Goal: Task Accomplishment & Management: Complete application form

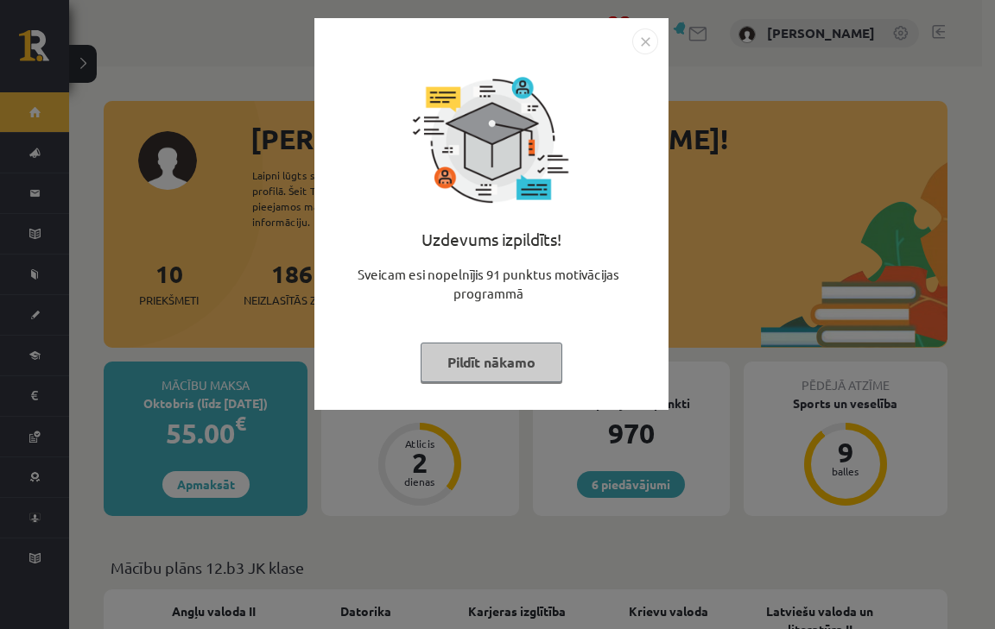
click at [502, 370] on button "Pildīt nākamo" at bounding box center [491, 363] width 142 height 40
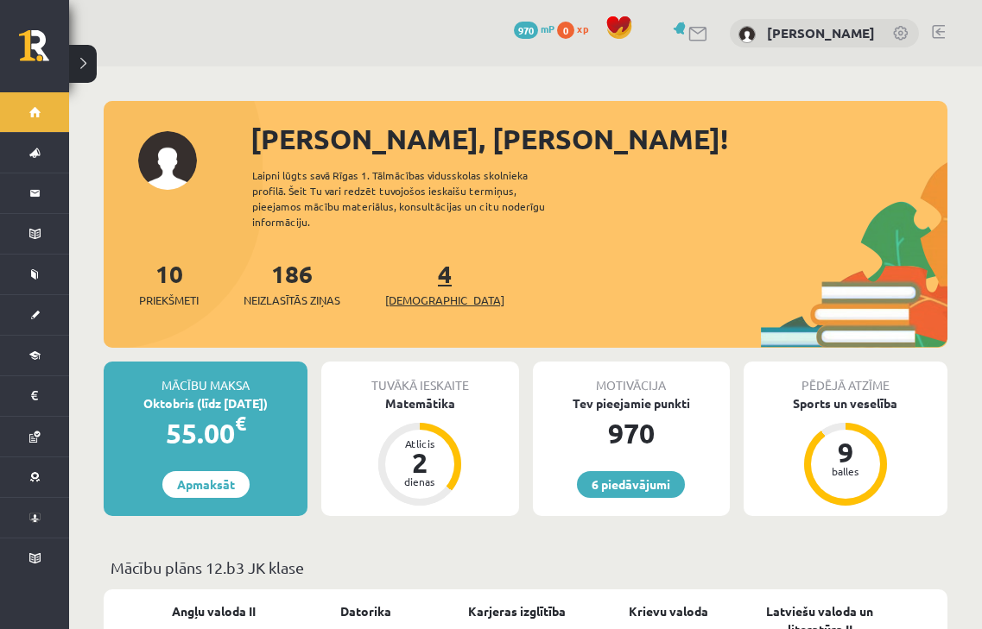
click at [436, 292] on span "[DEMOGRAPHIC_DATA]" at bounding box center [444, 300] width 119 height 17
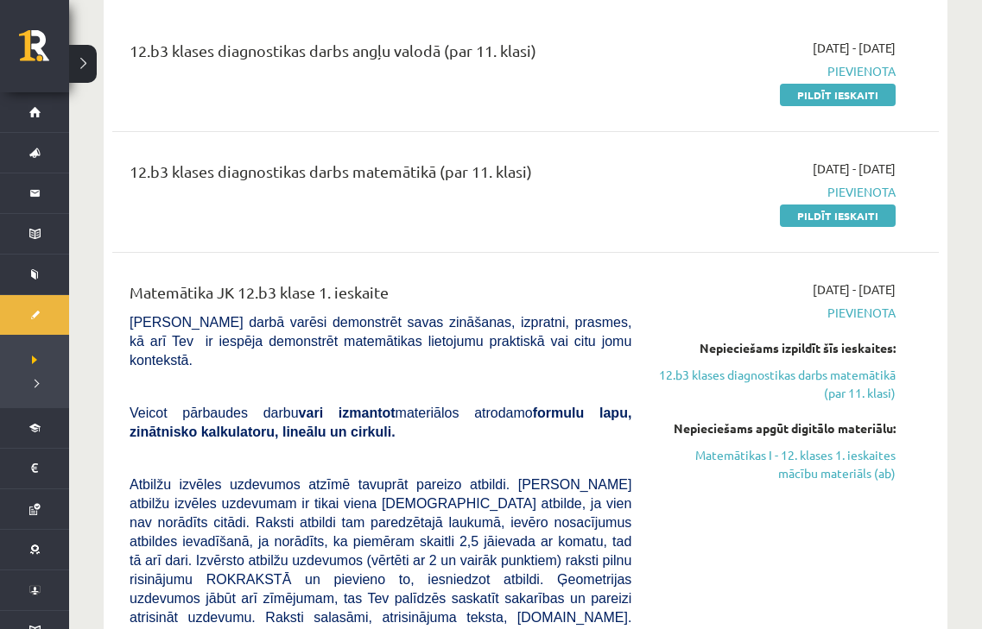
scroll to position [209, 0]
click at [801, 98] on link "Pildīt ieskaiti" at bounding box center [838, 94] width 116 height 22
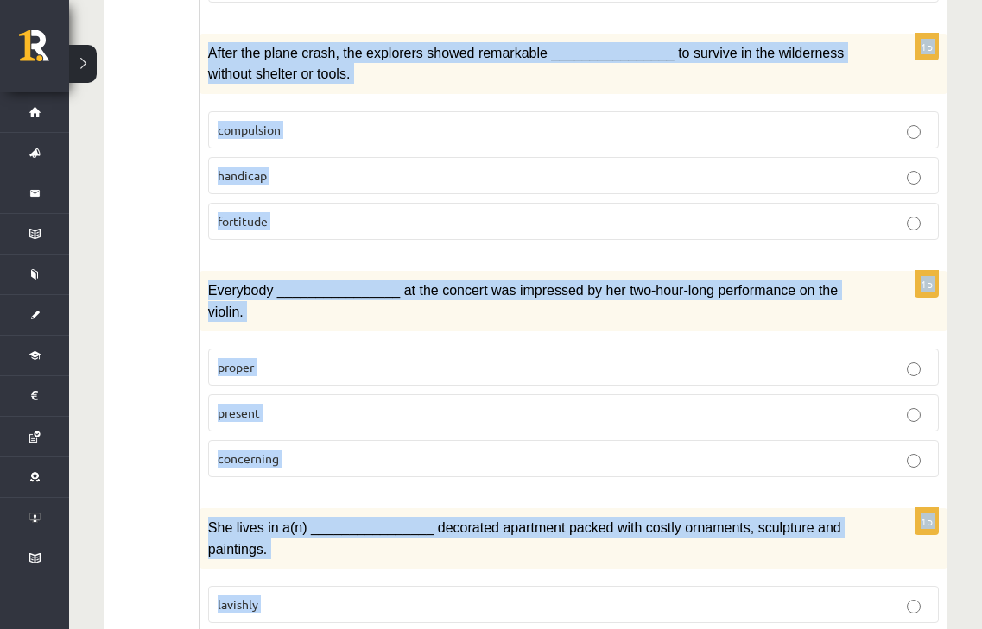
scroll to position [2626, 0]
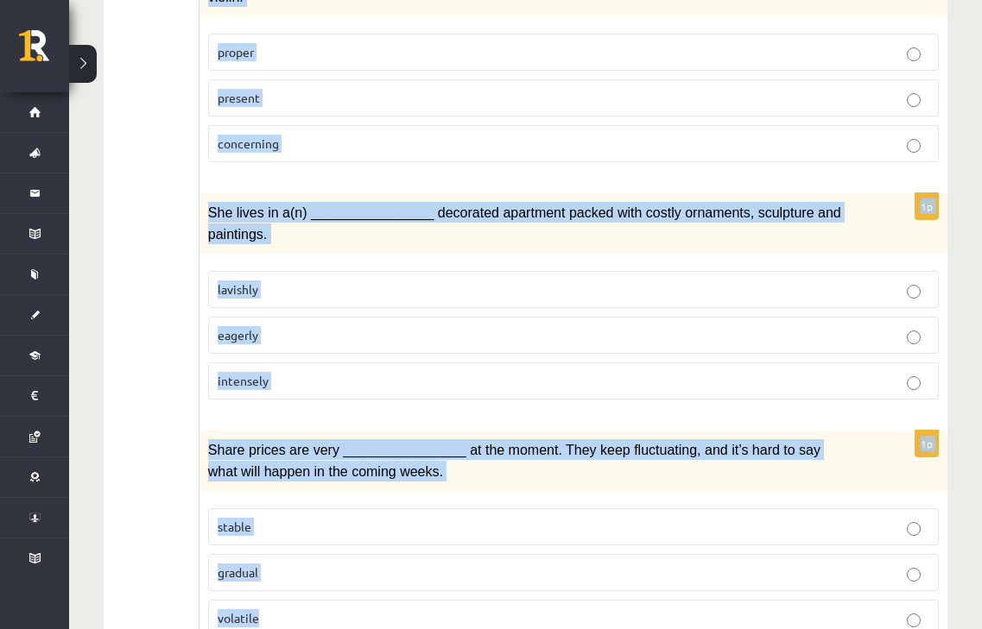
drag, startPoint x: 217, startPoint y: 55, endPoint x: 525, endPoint y: 591, distance: 617.7
copy form "Choose the correct answers. 1p It’s the end of school next month, after our exa…"
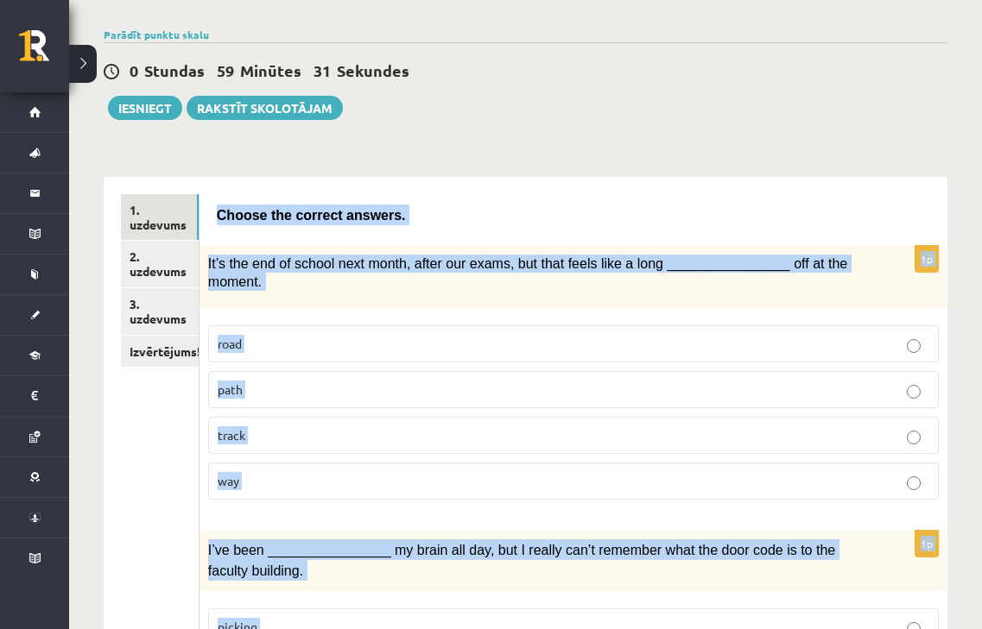
scroll to position [0, 0]
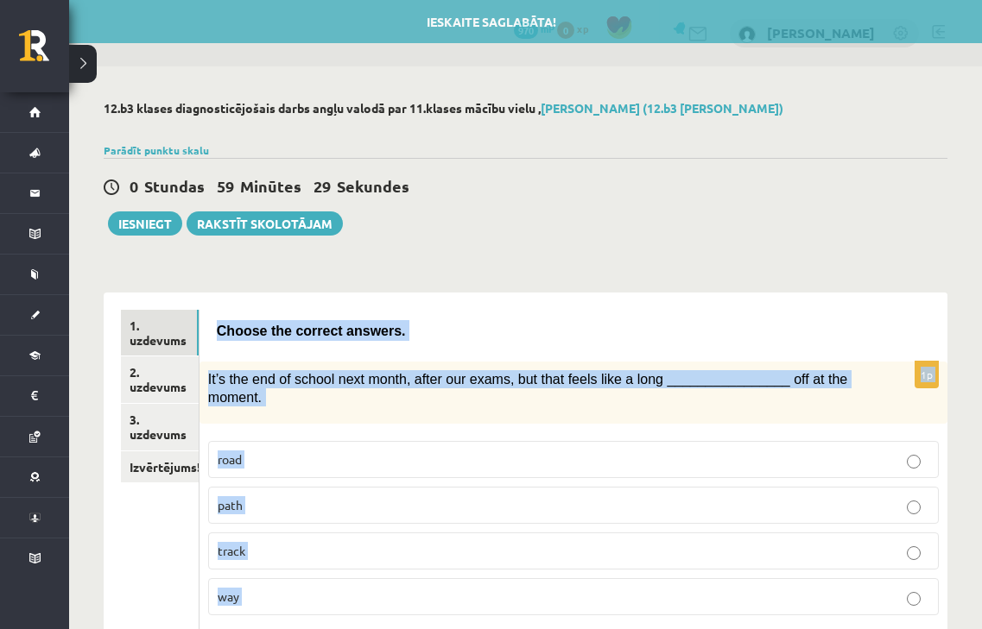
click at [293, 588] on p "way" at bounding box center [573, 597] width 711 height 18
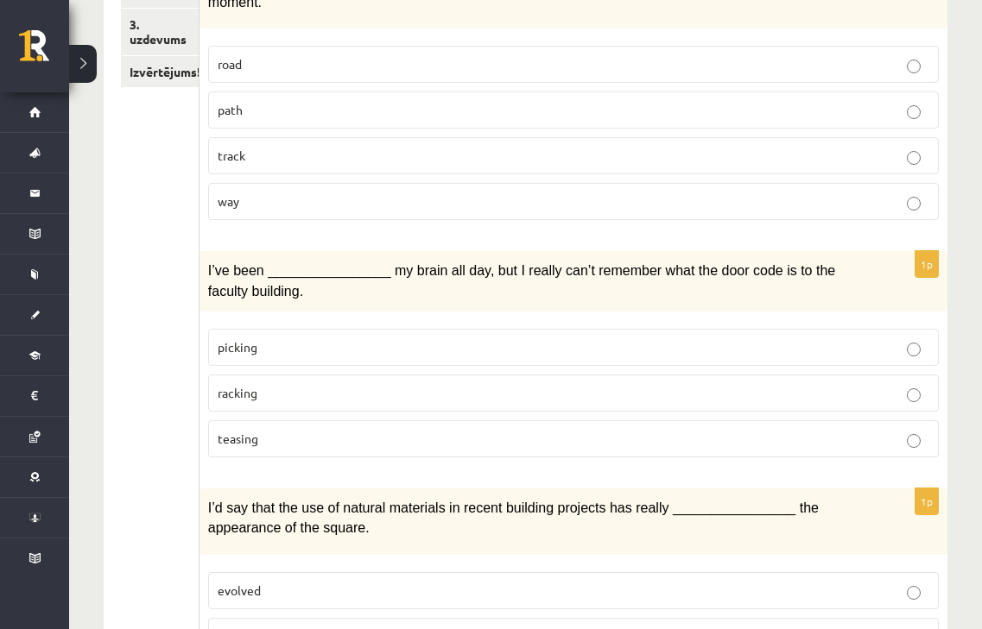
scroll to position [404, 0]
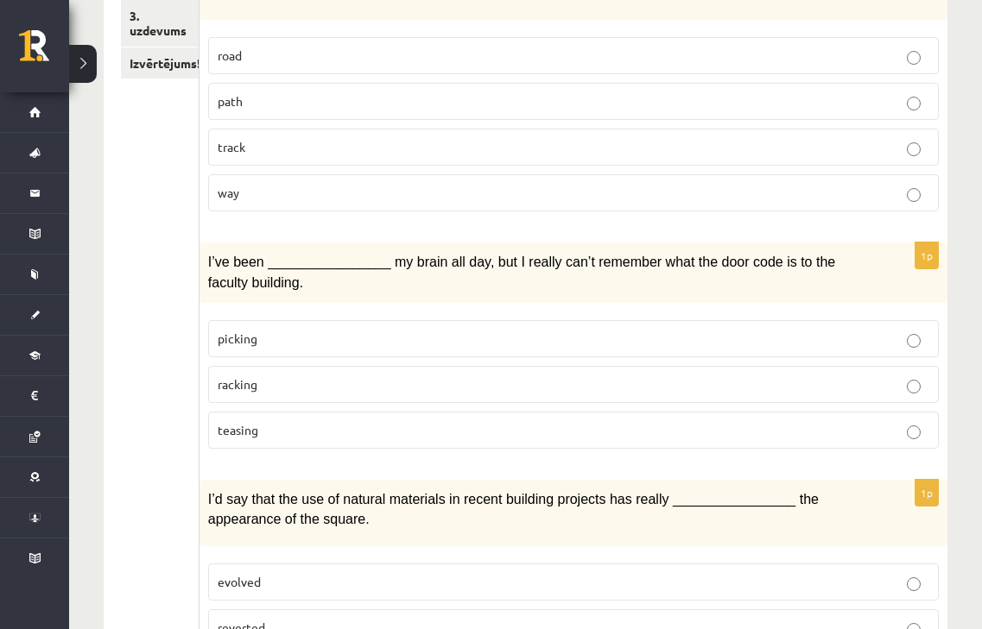
click at [337, 366] on label "racking" at bounding box center [573, 384] width 730 height 37
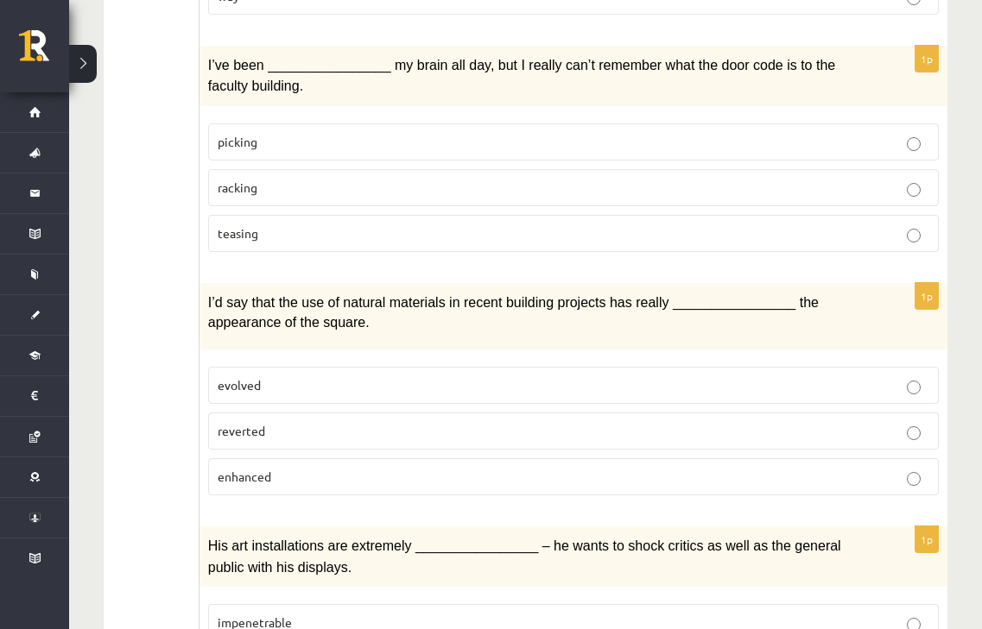
scroll to position [608, 0]
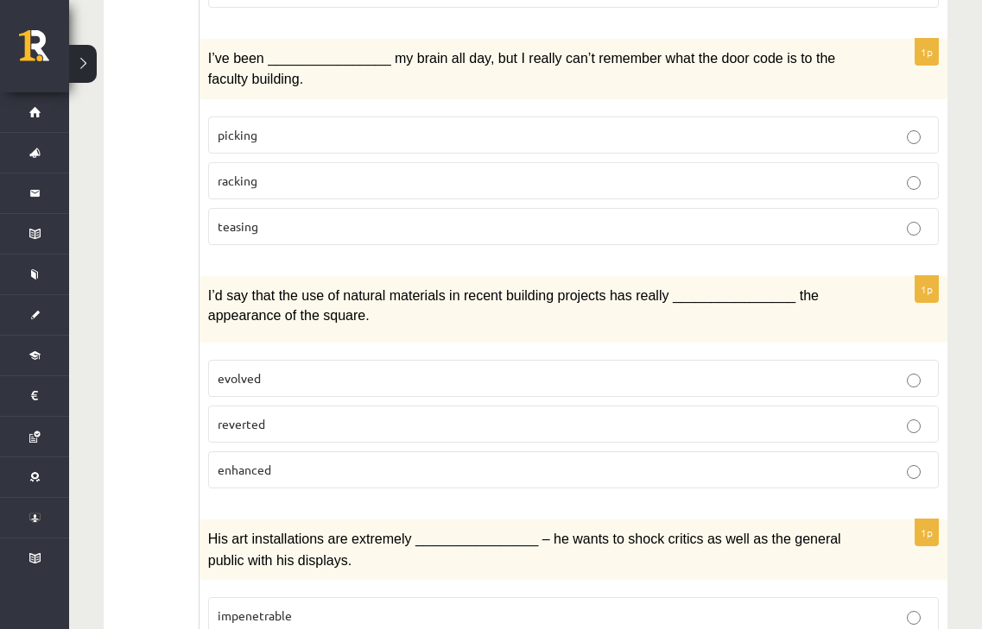
click at [299, 461] on p "enhanced" at bounding box center [573, 470] width 711 height 18
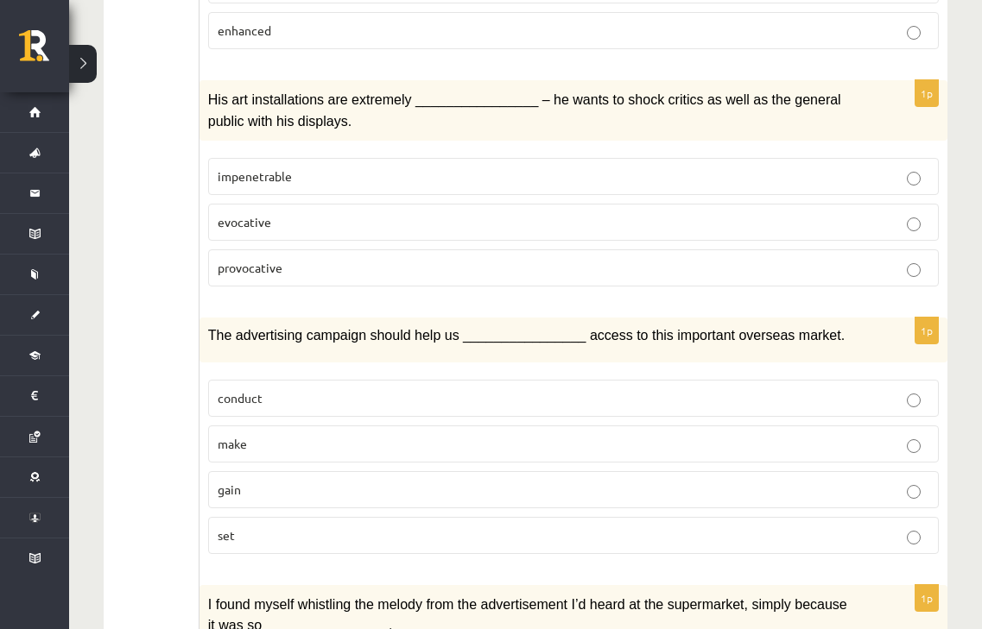
scroll to position [1057, 0]
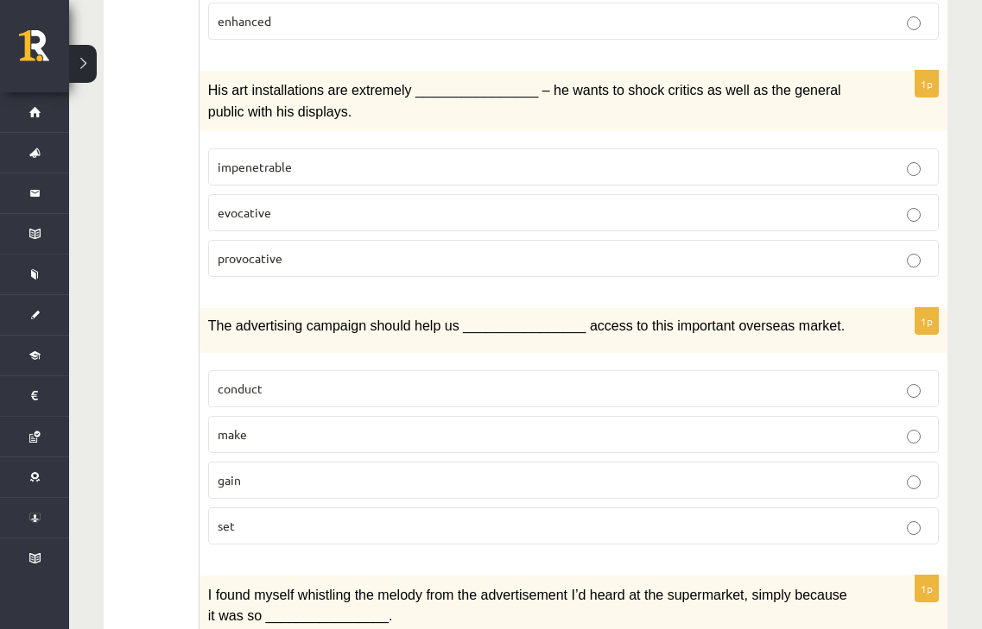
click at [317, 250] on p "provocative" at bounding box center [573, 259] width 711 height 18
click at [311, 471] on p "gain" at bounding box center [573, 480] width 711 height 18
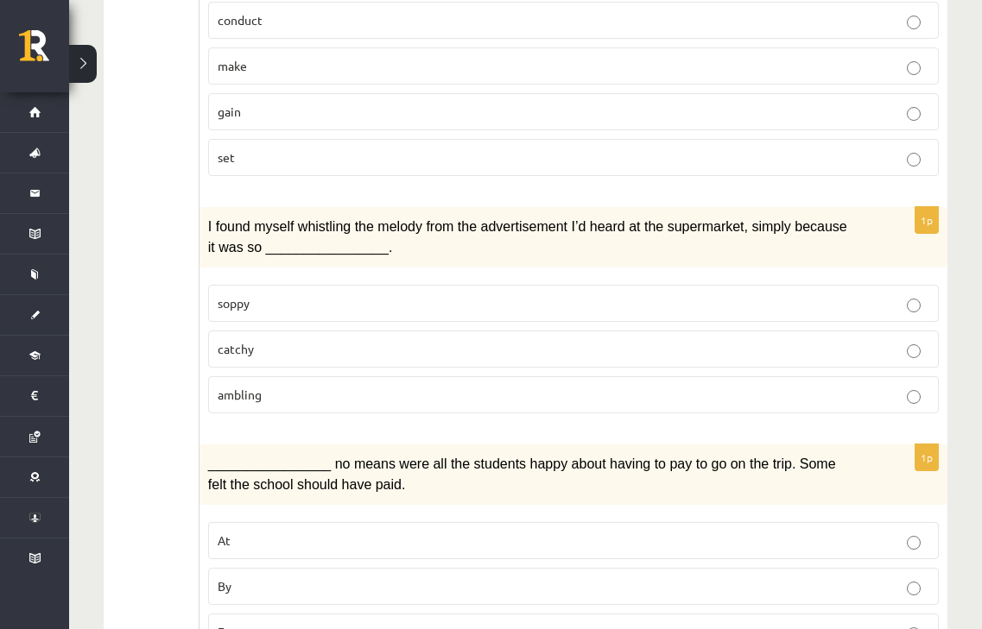
scroll to position [1426, 0]
click at [359, 339] on p "catchy" at bounding box center [573, 348] width 711 height 18
click at [350, 577] on p "By" at bounding box center [573, 586] width 711 height 18
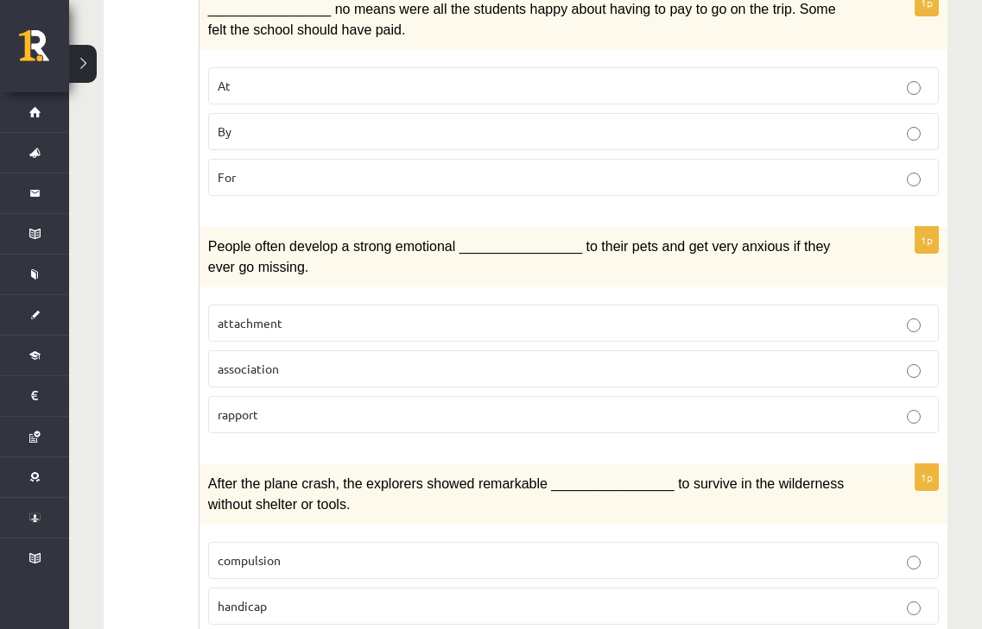
scroll to position [1881, 0]
click at [323, 313] on p "attachment" at bounding box center [573, 322] width 711 height 18
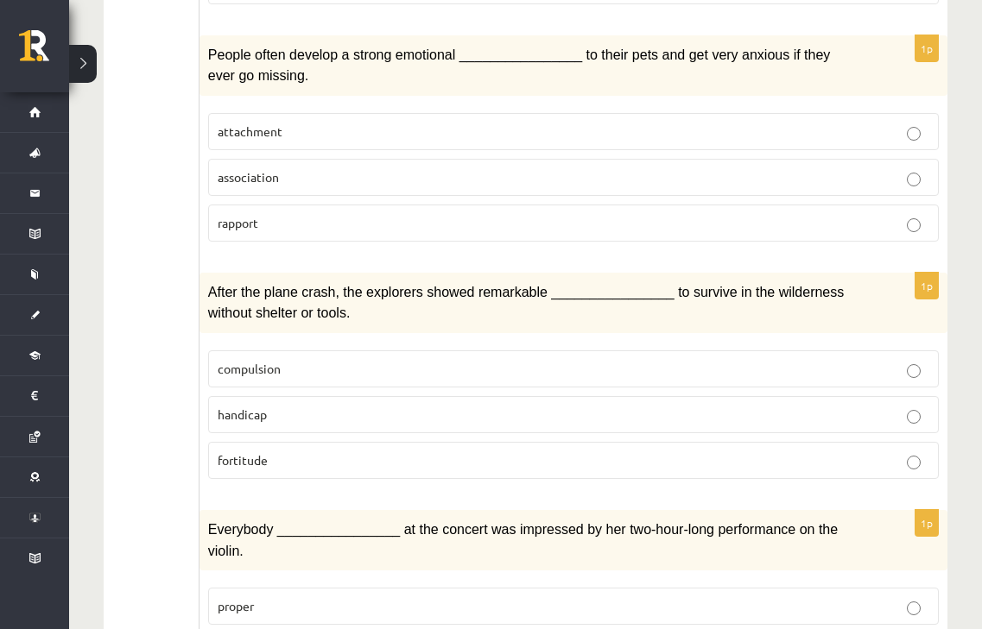
scroll to position [2073, 0]
click at [306, 451] on p "fortitude" at bounding box center [573, 460] width 711 height 18
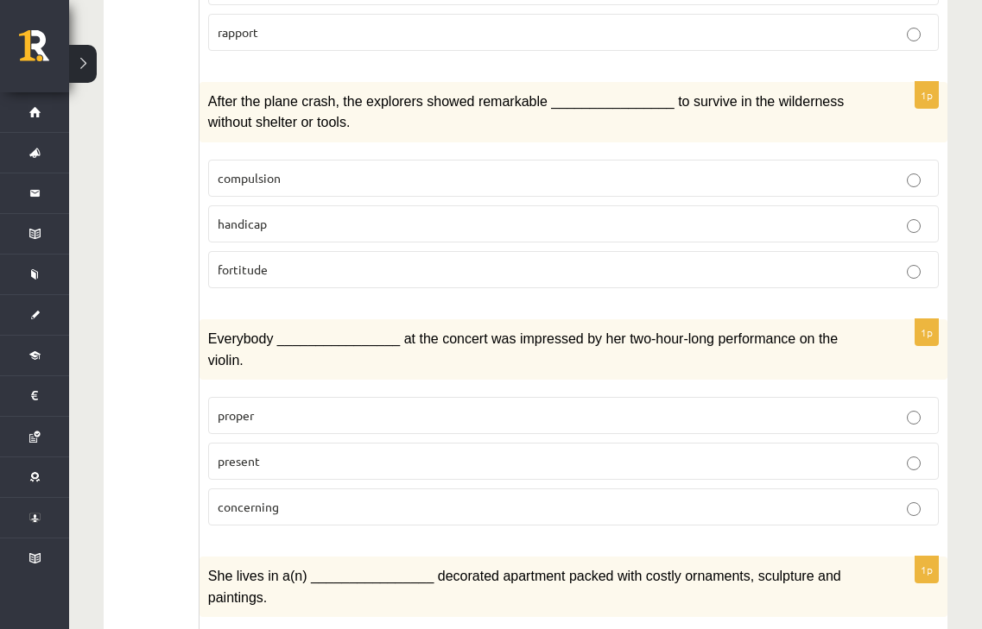
scroll to position [2264, 0]
click at [292, 452] on p "present" at bounding box center [573, 461] width 711 height 18
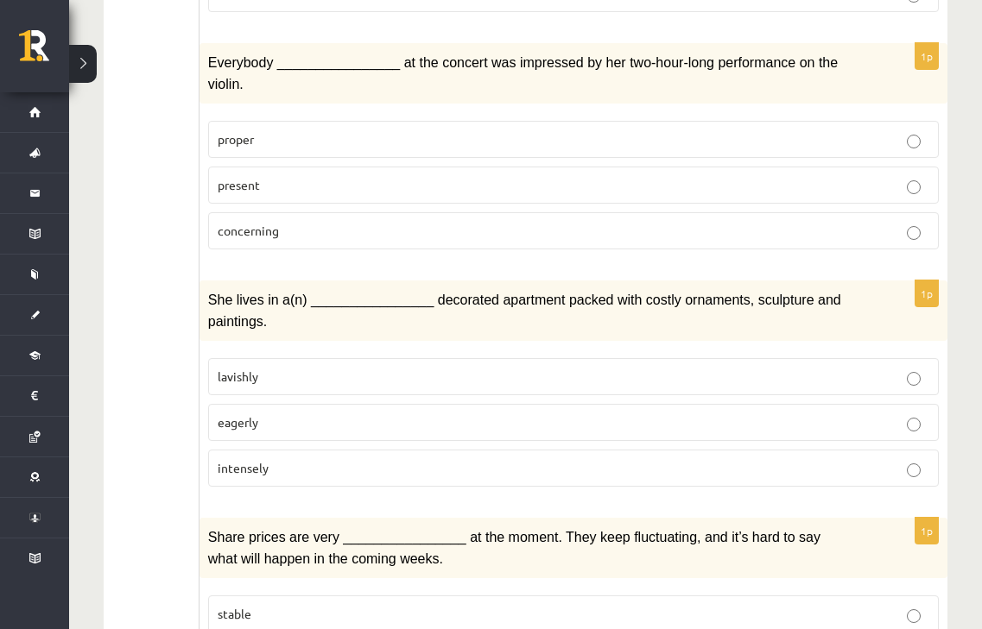
scroll to position [2543, 0]
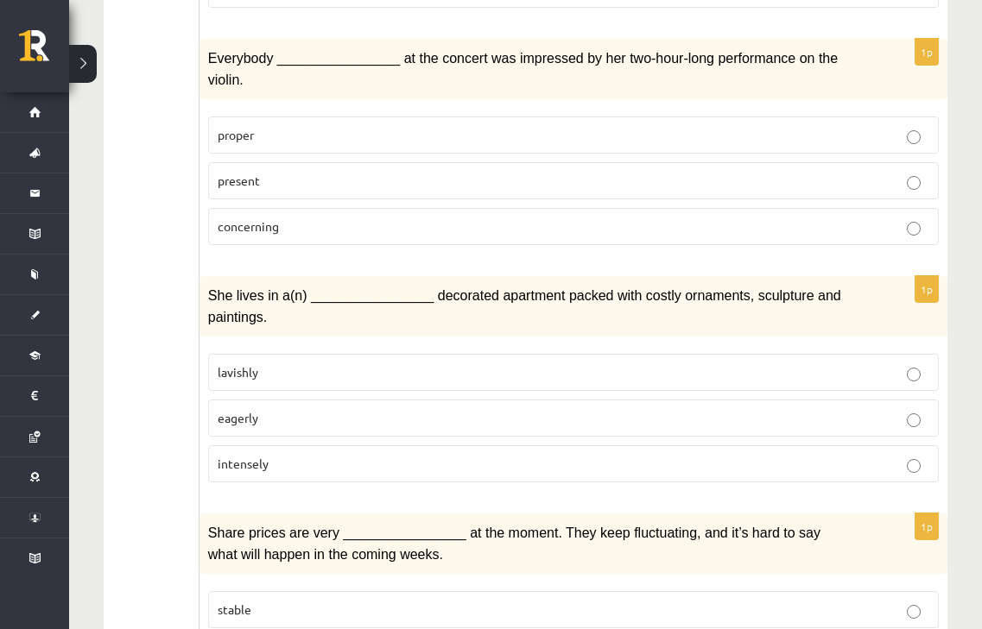
click at [300, 363] on p "lavishly" at bounding box center [573, 372] width 711 height 18
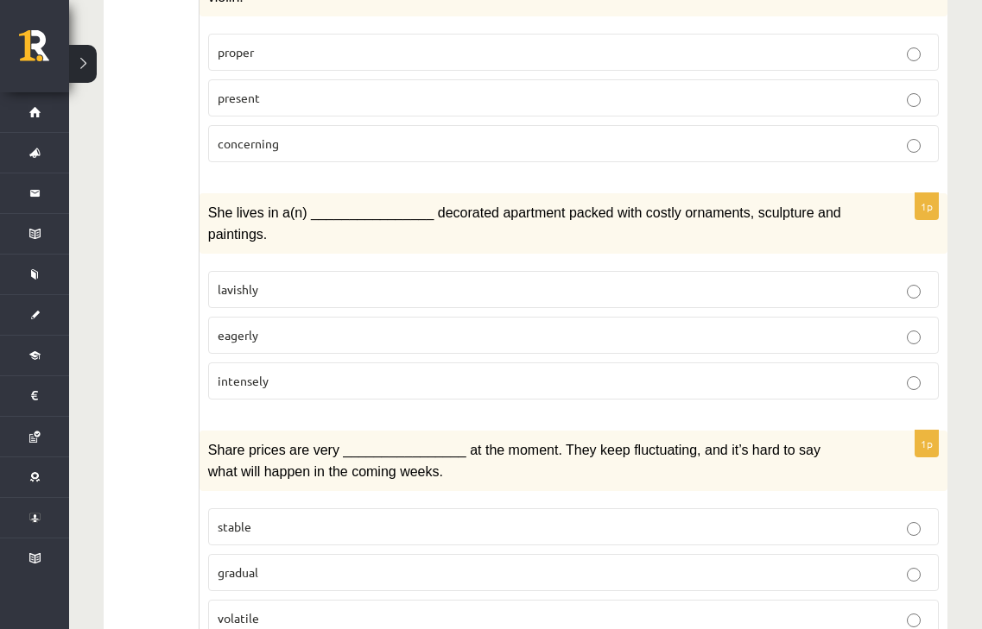
click at [312, 610] on p "volatile" at bounding box center [573, 619] width 711 height 18
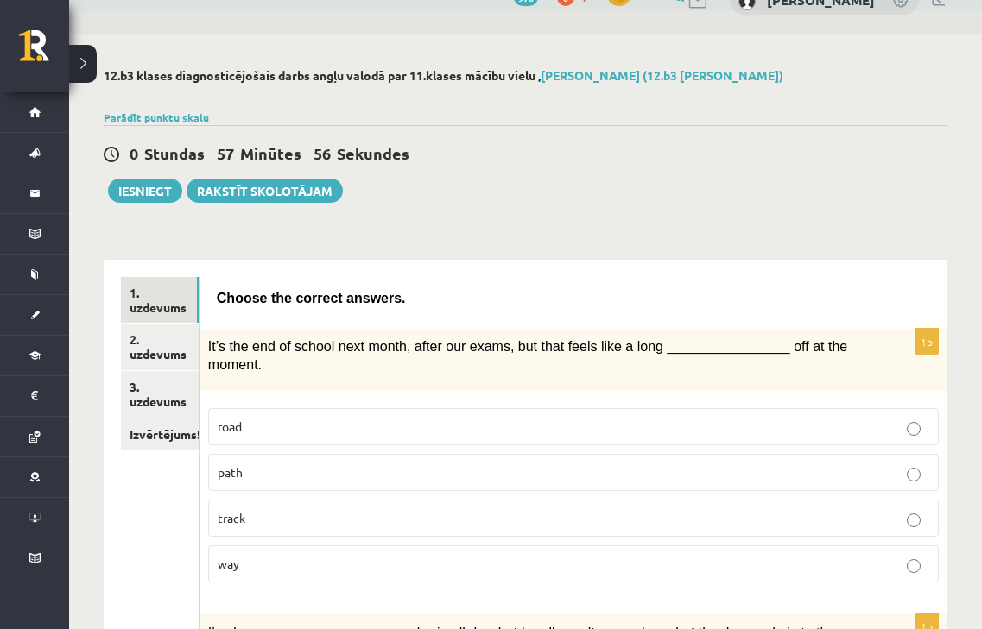
scroll to position [12, 0]
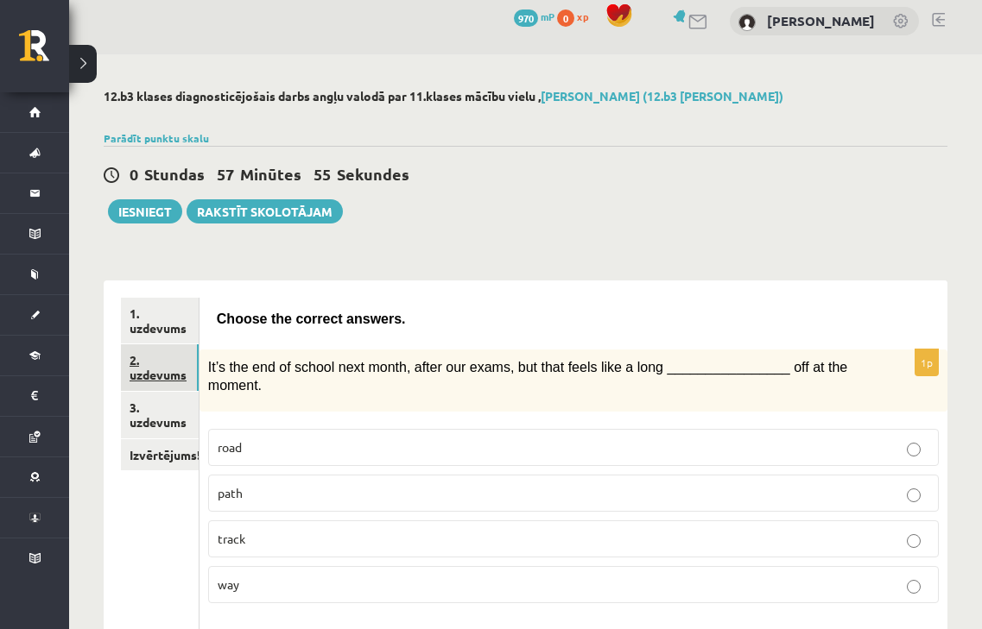
click at [174, 380] on link "2. uzdevums" at bounding box center [160, 367] width 78 height 47
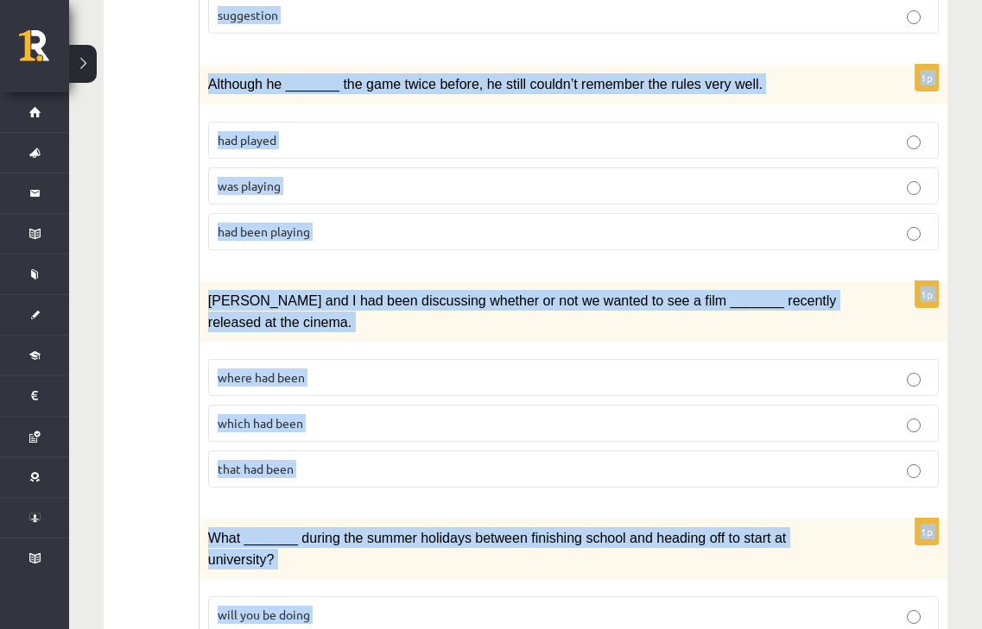
scroll to position [1984, 0]
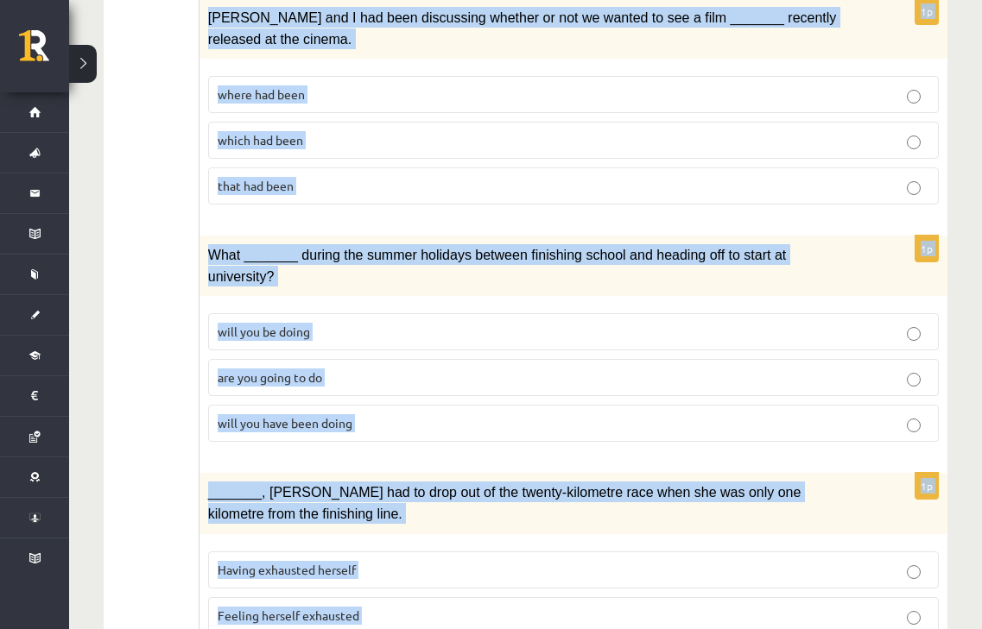
drag, startPoint x: 216, startPoint y: 28, endPoint x: 484, endPoint y: 573, distance: 608.1
copy form "Circle the form that cannot be used to complete the sentences. 1p We hope _____…"
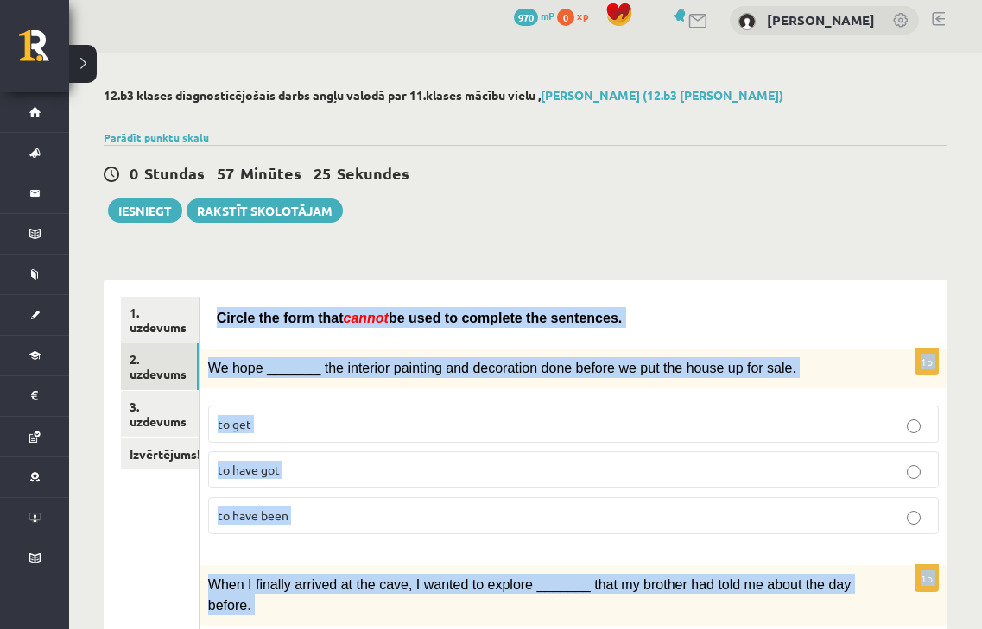
scroll to position [0, 0]
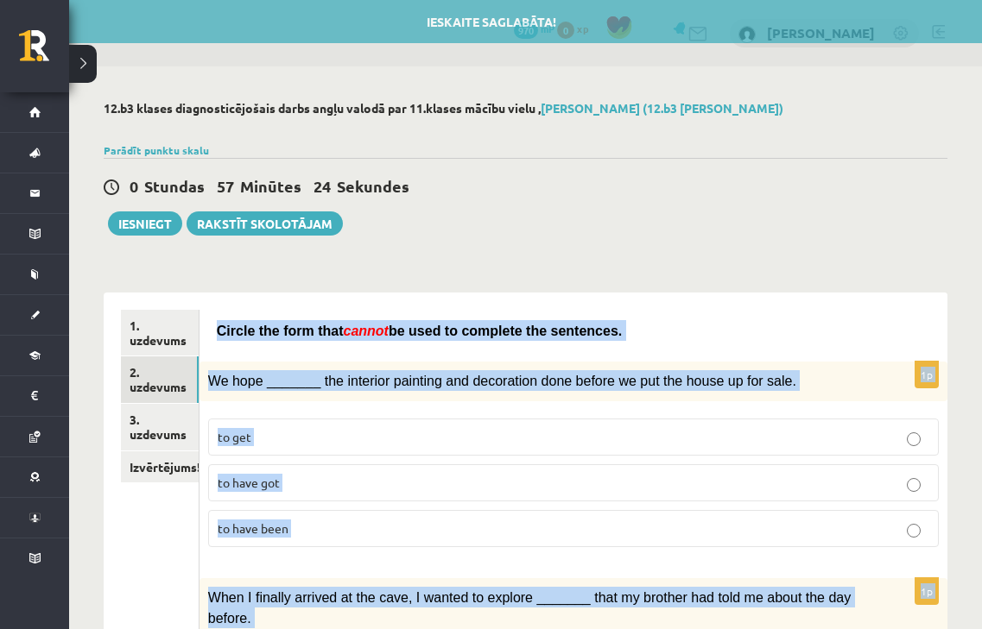
click at [312, 483] on p "to have got" at bounding box center [573, 483] width 711 height 18
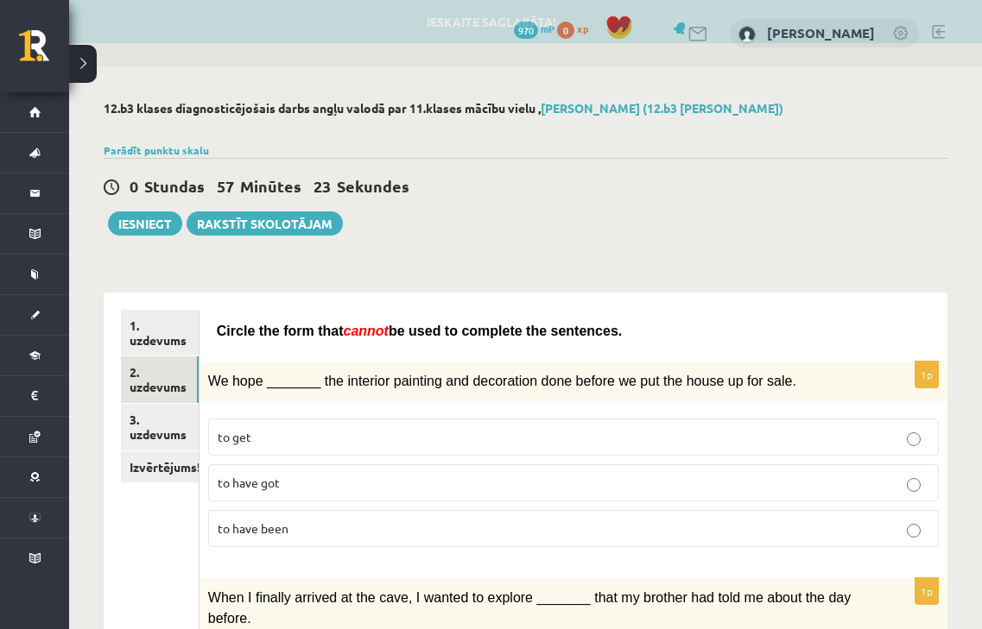
click at [313, 541] on label "to have been" at bounding box center [573, 528] width 730 height 37
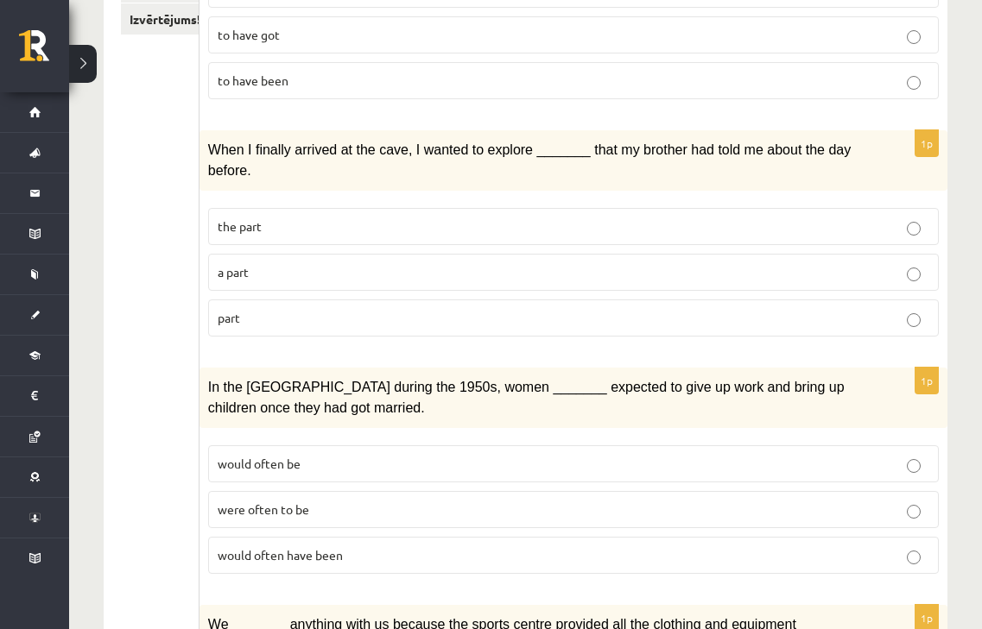
scroll to position [449, 0]
click at [326, 308] on p "part" at bounding box center [573, 317] width 711 height 18
click at [353, 546] on p "would often have been" at bounding box center [573, 555] width 711 height 18
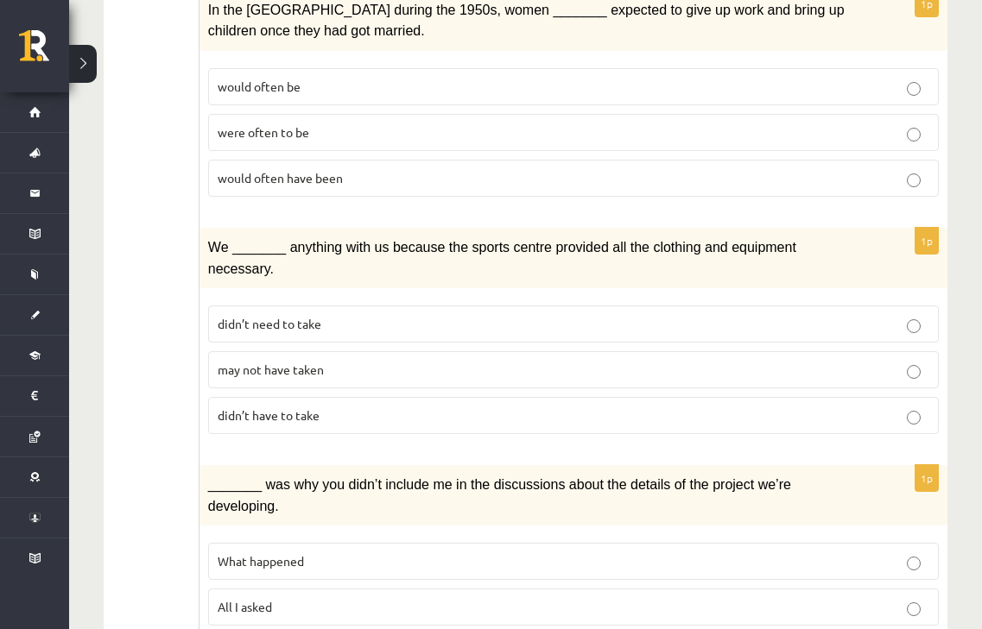
scroll to position [894, 0]
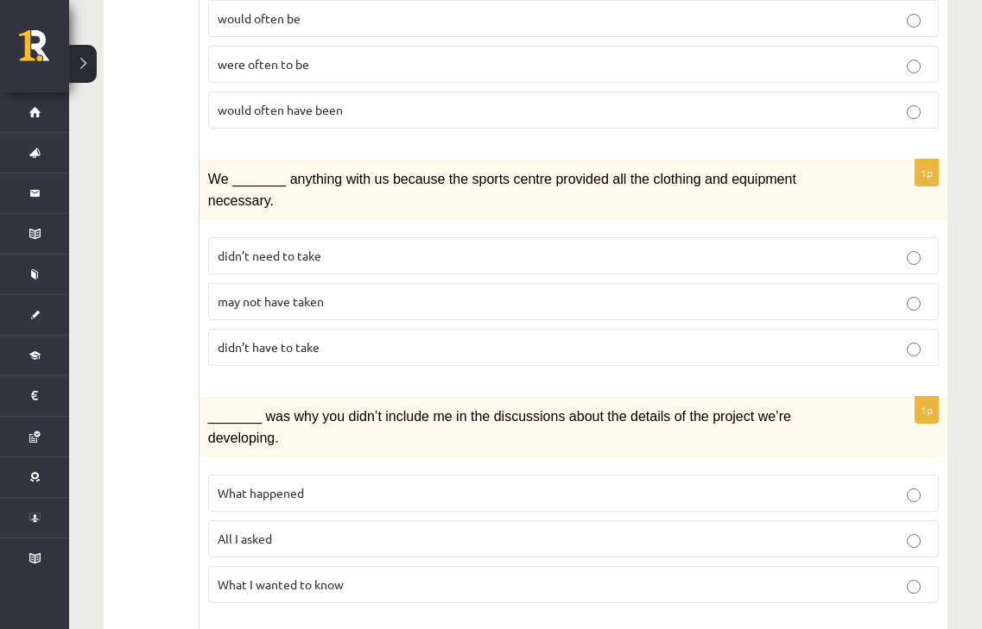
click at [314, 294] on span "may not have taken" at bounding box center [271, 302] width 106 height 16
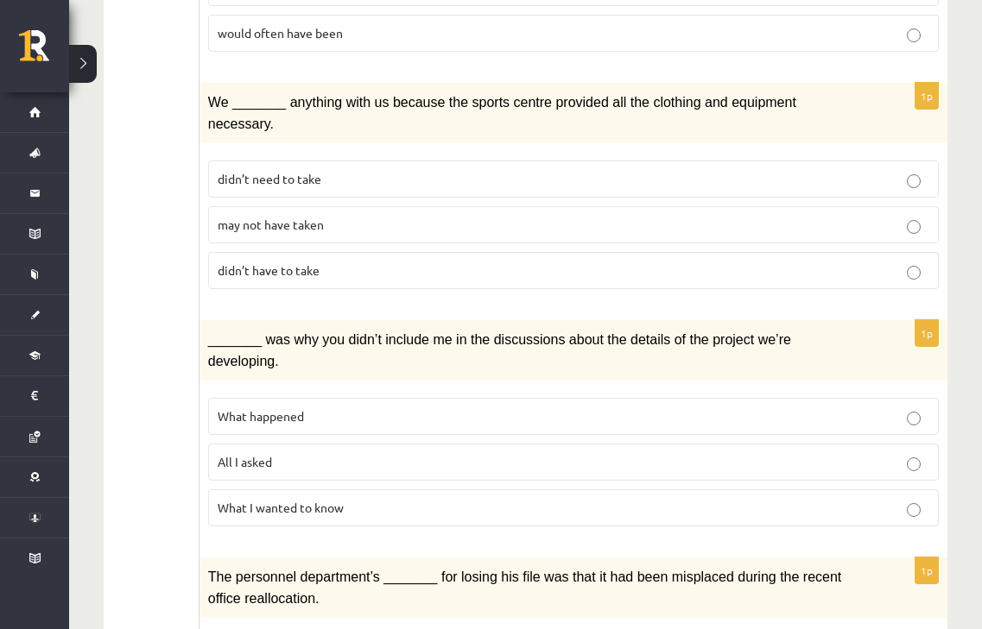
scroll to position [971, 0]
click at [284, 407] on span "What happened" at bounding box center [261, 415] width 86 height 16
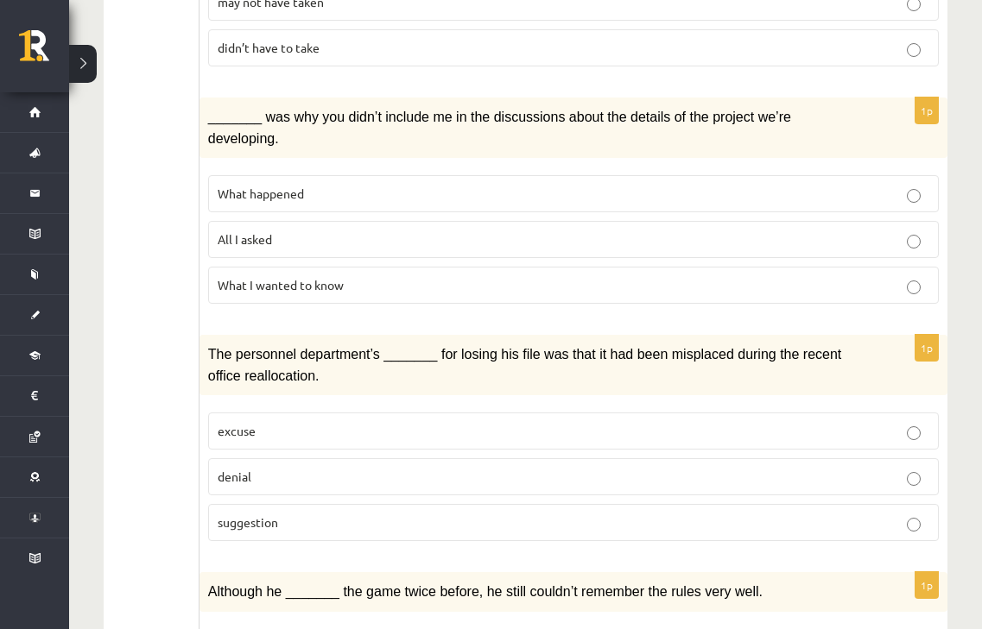
scroll to position [1199, 0]
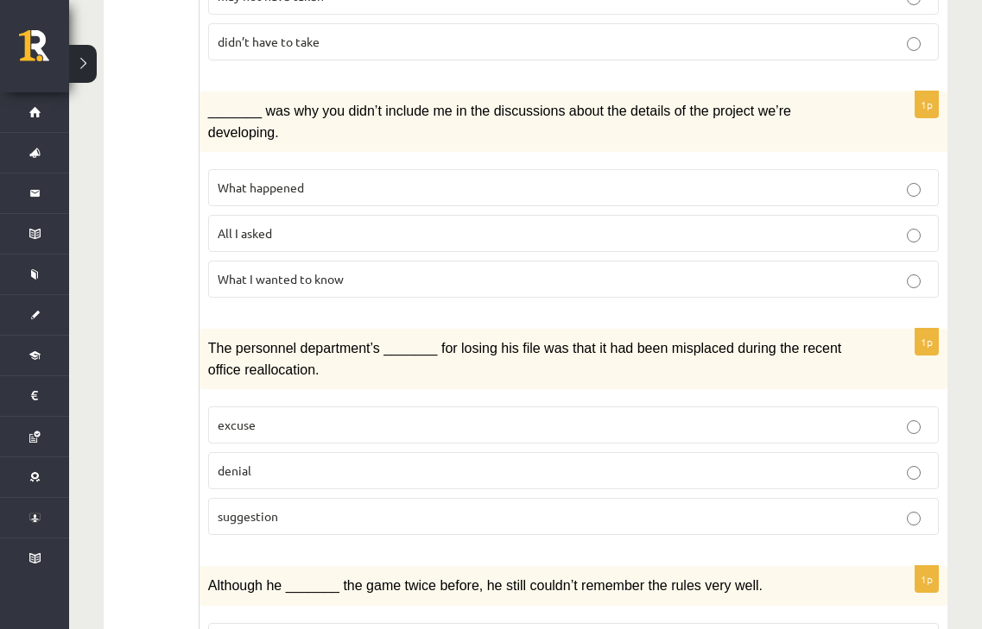
click at [278, 462] on p "denial" at bounding box center [573, 471] width 711 height 18
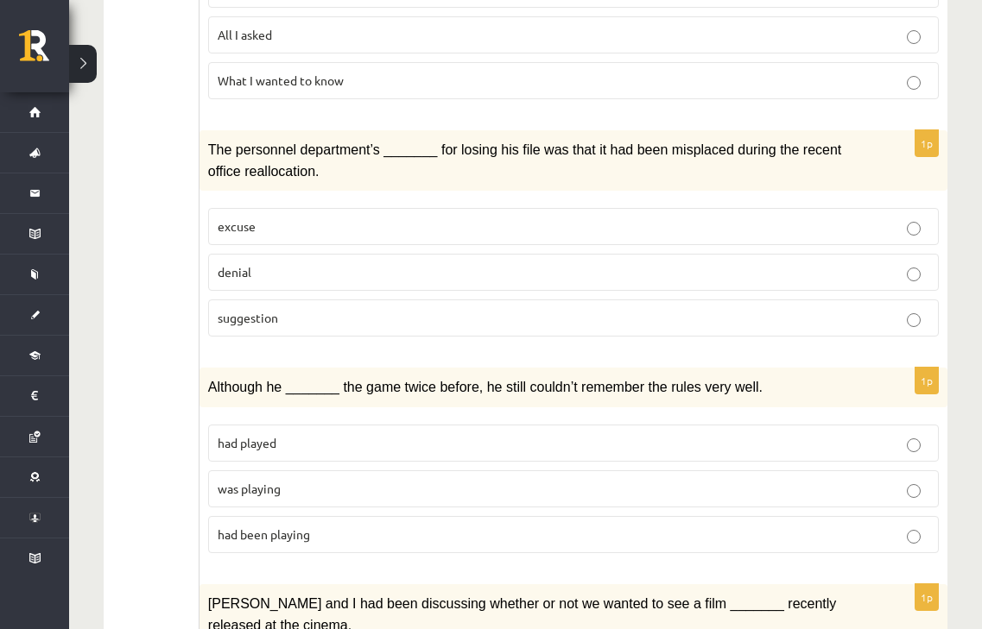
scroll to position [1399, 0]
click at [270, 480] on span "was playing" at bounding box center [249, 488] width 63 height 16
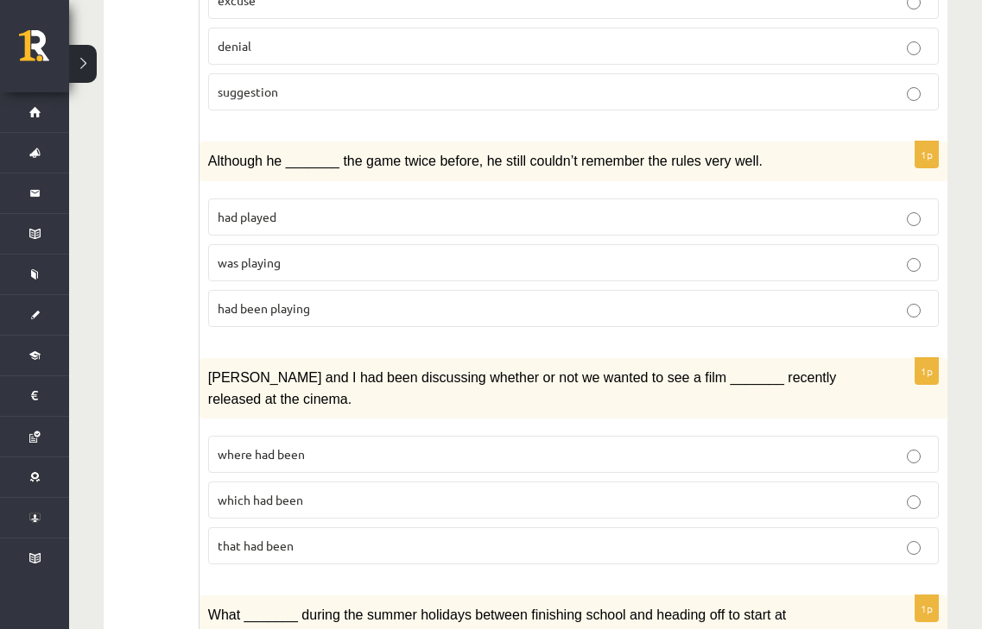
scroll to position [1625, 0]
click at [294, 435] on label "where had been" at bounding box center [573, 453] width 730 height 37
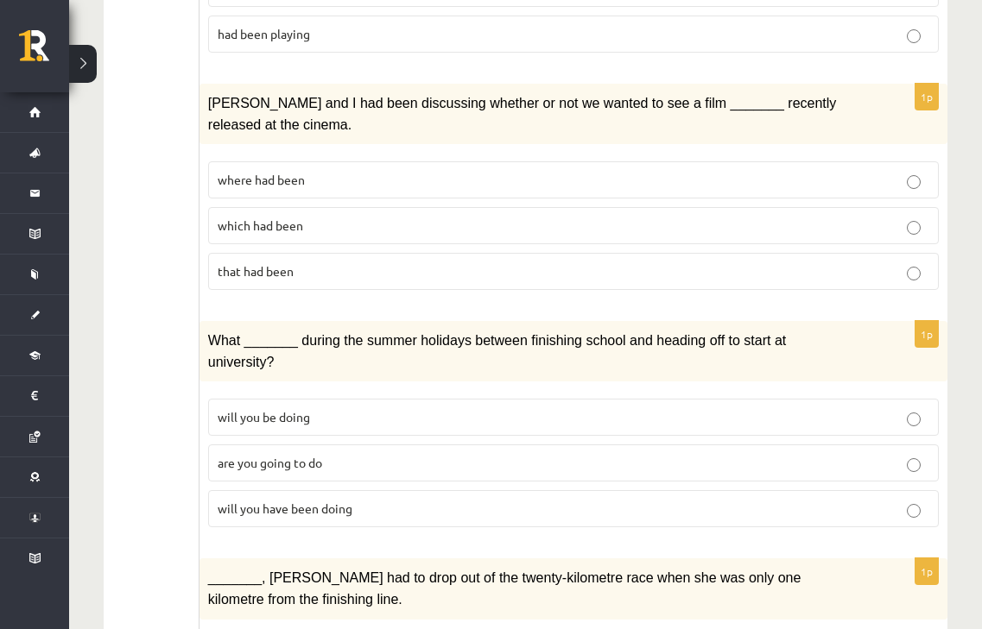
scroll to position [1899, 0]
click at [359, 499] on p "will you have been doing" at bounding box center [573, 508] width 711 height 18
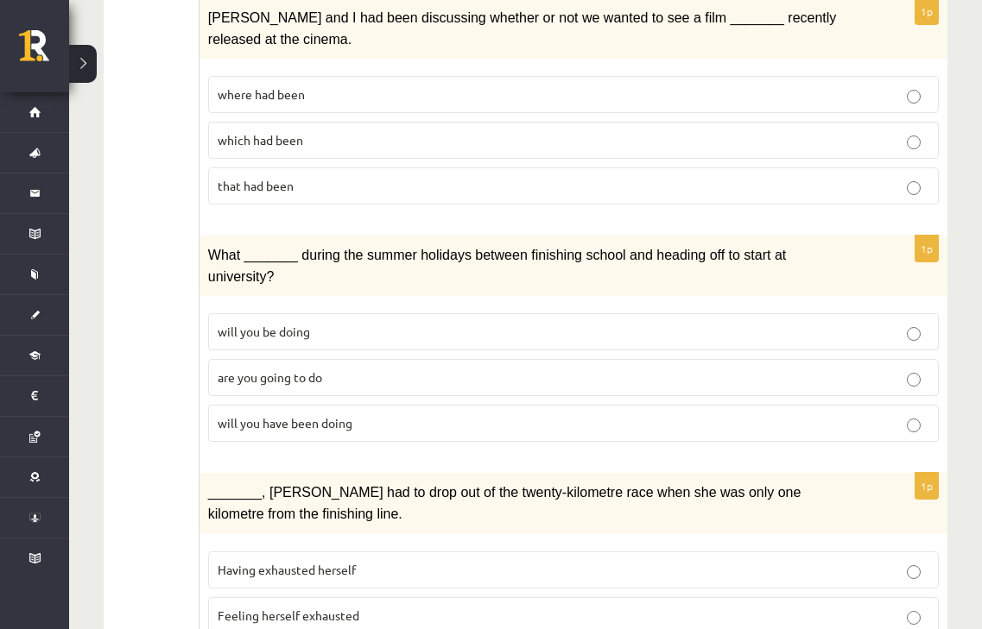
click at [351, 561] on p "Having exhausted herself" at bounding box center [573, 570] width 711 height 18
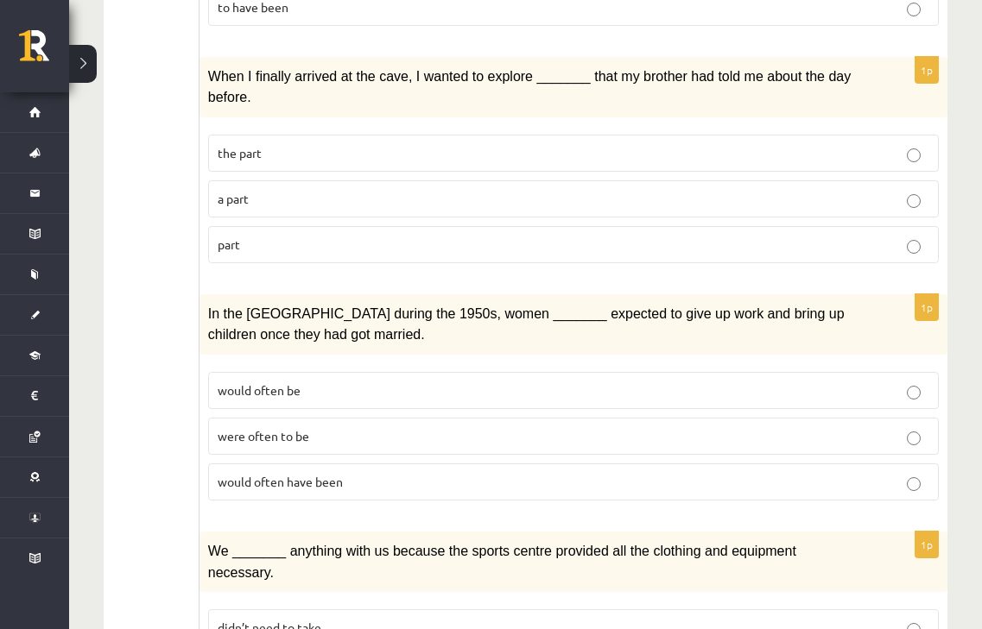
scroll to position [0, 0]
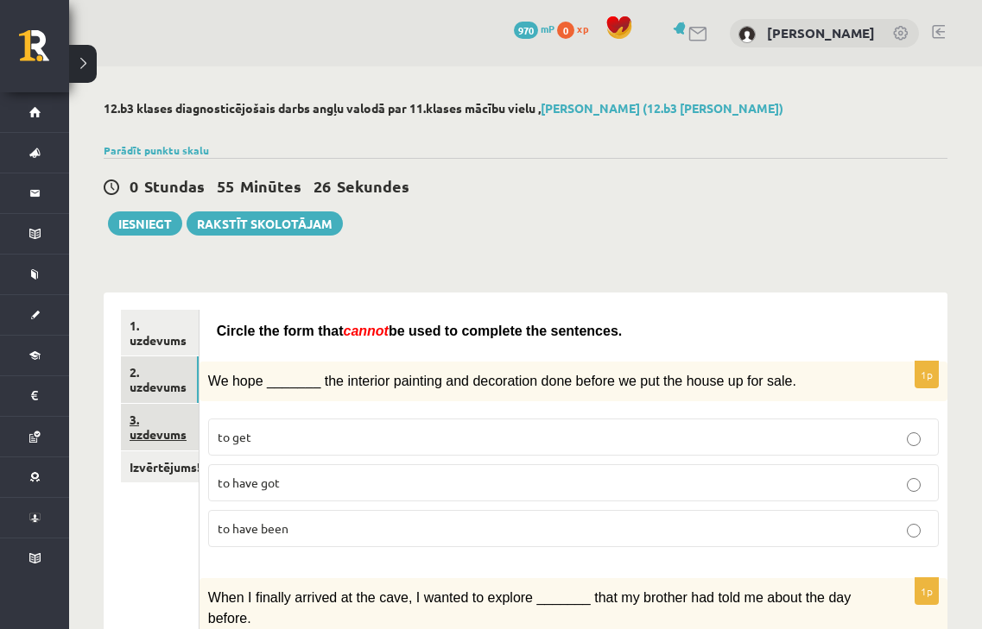
click at [153, 430] on link "3. uzdevums" at bounding box center [160, 427] width 78 height 47
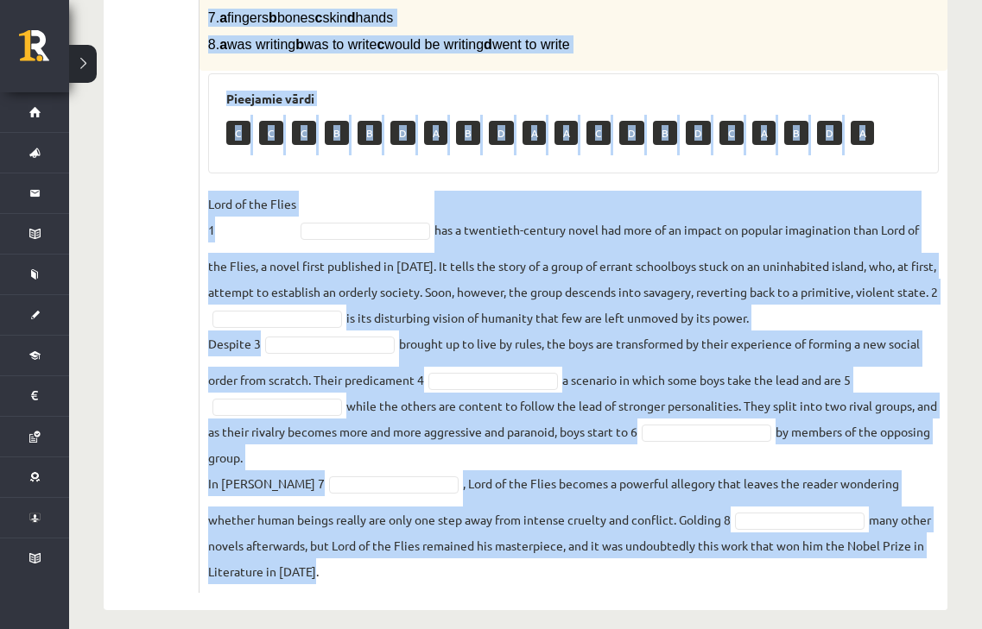
scroll to position [559, 0]
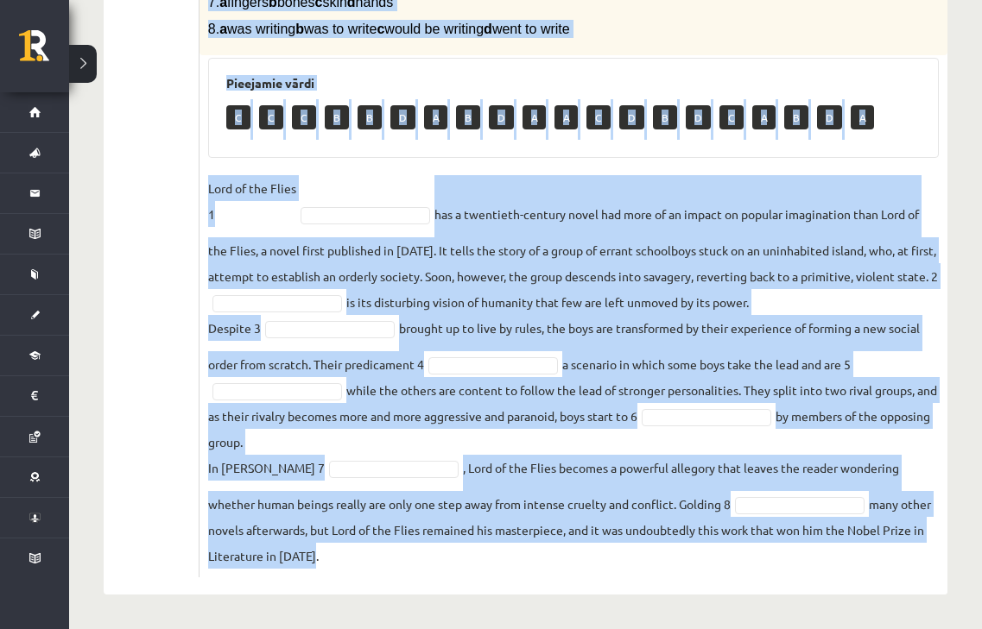
drag, startPoint x: 204, startPoint y: 225, endPoint x: 626, endPoint y: 569, distance: 544.3
click at [626, 569] on div "8p Complete the text with the correct words (a–d). 1. a No sooner b Rarely c On…" at bounding box center [573, 173] width 748 height 808
copy div "Complete the text with the correct words (a–d). 1. a No sooner b Rarely c Only …"
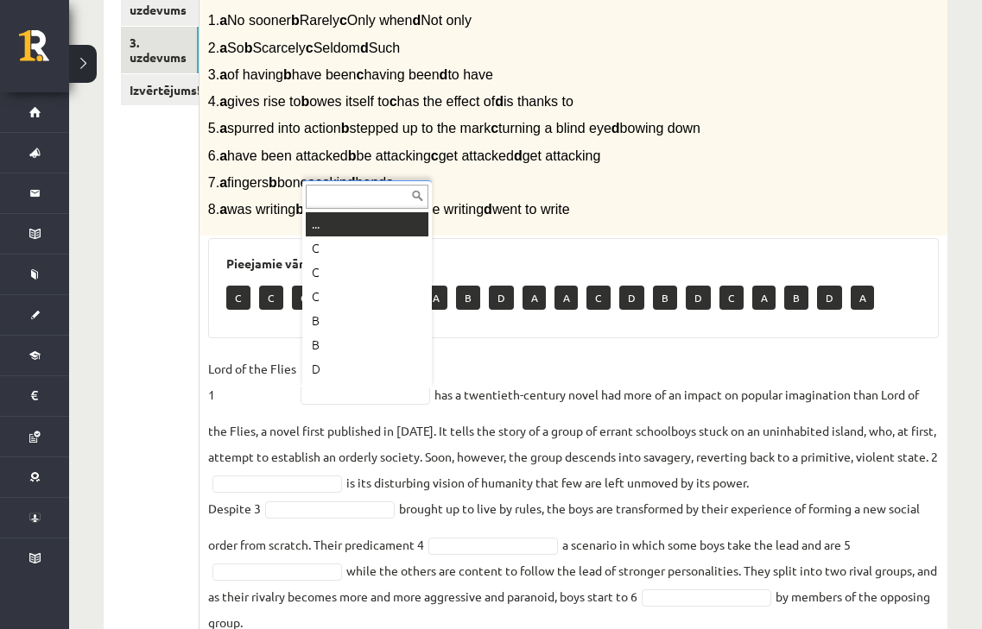
scroll to position [383, 0]
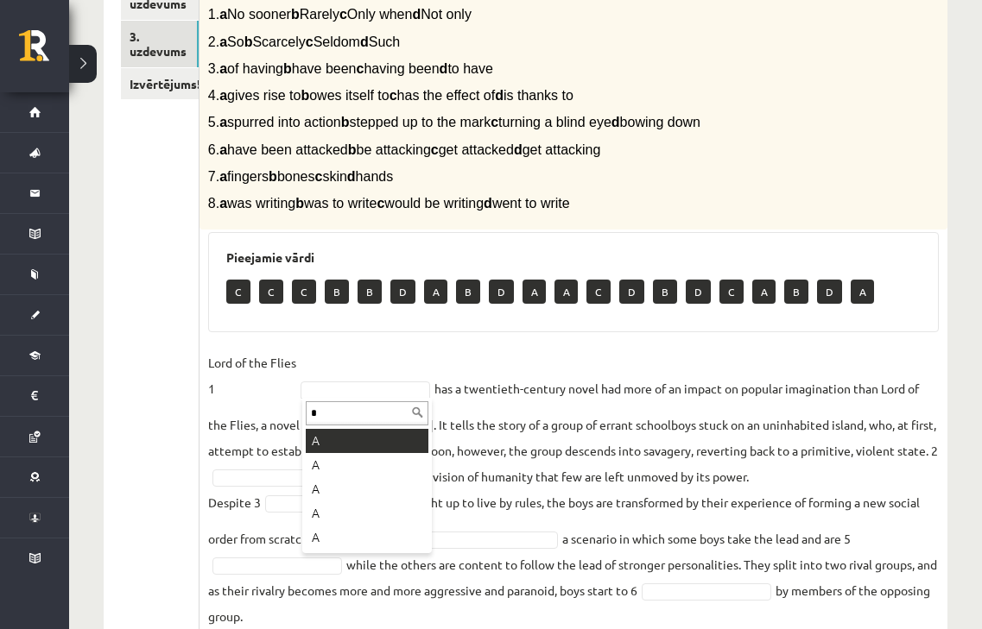
type input "*"
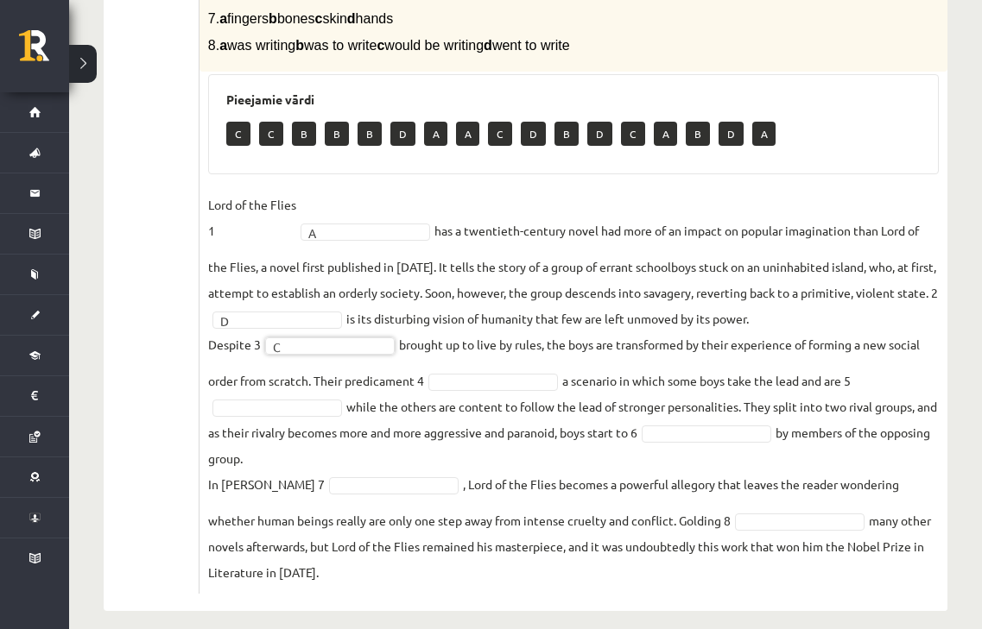
scroll to position [542, 0]
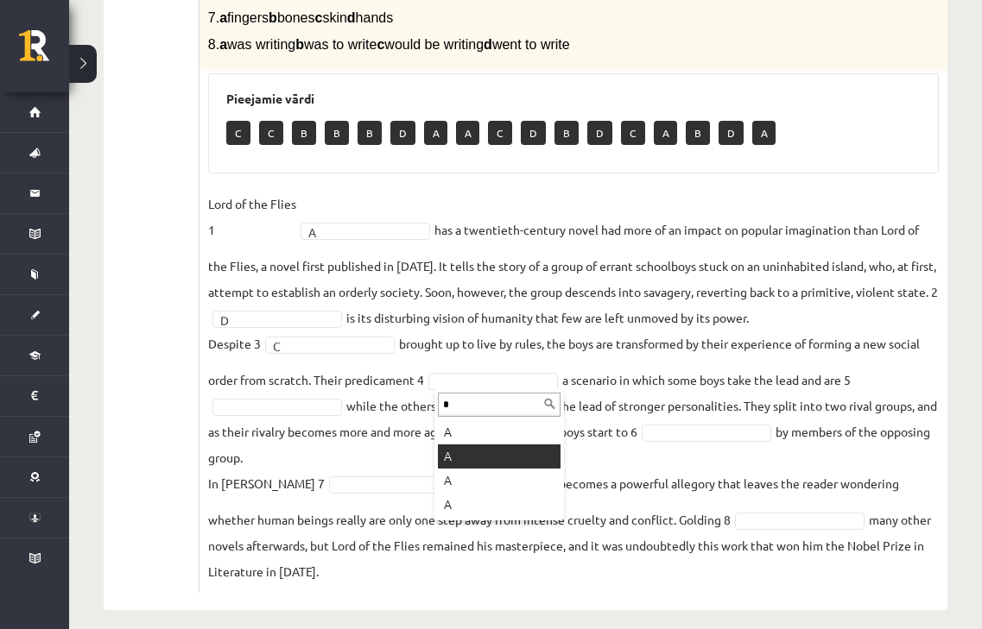
type input "*"
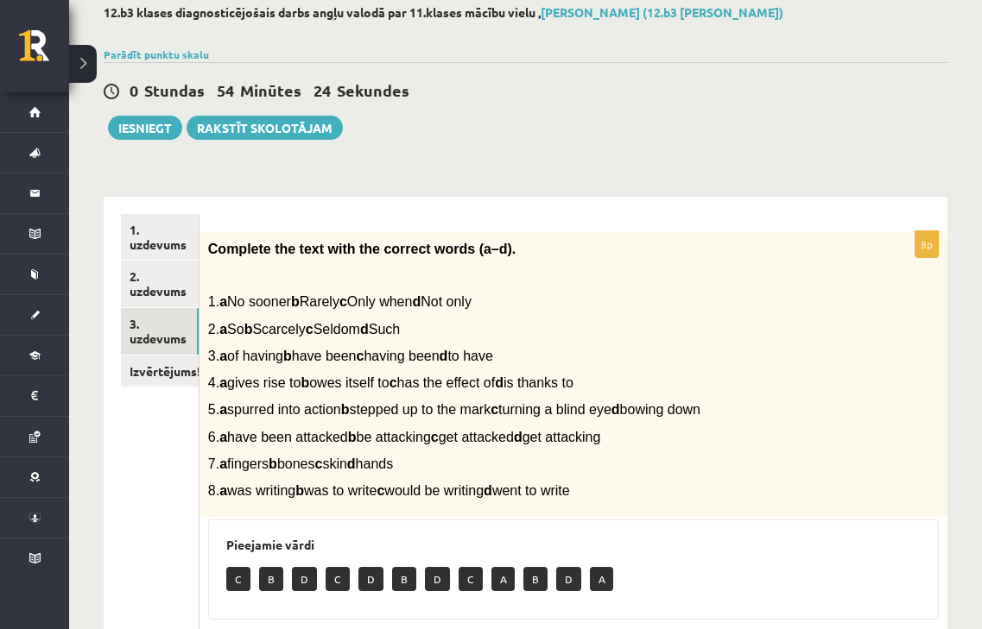
scroll to position [0, 0]
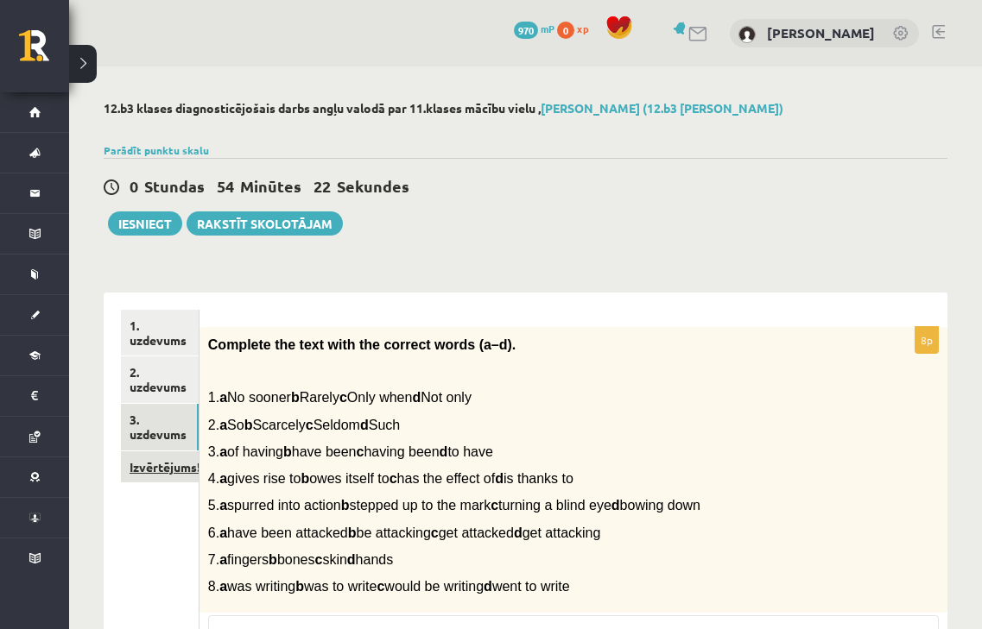
click at [180, 475] on link "Izvērtējums!" at bounding box center [160, 468] width 78 height 32
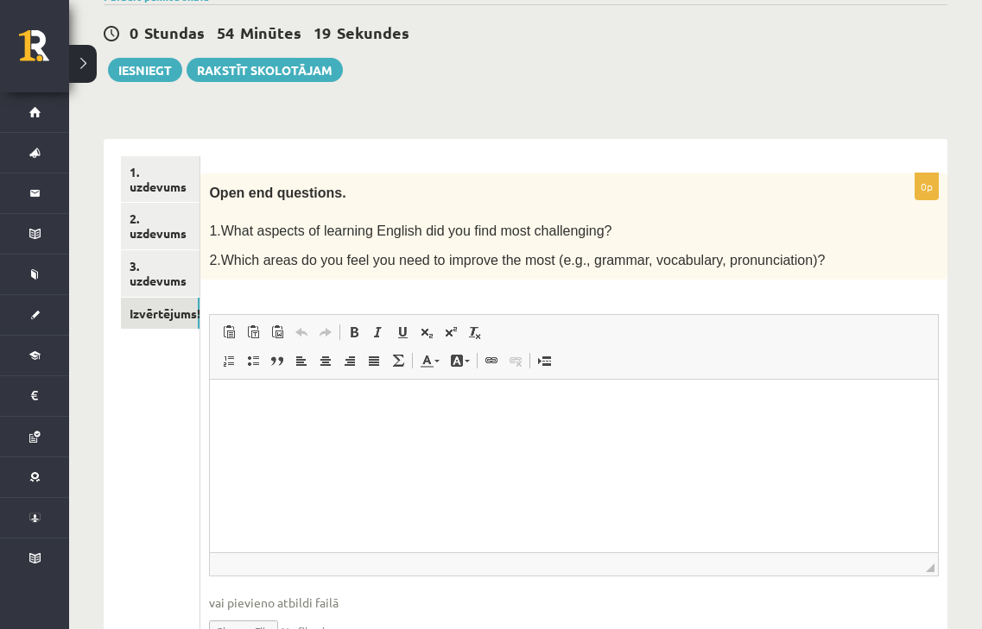
scroll to position [250, 0]
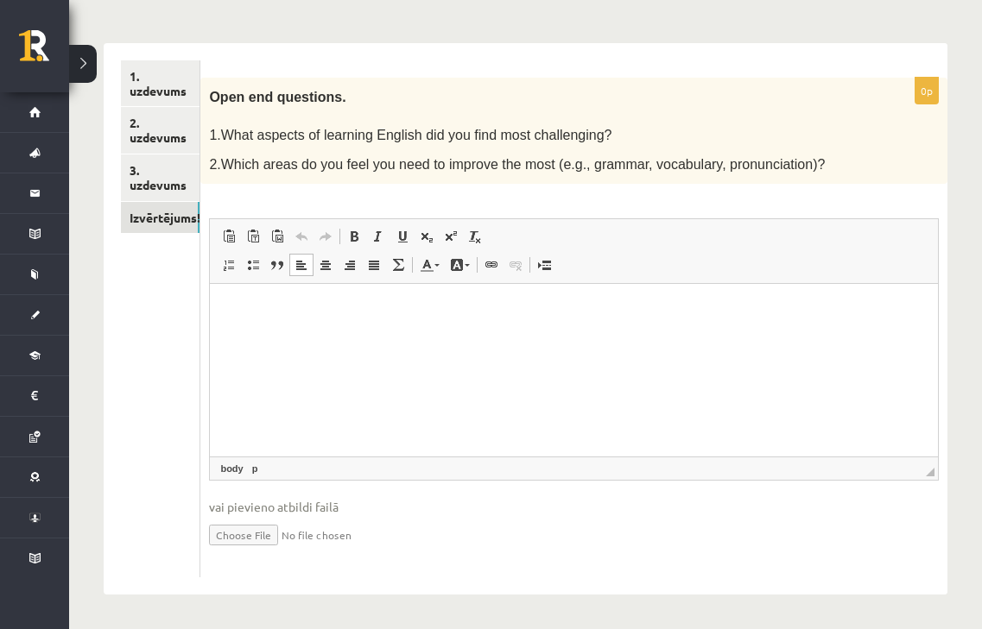
click at [292, 337] on html at bounding box center [574, 310] width 728 height 53
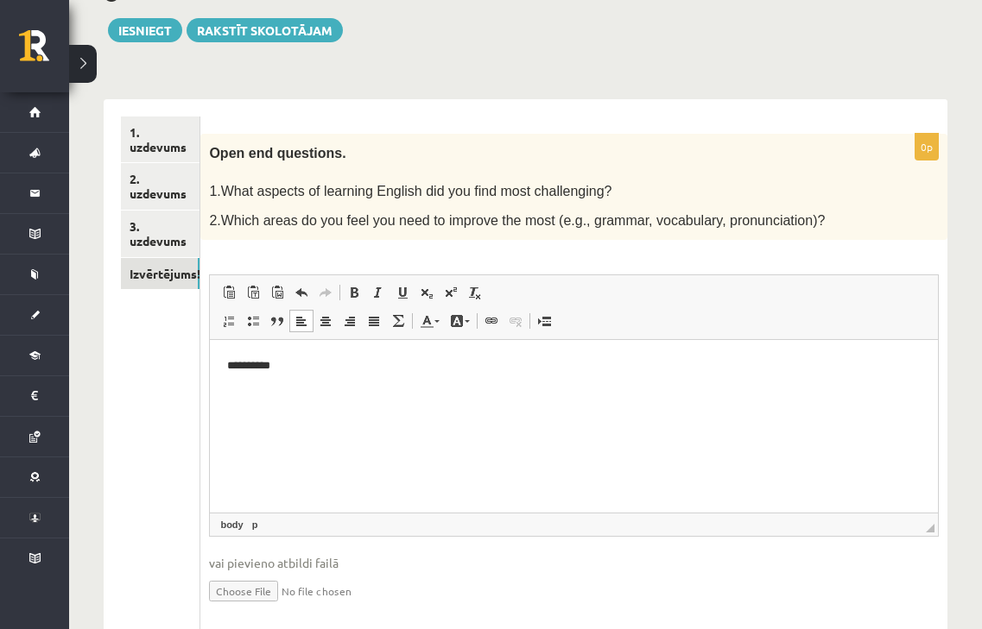
scroll to position [208, 0]
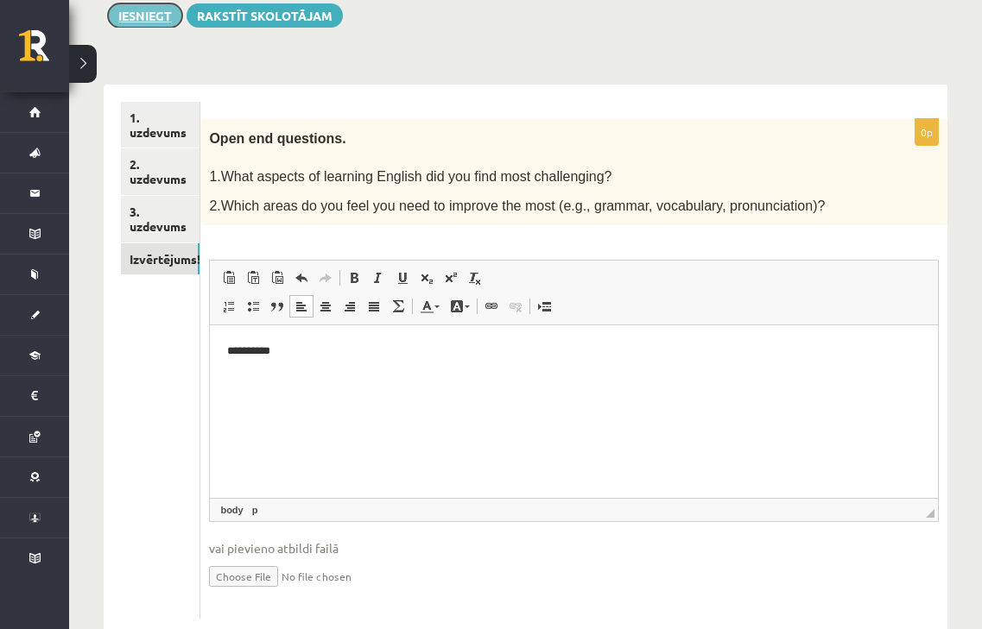
click at [136, 19] on button "Iesniegt" at bounding box center [145, 15] width 74 height 24
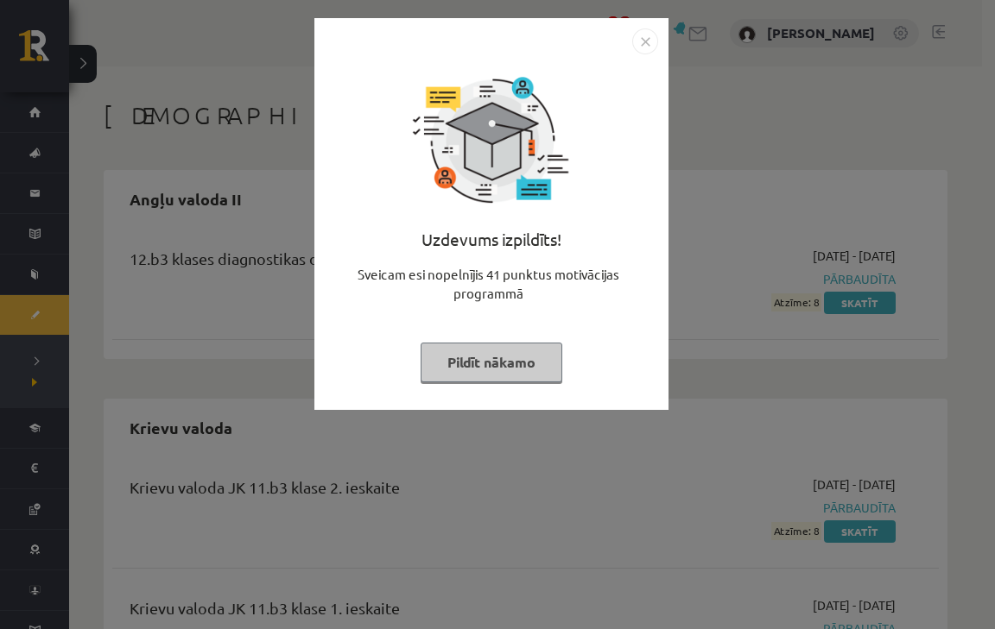
click at [518, 372] on button "Pildīt nākamo" at bounding box center [491, 363] width 142 height 40
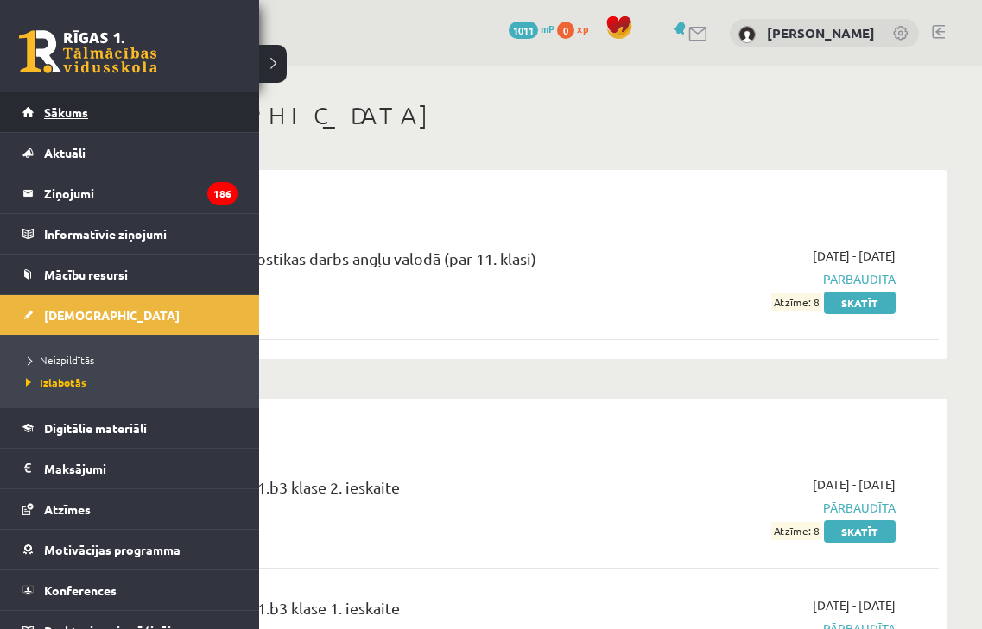
click at [54, 106] on span "Sākums" at bounding box center [66, 112] width 44 height 16
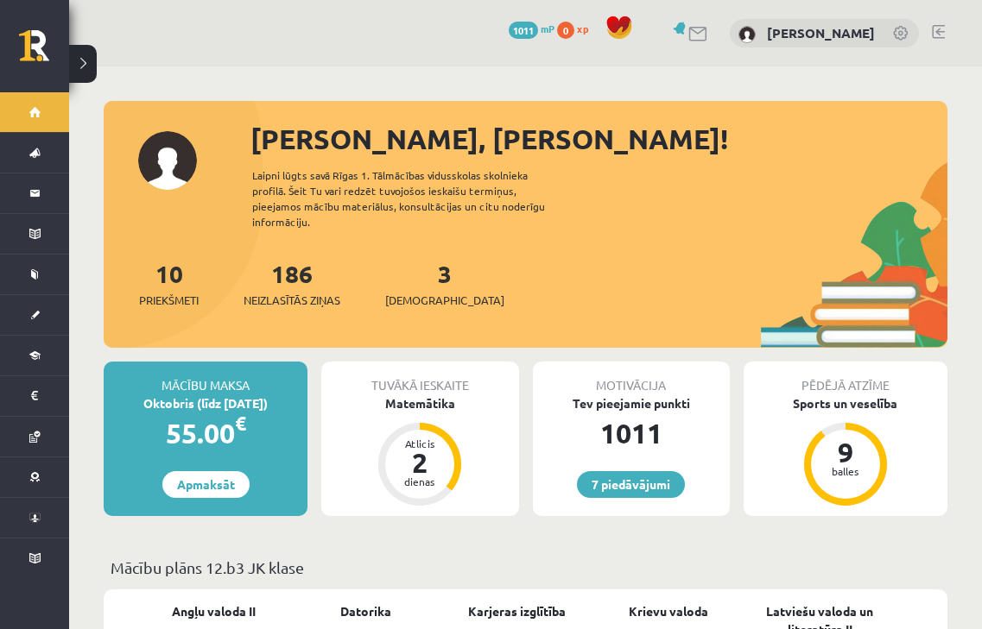
click at [420, 274] on div "3 Ieskaites" at bounding box center [444, 283] width 119 height 54
click at [418, 292] on span "[DEMOGRAPHIC_DATA]" at bounding box center [444, 300] width 119 height 17
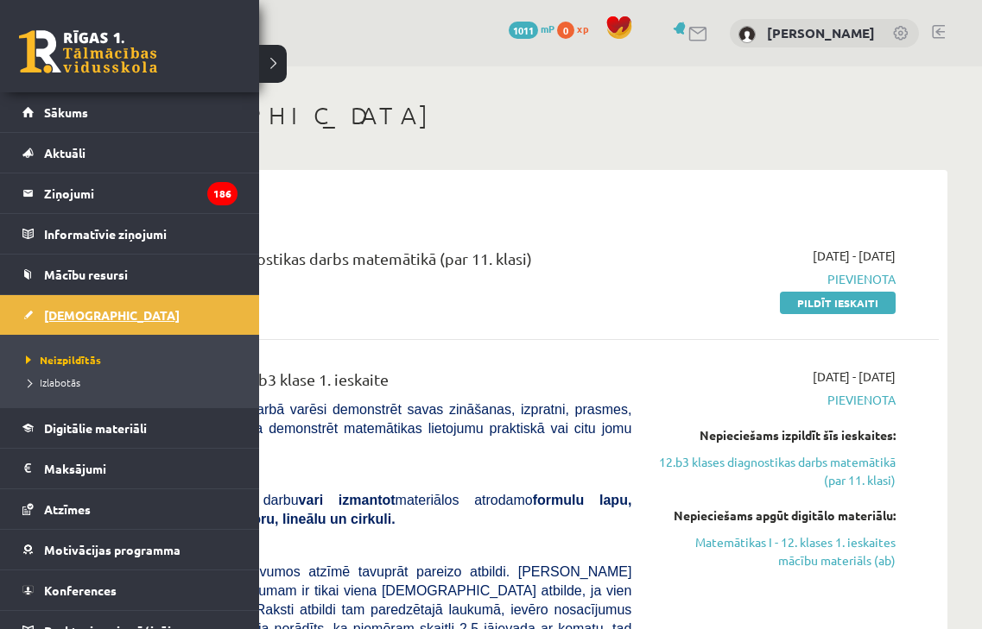
click at [79, 310] on span "[DEMOGRAPHIC_DATA]" at bounding box center [112, 315] width 136 height 16
click at [67, 114] on span "Sākums" at bounding box center [66, 112] width 44 height 16
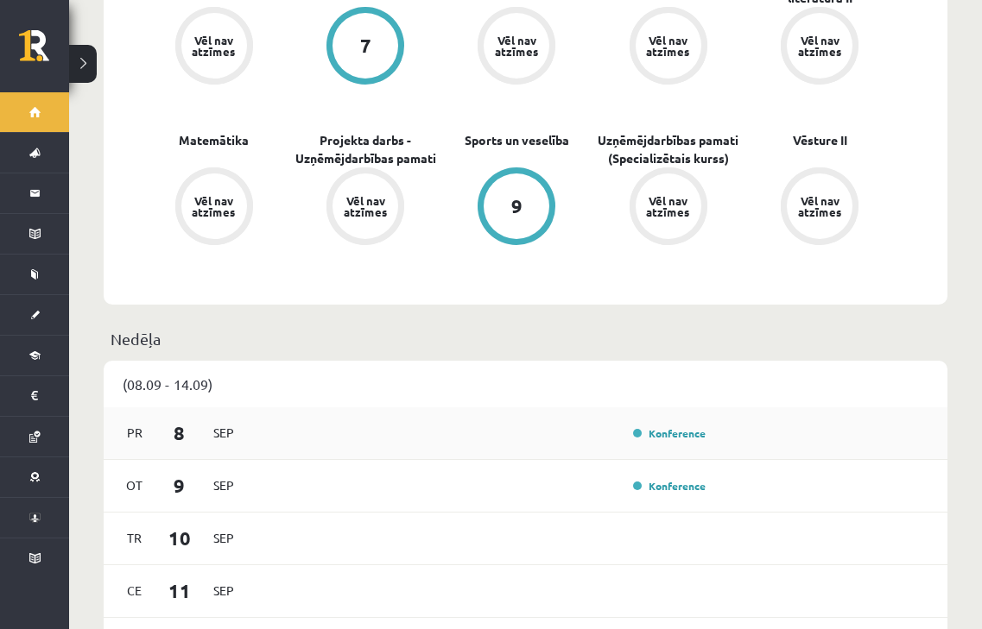
scroll to position [634, 0]
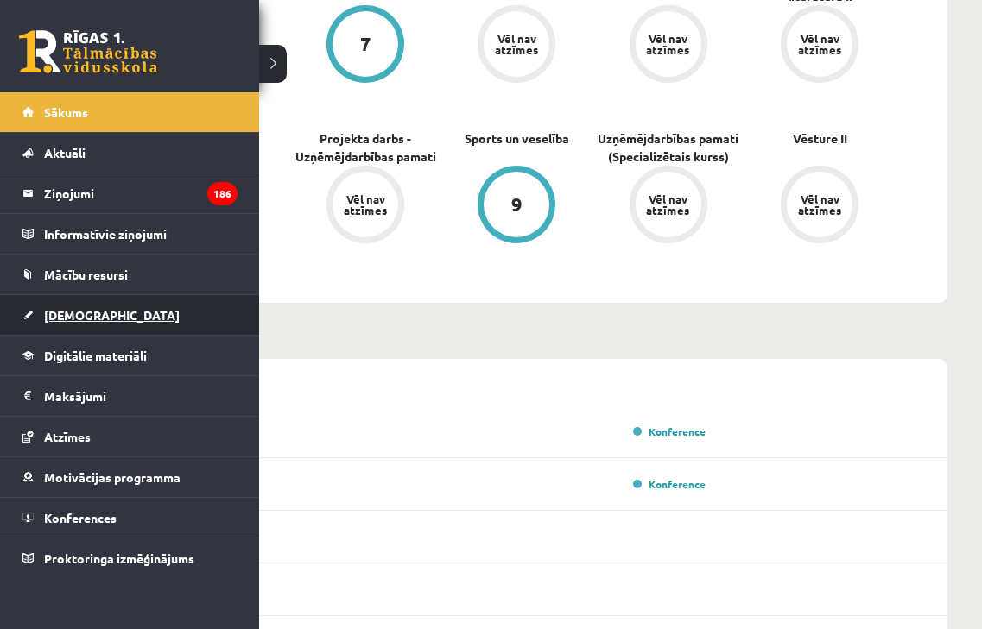
click at [84, 313] on span "[DEMOGRAPHIC_DATA]" at bounding box center [112, 315] width 136 height 16
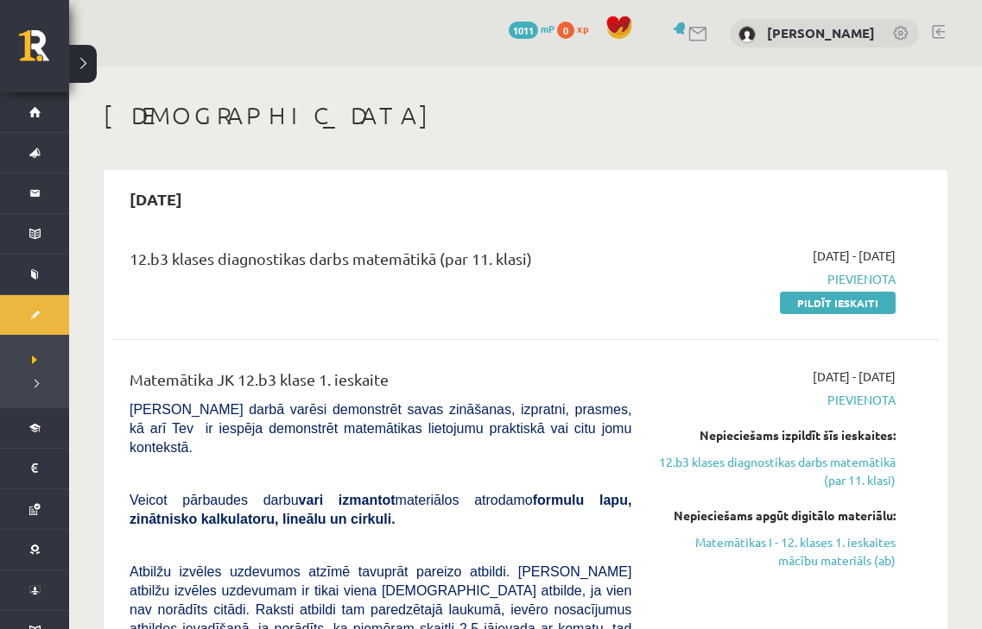
click at [538, 30] on span "1011" at bounding box center [523, 30] width 29 height 17
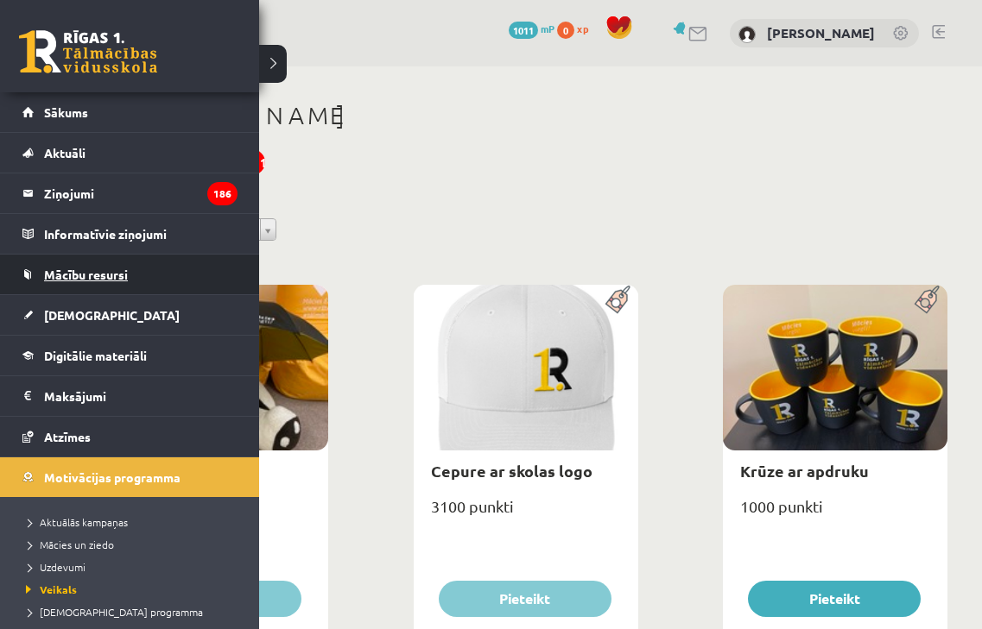
click at [112, 277] on span "Mācību resursi" at bounding box center [86, 275] width 84 height 16
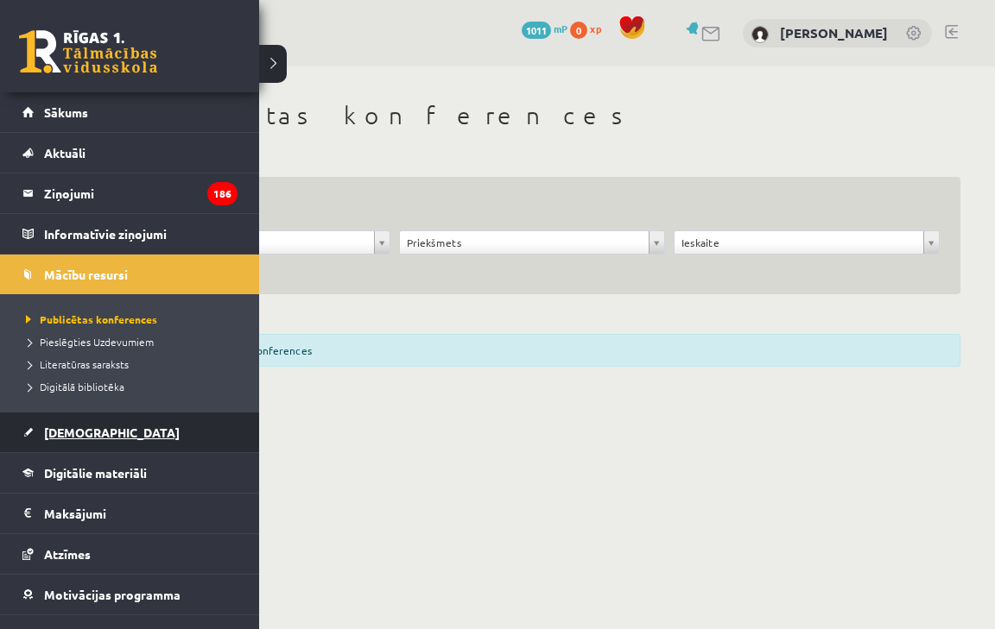
click at [103, 425] on link "[DEMOGRAPHIC_DATA]" at bounding box center [129, 433] width 215 height 40
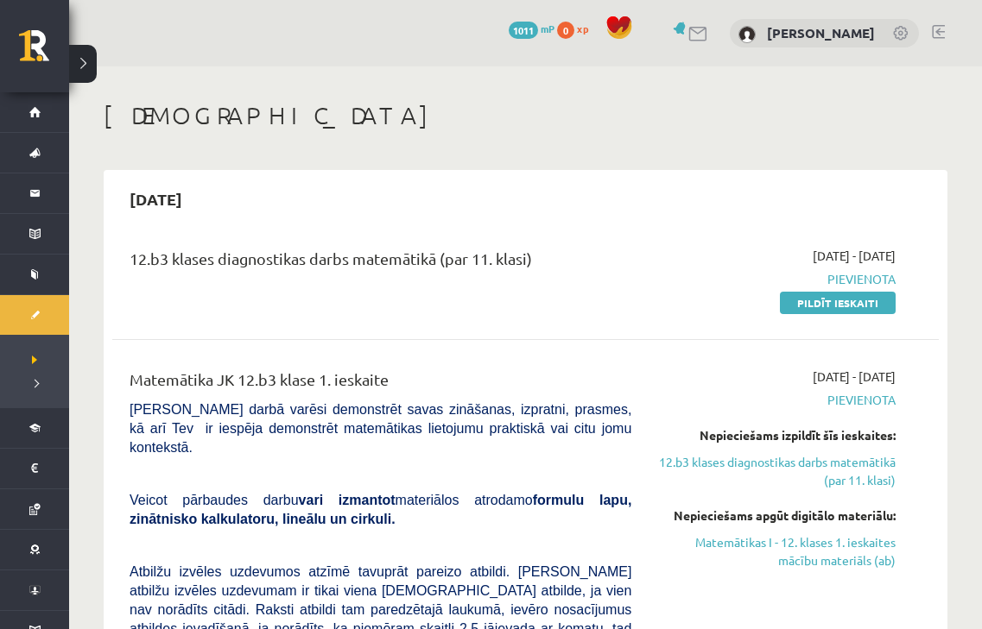
click at [895, 35] on link at bounding box center [901, 34] width 17 height 17
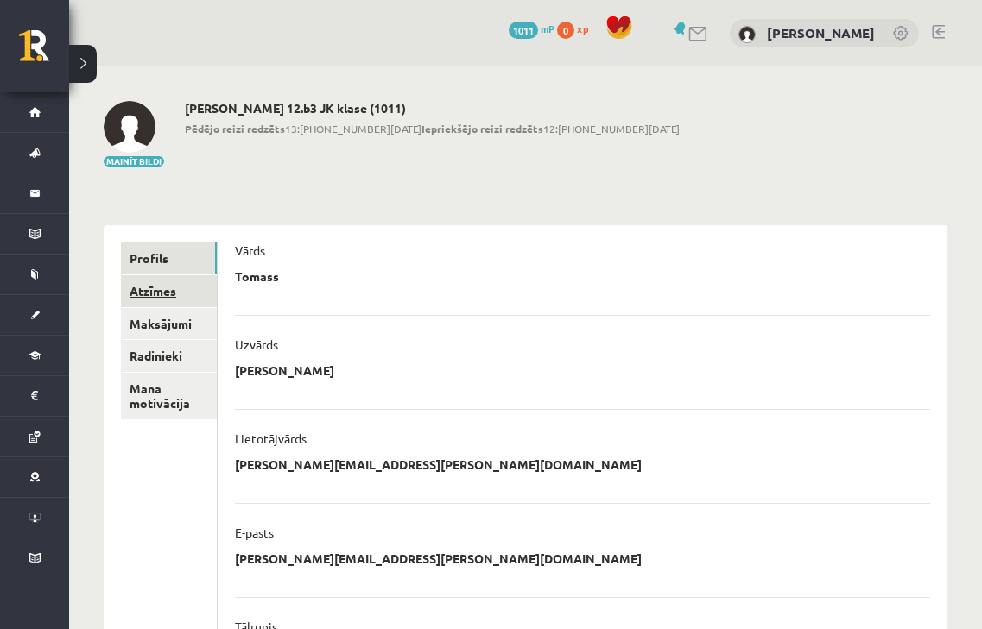
click at [134, 294] on link "Atzīmes" at bounding box center [169, 291] width 96 height 32
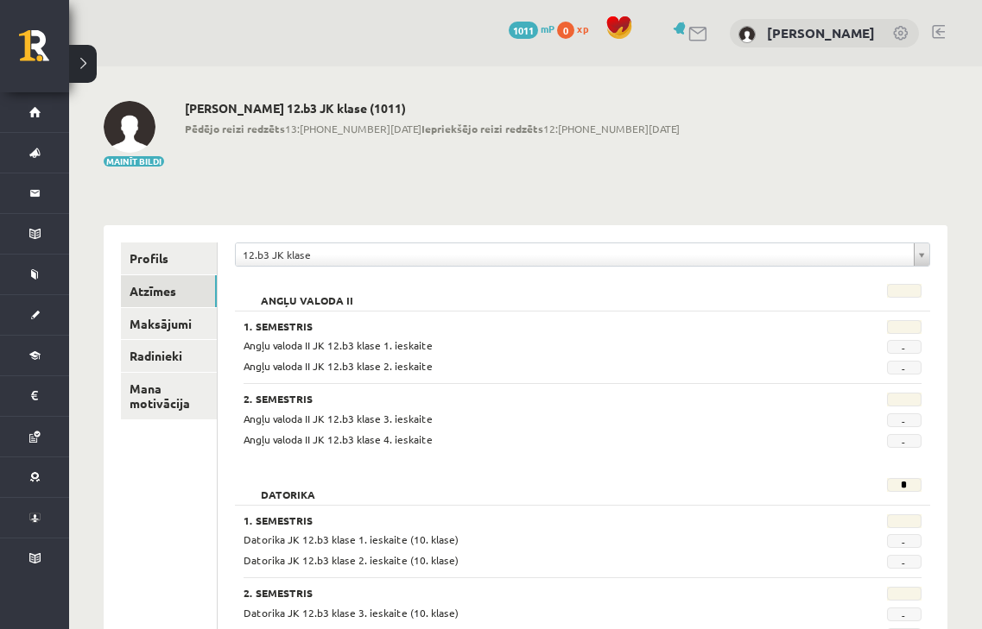
click at [288, 319] on div "1. Semestris Angļu valoda II JK 12.b3 klase 1. ieskaite - Angļu valoda II JK 12…" at bounding box center [582, 379] width 695 height 137
click at [286, 326] on h3 "1. Semestris" at bounding box center [523, 326] width 560 height 12
click at [145, 266] on link "Profils" at bounding box center [169, 259] width 96 height 32
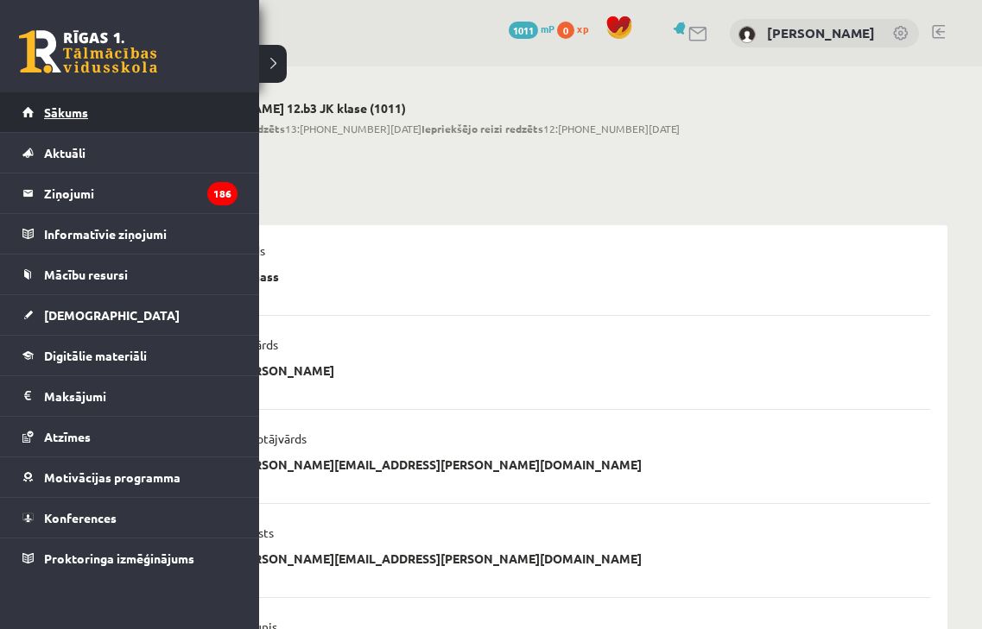
click at [48, 104] on link "Sākums" at bounding box center [129, 112] width 215 height 40
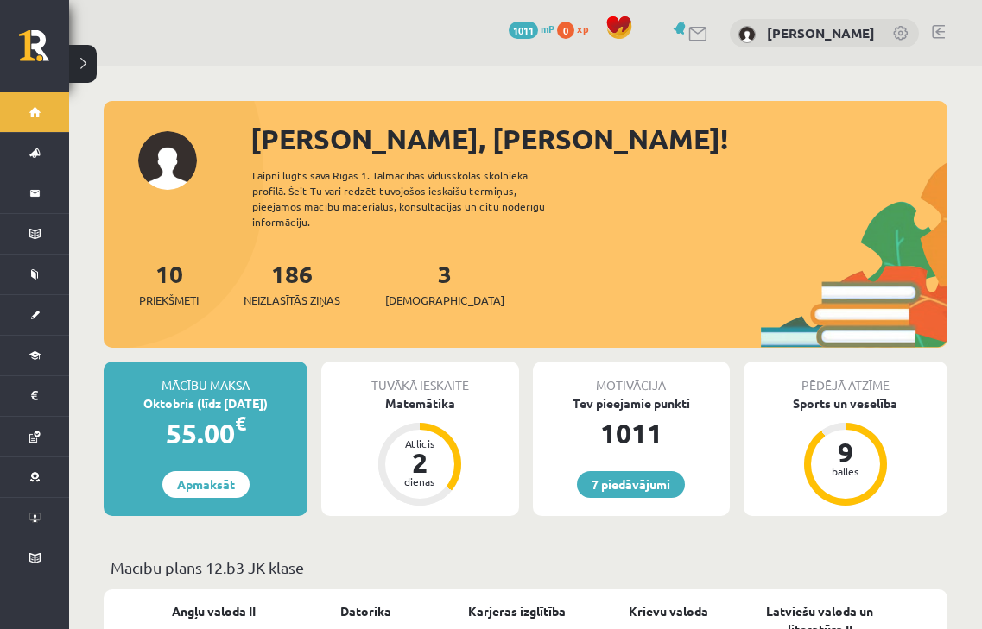
click at [405, 268] on div "3 Ieskaites" at bounding box center [444, 283] width 119 height 54
click at [409, 292] on span "[DEMOGRAPHIC_DATA]" at bounding box center [444, 300] width 119 height 17
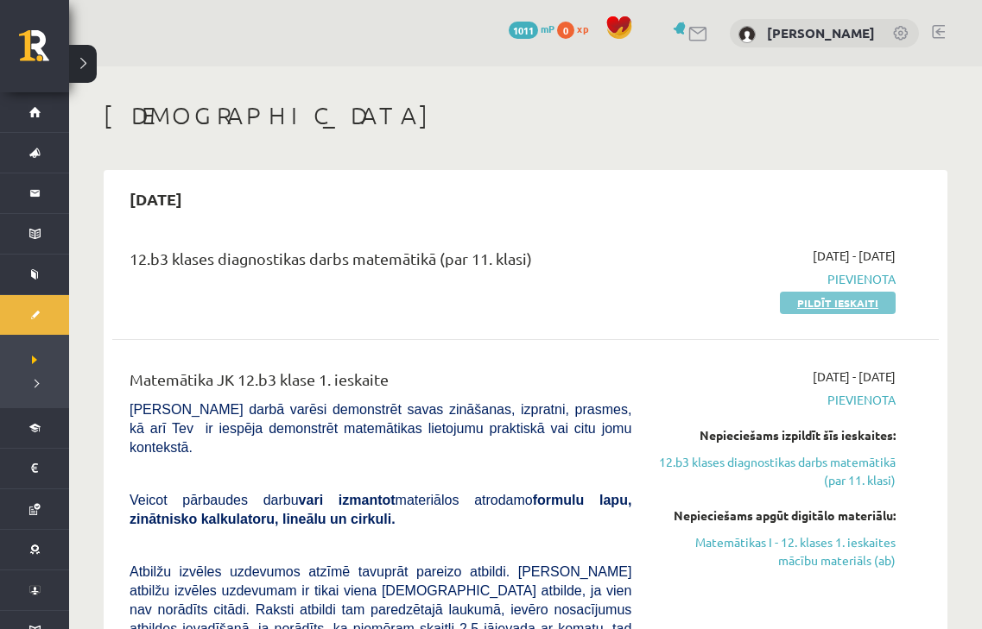
click at [829, 302] on link "Pildīt ieskaiti" at bounding box center [838, 303] width 116 height 22
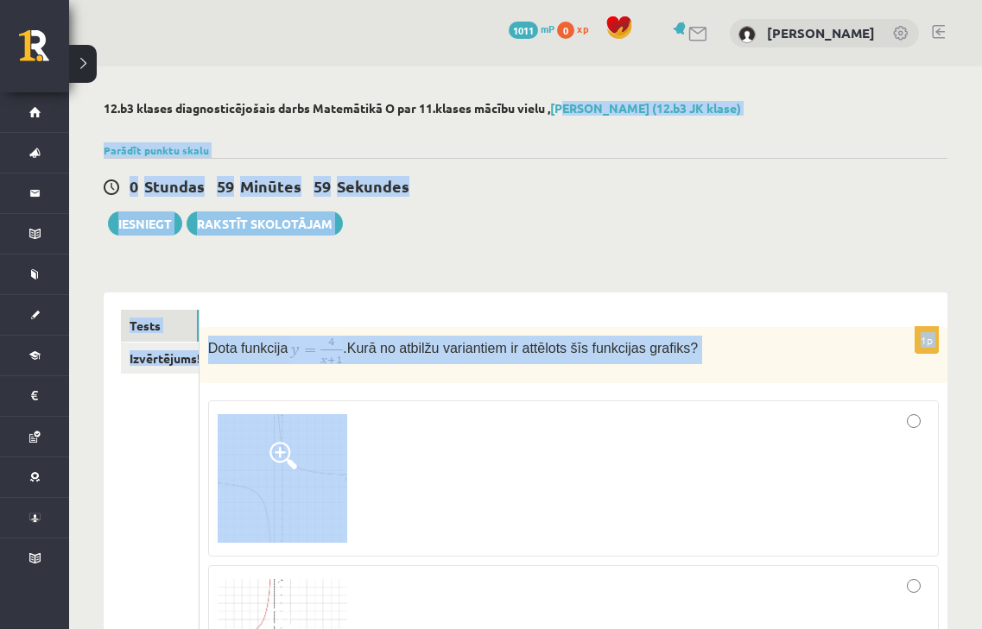
click at [751, 194] on div "0 Stundas 59 Minūtes 47 Sekundes" at bounding box center [525, 187] width 843 height 22
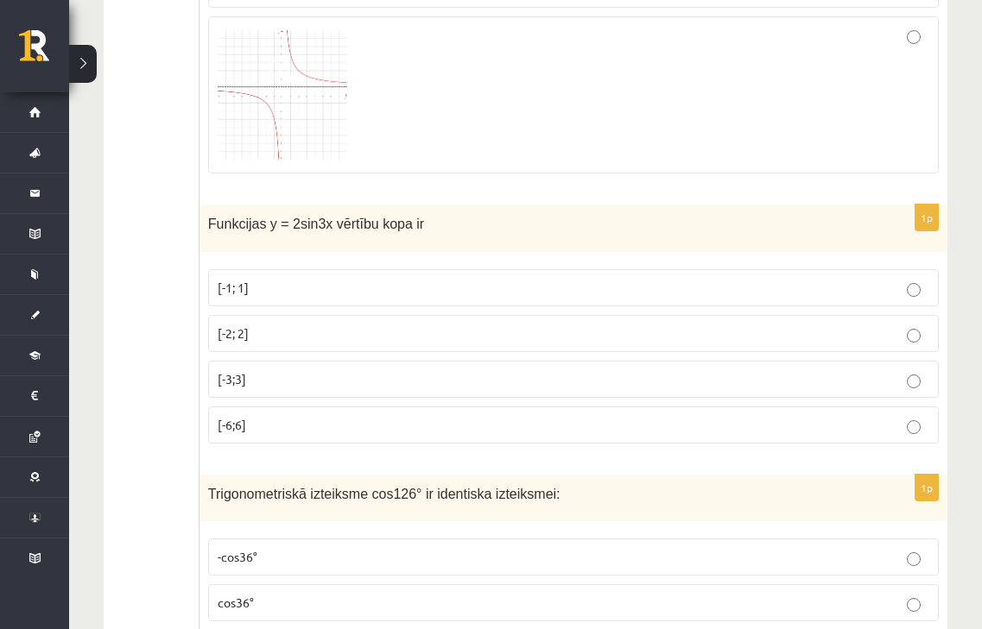
scroll to position [983, 0]
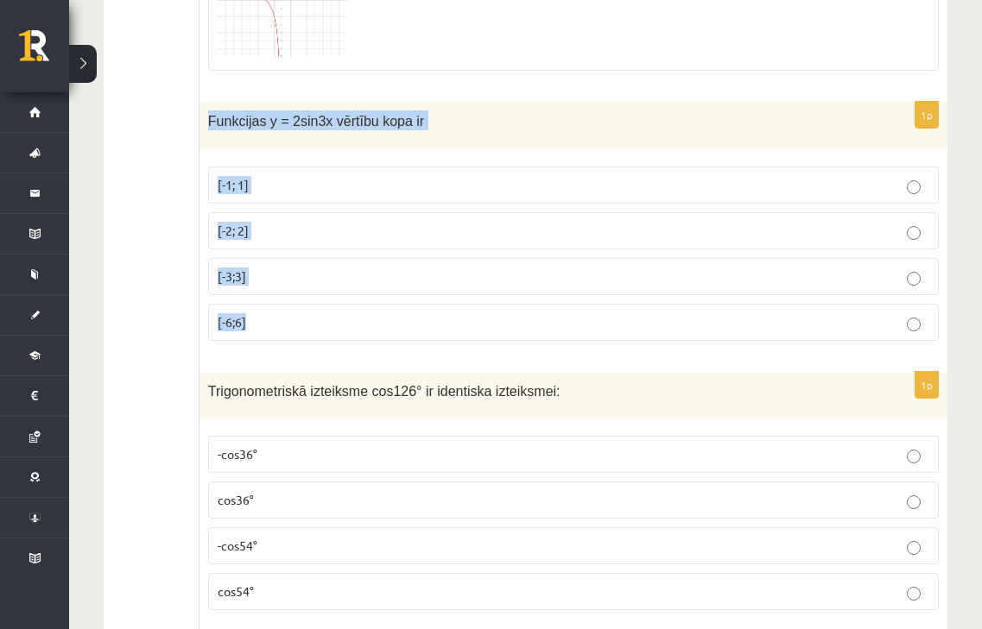
drag, startPoint x: 201, startPoint y: 116, endPoint x: 325, endPoint y: 326, distance: 244.6
click at [325, 326] on div "1p Funkcijas y = 2sin3x vērtību kopa ir [-1; 1] [-2; 2] [-3;3] [-6;6]" at bounding box center [573, 228] width 748 height 253
copy div "Funkcijas y = 2sin3x vērtību kopa ir [-1; 1] [-2; 2] [-3;3] [-6;6]"
click at [291, 238] on p "[-2; 2]" at bounding box center [573, 231] width 711 height 18
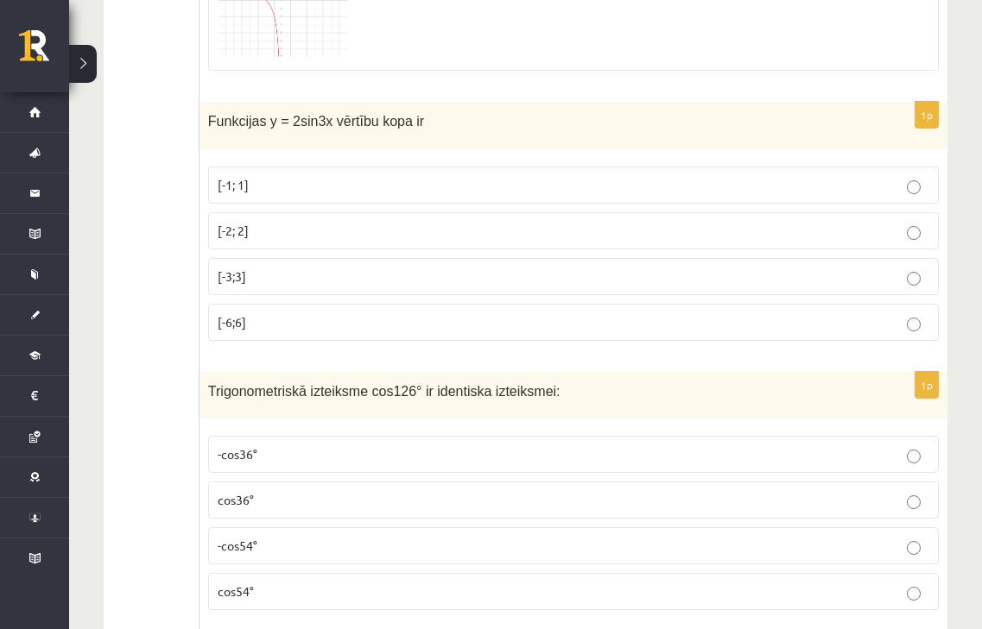
scroll to position [1129, 0]
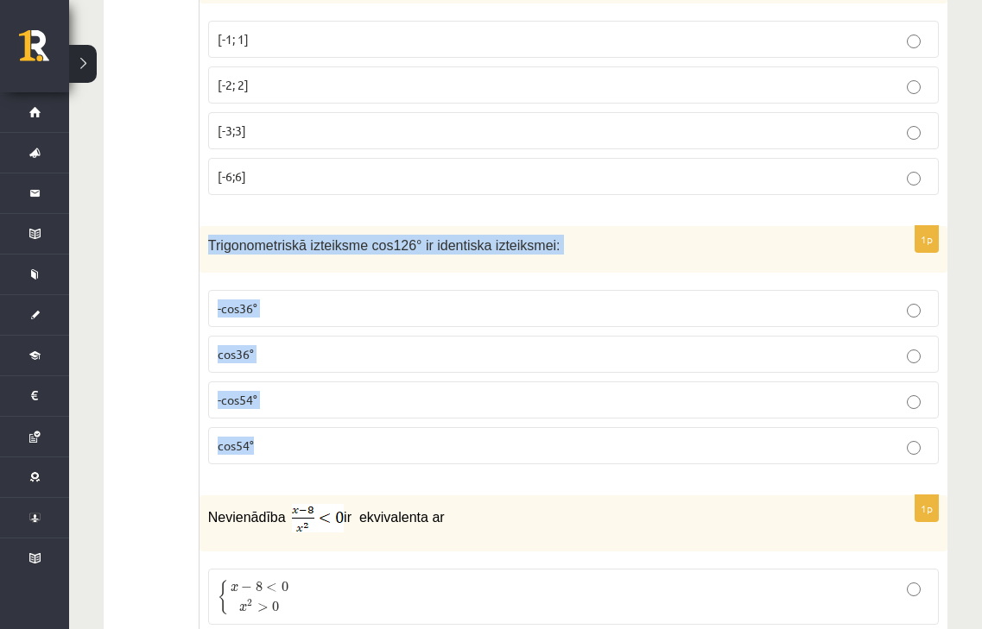
drag, startPoint x: 205, startPoint y: 237, endPoint x: 377, endPoint y: 447, distance: 271.2
click at [377, 447] on div "1p Trigonometriskā izteiksme cos126° ir identiska izteiksmei: -cos36° cos36° -c…" at bounding box center [573, 352] width 748 height 253
copy div "Trigonometriskā izteiksme cos126° ir identiska izteiksmei: -cos36° cos36° -cos5…"
click at [285, 402] on p "-cos54°" at bounding box center [573, 400] width 711 height 18
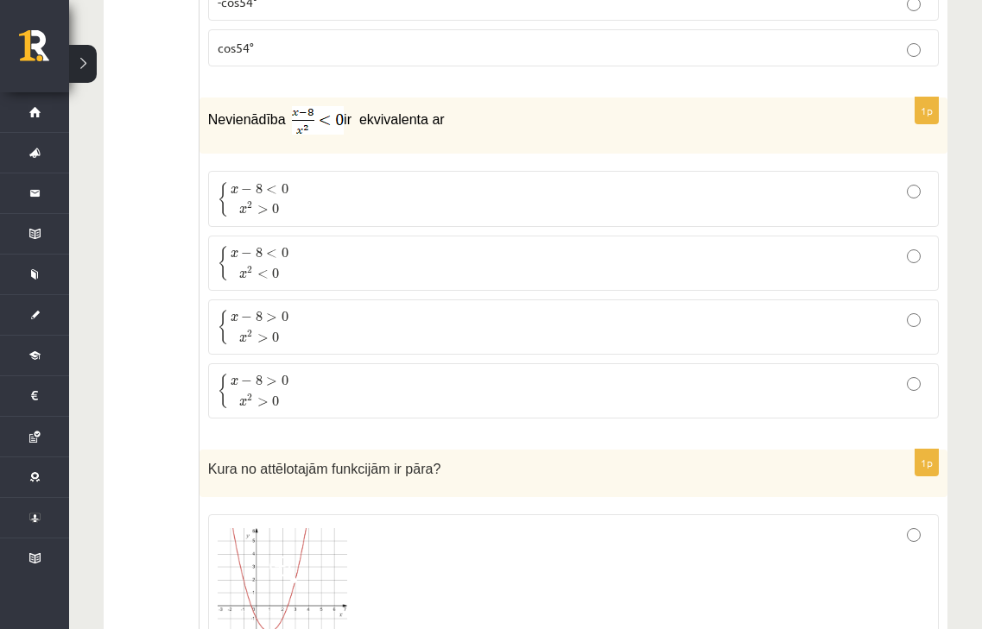
scroll to position [1529, 0]
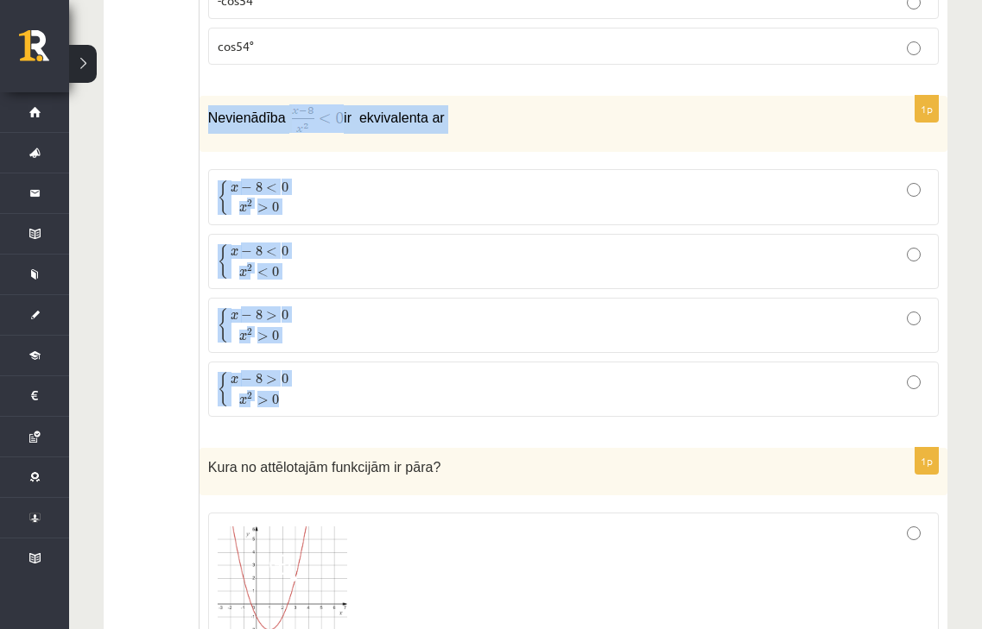
drag, startPoint x: 208, startPoint y: 119, endPoint x: 401, endPoint y: 393, distance: 335.1
click at [401, 393] on div "1p Nevienādība ir ekvivalenta ar { x − 8 < 0 x 2 > 0 { x − 8 < 0 x 2 > 0 { x − …" at bounding box center [573, 263] width 748 height 335
copy div "Nevienādība ir ekvivalenta ar { x − 8 < 0 x 2 > 0 { x − 8 < 0 x 2 > 0 { x − 8 <…"
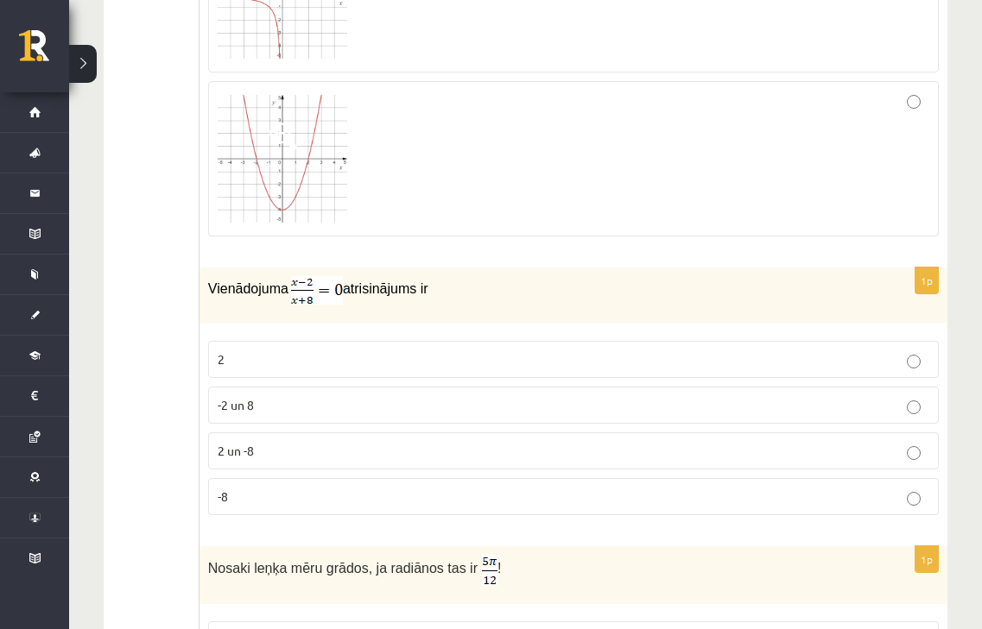
scroll to position [2455, 0]
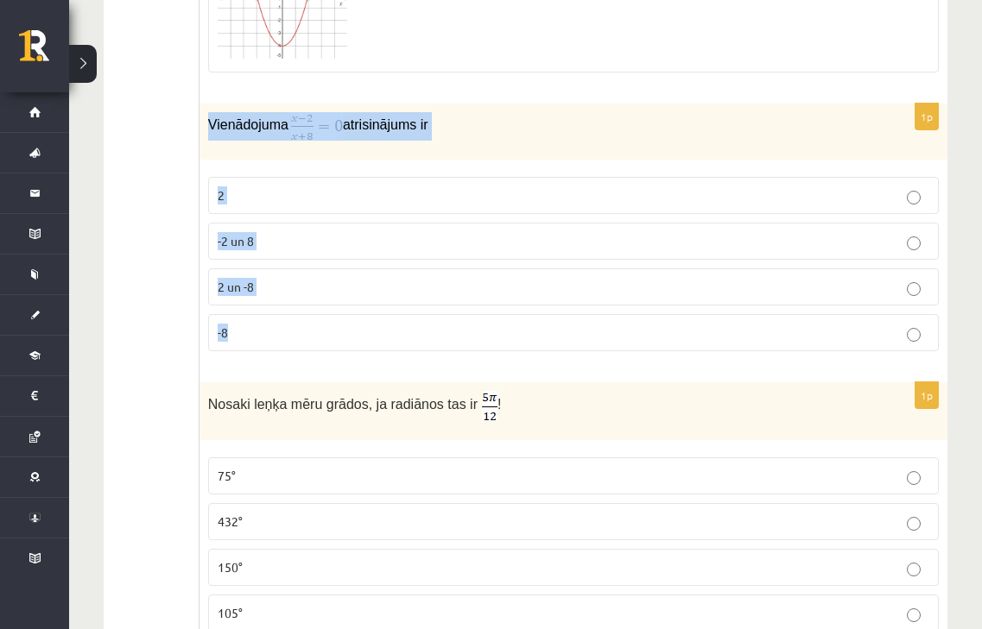
drag, startPoint x: 206, startPoint y: 123, endPoint x: 454, endPoint y: 342, distance: 330.9
click at [454, 342] on div "1p Vienādojuma atrisinājums ir 2 -2 un 8 2 un -8 -8" at bounding box center [573, 235] width 748 height 262
copy div "Vienādojuma atrisinājums ir 2 -2 un 8 2 un -8 -8"
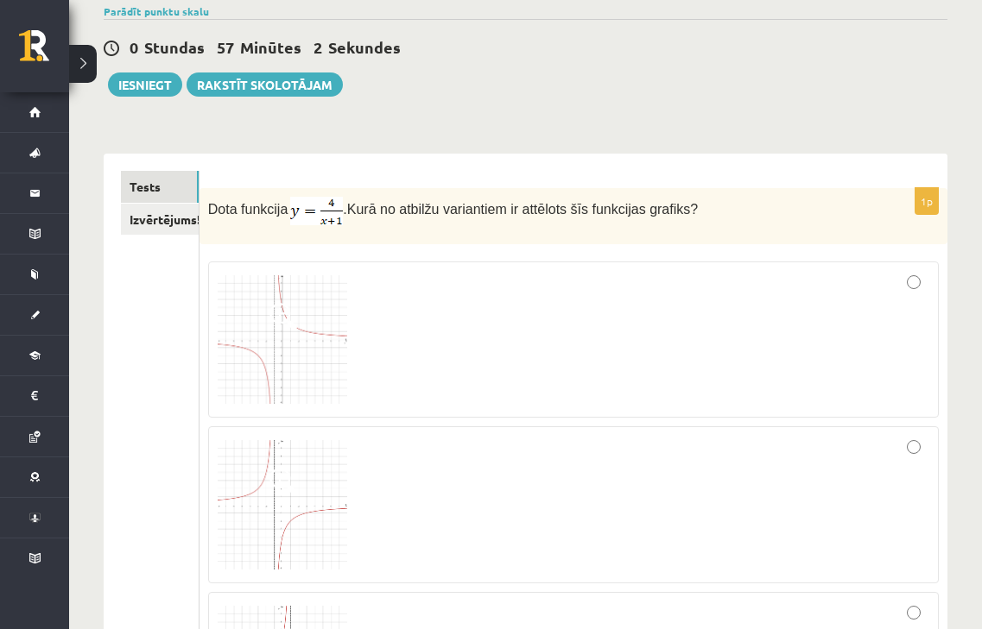
scroll to position [141, 0]
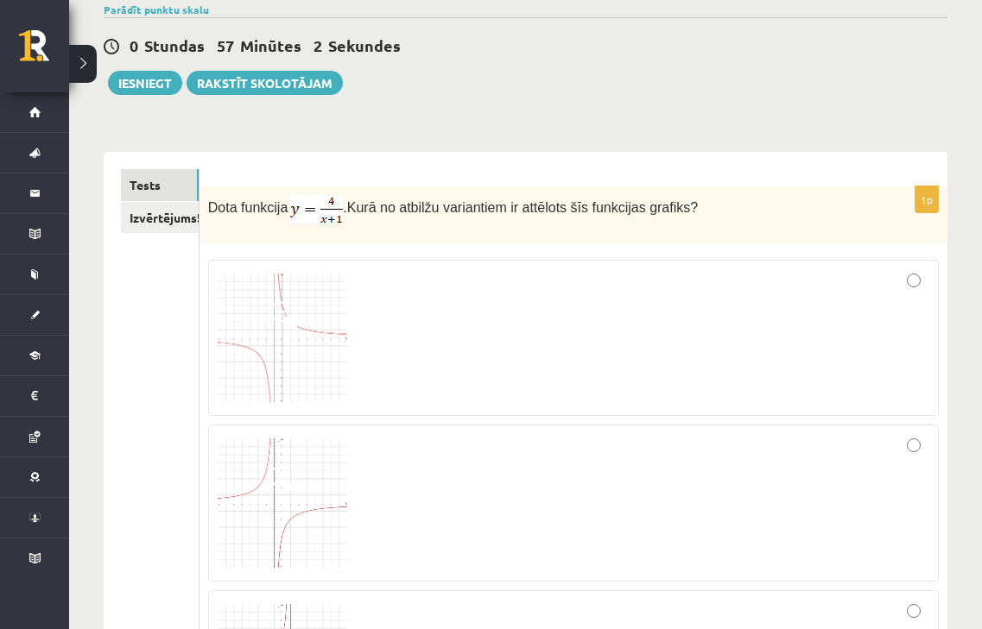
click at [303, 291] on img at bounding box center [283, 339] width 130 height 130
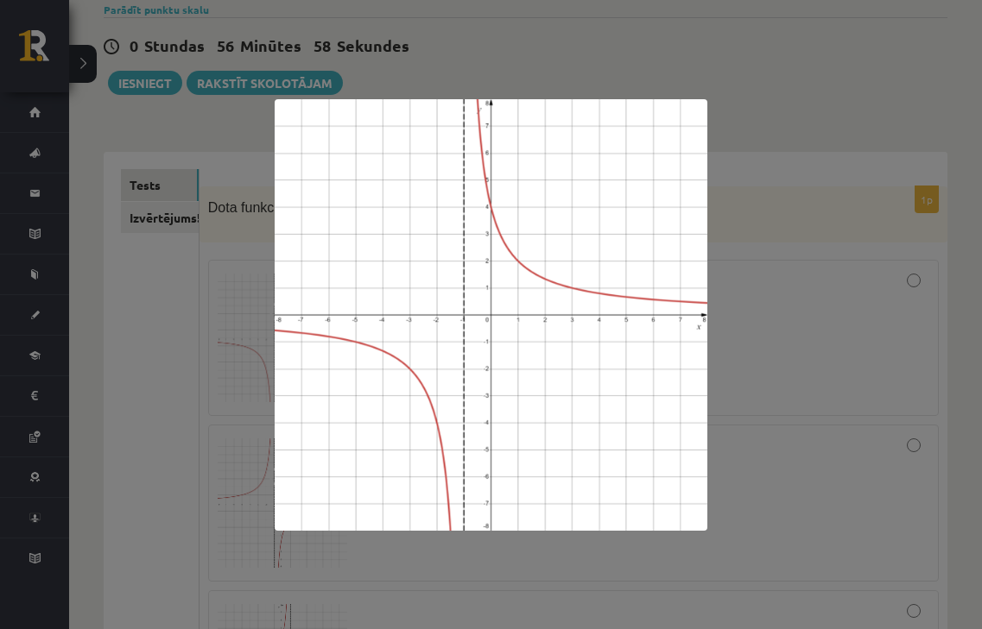
click at [180, 327] on div at bounding box center [491, 314] width 982 height 629
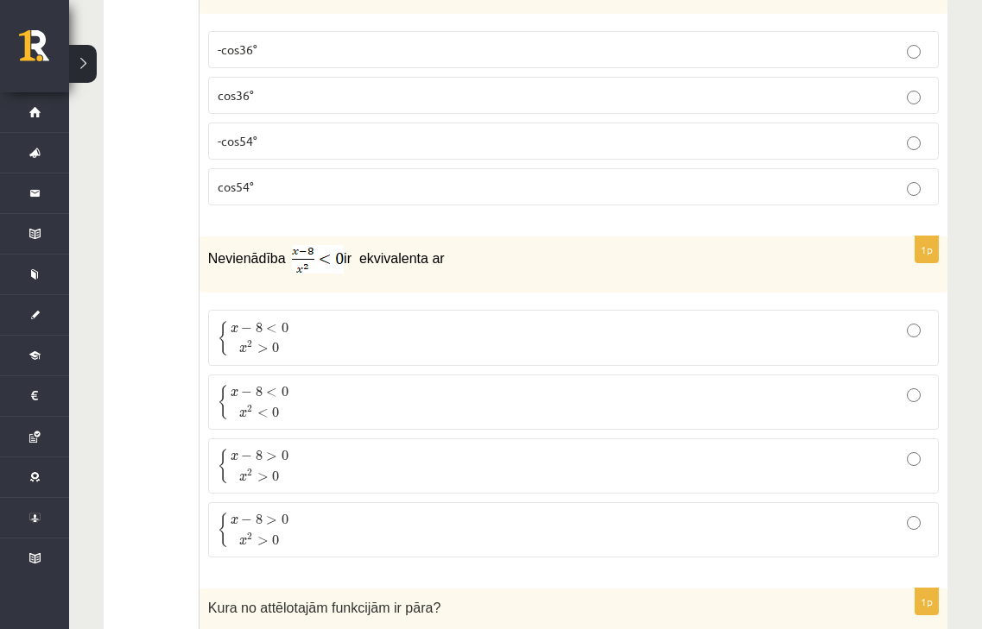
scroll to position [1523, 0]
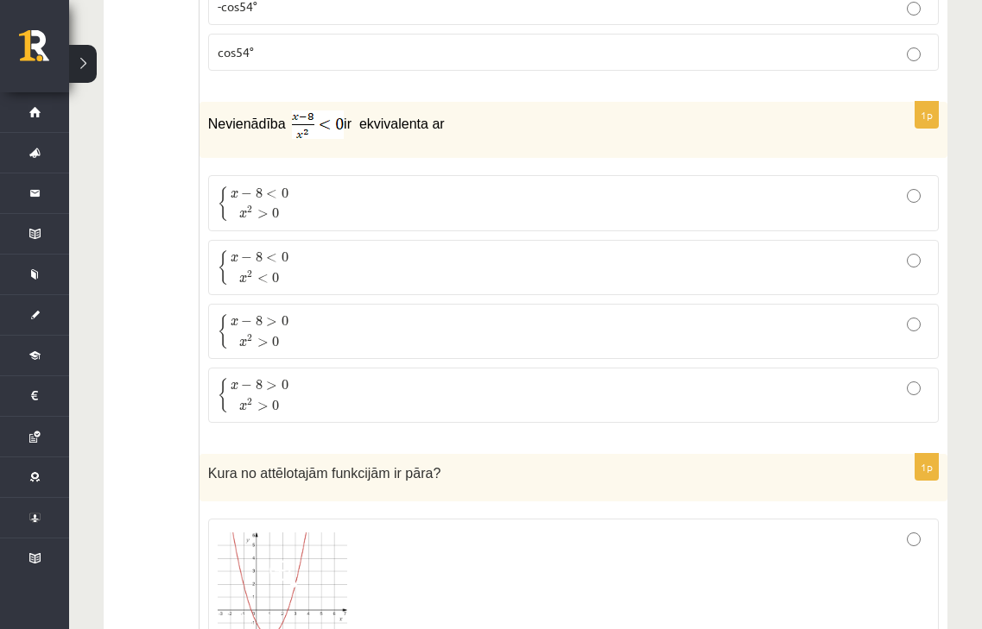
click at [313, 265] on p "{ x − 8 < 0 x 2 < 0 { x − 8 < 0 x 2 < 0" at bounding box center [573, 268] width 711 height 36
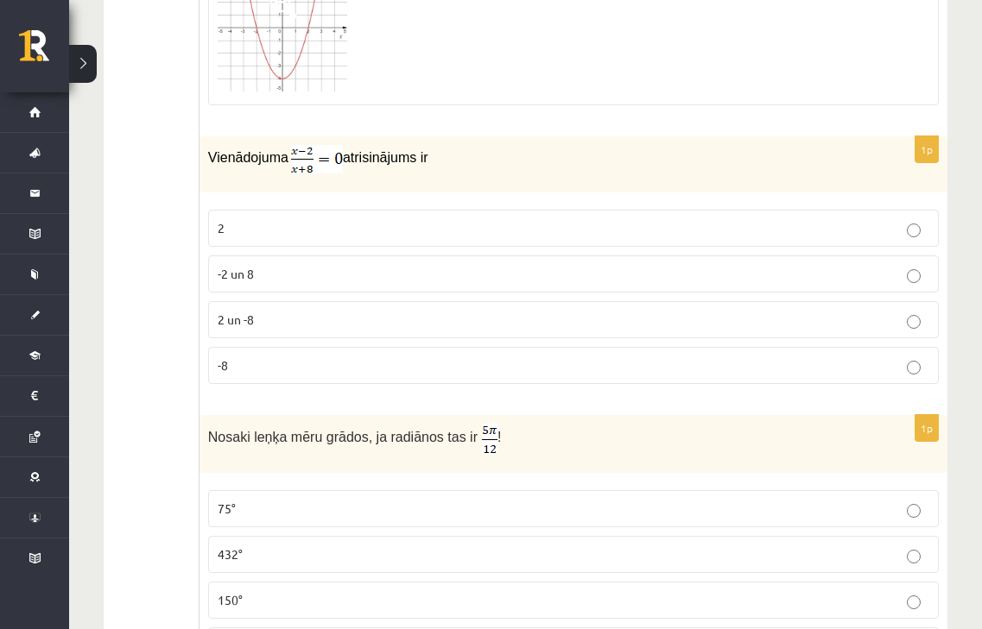
scroll to position [2425, 0]
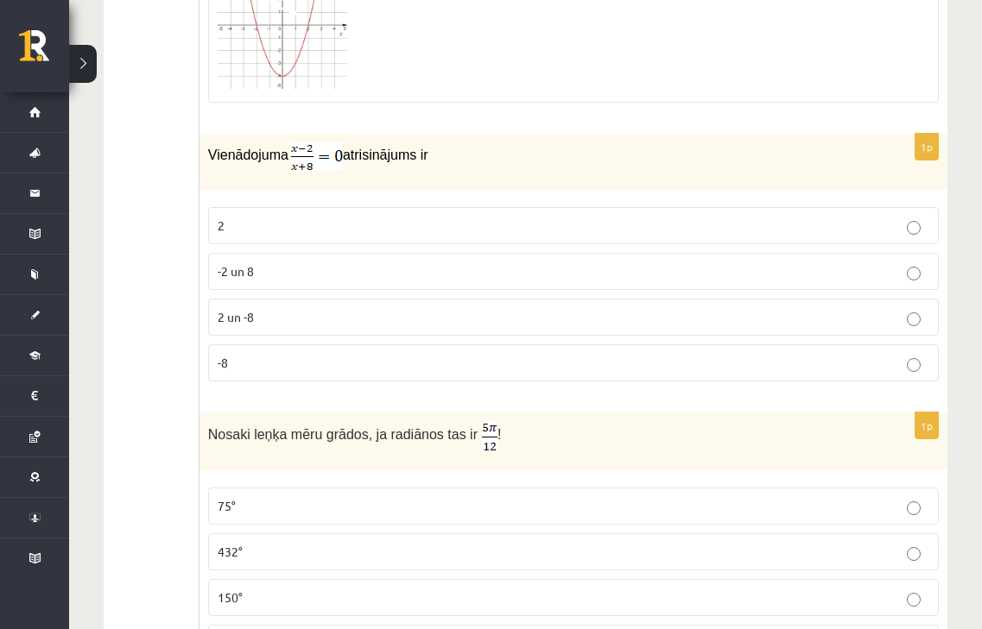
click at [269, 243] on label "2" at bounding box center [573, 225] width 730 height 37
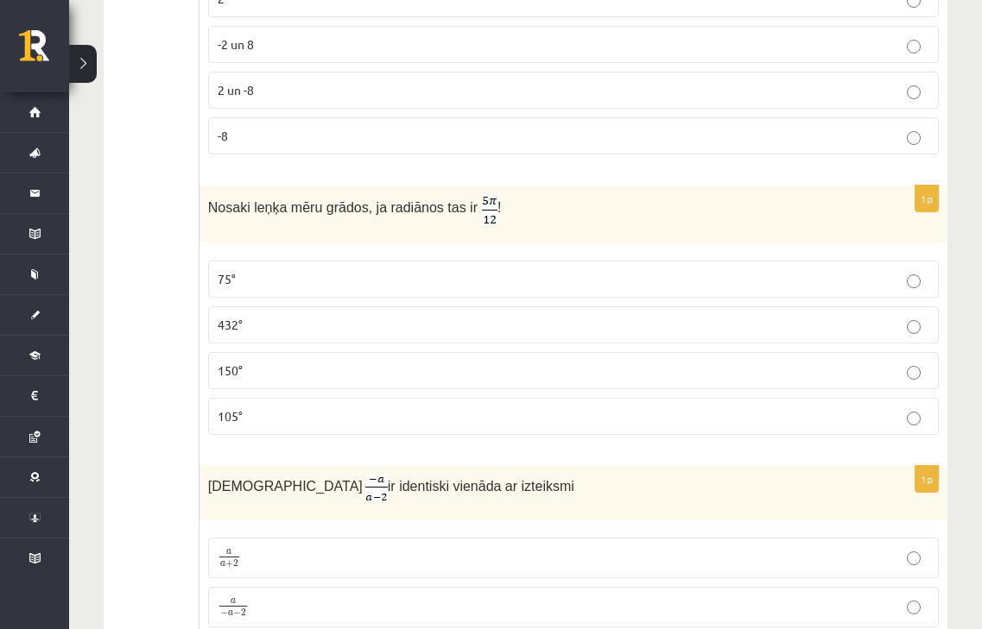
scroll to position [2653, 0]
click at [275, 406] on label "105°" at bounding box center [573, 415] width 730 height 37
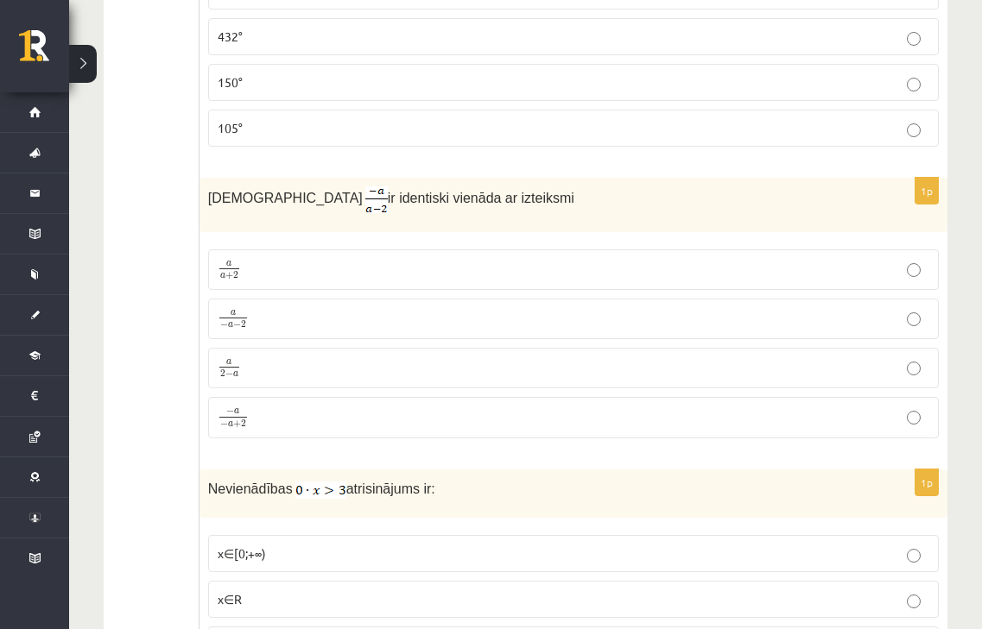
scroll to position [2941, 0]
click at [237, 373] on span "a" at bounding box center [235, 373] width 5 height 5
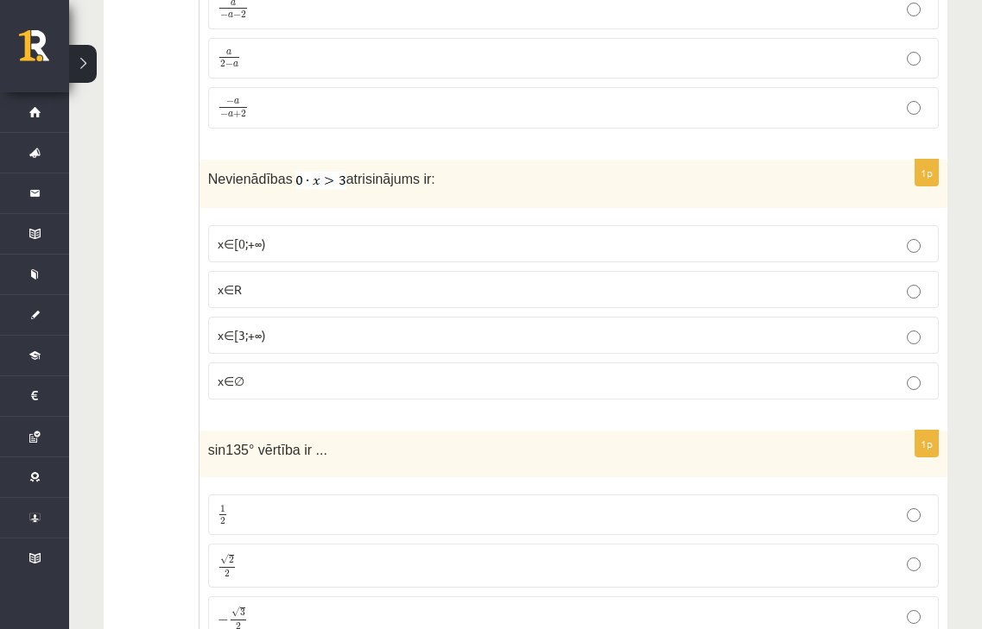
scroll to position [3252, 0]
click at [255, 373] on p "x∈∅" at bounding box center [573, 379] width 711 height 18
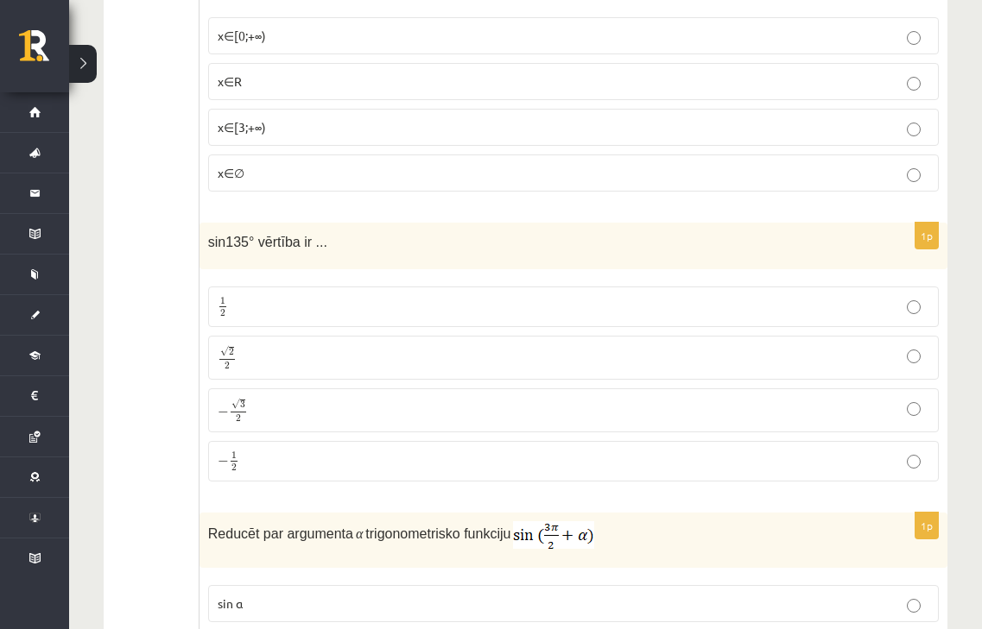
scroll to position [3574, 0]
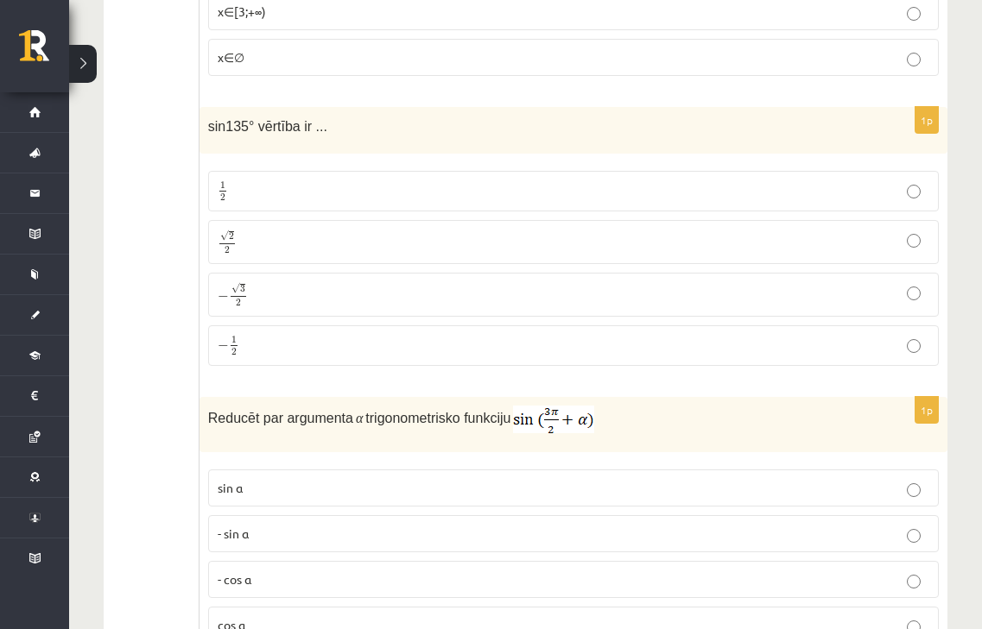
drag, startPoint x: 206, startPoint y: 122, endPoint x: 233, endPoint y: 202, distance: 84.6
click at [229, 174] on div "1p sin135° vērtība ir ... 1 2 1 2 √ 2 2 2 2 − √ 3 2 − 3 2 − 1 2 − 1 2" at bounding box center [573, 243] width 748 height 273
click at [252, 267] on fieldset "1 2 1 2 √ 2 2 2 2 − √ 3 2 − 3 2 − 1 2 − 1 2" at bounding box center [573, 266] width 730 height 208
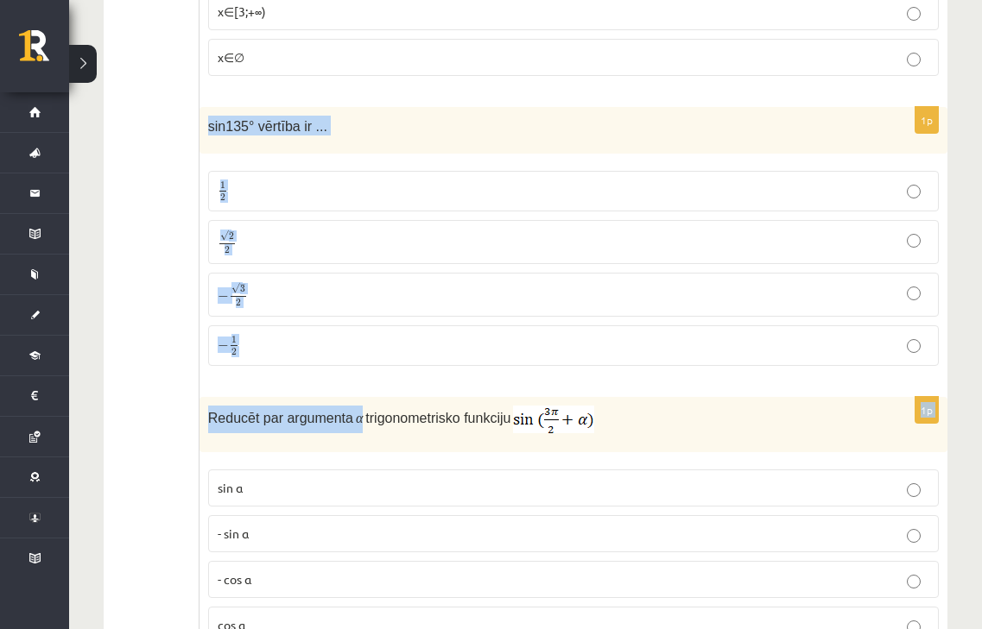
drag, startPoint x: 209, startPoint y: 121, endPoint x: 351, endPoint y: 399, distance: 312.0
drag, startPoint x: 204, startPoint y: 126, endPoint x: 319, endPoint y: 323, distance: 227.9
click at [319, 323] on div "1p sin135° vērtība ir ... 1 2 1 2 √ 2 2 2 2 − √ 3 2 − 3 2 − 1 2 − 1 2" at bounding box center [573, 243] width 748 height 273
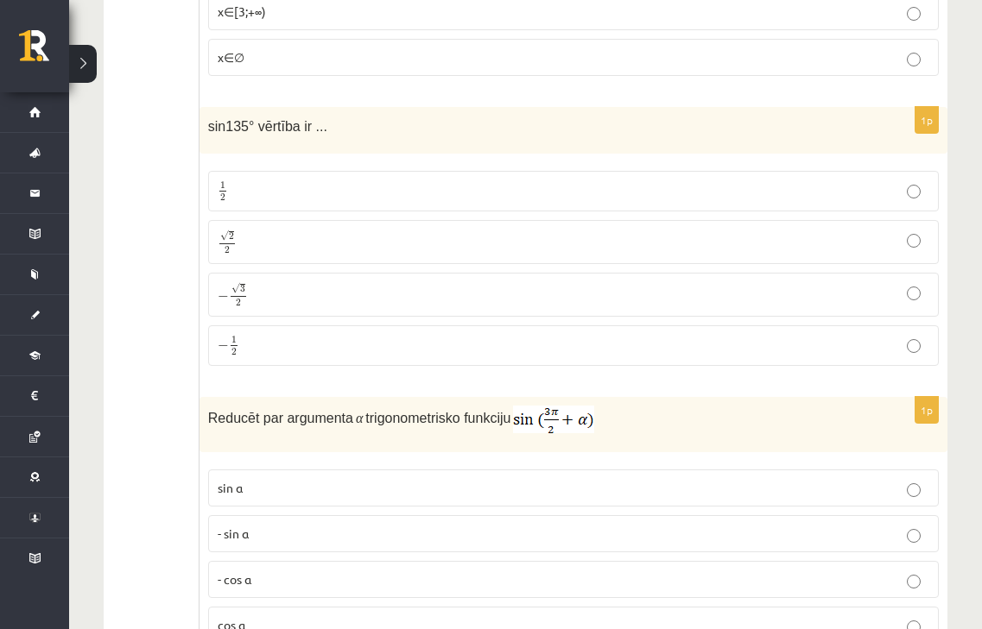
drag, startPoint x: 319, startPoint y: 323, endPoint x: 283, endPoint y: 339, distance: 39.0
click at [283, 339] on label "− 1 2 − 1 2" at bounding box center [573, 345] width 730 height 41
drag, startPoint x: 206, startPoint y: 124, endPoint x: 300, endPoint y: 359, distance: 252.7
click at [300, 359] on div "1p sin135° vērtība ir ... 1 2 1 2 √ 2 2 2 2 − √ 3 2 − 3 2 − 1 2 − 1 2" at bounding box center [573, 243] width 748 height 273
copy div "sin135° vērtība ir ... 1 2 1 2 √ 2 2 2 2 − √ 3 2 − 3 2 − 1 2"
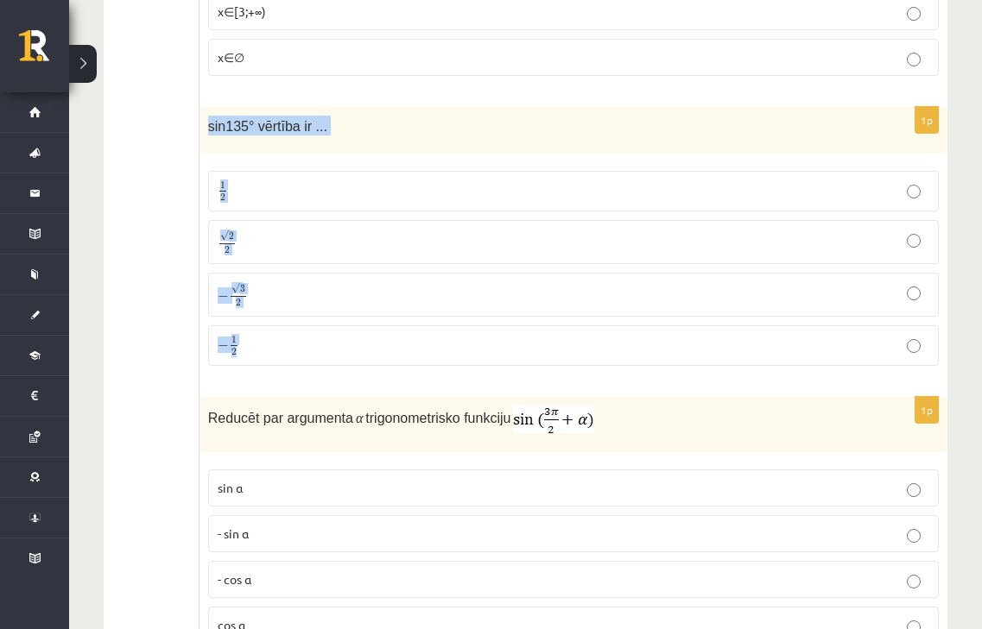
click at [282, 243] on p "√ 2 2 2 2" at bounding box center [573, 242] width 711 height 25
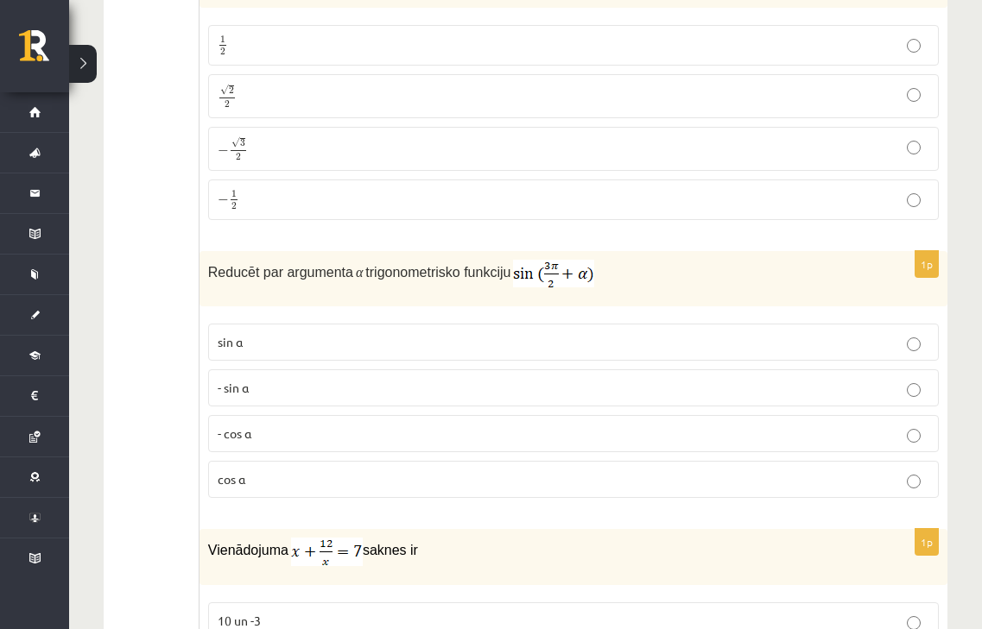
scroll to position [3689, 0]
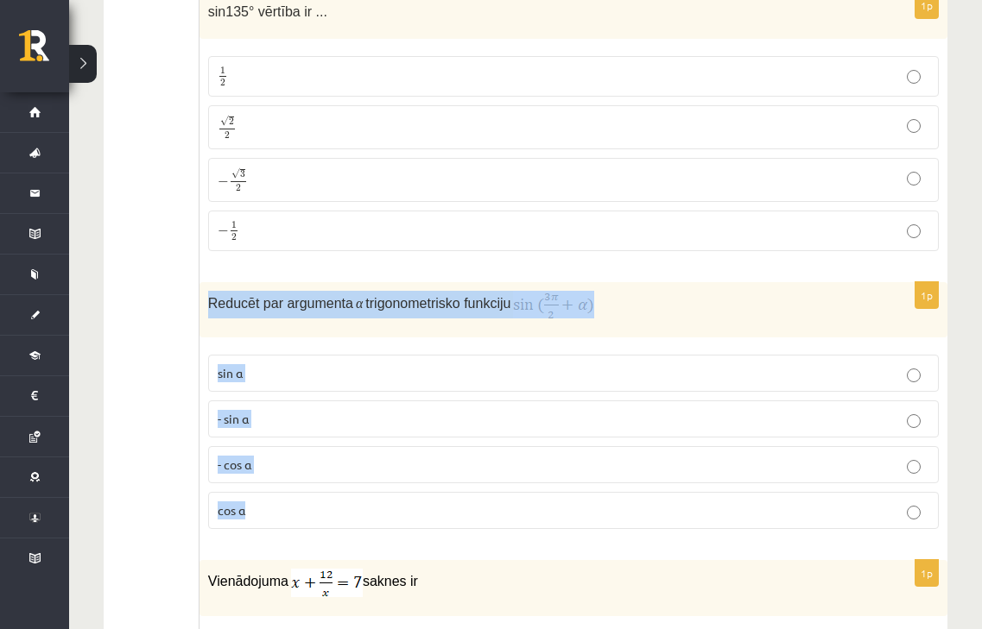
drag, startPoint x: 206, startPoint y: 294, endPoint x: 354, endPoint y: 514, distance: 265.1
click at [354, 514] on div "1p Reducēt par argumenta α trigonometrisko funkciju sin⁡ α - sin ⁡α - cos ⁡α co…" at bounding box center [573, 412] width 748 height 261
copy div "Reducēt par argumenta α trigonometrisko funkciju sin⁡ α - sin ⁡α - cos ⁡α cos⁡ α"
click at [730, 284] on div "Reducēt par argumenta α trigonometrisko funkciju" at bounding box center [573, 309] width 748 height 55
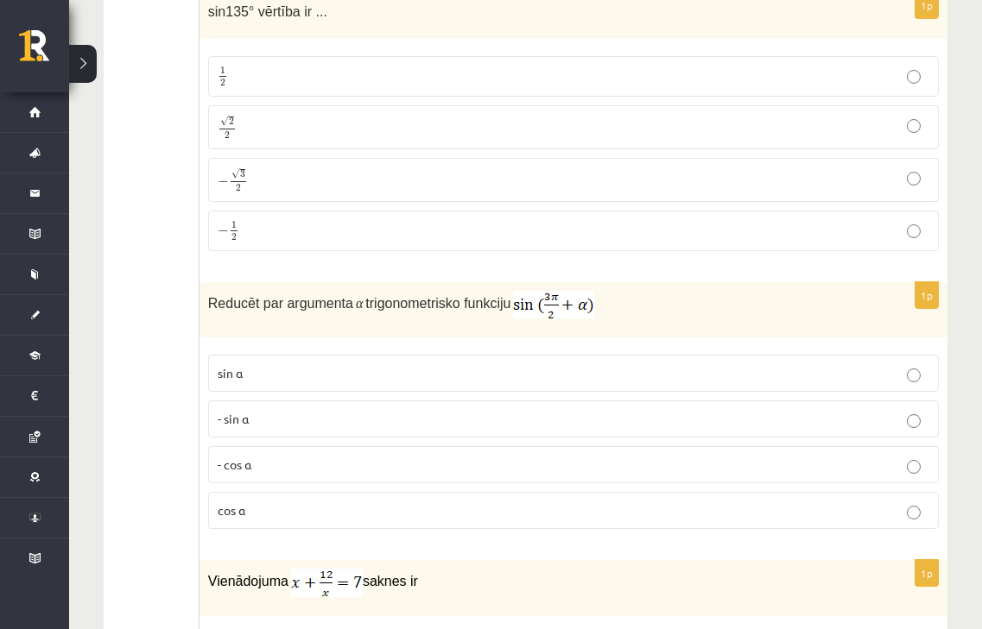
click at [275, 464] on p "- cos ⁡α" at bounding box center [573, 465] width 711 height 18
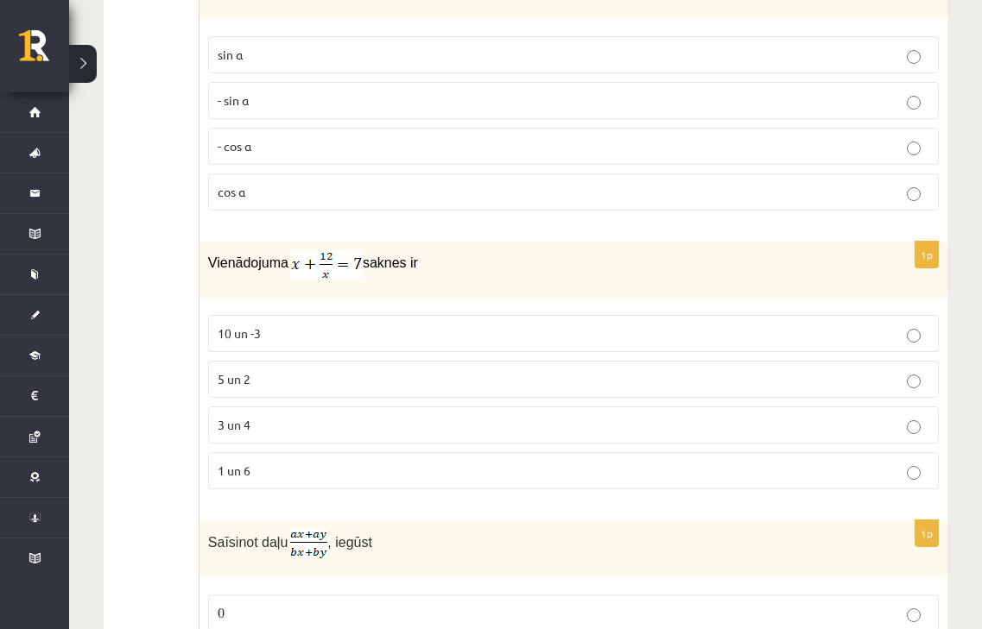
scroll to position [4009, 0]
click at [242, 430] on p "3 un 4" at bounding box center [573, 424] width 711 height 18
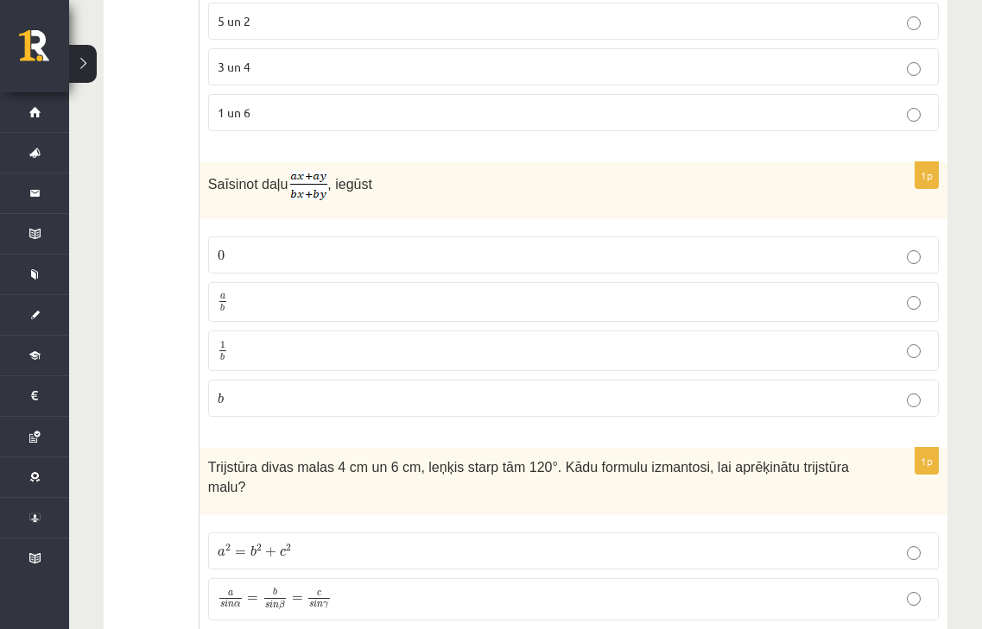
scroll to position [4378, 0]
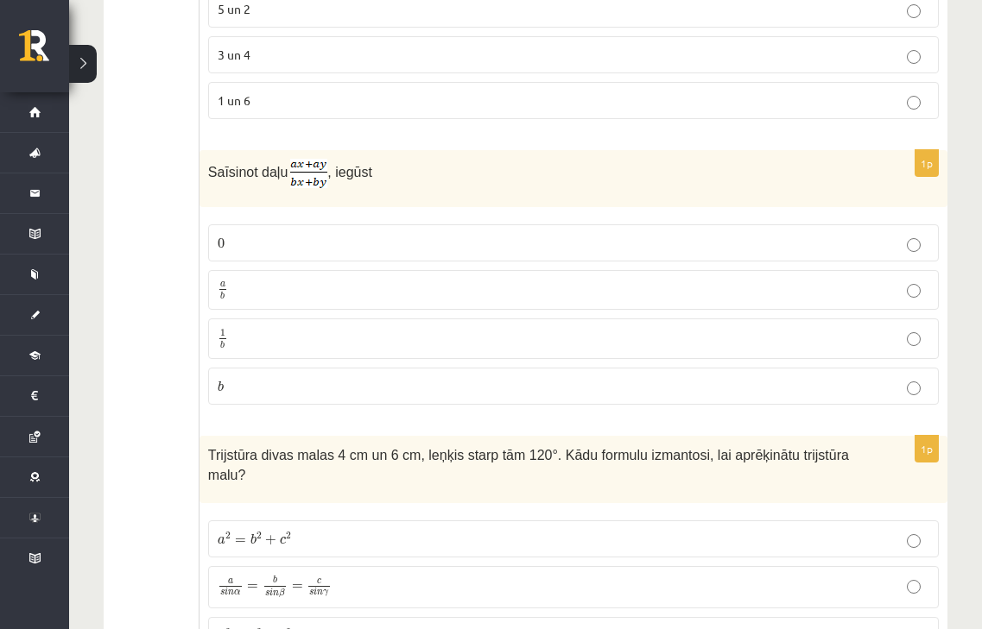
click at [275, 271] on label "a b a b" at bounding box center [573, 290] width 730 height 41
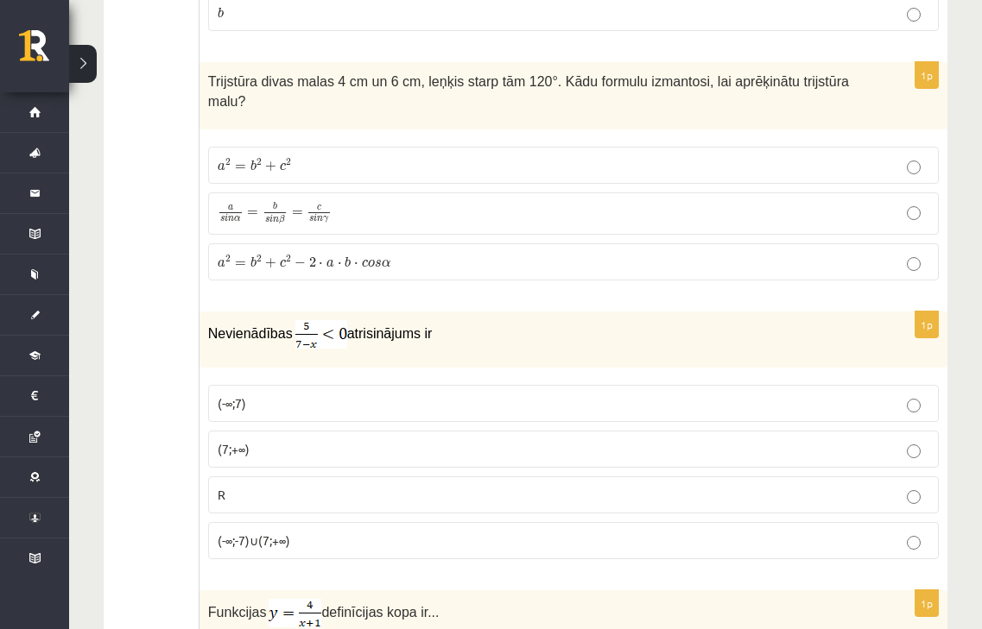
scroll to position [4751, 0]
click at [304, 157] on p "a 2 = b 2 + c 2 a 2 = b 2 + c 2" at bounding box center [573, 166] width 711 height 18
click at [256, 441] on p "(7;+∞)" at bounding box center [573, 450] width 711 height 18
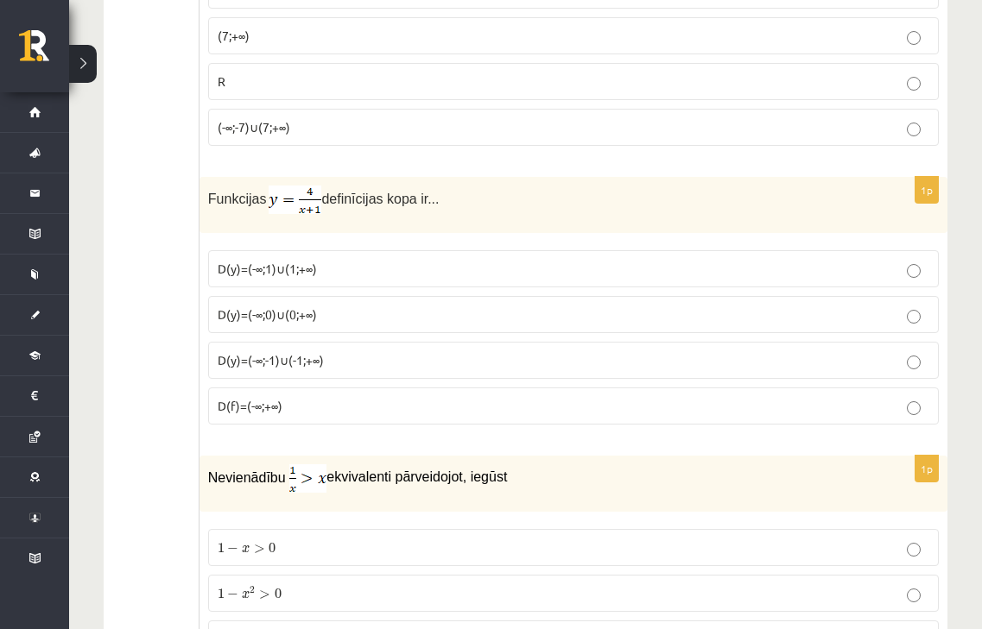
scroll to position [5166, 0]
click at [311, 538] on p "1 − x > 0 1 − x > 0" at bounding box center [573, 547] width 711 height 18
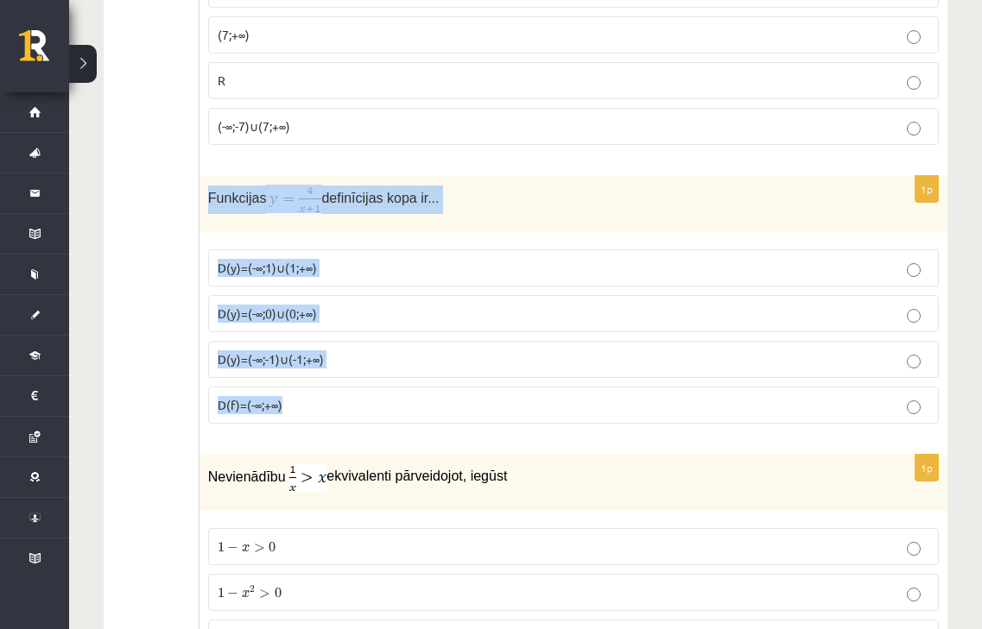
drag, startPoint x: 208, startPoint y: 178, endPoint x: 350, endPoint y: 370, distance: 238.3
click at [350, 370] on div "1p Funkcijas definīcijas kopa ir... D(y)=(-∞;1)∪(1;+∞) D(y)=(-∞;0)∪(0;+∞) D(y)=…" at bounding box center [573, 307] width 748 height 262
copy div "Funkcijas definīcijas kopa ir... D(y)=(-∞;1)∪(1;+∞) D(y)=(-∞;0)∪(0;+∞) D(y)=(-∞…"
click at [374, 215] on div "1p Funkcijas definīcijas kopa ir... D(y)=(-∞;1)∪(1;+∞) D(y)=(-∞;0)∪(0;+∞) D(y)=…" at bounding box center [573, 307] width 748 height 262
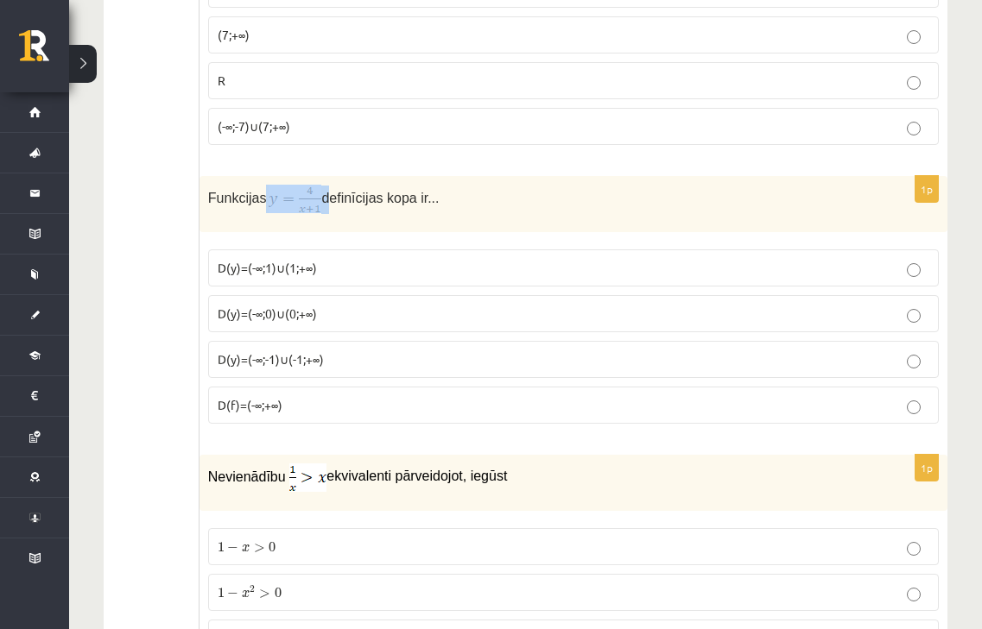
drag, startPoint x: 261, startPoint y: 177, endPoint x: 325, endPoint y: 182, distance: 64.1
click at [325, 185] on p "Funkcijas definīcijas kopa ir..." at bounding box center [530, 199] width 644 height 28
copy p
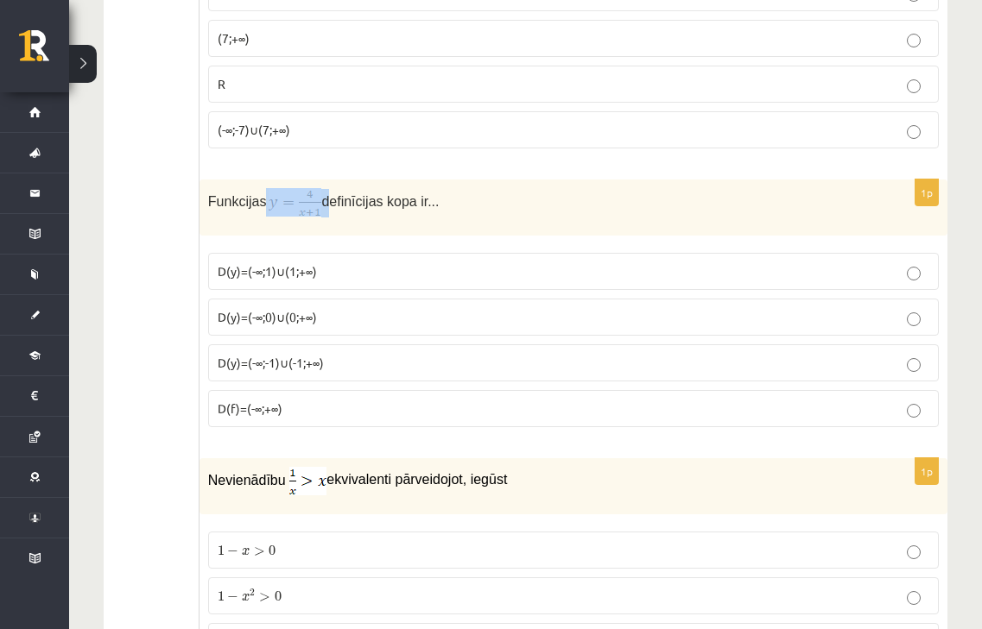
scroll to position [5092, 0]
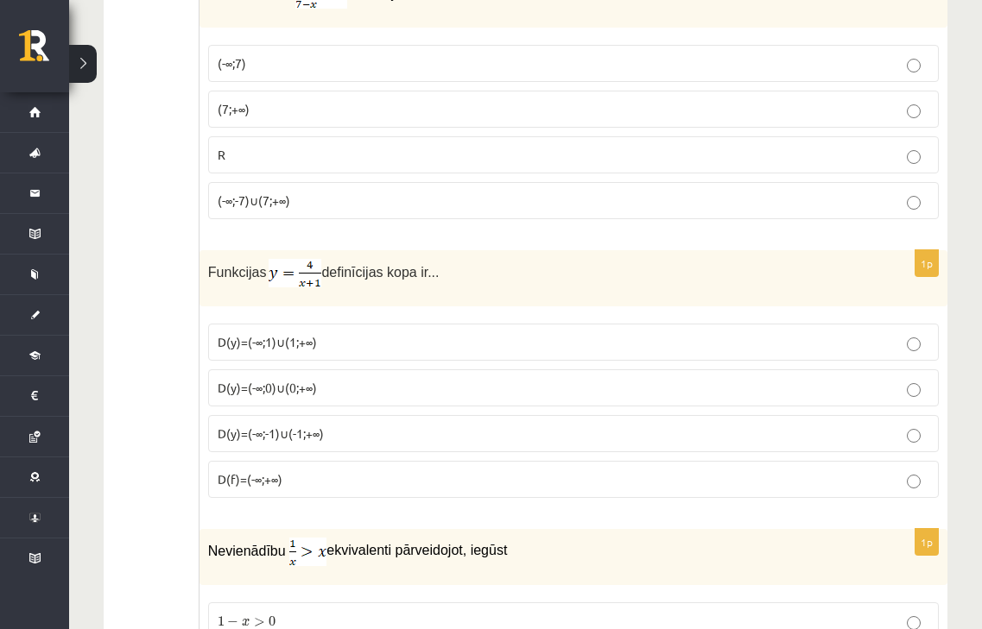
click at [401, 324] on label "D(y)=(-∞;1)∪(1;+∞)" at bounding box center [573, 342] width 730 height 37
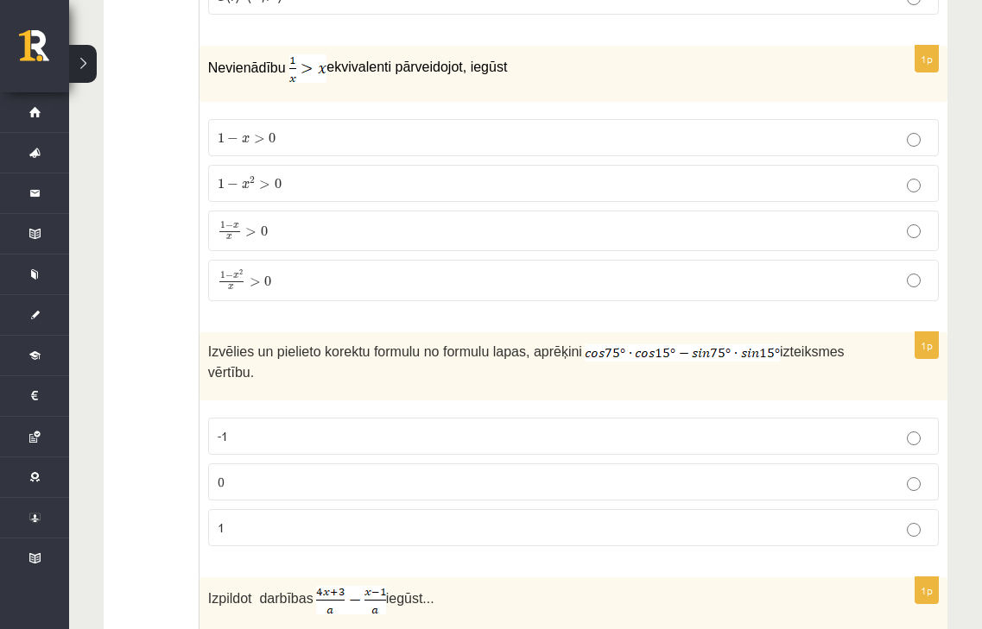
scroll to position [5626, 0]
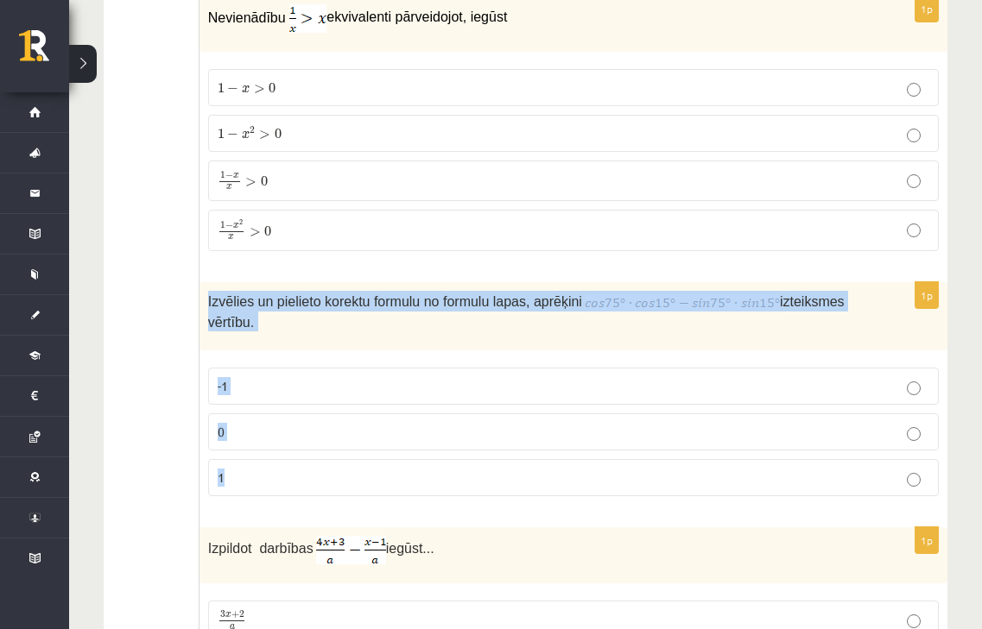
drag, startPoint x: 209, startPoint y: 275, endPoint x: 338, endPoint y: 449, distance: 216.7
click at [338, 449] on div "1p Izvēlies un pielieto korektu formulu no formulu lapas, aprēķini izteiksmes v…" at bounding box center [573, 396] width 748 height 228
copy div "Izvēlies un pielieto korektu formulu no formulu lapas, aprēķini izteiksmes vērt…"
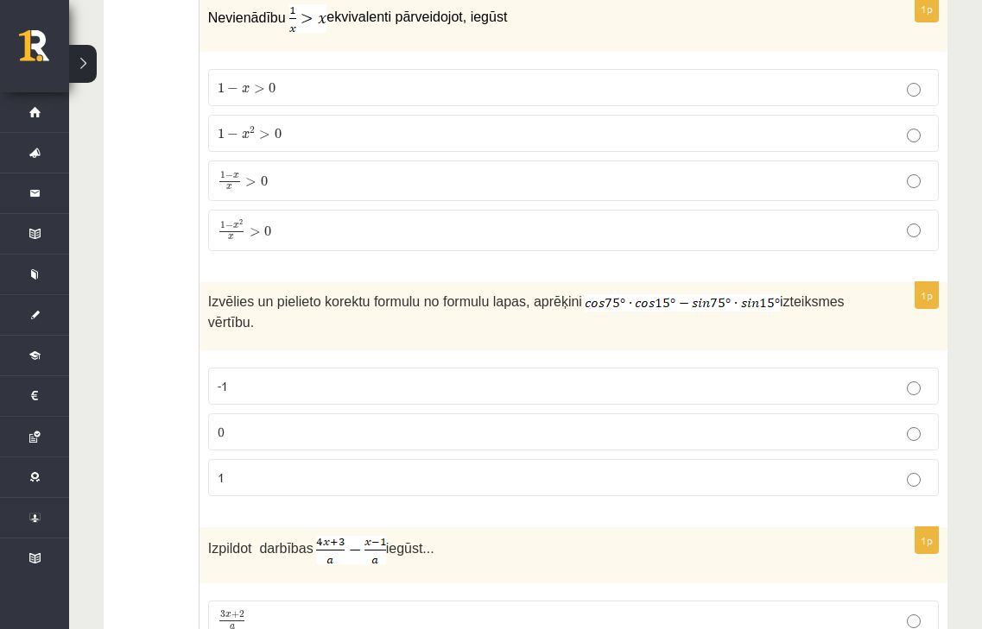
click at [373, 423] on p "0" at bounding box center [573, 432] width 711 height 18
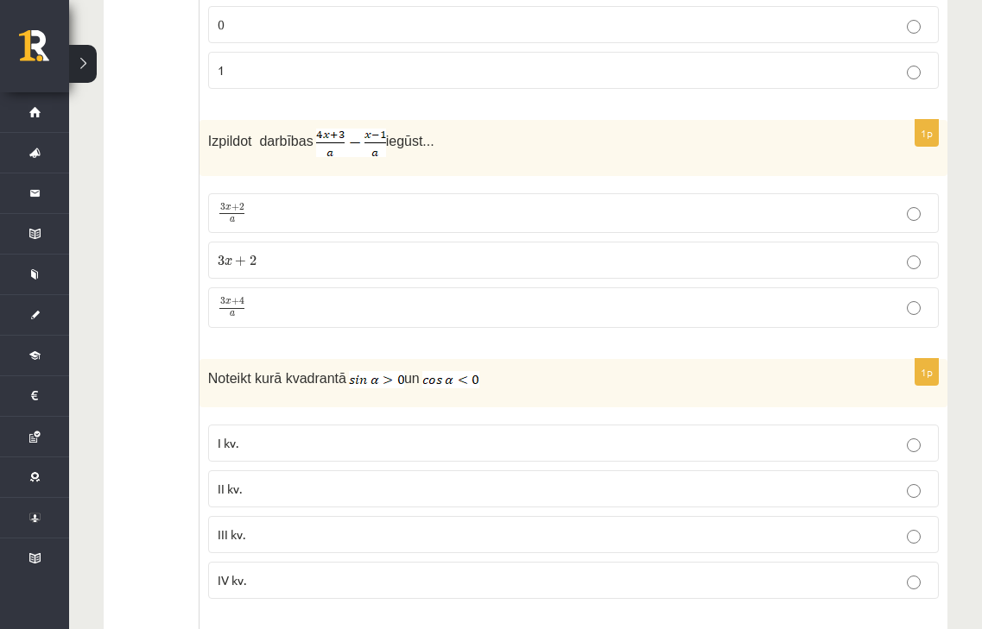
scroll to position [6049, 0]
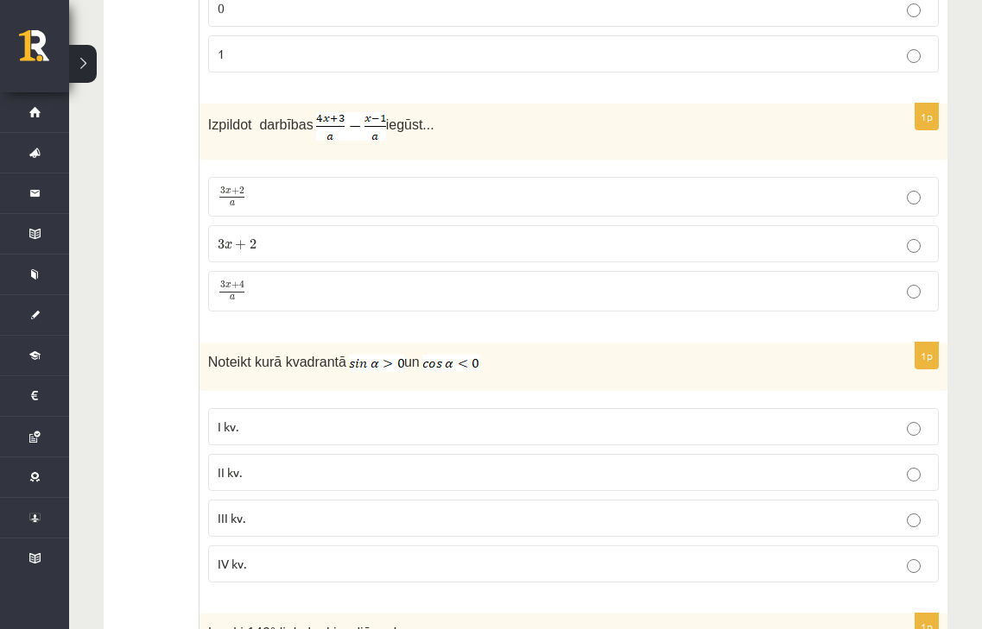
click at [687, 281] on p "3 x + 4 a 3 x + 4 a" at bounding box center [573, 292] width 711 height 22
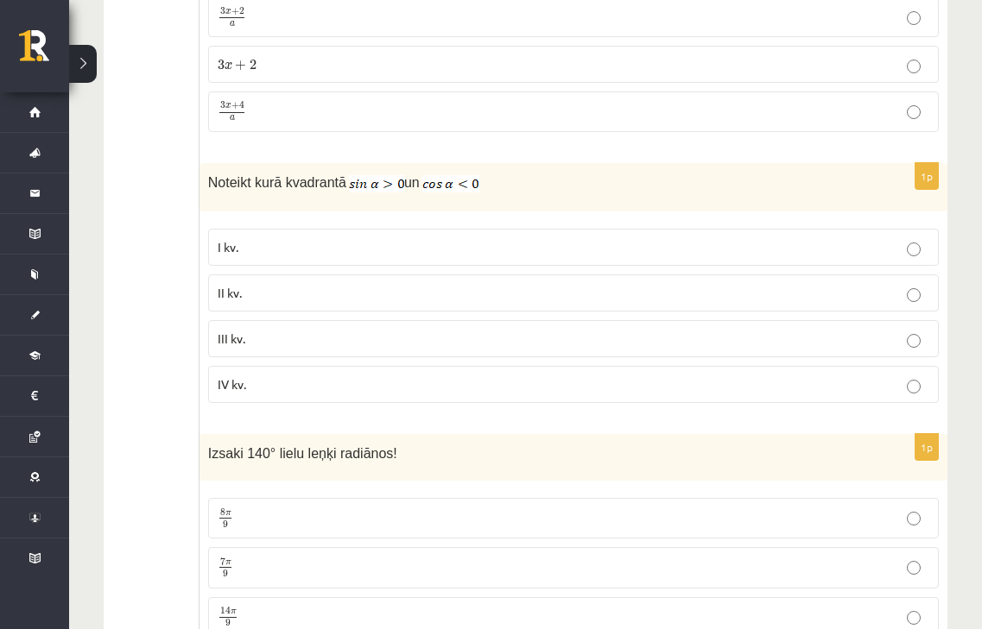
scroll to position [6230, 0]
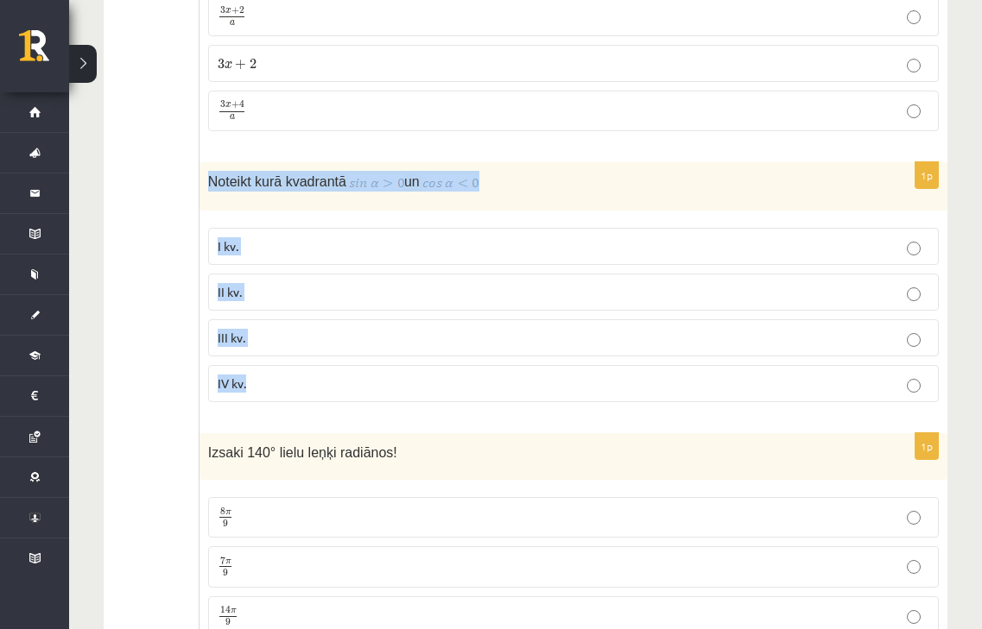
drag, startPoint x: 204, startPoint y: 158, endPoint x: 365, endPoint y: 362, distance: 260.0
click at [365, 362] on div "1p Noteikt kurā kvadrantā un I kv. II kv. III kv. IV kv." at bounding box center [573, 289] width 748 height 254
copy div "Noteikt kurā kvadrantā un I kv. II kv. III kv. IV kv."
click at [619, 329] on p "III kv." at bounding box center [573, 338] width 711 height 18
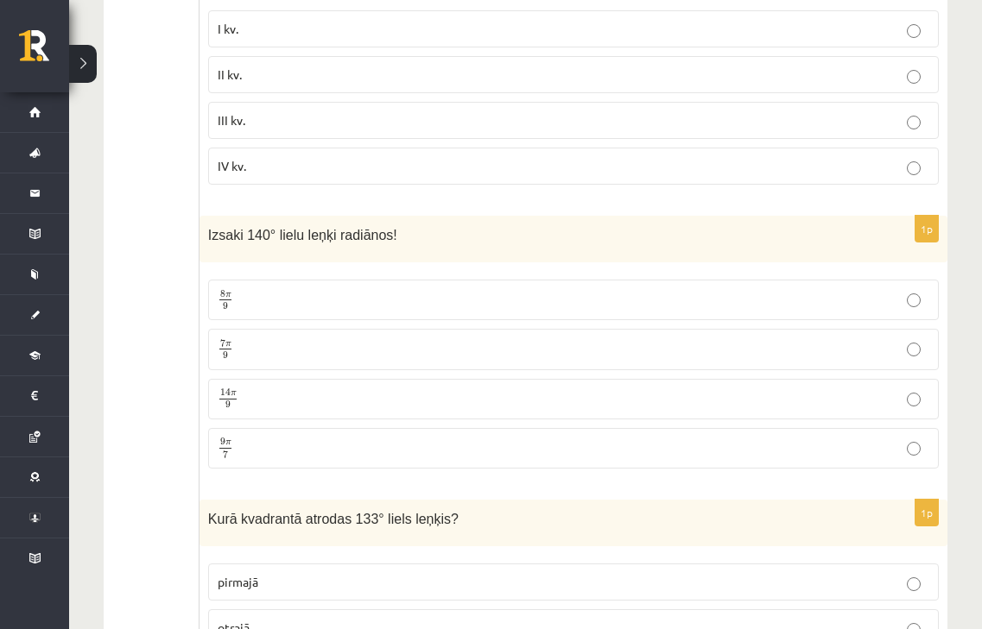
scroll to position [6449, 0]
click at [207, 214] on div "Izsaki 140° lielu leņķi radiānos!" at bounding box center [573, 237] width 748 height 47
click at [292, 287] on p "8 π 9 8 π 9" at bounding box center [573, 298] width 711 height 22
click at [208, 226] on span "Izsaki 140° lielu leņķi radiānos!" at bounding box center [302, 233] width 189 height 15
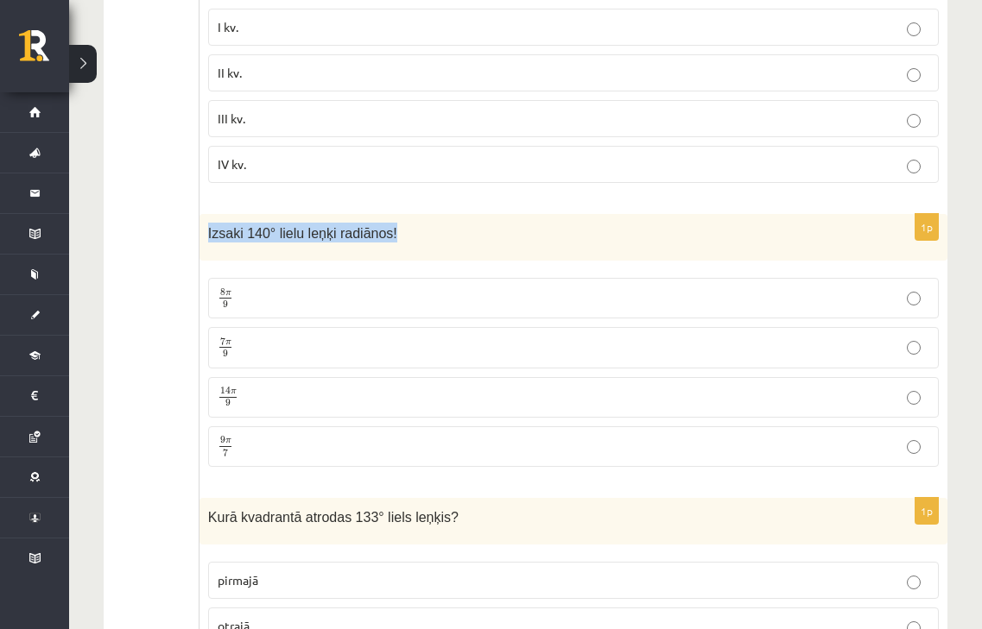
drag, startPoint x: 208, startPoint y: 207, endPoint x: 395, endPoint y: 222, distance: 187.1
click at [395, 222] on div "Izsaki 140° lielu leņķi radiānos!" at bounding box center [573, 237] width 748 height 47
click at [282, 345] on fieldset "8 π 9 8 π 9 7 π 9 7 π 9 14 π 9 14 π 9 9 π 7 9 π 7" at bounding box center [573, 370] width 730 height 203
click at [325, 345] on fieldset "8 π 9 8 π 9 7 π 9 7 π 9 14 π 9 14 π 9 9 π 7 9 π 7" at bounding box center [573, 370] width 730 height 203
click at [481, 337] on p "7 π 9 7 π 9" at bounding box center [573, 348] width 711 height 22
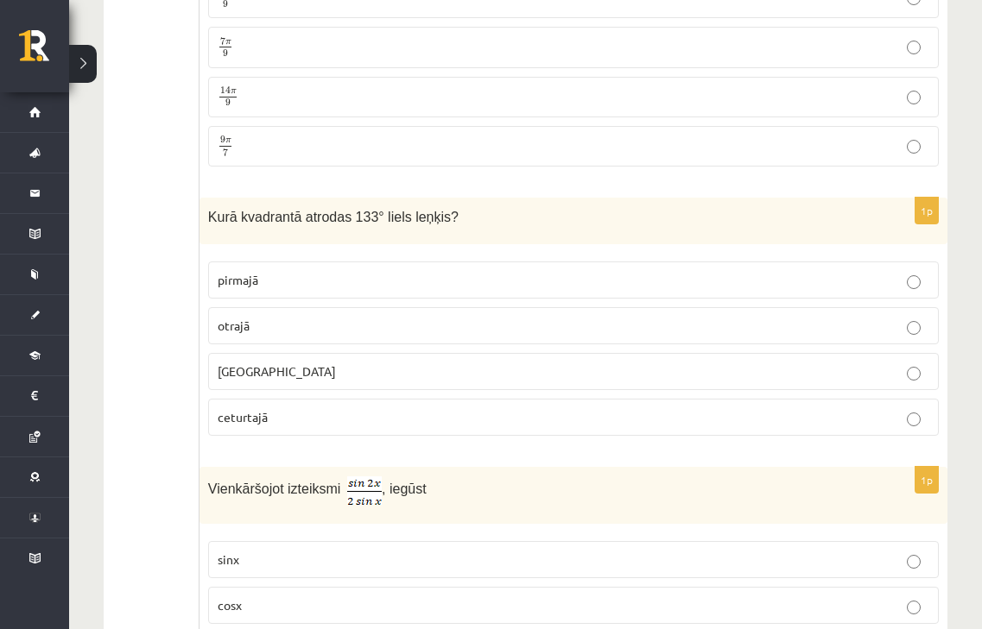
scroll to position [6751, 0]
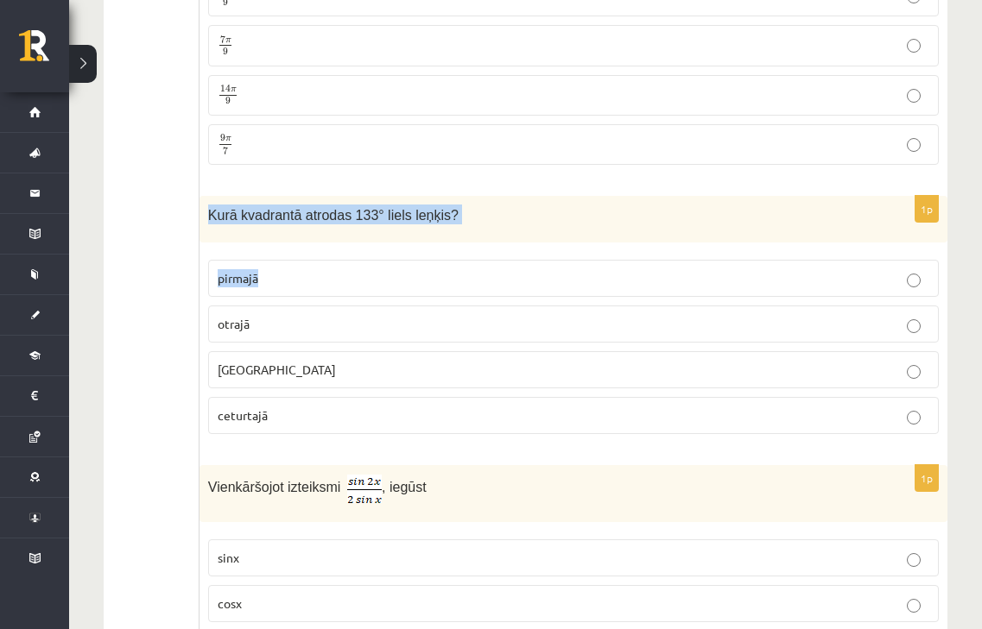
drag, startPoint x: 212, startPoint y: 189, endPoint x: 490, endPoint y: 220, distance: 280.6
click at [490, 220] on div "1p Kurā kvadrantā atrodas 133° liels leņķis? pirmajā otrajā trešajā ceturtajā" at bounding box center [573, 322] width 748 height 253
drag, startPoint x: 209, startPoint y: 193, endPoint x: 449, endPoint y: 208, distance: 240.5
click at [449, 208] on div "Kurā kvadrantā atrodas 133° liels leņķis?" at bounding box center [573, 219] width 748 height 47
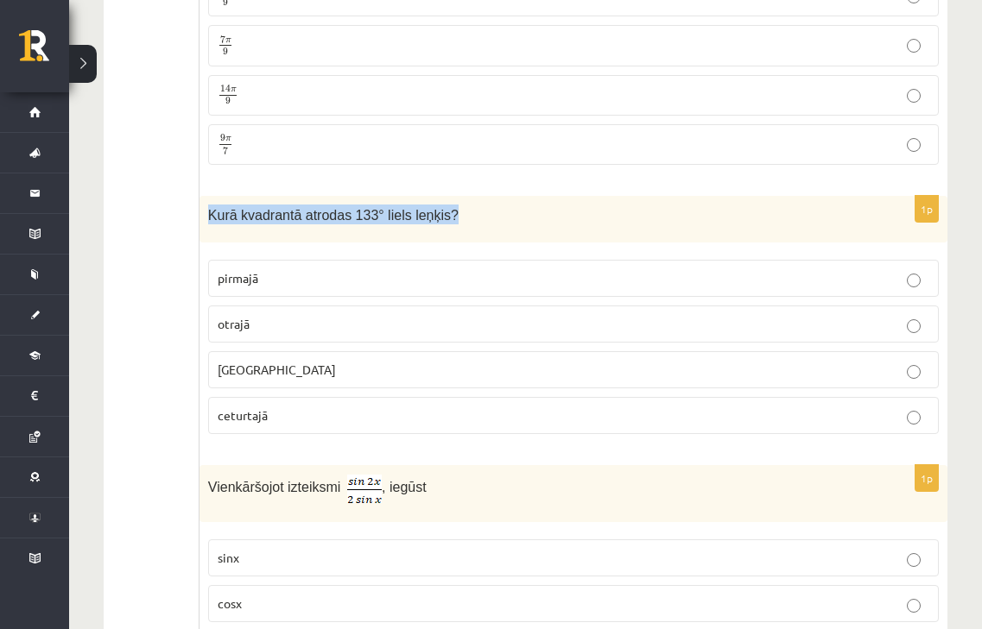
click at [313, 315] on p "otrajā" at bounding box center [573, 324] width 711 height 18
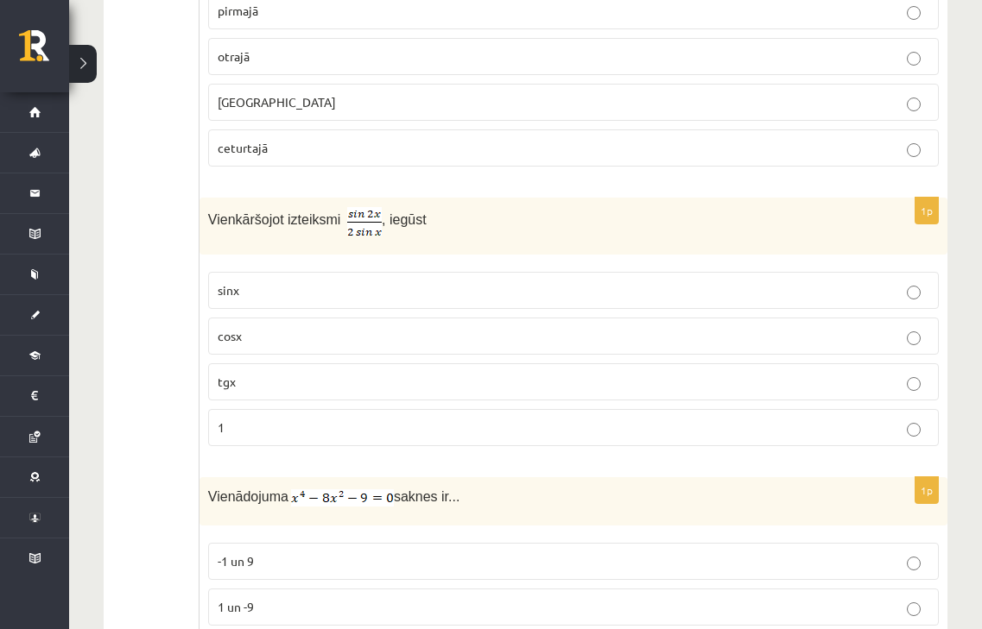
scroll to position [7020, 0]
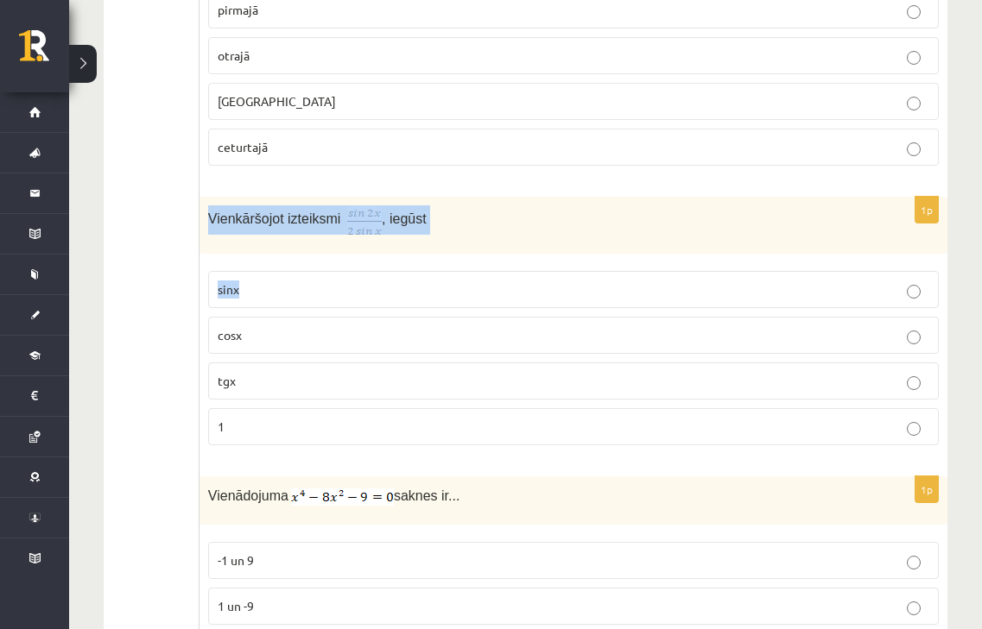
drag, startPoint x: 212, startPoint y: 197, endPoint x: 380, endPoint y: 241, distance: 174.0
click at [380, 241] on div "1p Vienkāršojot izteiksmi , iegūst sinx cosx tgx 1" at bounding box center [573, 328] width 748 height 262
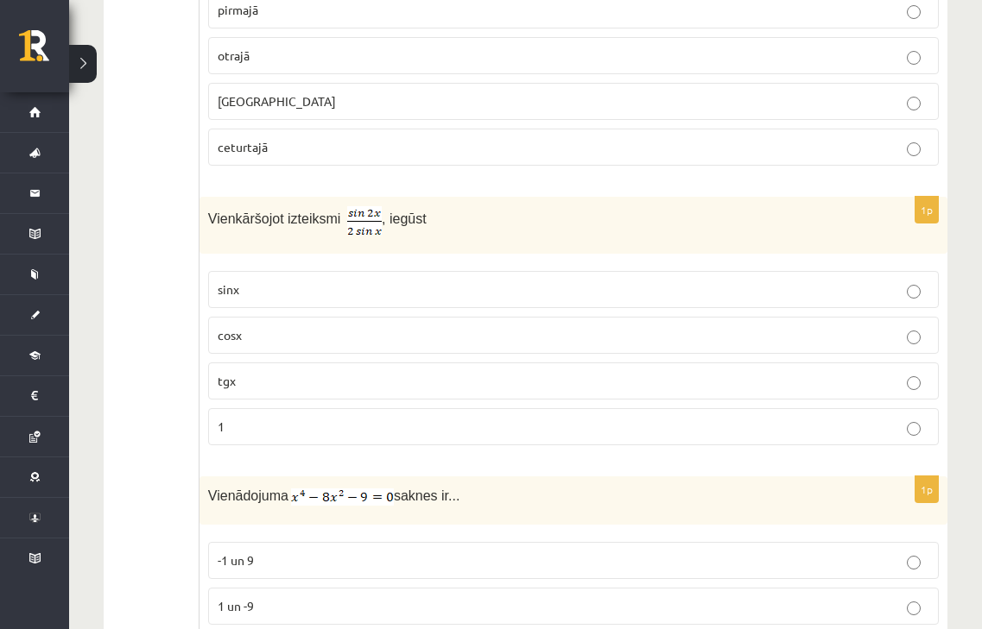
click at [412, 408] on label "1" at bounding box center [573, 426] width 730 height 37
click at [347, 317] on label "cosx" at bounding box center [573, 335] width 730 height 37
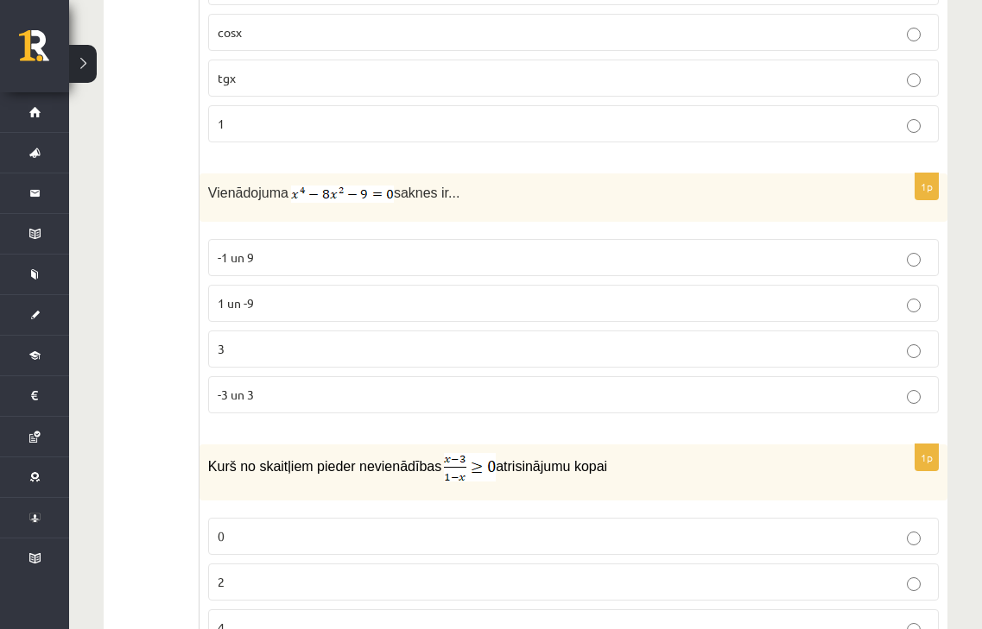
scroll to position [7324, 0]
click at [287, 385] on p "-3 un 3" at bounding box center [573, 394] width 711 height 18
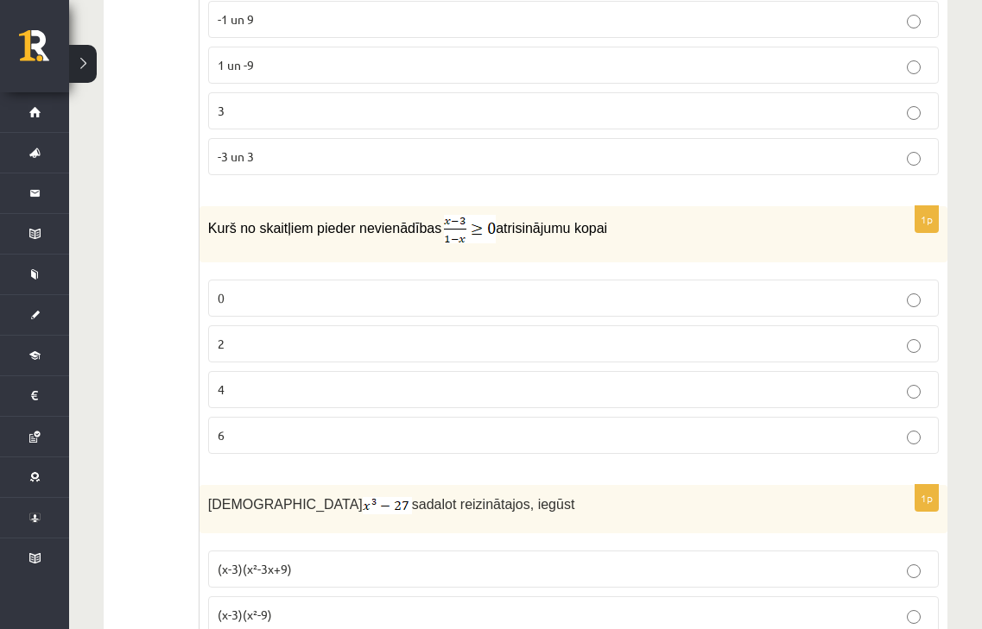
scroll to position [7565, 0]
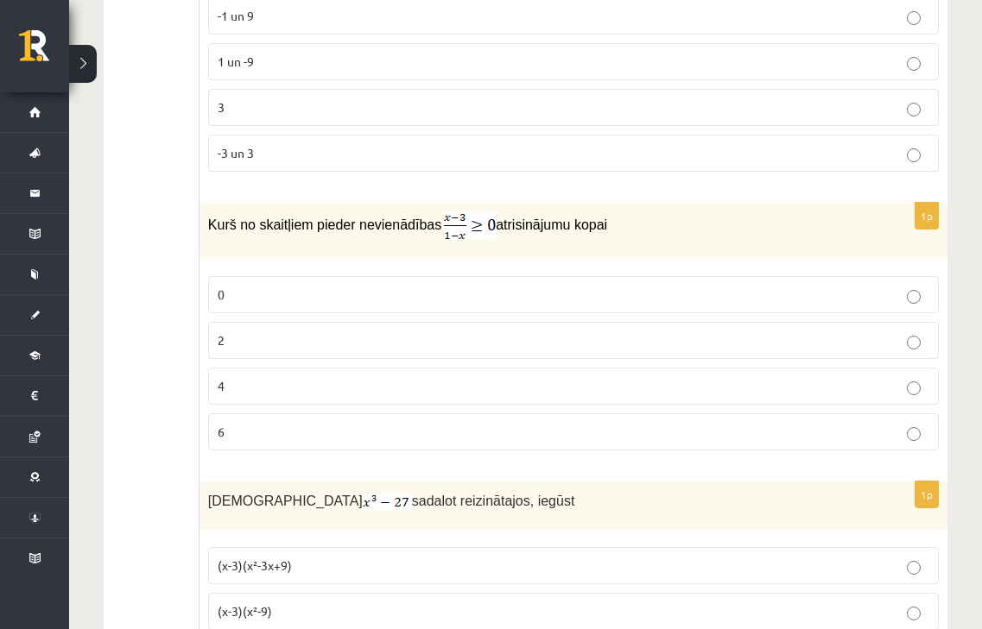
click at [208, 218] on span "Kurš no skaitļiem pieder nevienādības" at bounding box center [324, 225] width 233 height 15
click at [280, 280] on label "0" at bounding box center [573, 294] width 730 height 37
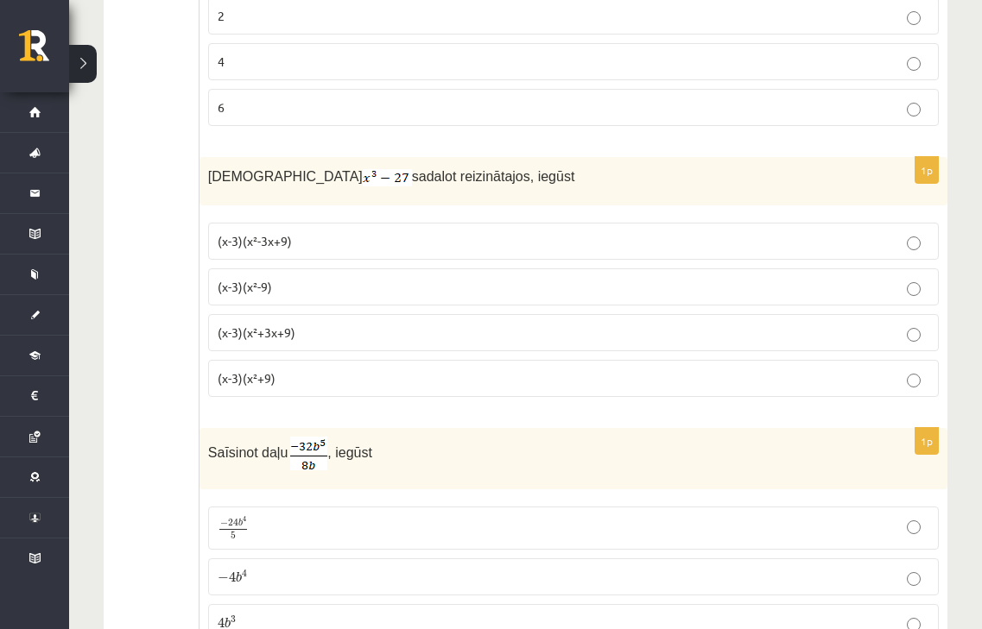
scroll to position [7890, 0]
click at [310, 323] on p "(x-3)(x²+3x+9)" at bounding box center [573, 332] width 711 height 18
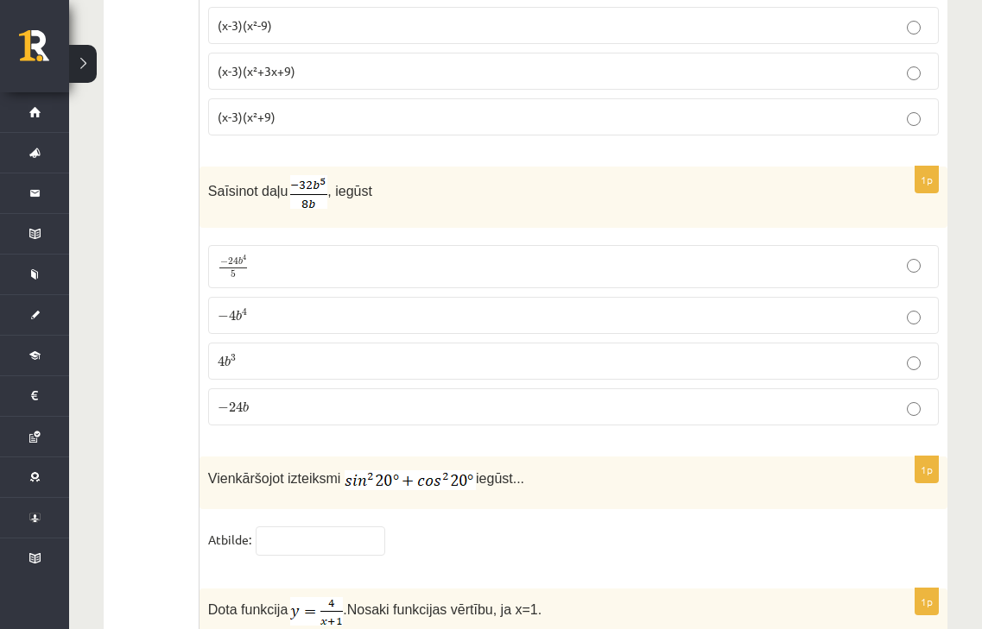
scroll to position [8157, 0]
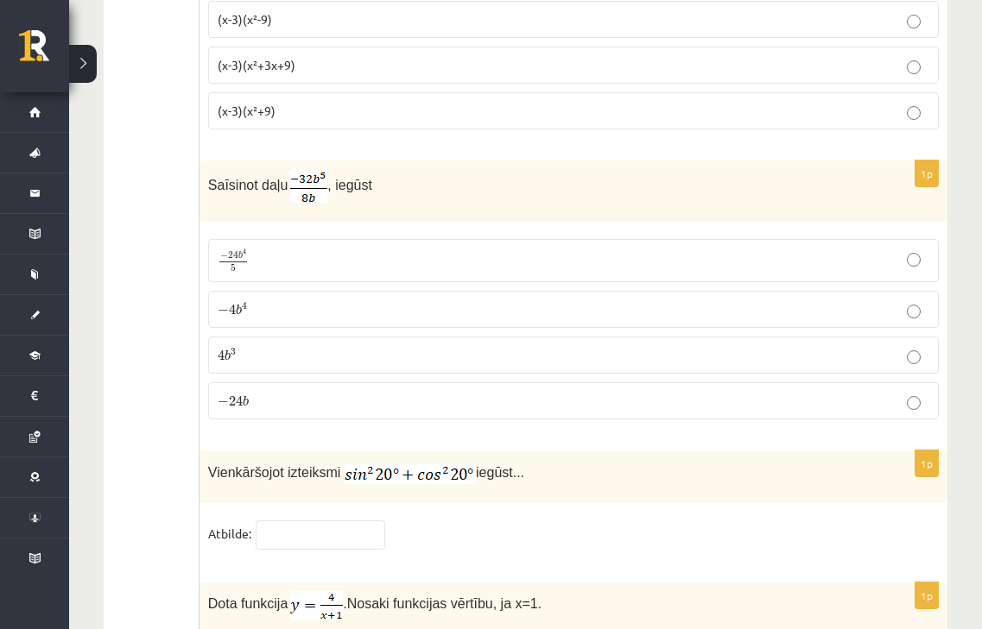
click at [275, 300] on p "− 4 b 4 − 4 b 4" at bounding box center [573, 309] width 711 height 18
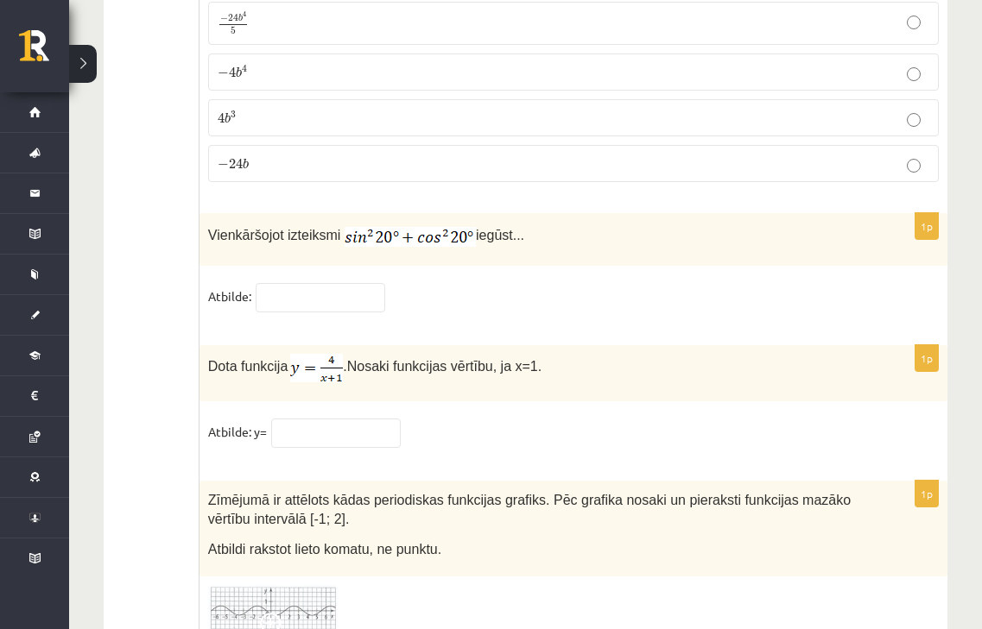
scroll to position [8396, 0]
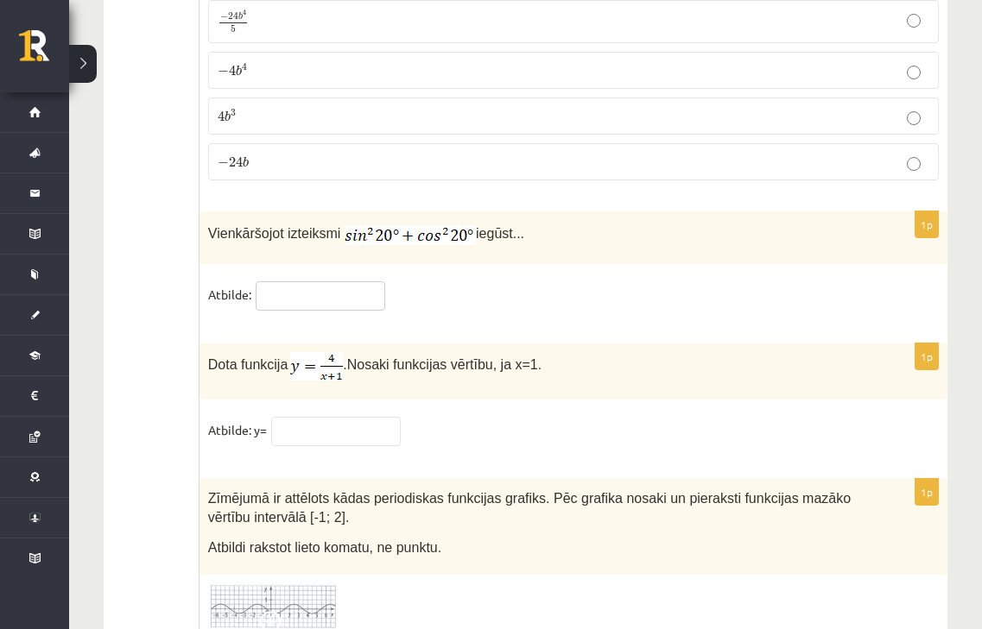
click at [331, 281] on input "text" at bounding box center [321, 295] width 130 height 29
type input "*"
click at [370, 423] on fieldset "Atbilde: y=" at bounding box center [573, 435] width 730 height 36
click at [356, 417] on input "text" at bounding box center [336, 431] width 130 height 29
type input "*"
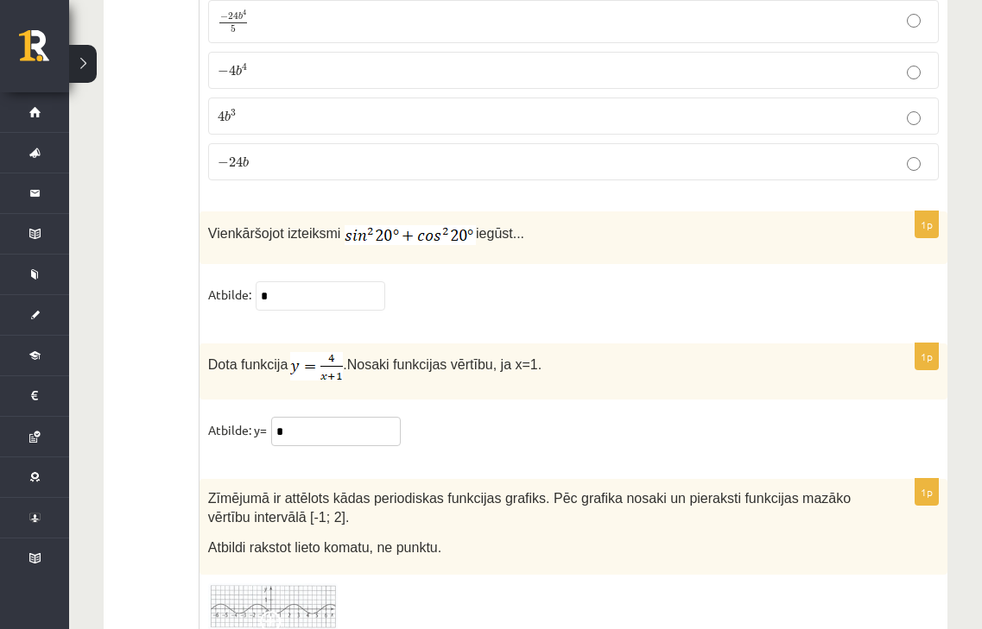
scroll to position [8491, 0]
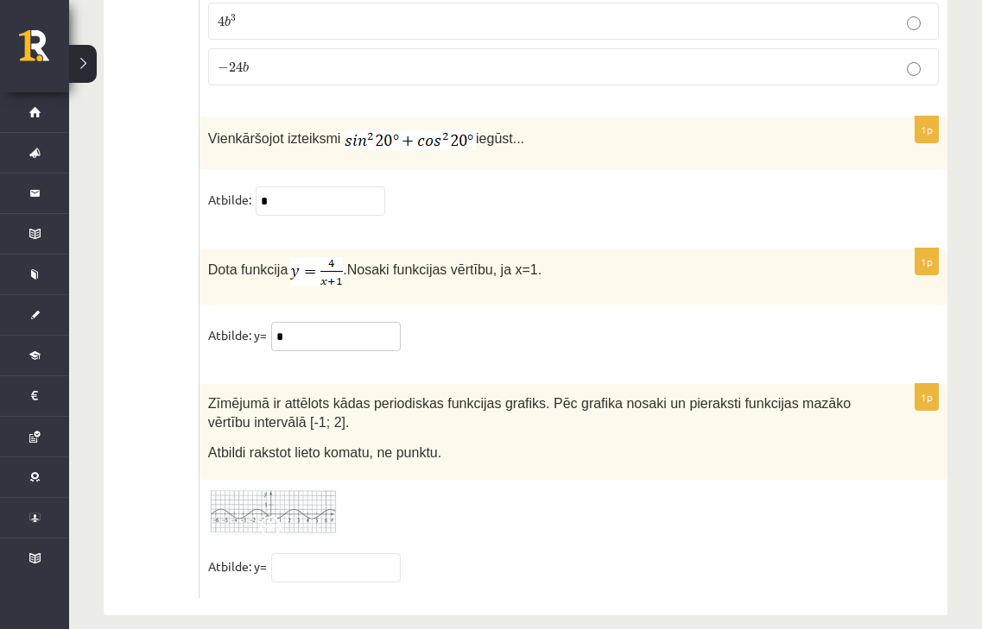
type input "*"
click at [278, 489] on img at bounding box center [273, 512] width 130 height 47
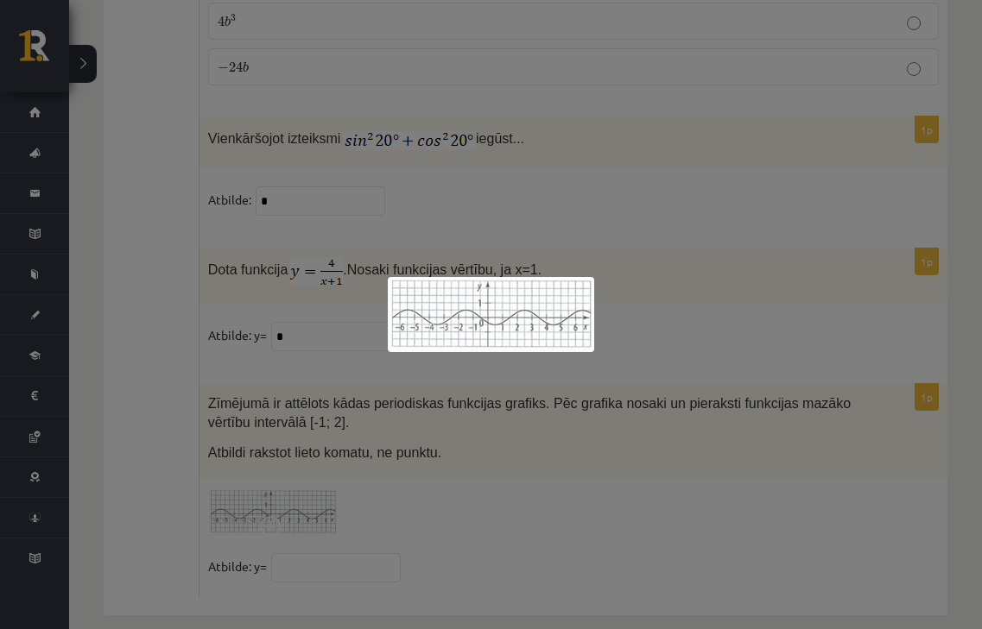
click at [478, 471] on div at bounding box center [491, 314] width 982 height 629
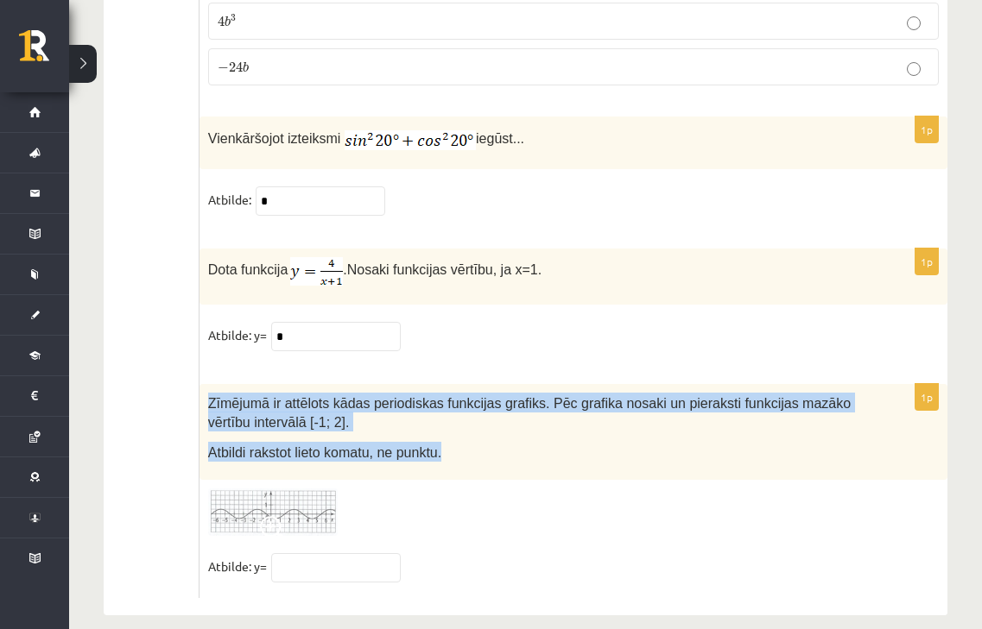
drag, startPoint x: 208, startPoint y: 375, endPoint x: 433, endPoint y: 452, distance: 237.3
click at [433, 452] on div "Zīmējumā ir attēlots kādas periodiskas funkcijas grafiks. Pēc grafika nosaki un…" at bounding box center [573, 432] width 748 height 97
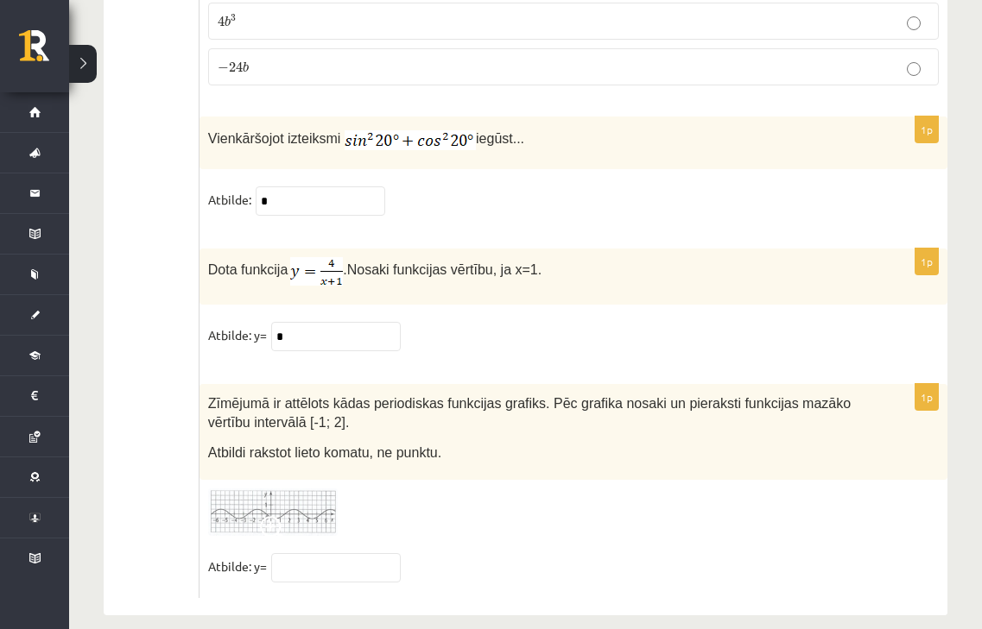
drag, startPoint x: 403, startPoint y: 490, endPoint x: 398, endPoint y: 502, distance: 13.9
click at [398, 502] on div at bounding box center [573, 512] width 730 height 47
drag, startPoint x: 398, startPoint y: 502, endPoint x: 363, endPoint y: 553, distance: 61.3
click at [363, 553] on div "1p Zīmējumā ir attēlots kādas periodiskas funkcijas grafiks. Pēc grafika nosaki…" at bounding box center [573, 491] width 748 height 214
click at [363, 553] on input "text" at bounding box center [336, 567] width 130 height 29
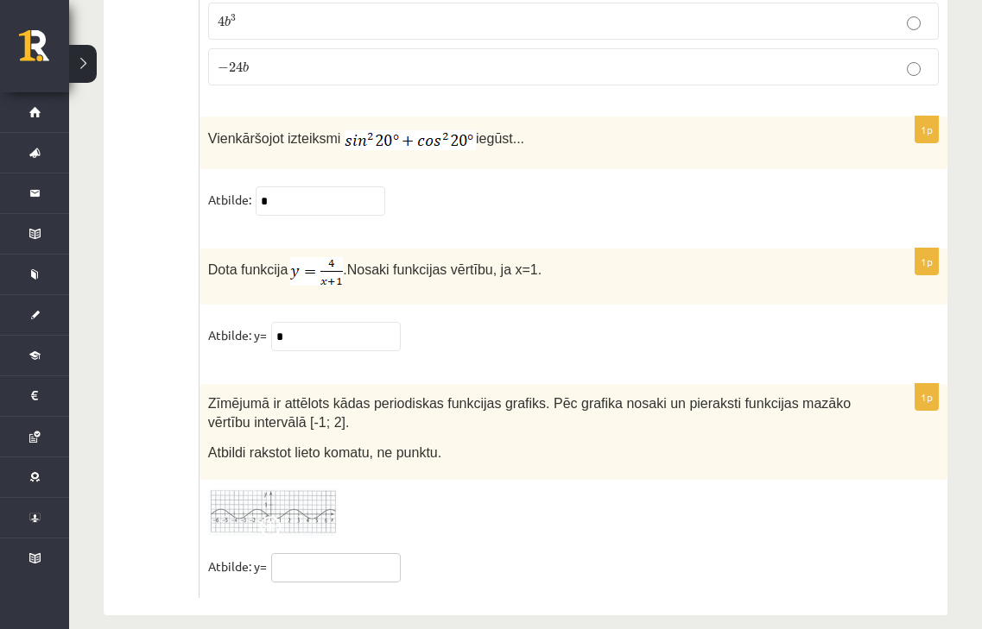
click at [336, 553] on input "text" at bounding box center [336, 567] width 130 height 29
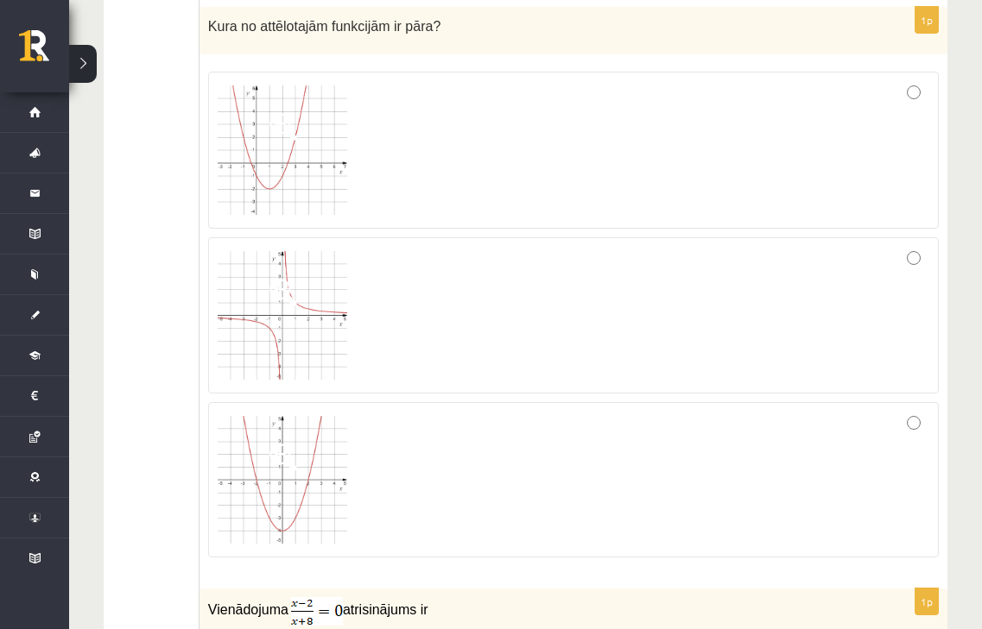
scroll to position [1972, 0]
click at [888, 271] on div at bounding box center [573, 314] width 711 height 138
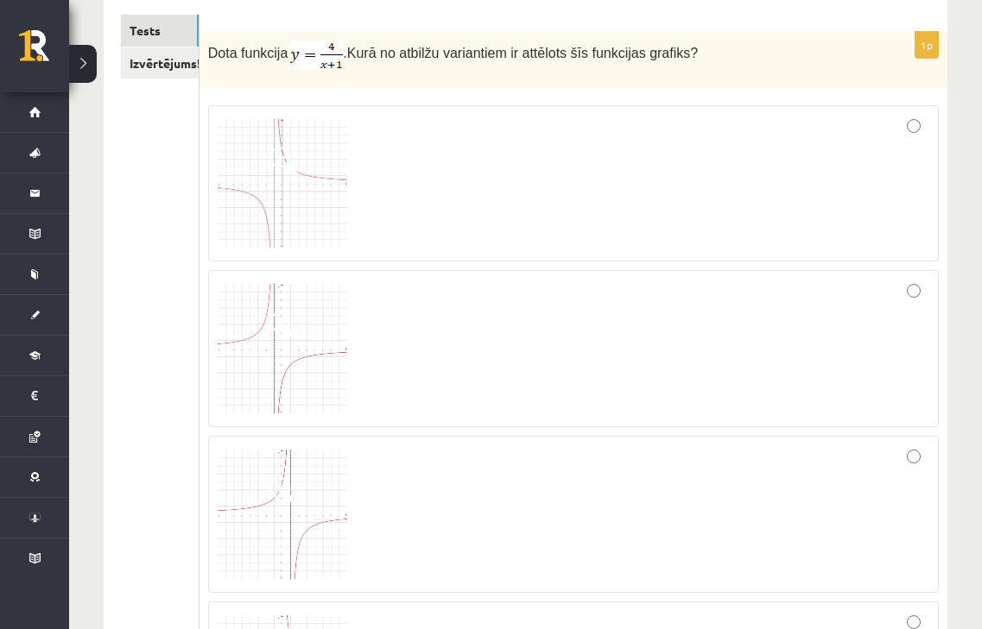
scroll to position [296, 0]
click at [307, 179] on img at bounding box center [283, 183] width 130 height 130
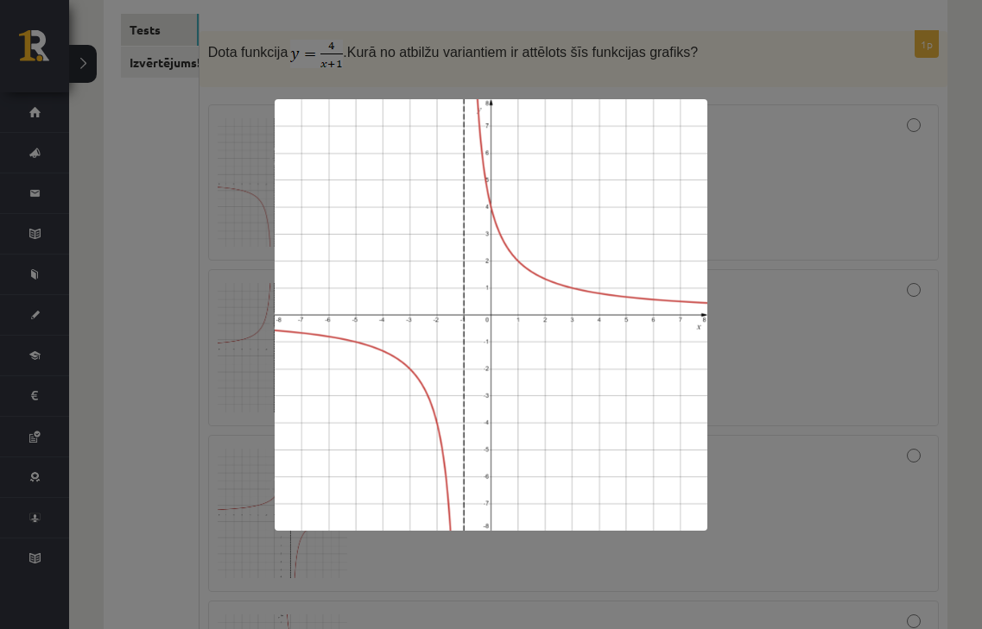
click at [775, 414] on div at bounding box center [491, 314] width 982 height 629
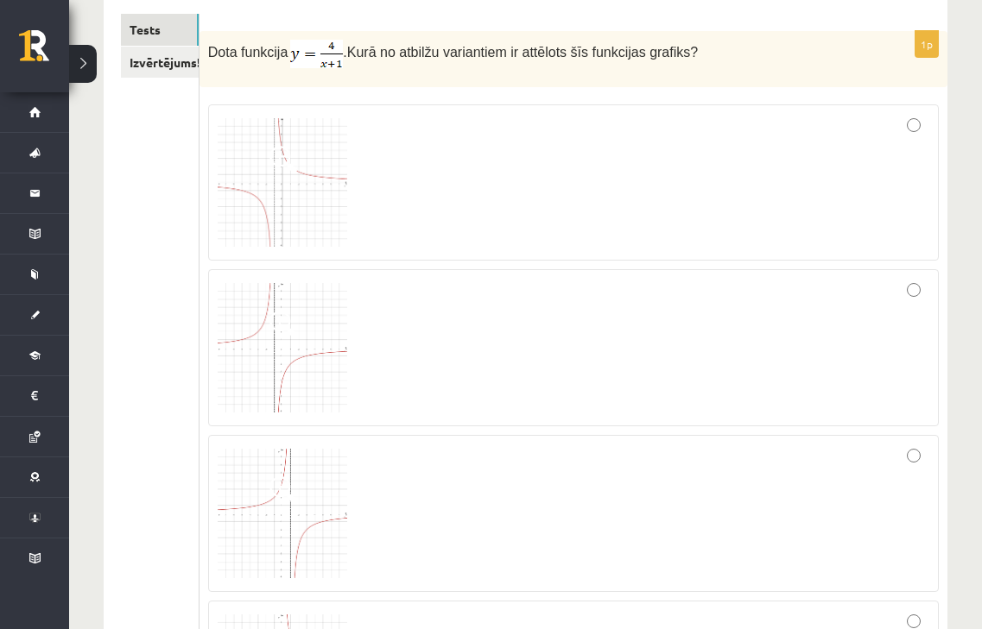
click at [274, 352] on img at bounding box center [283, 348] width 130 height 130
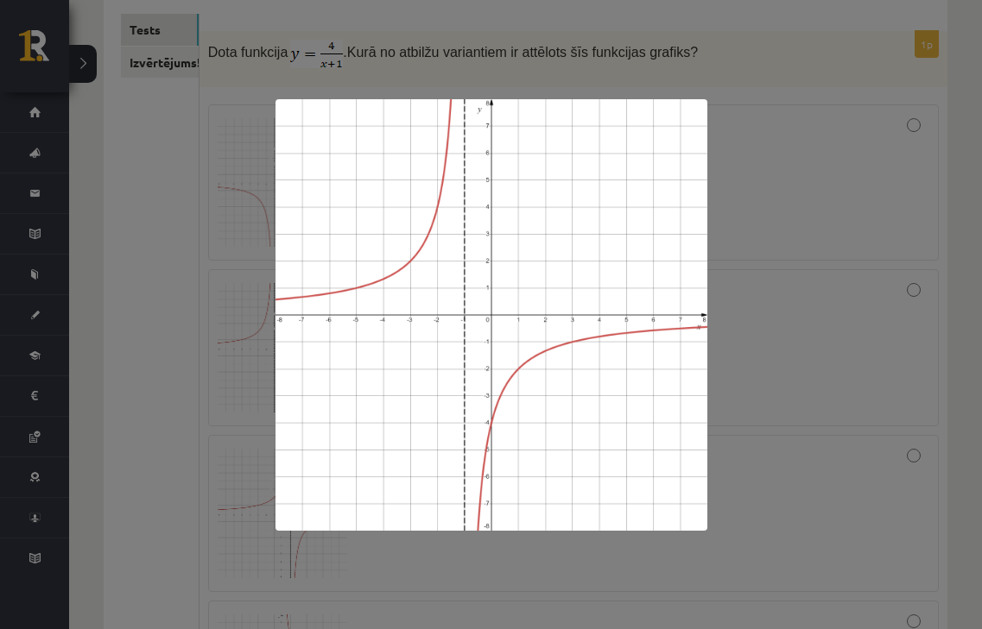
click at [634, 56] on div at bounding box center [491, 314] width 982 height 629
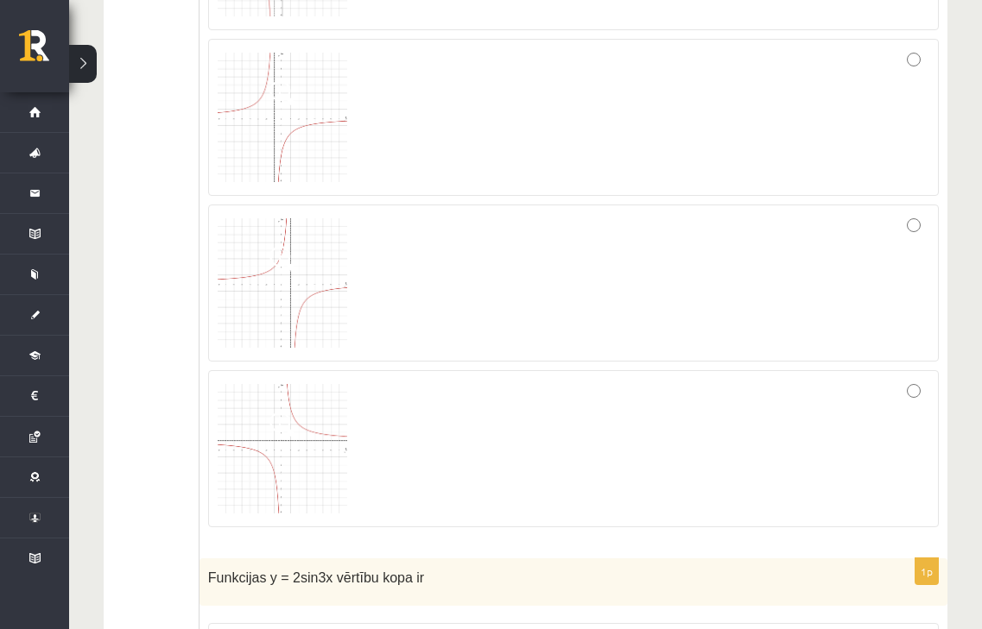
scroll to position [555, 0]
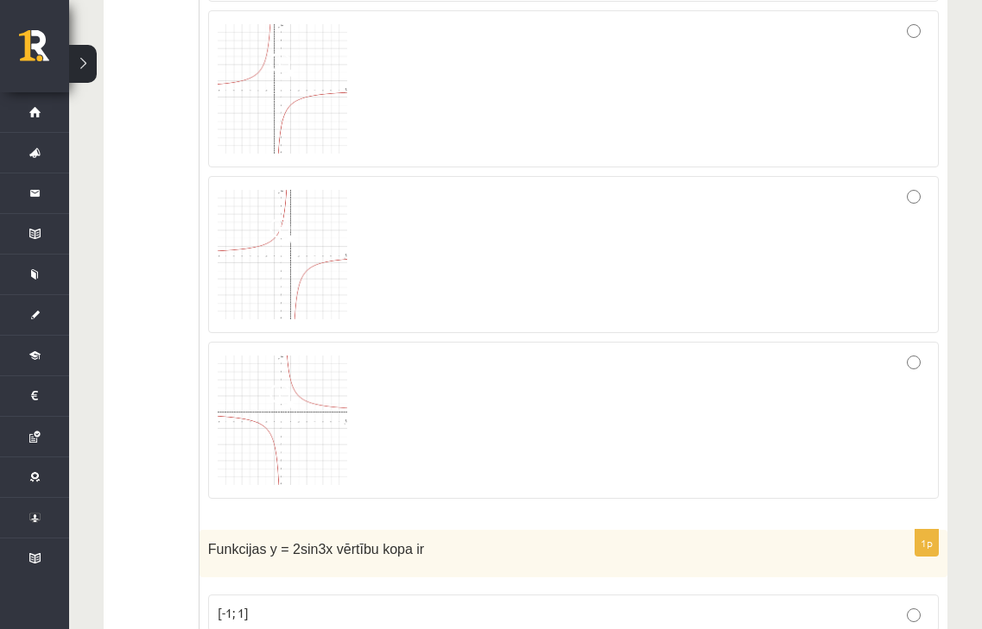
click at [320, 237] on img at bounding box center [283, 255] width 130 height 130
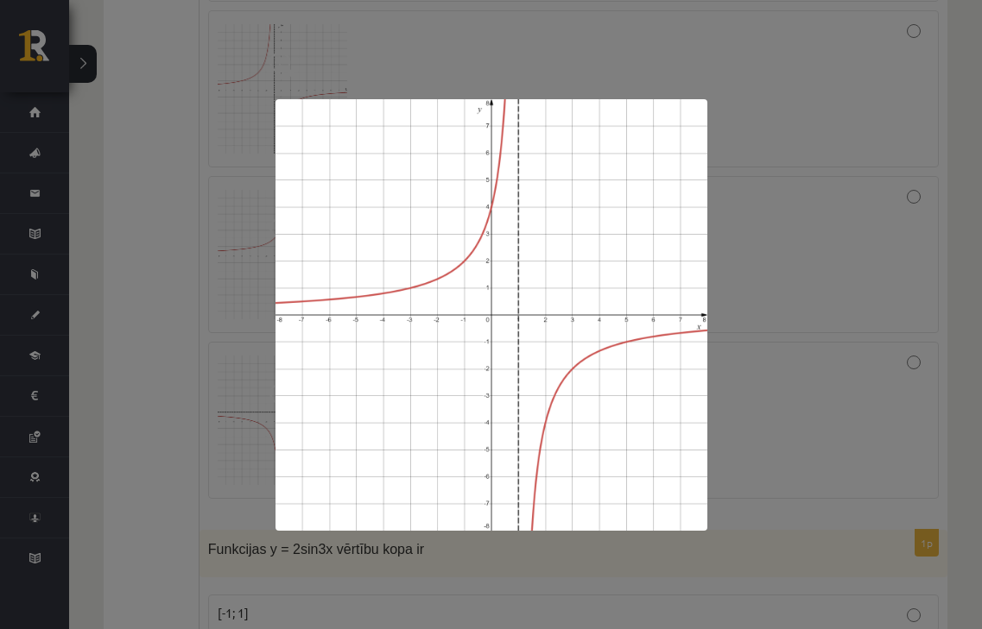
click at [252, 216] on div at bounding box center [491, 314] width 982 height 629
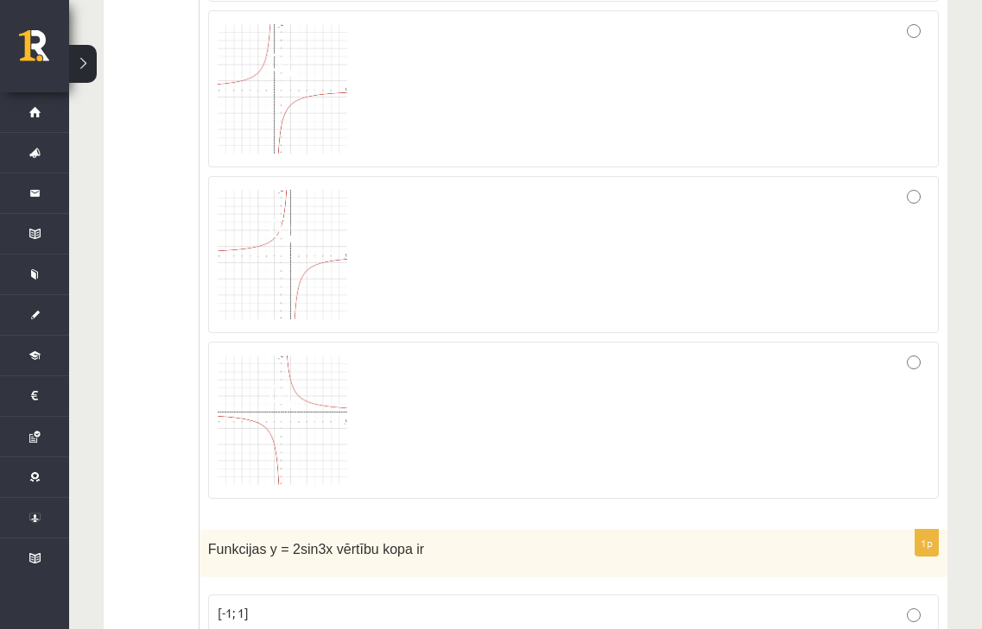
click at [311, 434] on img at bounding box center [283, 421] width 130 height 130
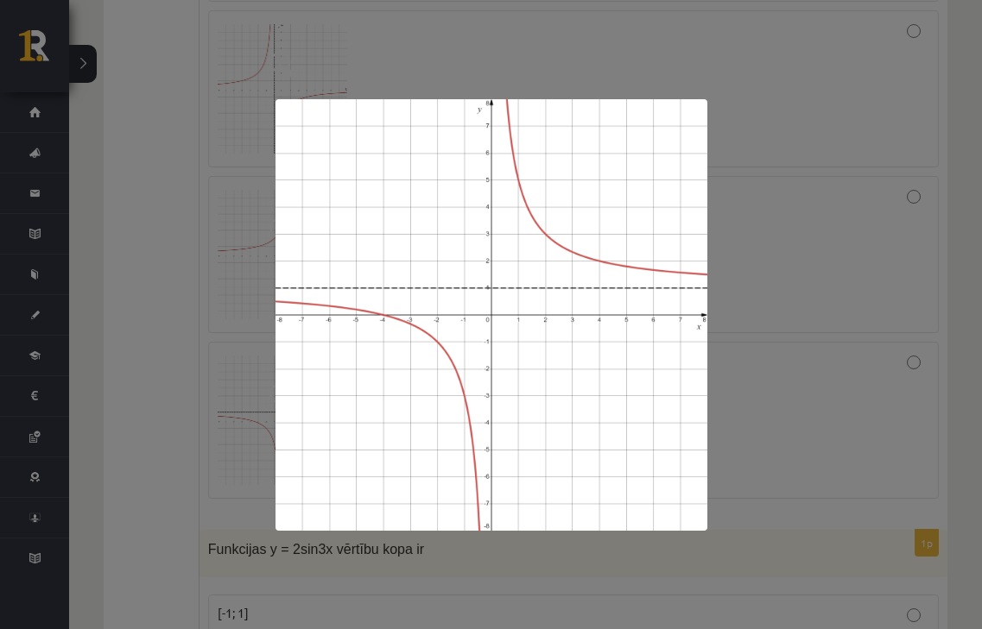
click at [212, 371] on div at bounding box center [491, 314] width 982 height 629
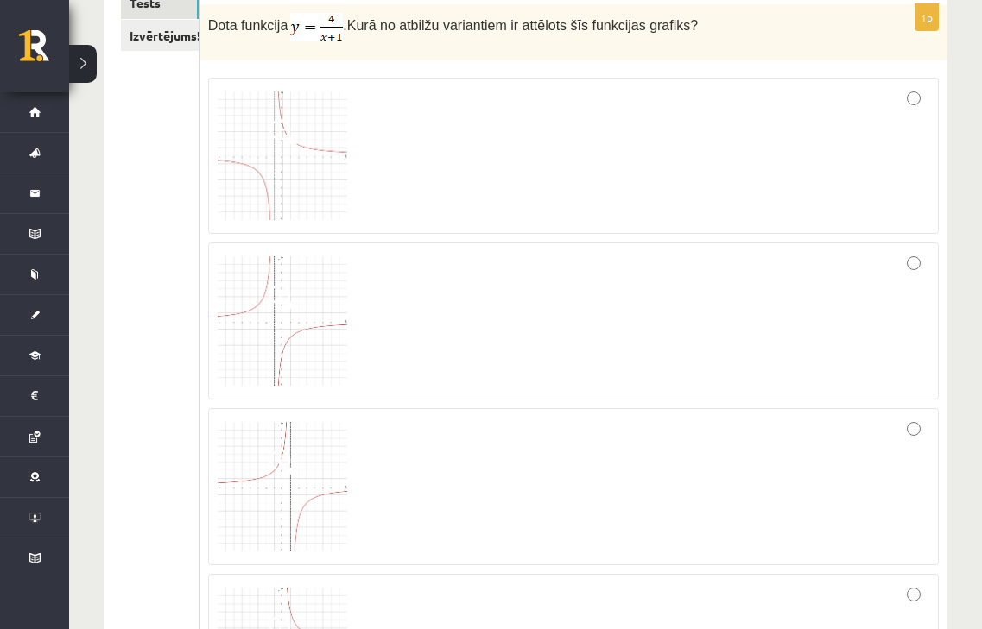
scroll to position [321, 0]
click at [294, 294] on span at bounding box center [283, 300] width 28 height 28
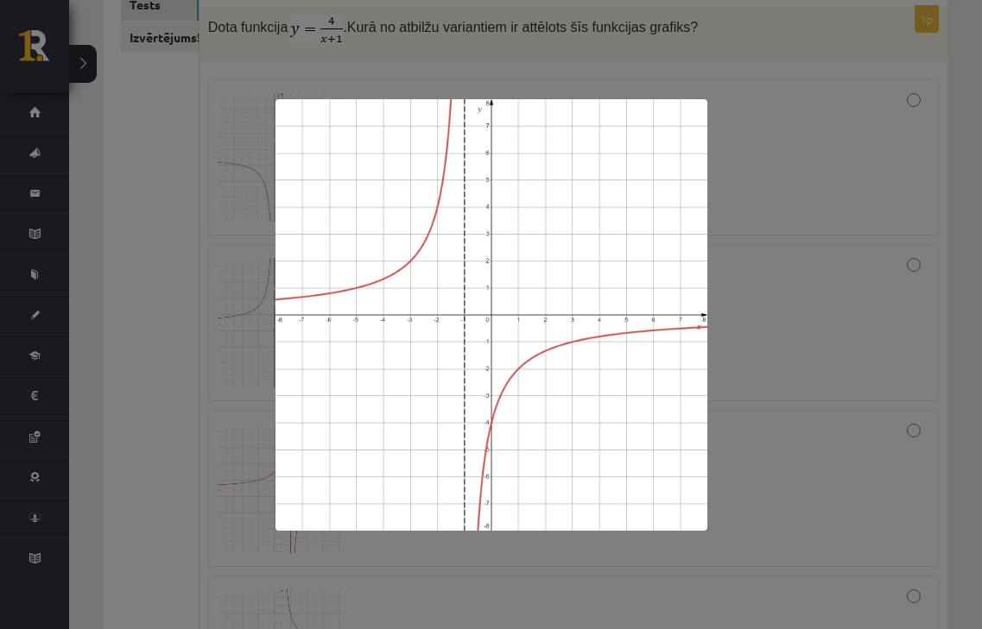
click at [217, 148] on div at bounding box center [491, 314] width 982 height 629
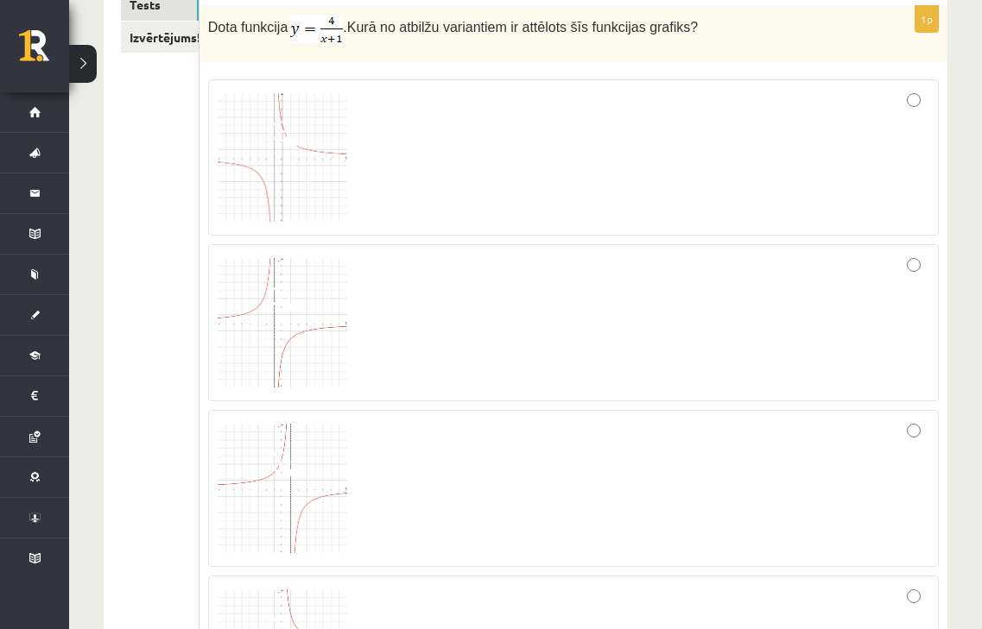
click at [924, 303] on div at bounding box center [573, 323] width 711 height 138
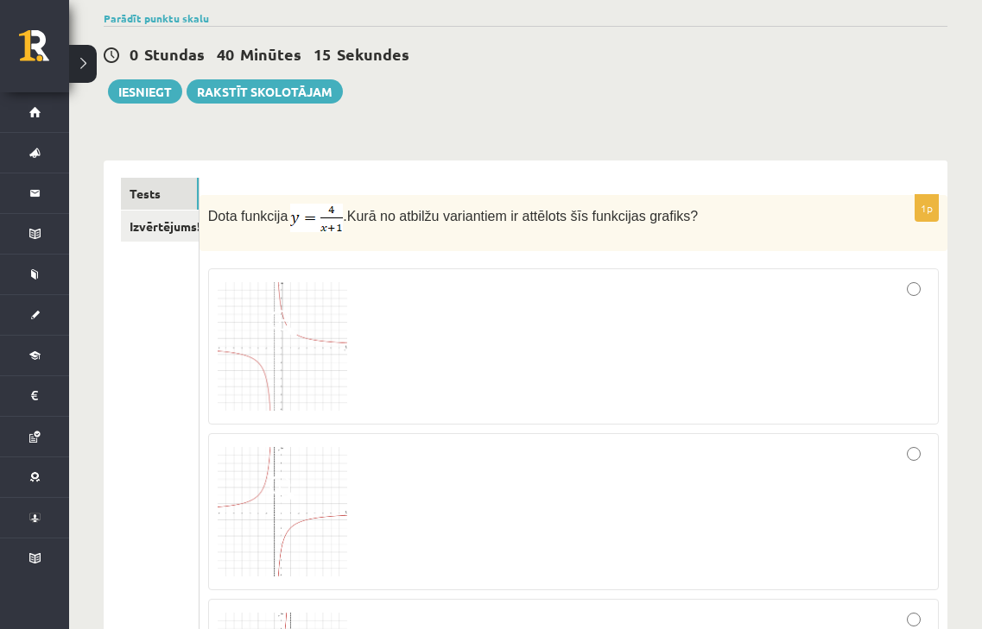
scroll to position [0, 0]
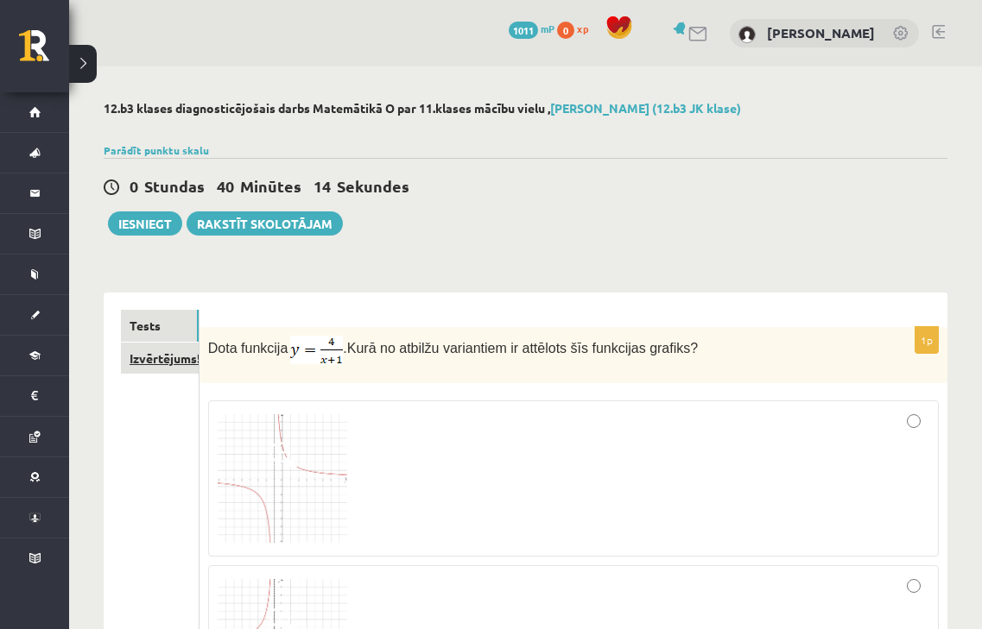
click at [162, 359] on link "Izvērtējums!" at bounding box center [160, 359] width 78 height 32
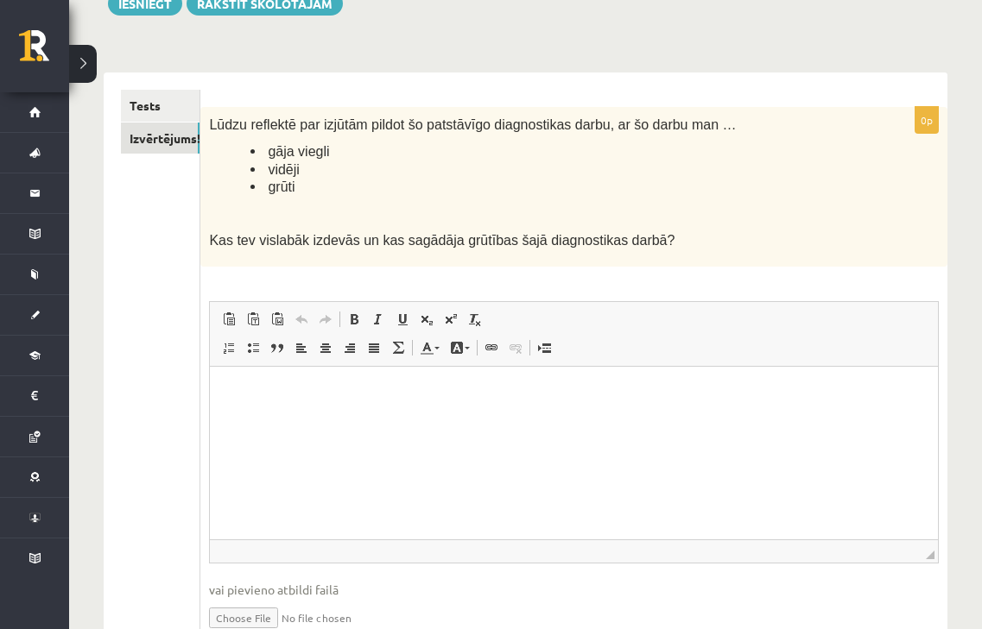
scroll to position [234, 0]
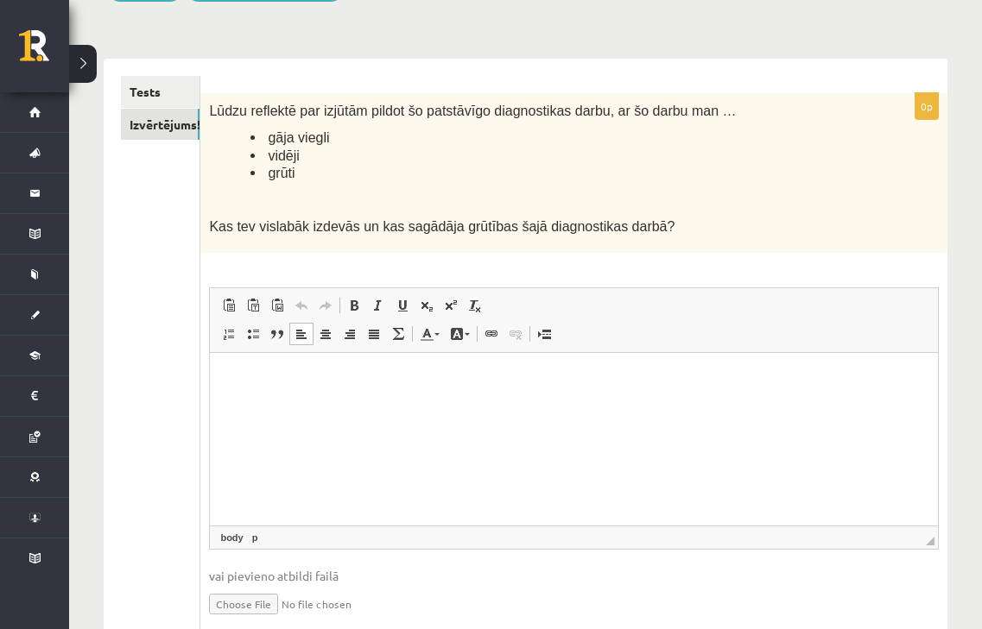
click at [494, 405] on html at bounding box center [574, 378] width 728 height 53
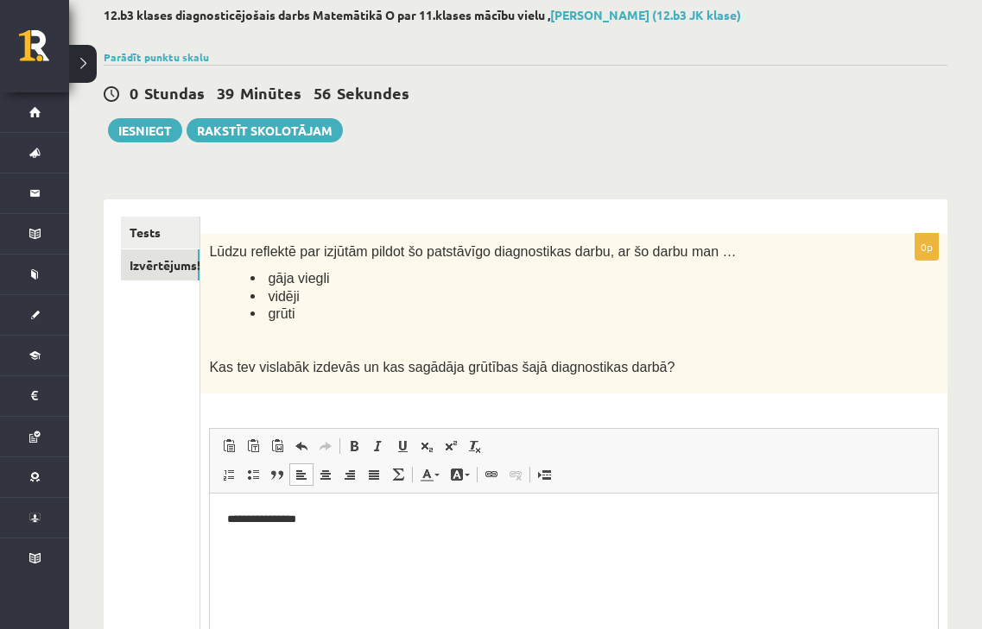
scroll to position [92, 0]
click at [158, 132] on button "Iesniegt" at bounding box center [145, 131] width 74 height 24
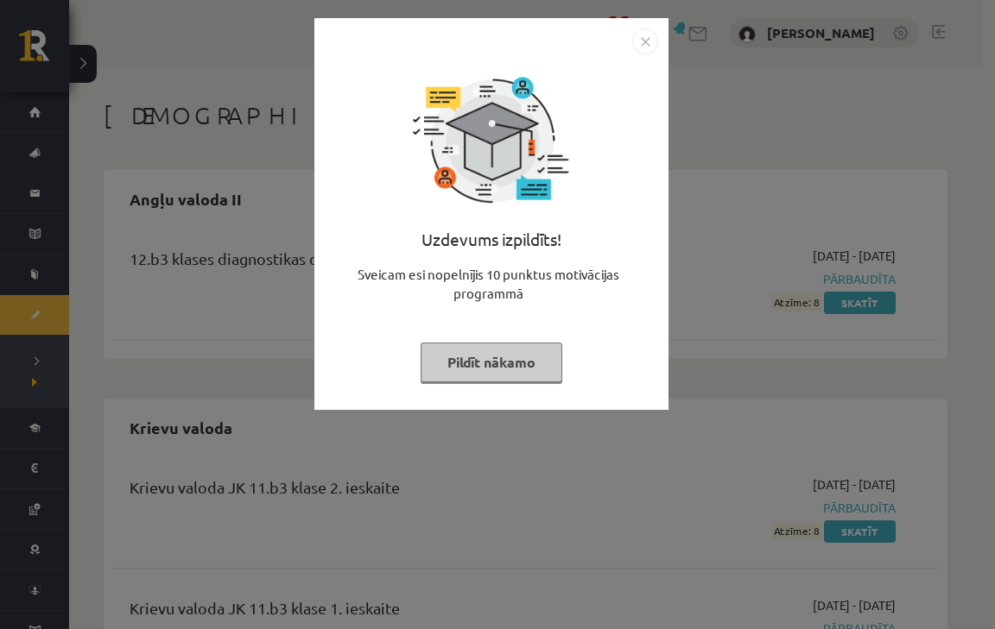
click at [498, 290] on div "Sveicam esi nopelnījis 10 punktus motivācijas programmā" at bounding box center [491, 291] width 333 height 52
click at [487, 162] on div at bounding box center [491, 140] width 173 height 173
click at [506, 367] on button "Pildīt nākamo" at bounding box center [491, 363] width 142 height 40
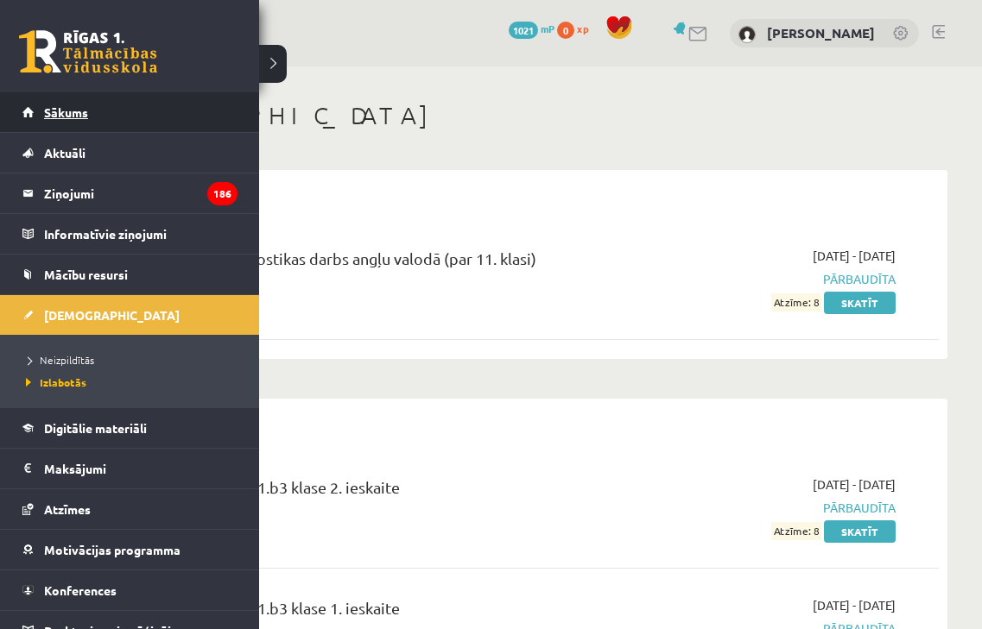
click at [69, 103] on link "Sākums" at bounding box center [129, 112] width 215 height 40
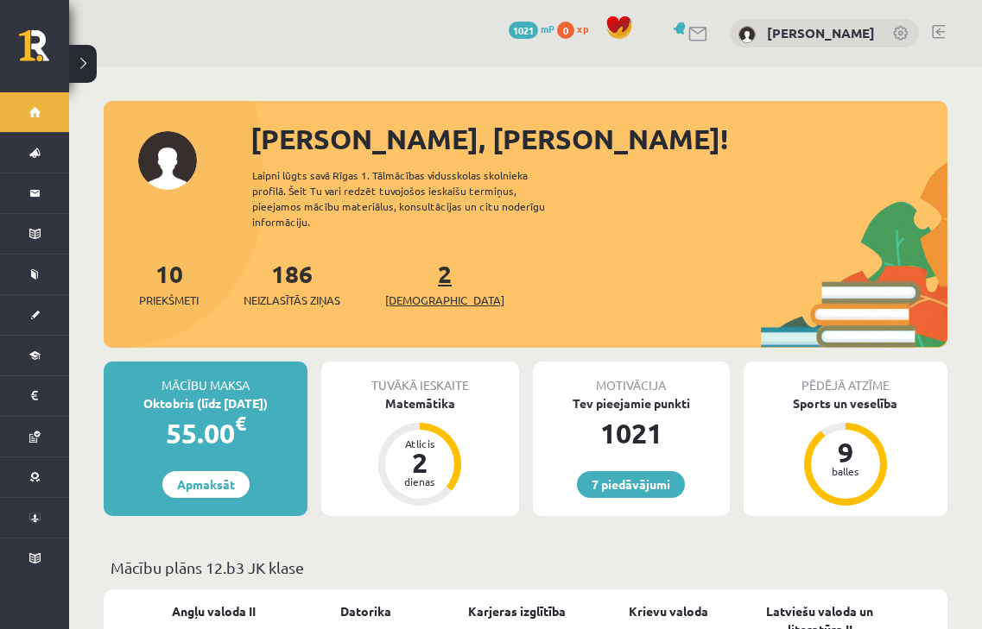
click at [415, 292] on span "[DEMOGRAPHIC_DATA]" at bounding box center [444, 300] width 119 height 17
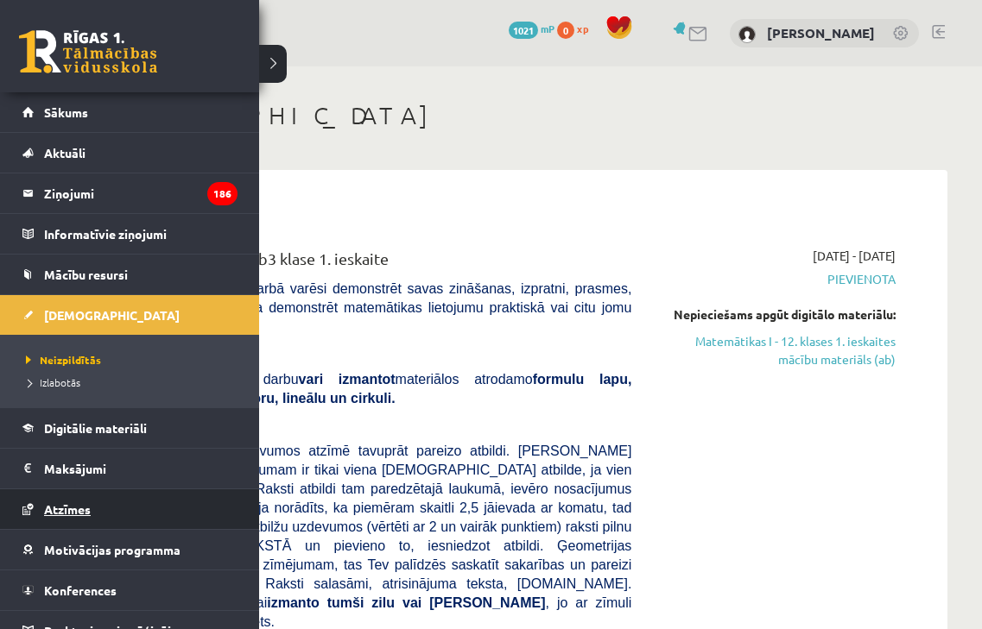
click at [73, 502] on link "Atzīmes" at bounding box center [129, 510] width 215 height 40
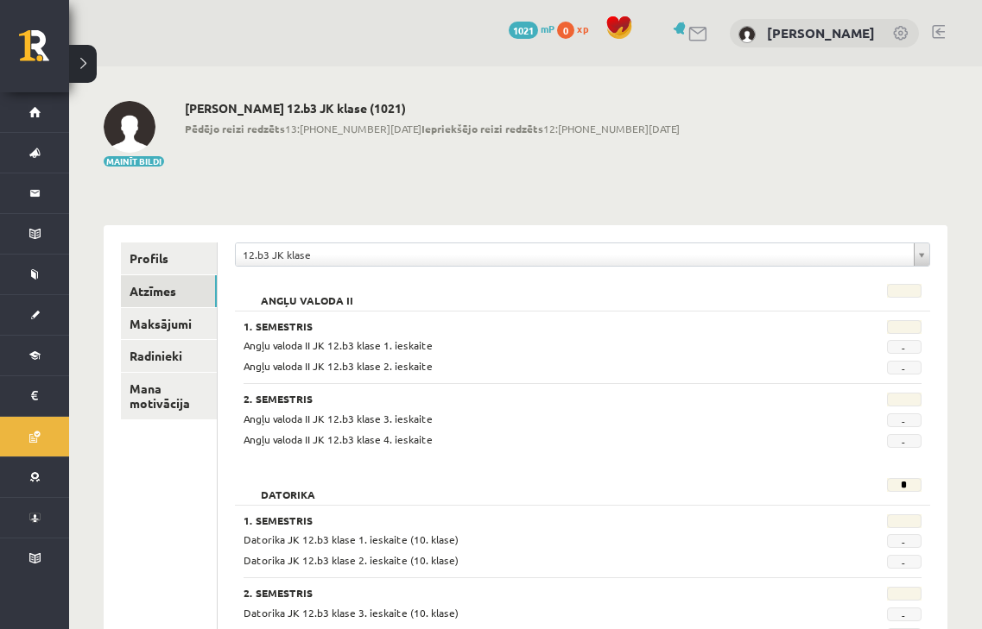
click at [297, 285] on h2 "Angļu valoda II" at bounding box center [306, 292] width 127 height 17
click at [288, 345] on span "Angļu valoda II JK 12.b3 klase 1. ieskaite" at bounding box center [337, 345] width 189 height 14
drag, startPoint x: 238, startPoint y: 333, endPoint x: 344, endPoint y: 363, distance: 109.3
click at [344, 363] on div "1. Semestris Angļu valoda II JK 12.b3 klase 1. ieskaite - Angļu valoda II JK 12…" at bounding box center [582, 347] width 678 height 54
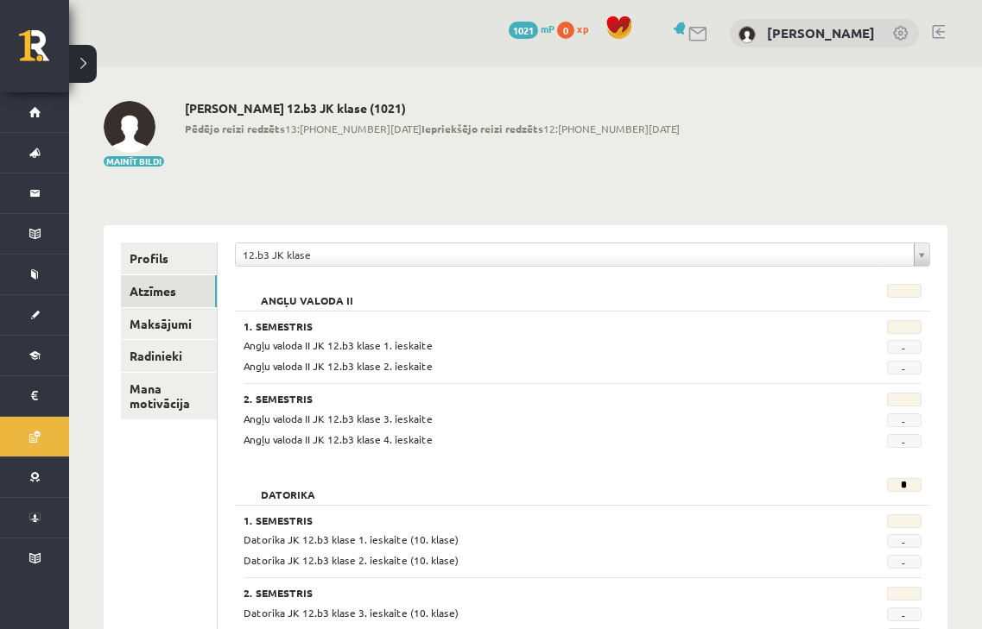
click at [490, 357] on div "Angļu valoda II JK 12.b3 klase 1. ieskaite - Angļu valoda II JK 12.b3 klase 2. …" at bounding box center [582, 356] width 678 height 37
click at [485, 383] on div "2. Semestris Angļu valoda II JK 12.b3 klase 3. ieskaite - Angļu valoda II JK 12…" at bounding box center [582, 415] width 678 height 64
drag, startPoint x: 454, startPoint y: 368, endPoint x: 179, endPoint y: 325, distance: 278.6
click at [237, 327] on div "1. Semestris" at bounding box center [524, 328] width 586 height 17
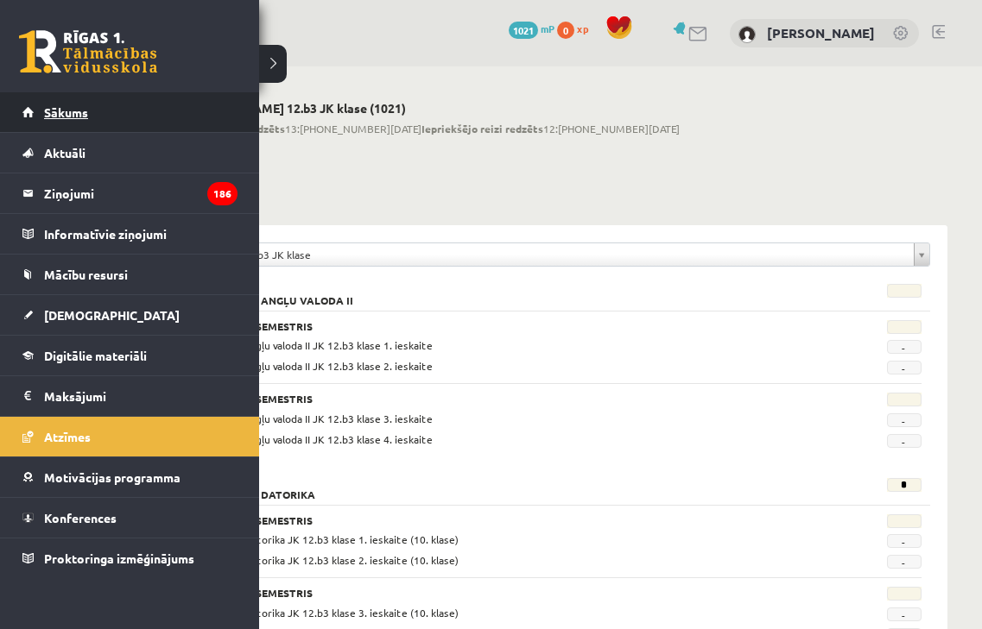
click at [61, 107] on span "Sākums" at bounding box center [66, 112] width 44 height 16
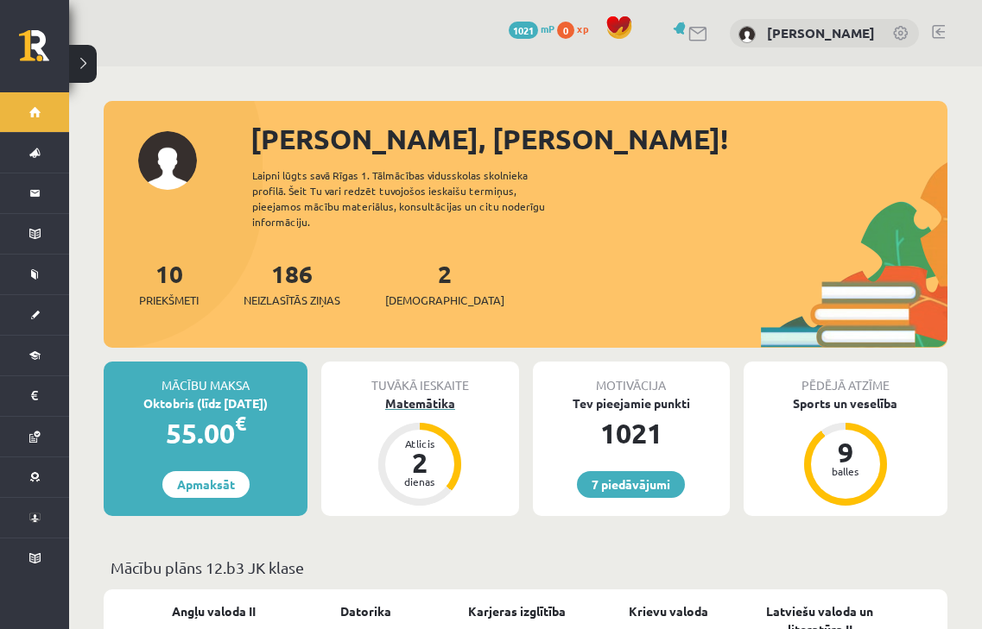
click at [402, 439] on div "Atlicis" at bounding box center [420, 444] width 52 height 10
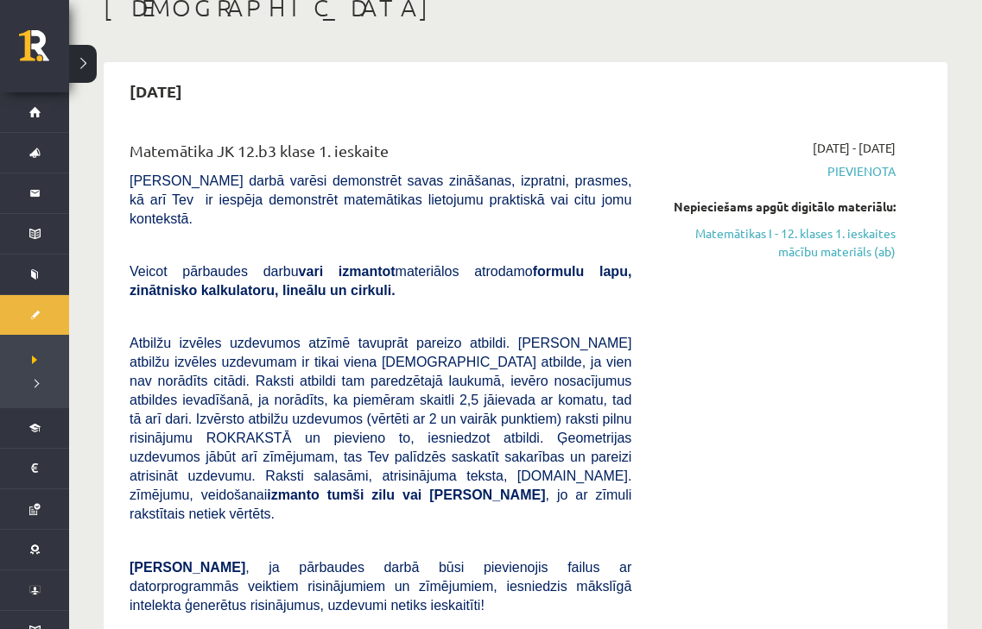
scroll to position [114, 0]
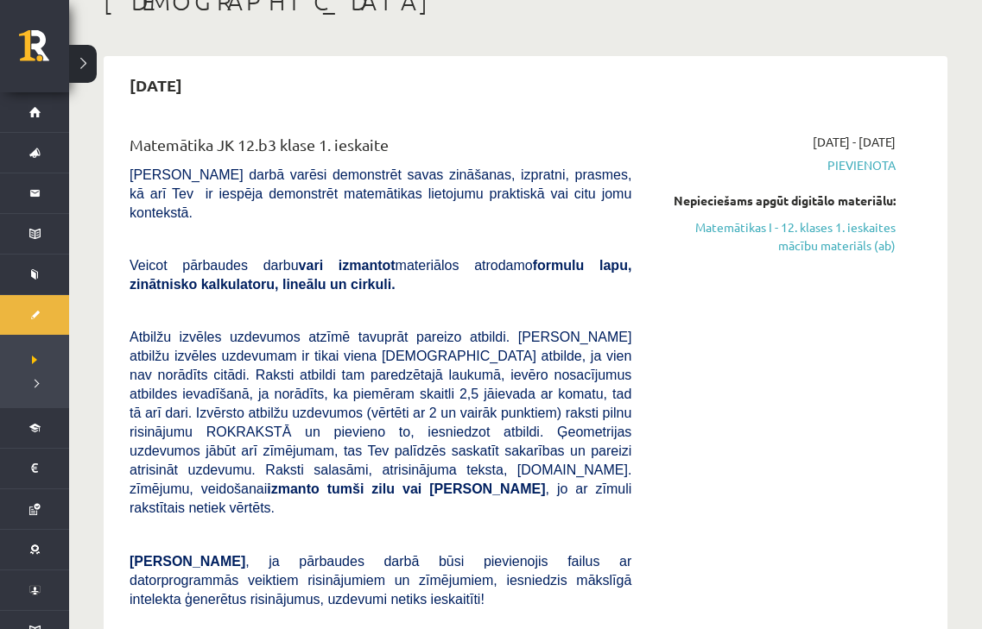
click at [841, 245] on link "Matemātikas I - 12. klases 1. ieskaites mācību materiāls (ab)" at bounding box center [776, 236] width 238 height 36
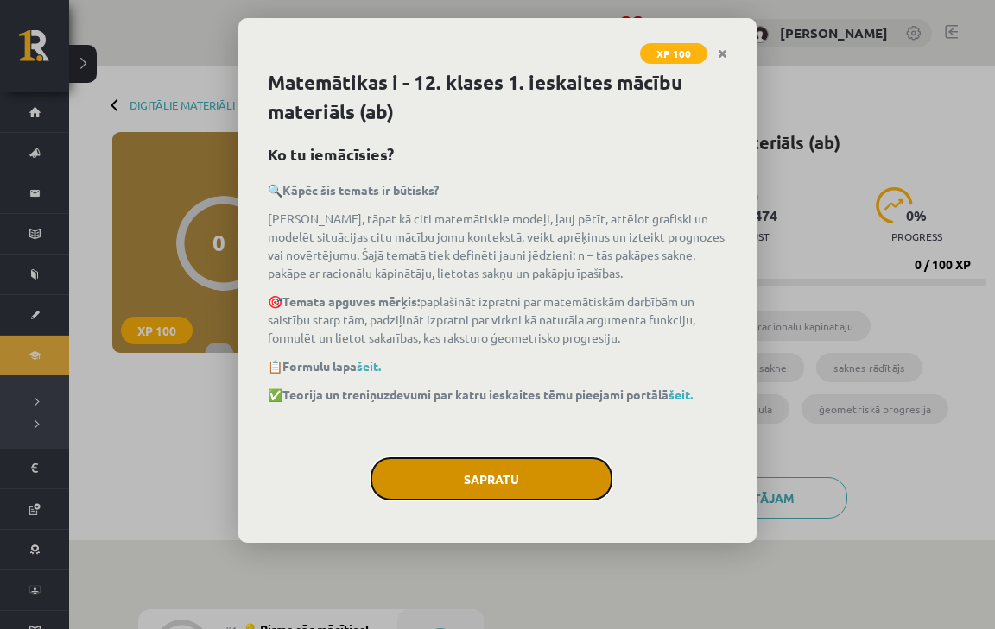
click at [494, 486] on button "Sapratu" at bounding box center [491, 479] width 242 height 43
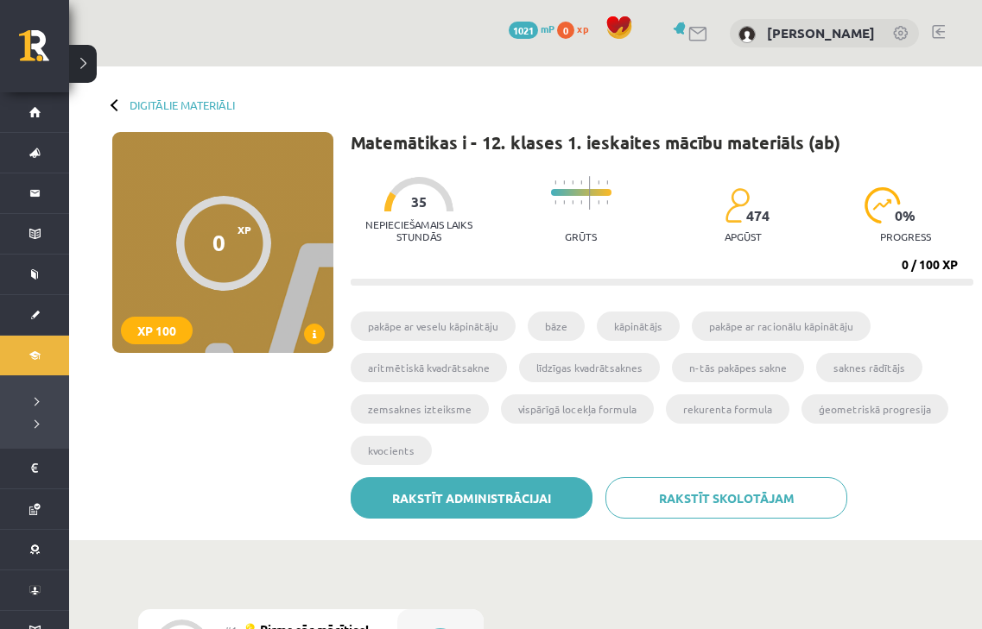
click at [494, 486] on link "Rakstīt administrācijai" at bounding box center [472, 497] width 242 height 41
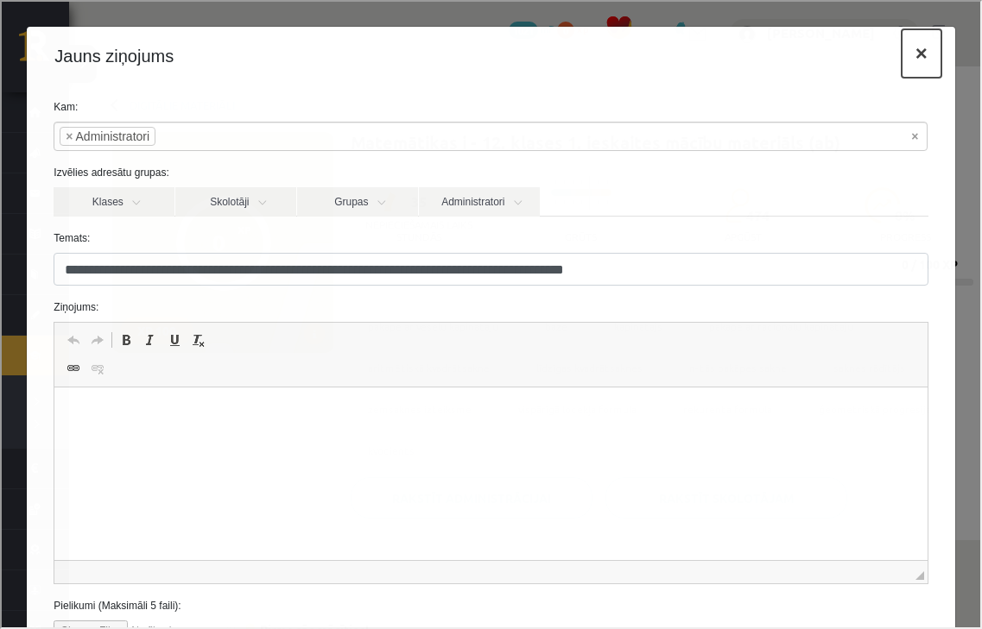
click at [909, 49] on button "×" at bounding box center [920, 52] width 40 height 48
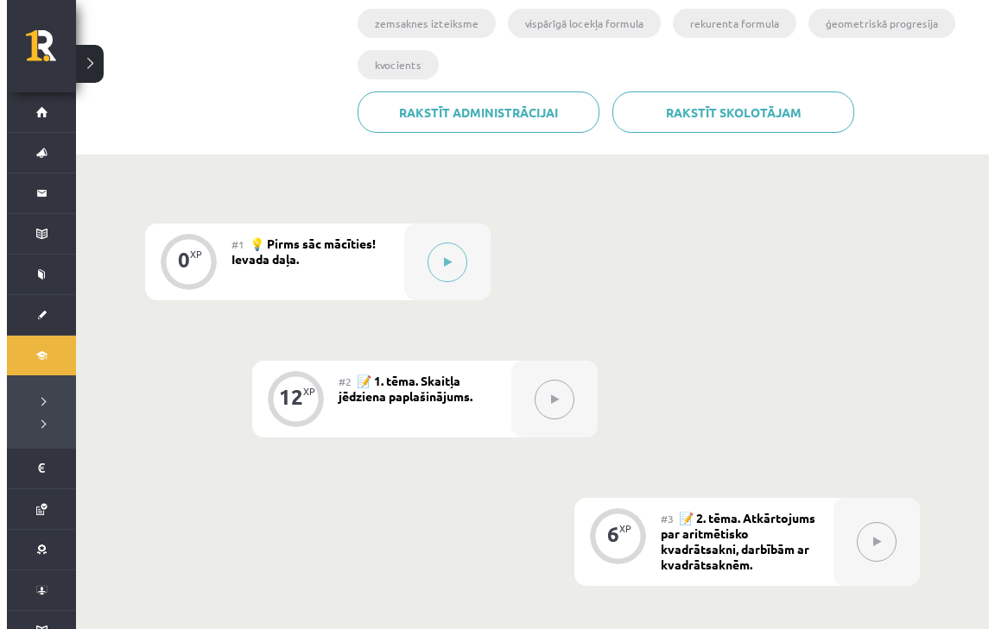
scroll to position [418, 0]
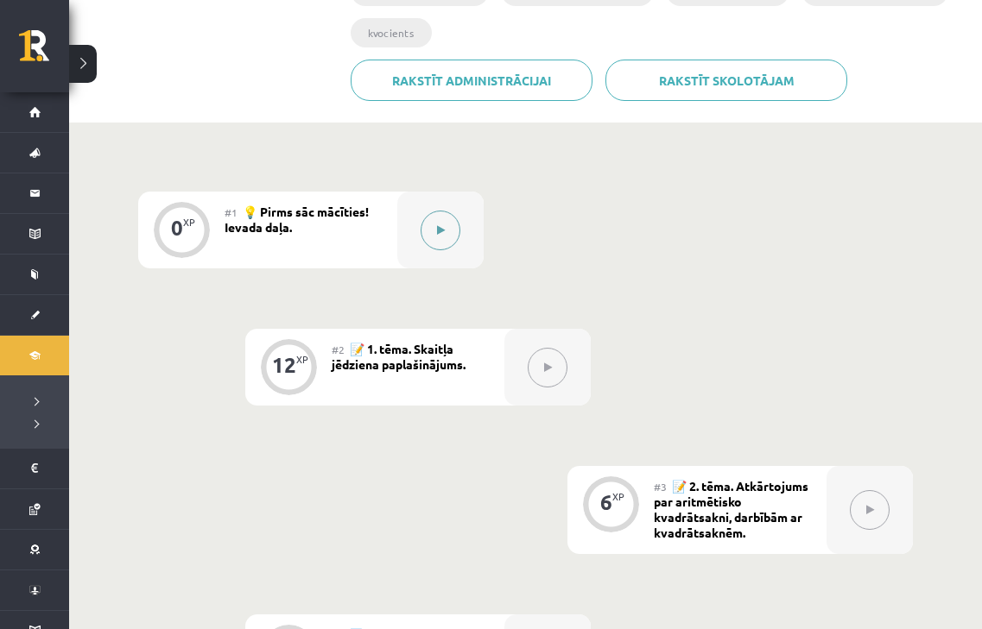
click at [456, 228] on button at bounding box center [440, 231] width 40 height 40
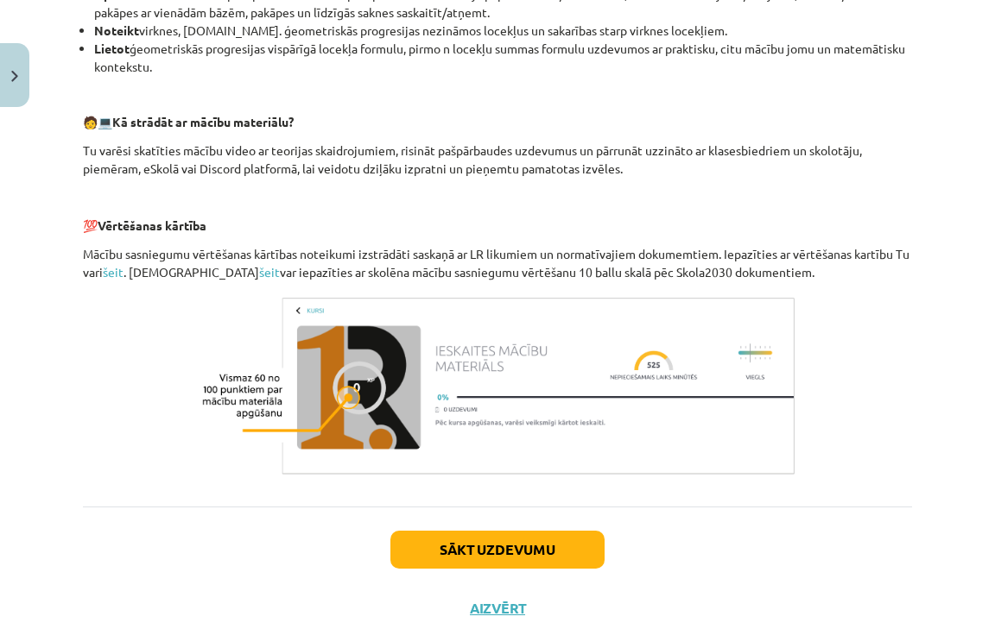
scroll to position [759, 0]
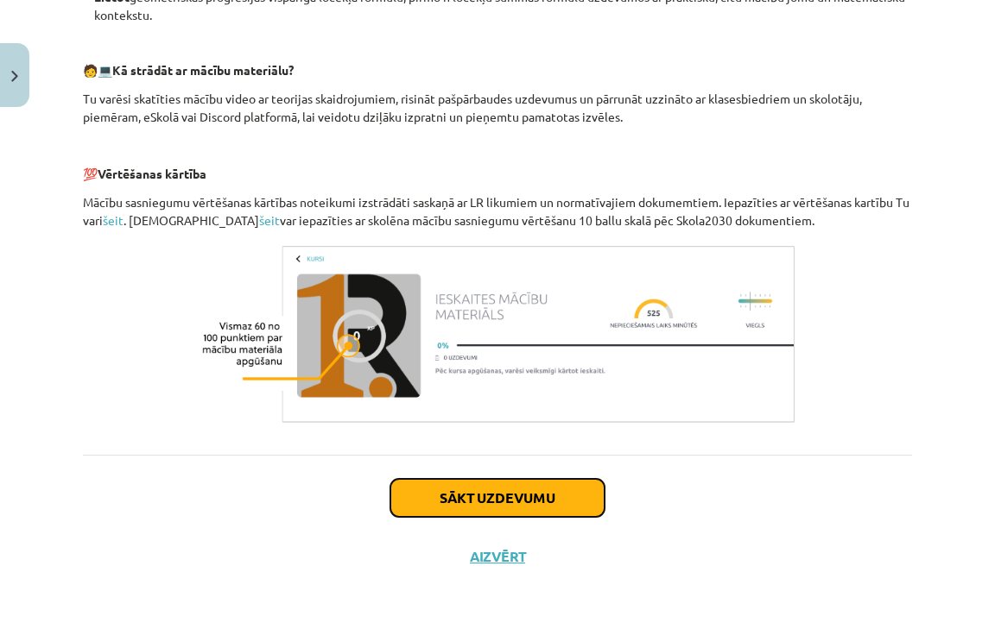
click at [509, 489] on button "Sākt uzdevumu" at bounding box center [497, 498] width 214 height 38
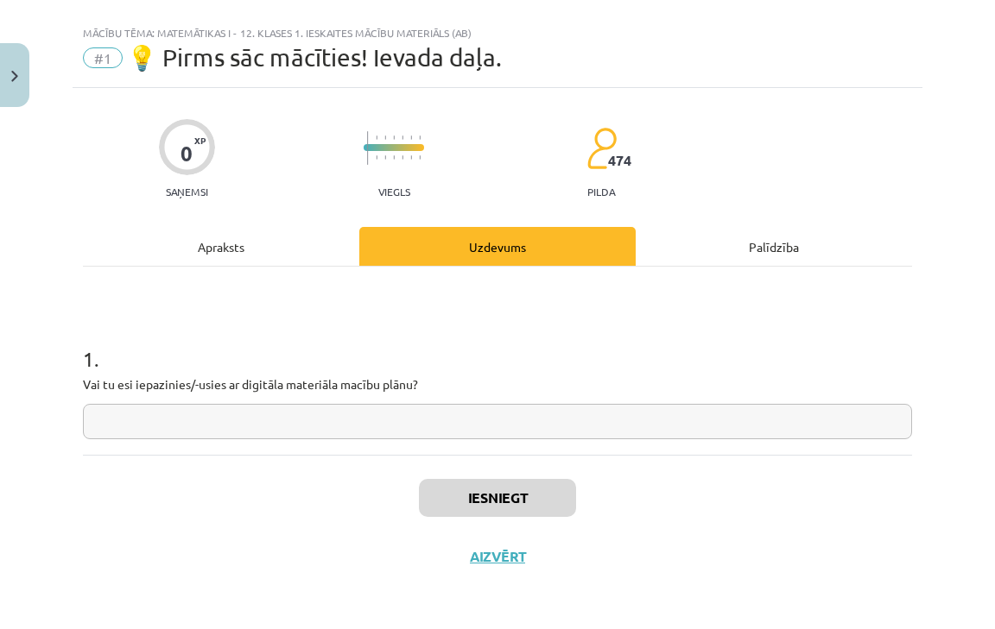
scroll to position [27, 0]
click at [425, 438] on input "text" at bounding box center [497, 421] width 829 height 35
type input "****"
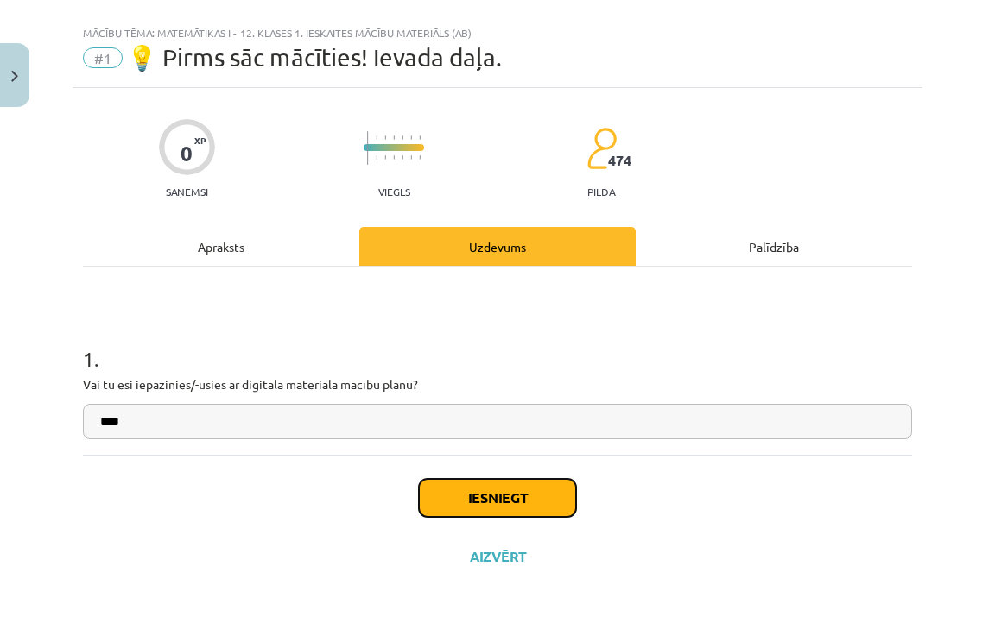
click at [543, 503] on button "Iesniegt" at bounding box center [497, 498] width 157 height 38
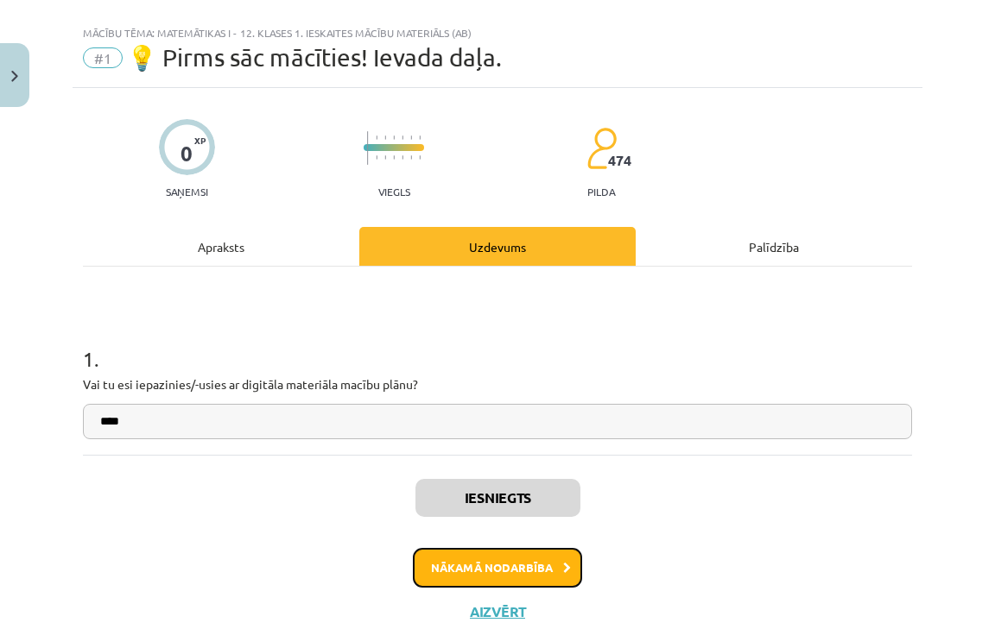
click at [542, 587] on button "Nākamā nodarbība" at bounding box center [497, 568] width 169 height 40
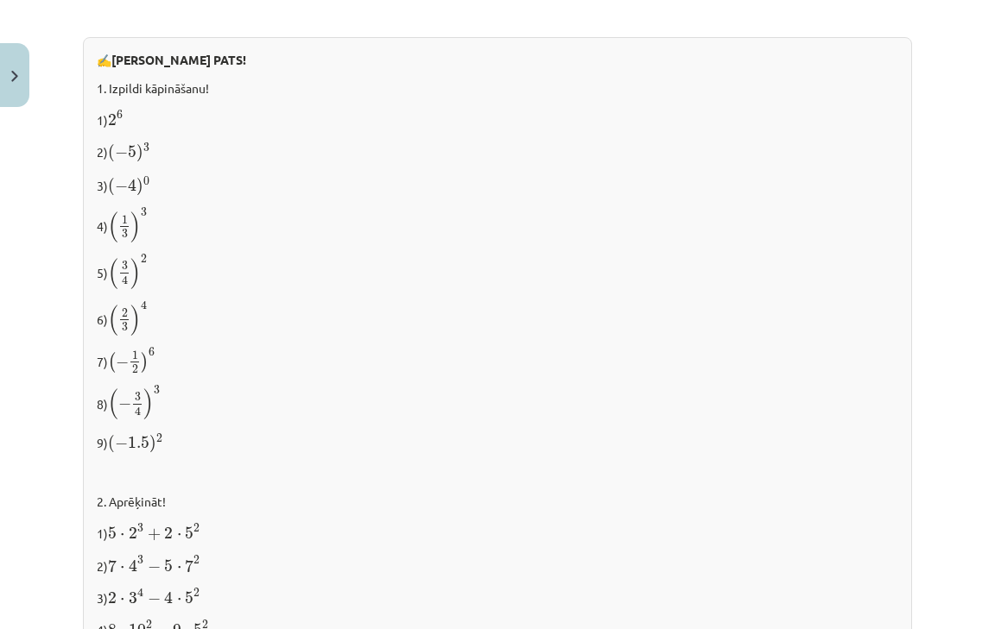
scroll to position [1860, 0]
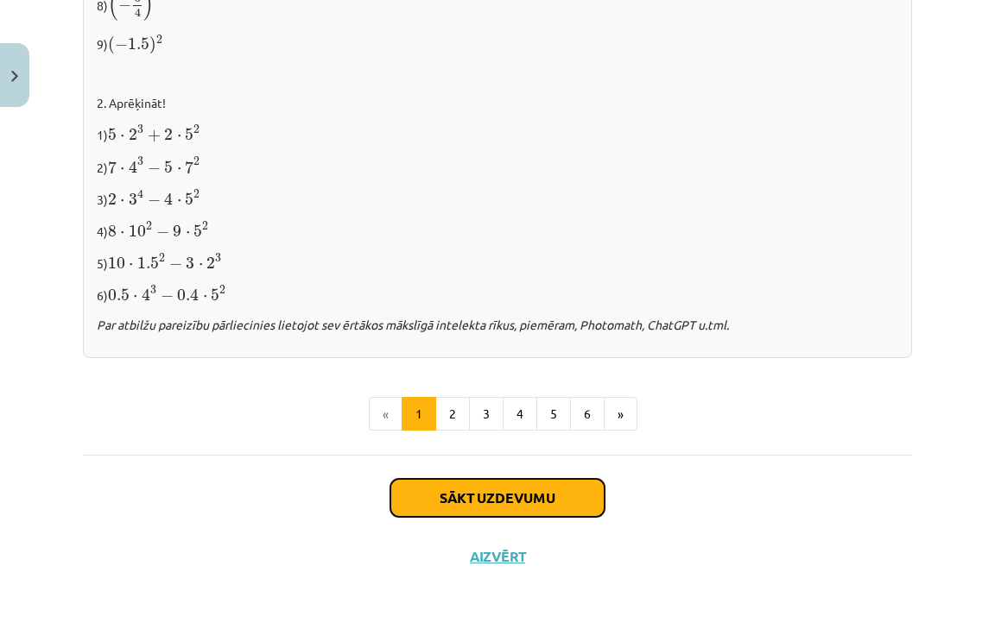
click at [534, 511] on button "Sākt uzdevumu" at bounding box center [497, 498] width 214 height 38
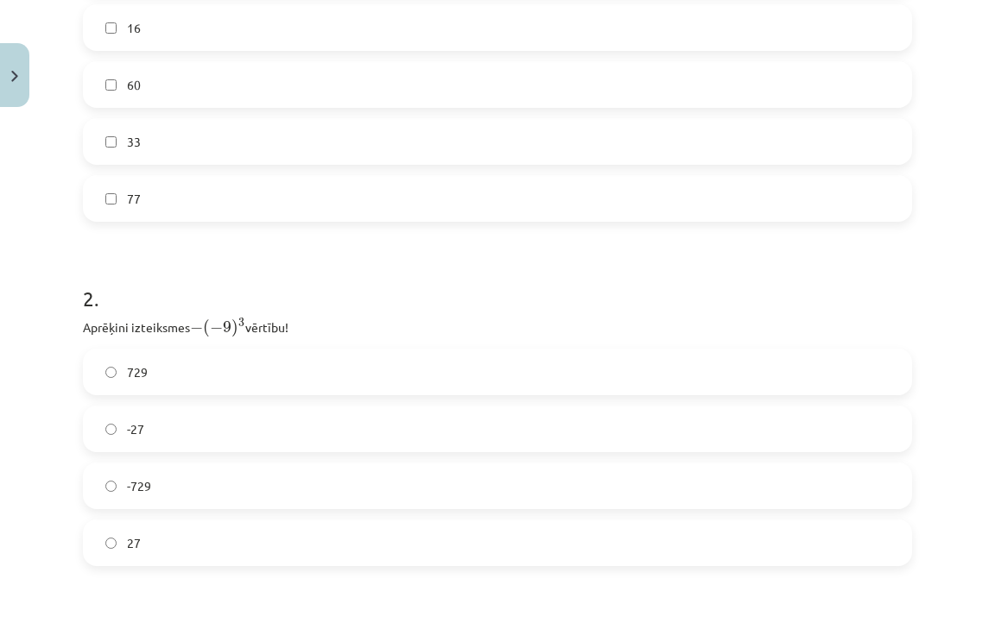
scroll to position [1026, 0]
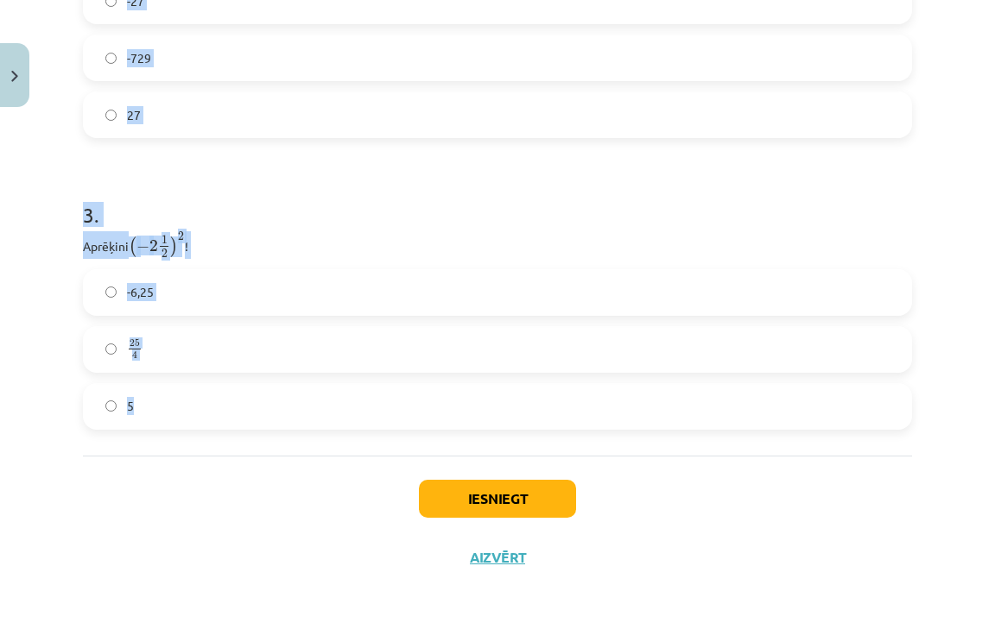
drag, startPoint x: 80, startPoint y: 70, endPoint x: 312, endPoint y: 454, distance: 448.5
copy form "1 . Atzīmē visus skaitļus, kuri ir kāda vesela skaitļa kvadrāts! 100 49 3 16 60…"
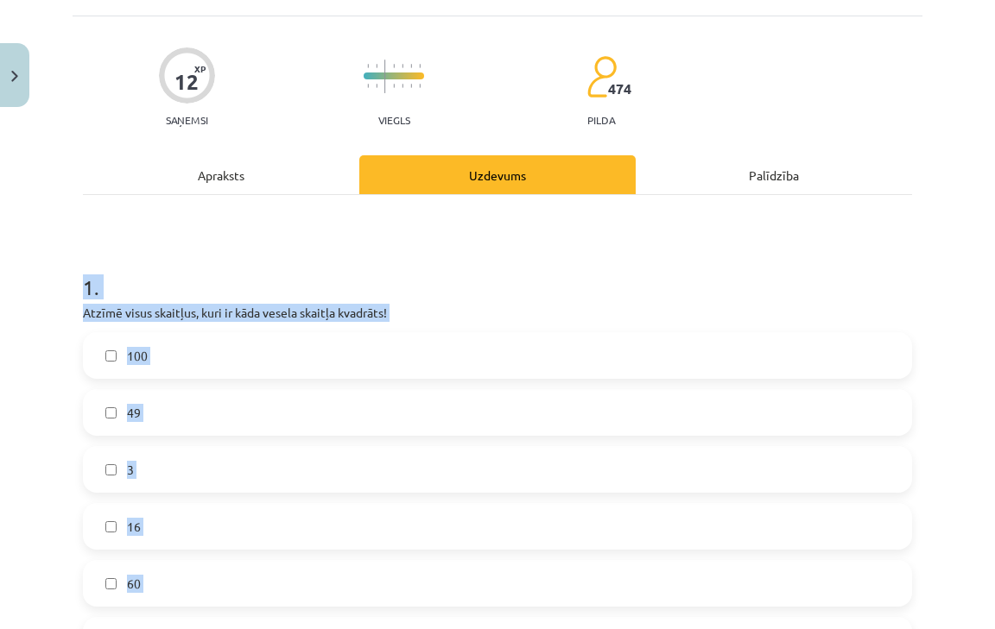
scroll to position [0, 0]
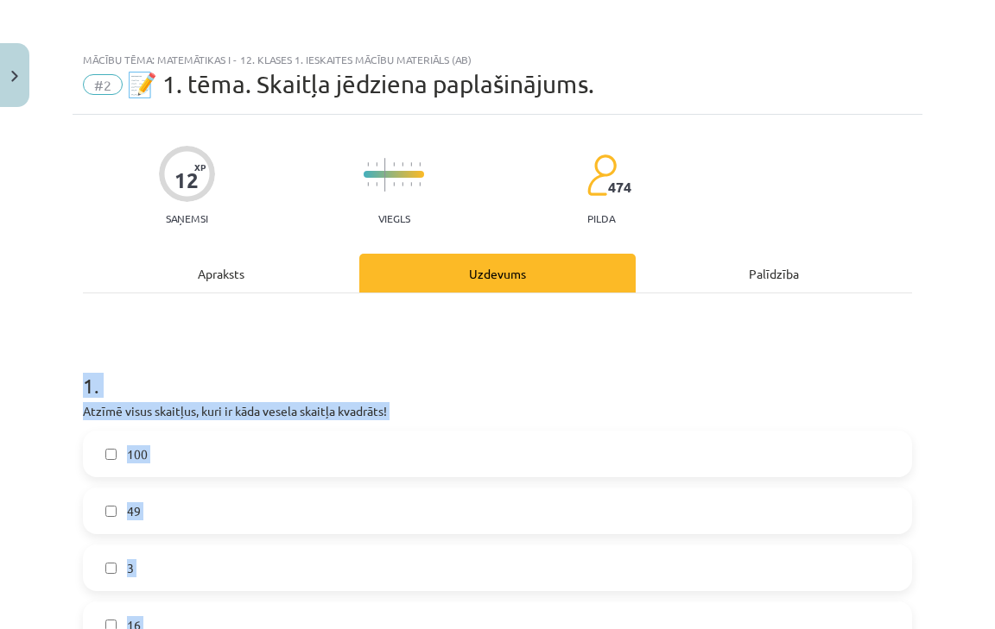
click at [287, 468] on label "100" at bounding box center [497, 454] width 825 height 43
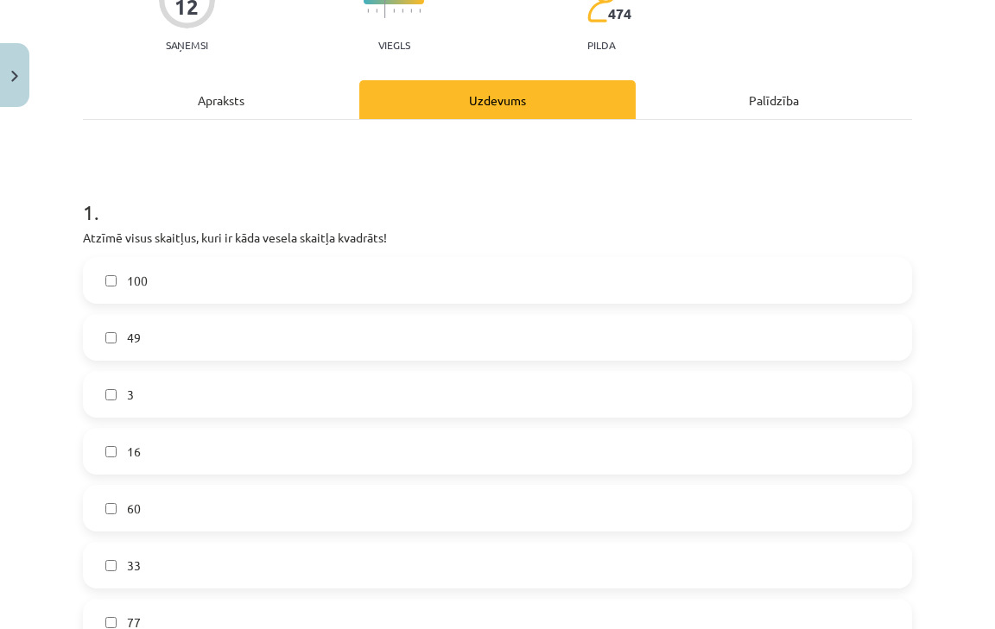
scroll to position [174, 0]
click at [254, 348] on label "49" at bounding box center [497, 337] width 825 height 43
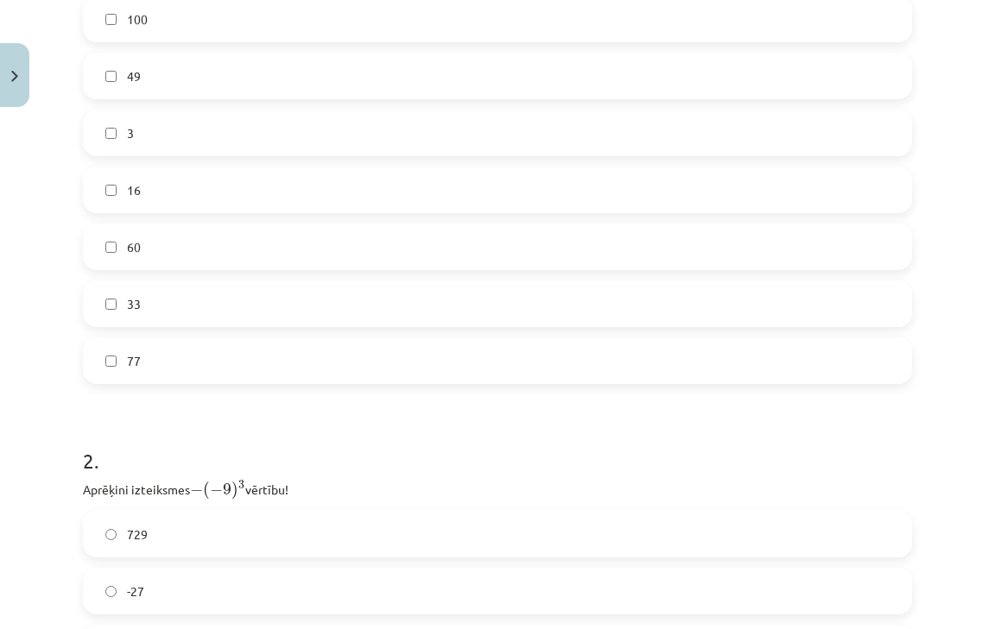
scroll to position [434, 0]
click at [175, 247] on label "60" at bounding box center [497, 247] width 825 height 43
click at [185, 203] on label "16" at bounding box center [497, 190] width 825 height 43
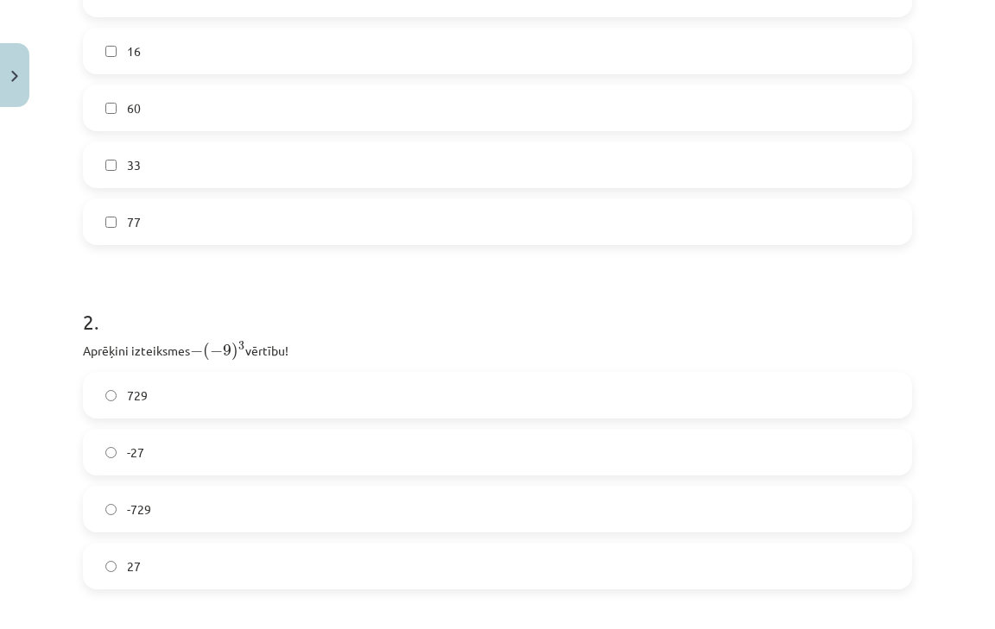
click at [176, 113] on label "60" at bounding box center [497, 107] width 825 height 43
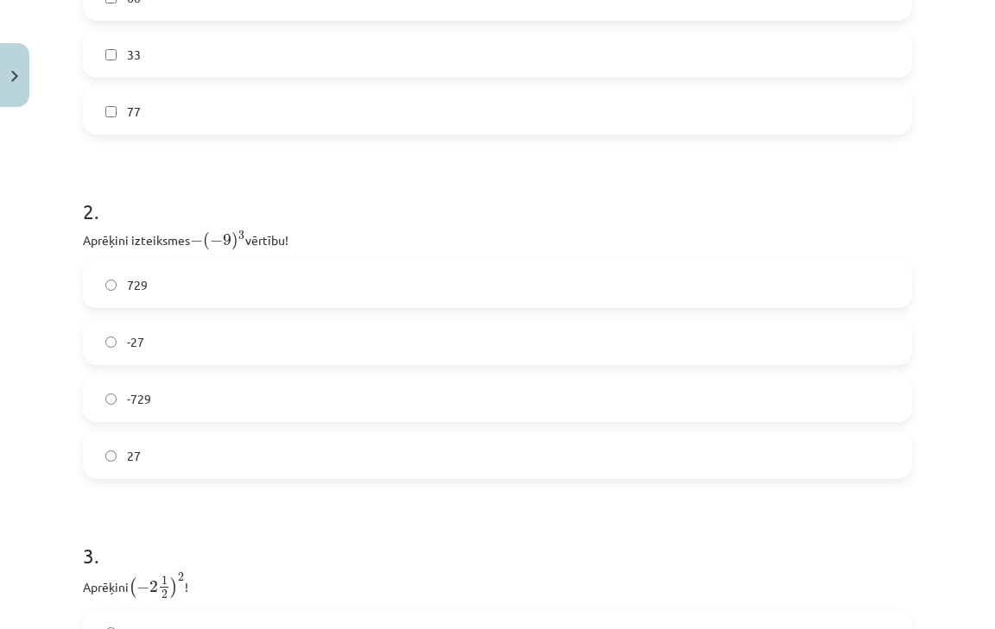
scroll to position [686, 0]
click at [181, 300] on label "729" at bounding box center [497, 283] width 825 height 43
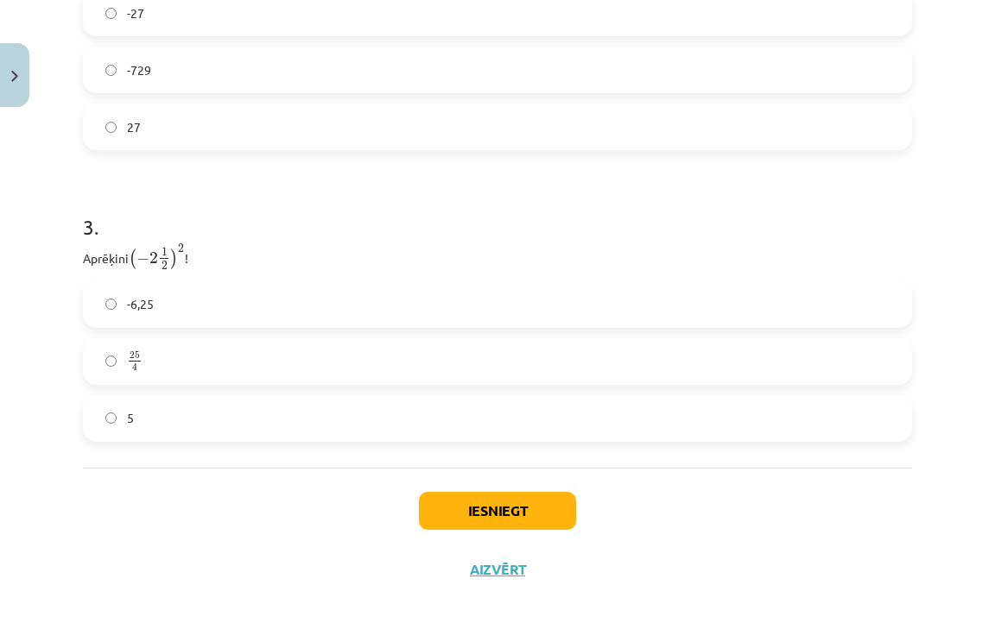
scroll to position [1014, 0]
click at [176, 310] on label "-6,25" at bounding box center [497, 304] width 825 height 43
click at [498, 504] on button "Iesniegt" at bounding box center [497, 511] width 157 height 38
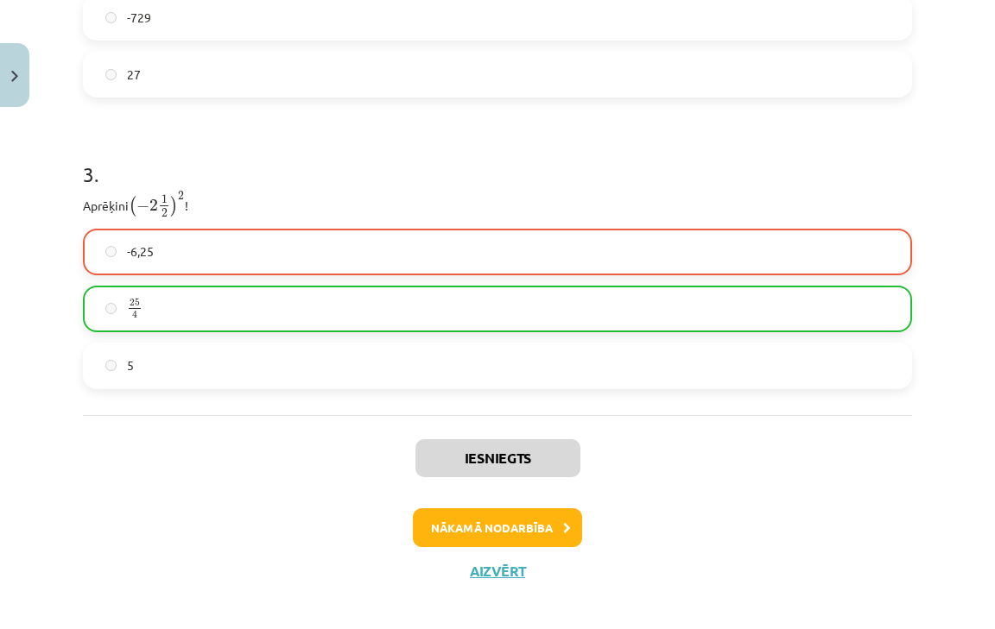
scroll to position [1067, 0]
click at [459, 529] on button "Nākamā nodarbība" at bounding box center [497, 528] width 169 height 40
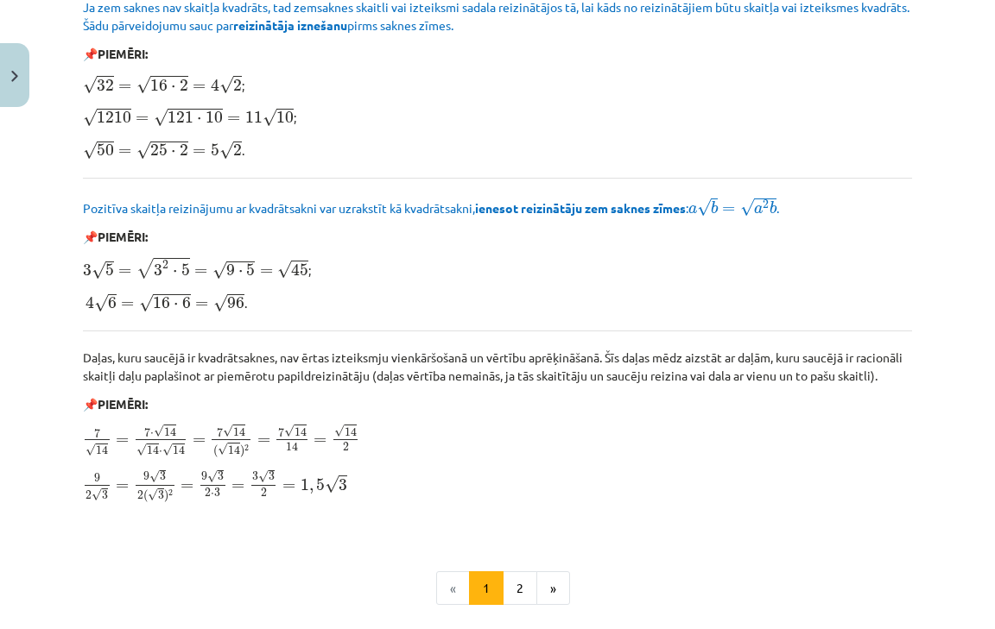
scroll to position [2092, 0]
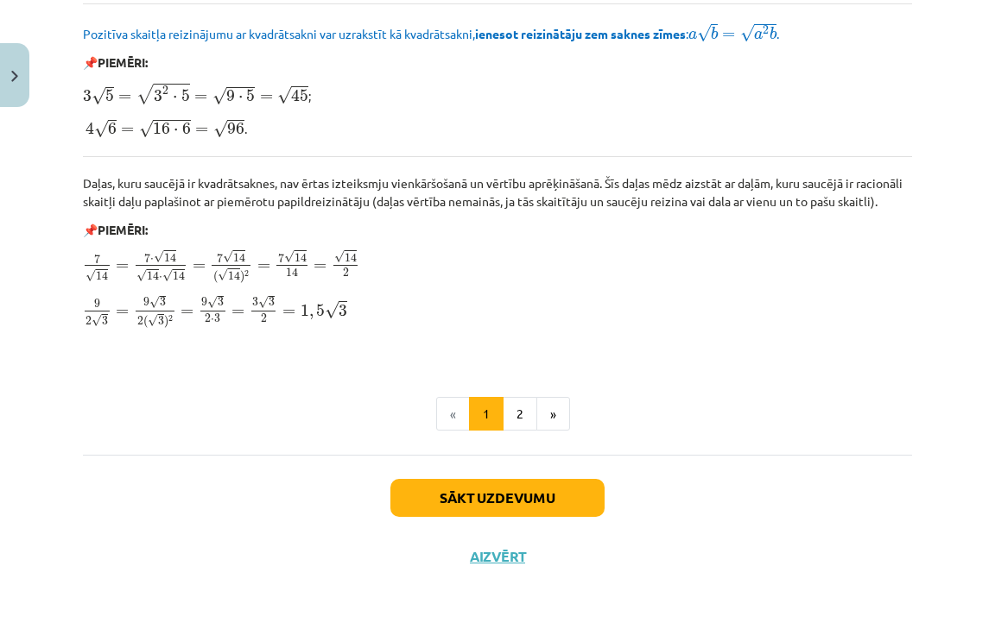
click at [446, 520] on div "Sākt uzdevumu Aizvērt" at bounding box center [497, 515] width 829 height 121
click at [456, 488] on button "Sākt uzdevumu" at bounding box center [497, 498] width 214 height 38
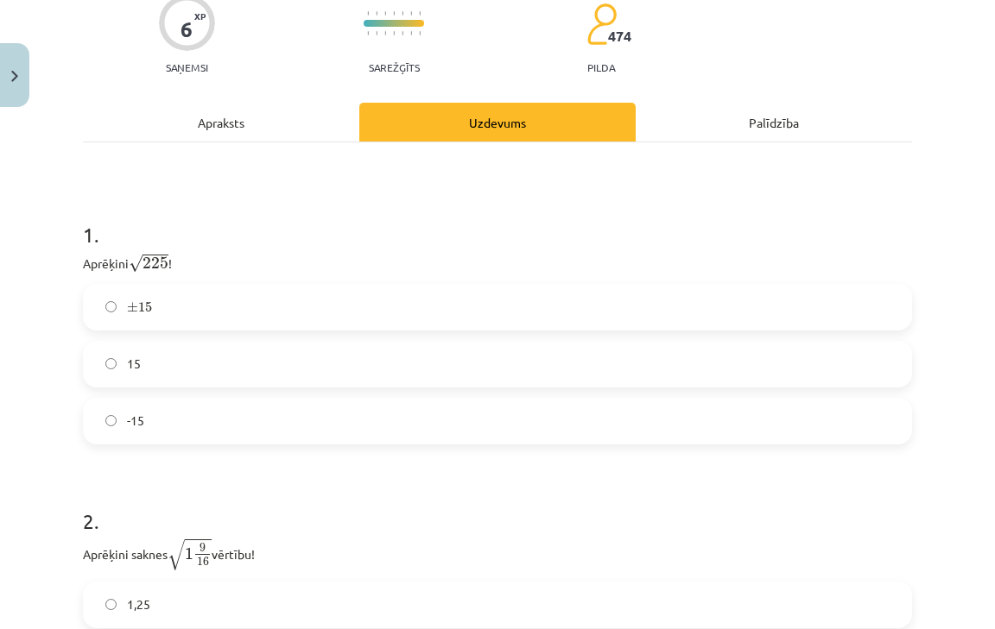
scroll to position [180, 0]
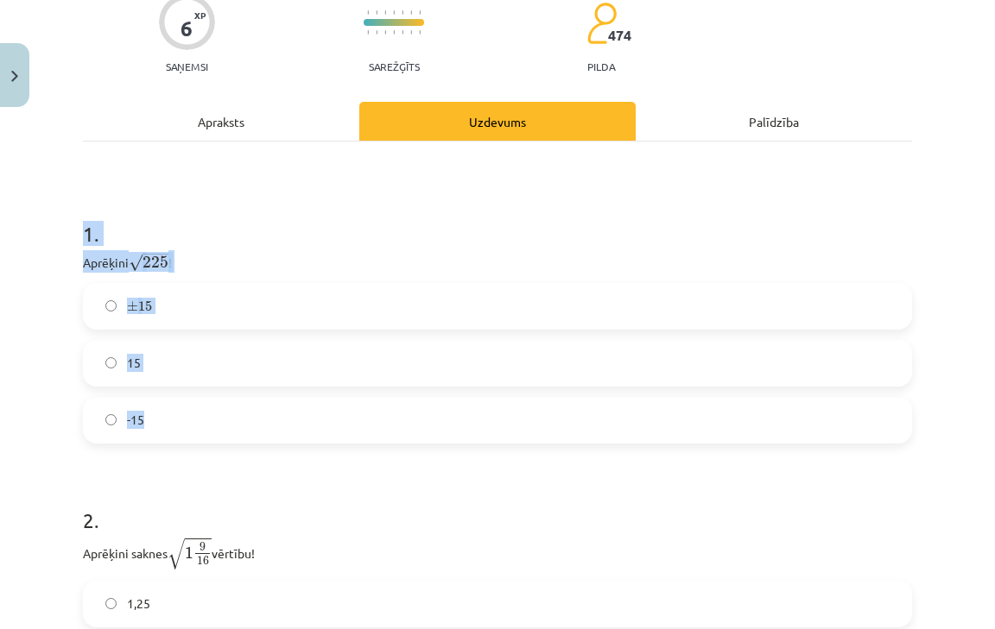
drag, startPoint x: 84, startPoint y: 226, endPoint x: 269, endPoint y: 395, distance: 250.5
click at [269, 395] on div "1 . Aprēķini √ 225 225 ! ± 15 ± 15 15 -15" at bounding box center [497, 318] width 829 height 252
click at [289, 210] on h1 "1 ." at bounding box center [497, 219] width 829 height 54
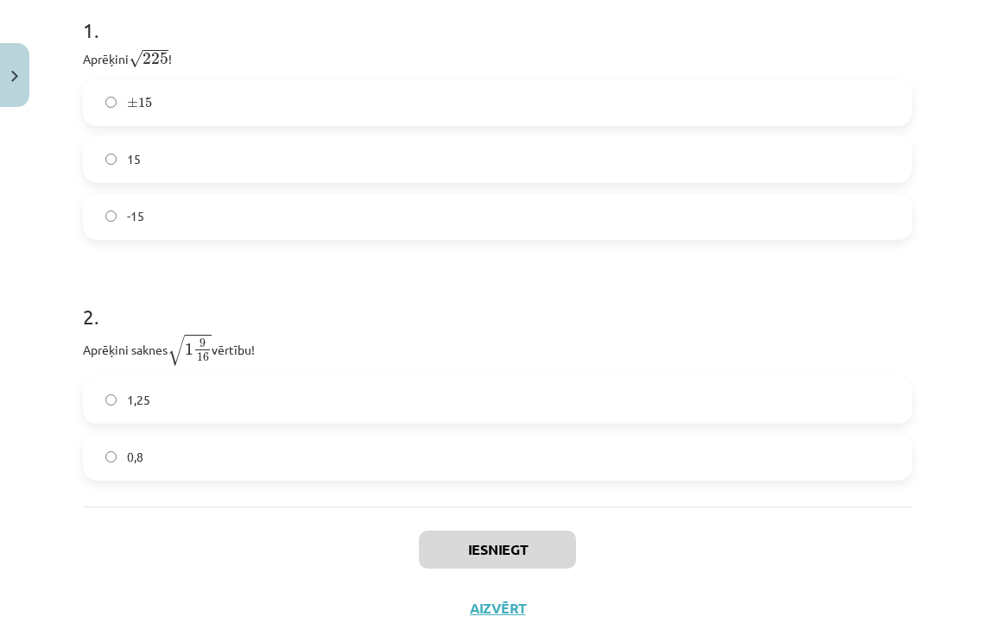
scroll to position [434, 0]
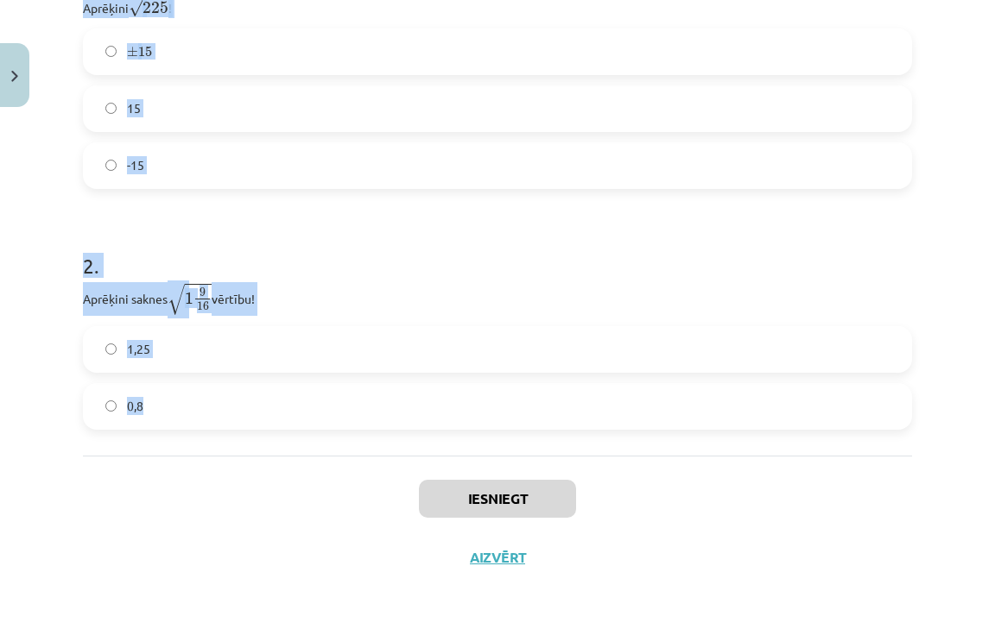
drag, startPoint x: 79, startPoint y: 211, endPoint x: 308, endPoint y: 443, distance: 326.6
click at [308, 443] on div "6 XP Saņemsi Sarežģīts 474 pilda Apraksts Uzdevums Palīdzība 1 . Aprēķini √ 225…" at bounding box center [498, 147] width 850 height 879
copy form "1 . Aprēķini √ 225 225 ! ± 15 ± 15 15 -15 2 . Aprēķini saknes √ 1 9 16 1 9 16 v…"
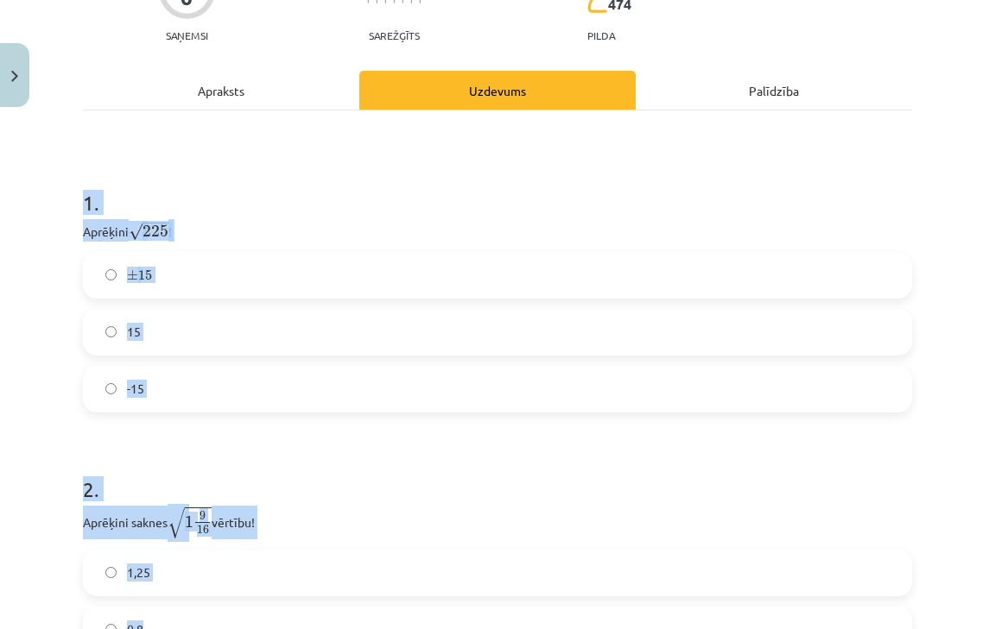
scroll to position [210, 0]
click at [232, 250] on div "1 . Aprēķini √ 225 225 ! ± 15 ± 15 15 -15" at bounding box center [497, 287] width 829 height 252
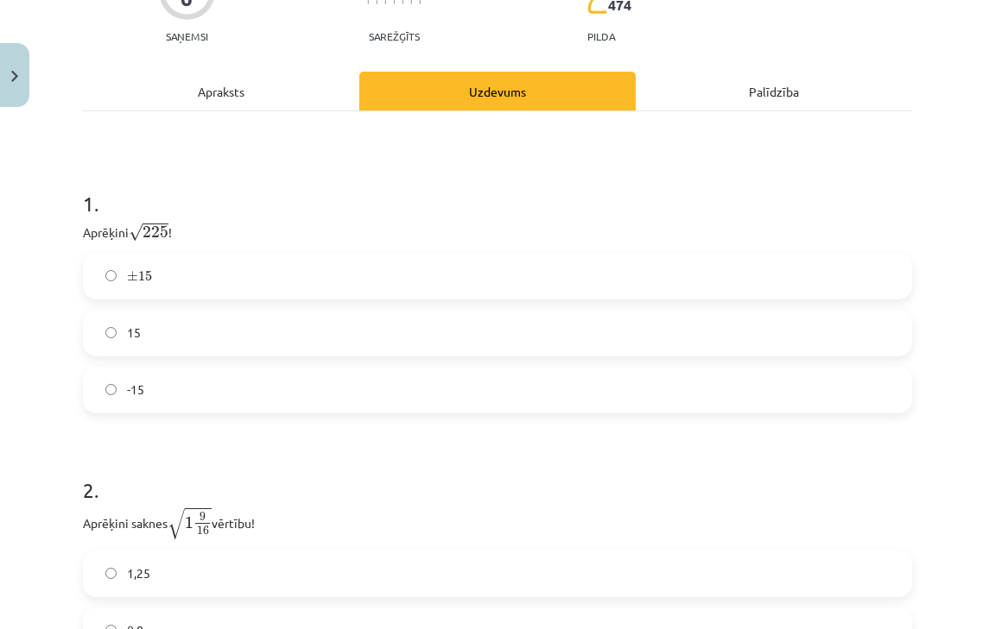
click at [203, 333] on label "15" at bounding box center [497, 333] width 825 height 43
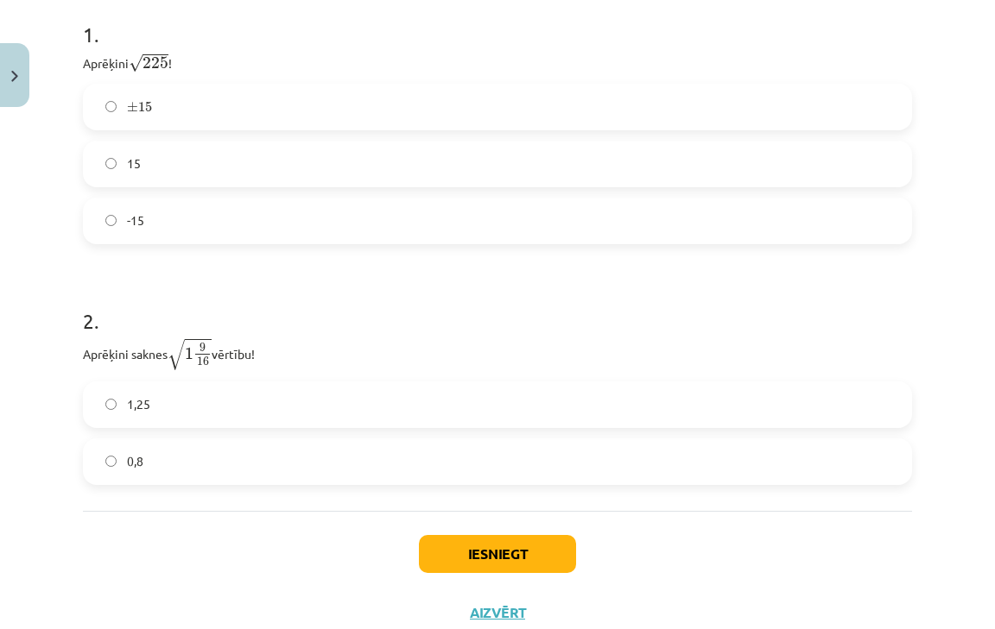
scroll to position [379, 0]
click at [227, 417] on label "1,25" at bounding box center [497, 404] width 825 height 43
click at [505, 558] on button "Iesniegt" at bounding box center [497, 554] width 157 height 38
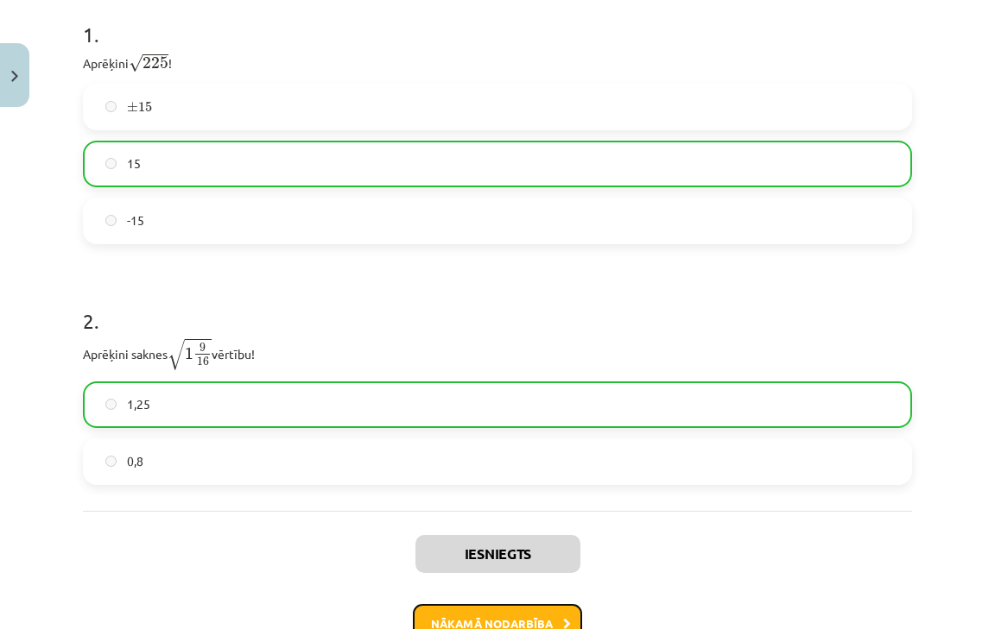
click at [473, 610] on button "Nākamā nodarbība" at bounding box center [497, 624] width 169 height 40
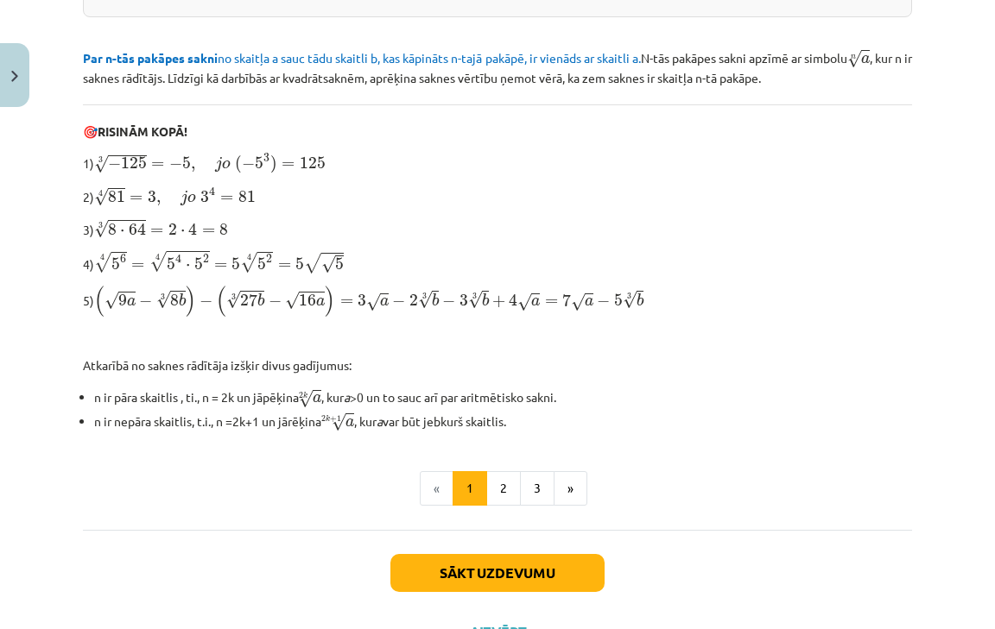
scroll to position [553, 0]
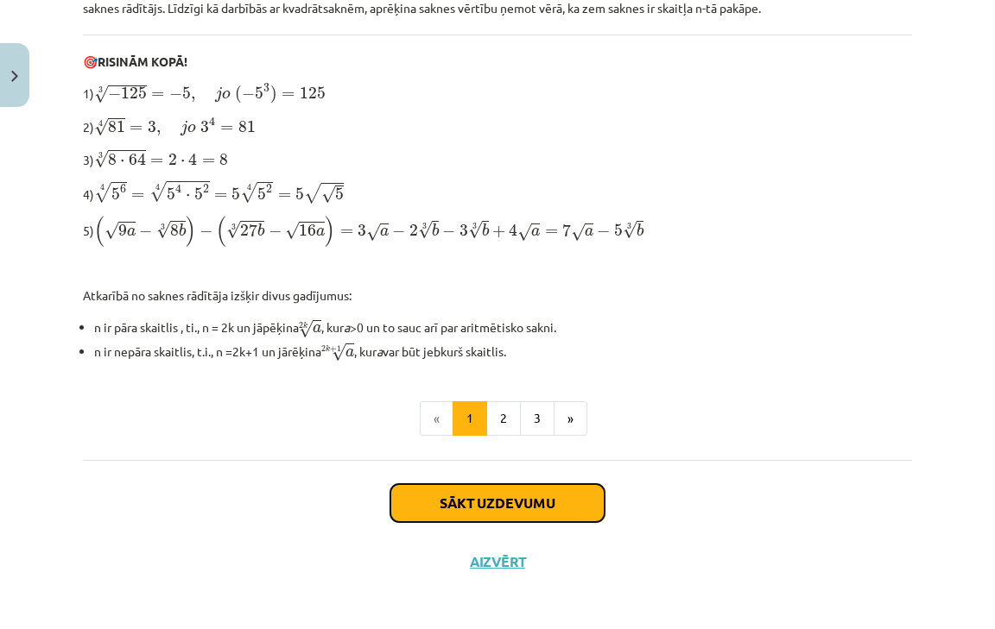
click at [512, 509] on button "Sākt uzdevumu" at bounding box center [497, 503] width 214 height 38
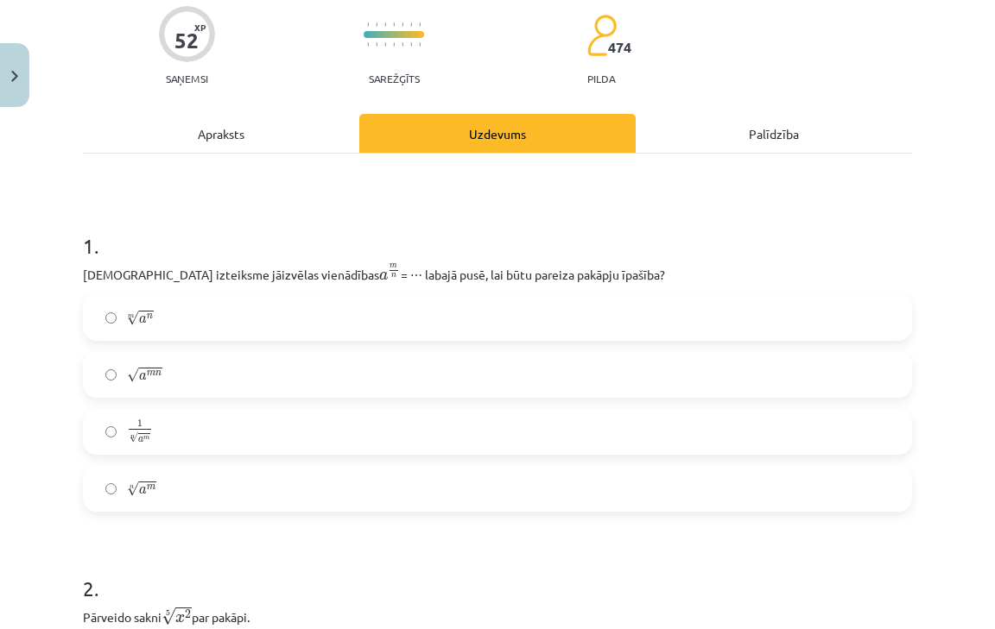
scroll to position [141, 0]
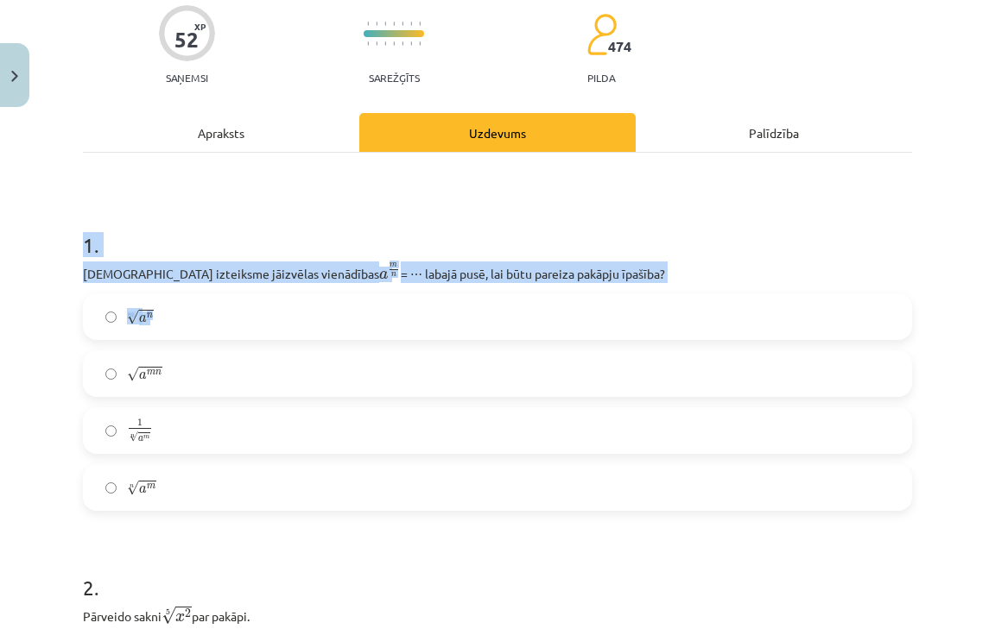
drag, startPoint x: 63, startPoint y: 238, endPoint x: 213, endPoint y: 339, distance: 181.0
click at [213, 339] on div "Mācību tēma: Matemātikas i - 12. klases 1. ieskaites mācību materiāls (ab) #4 📝…" at bounding box center [497, 314] width 995 height 629
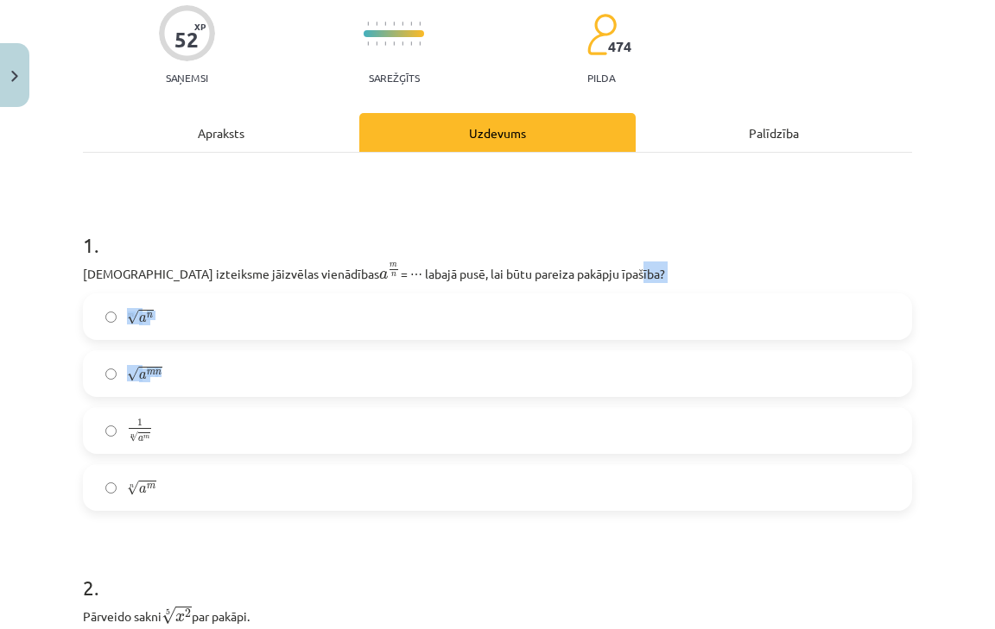
drag, startPoint x: 248, startPoint y: 353, endPoint x: 540, endPoint y: 281, distance: 300.5
click at [540, 281] on div "1 . Kura izteiksme jāizvēlas vienādības a m n a m n = ⋯ labajā pusē, lai būtu p…" at bounding box center [497, 357] width 829 height 308
click at [273, 275] on p "Kura izteiksme jāizvēlas vienādības a m n a m n = ⋯ labajā pusē, lai būtu parei…" at bounding box center [497, 273] width 829 height 22
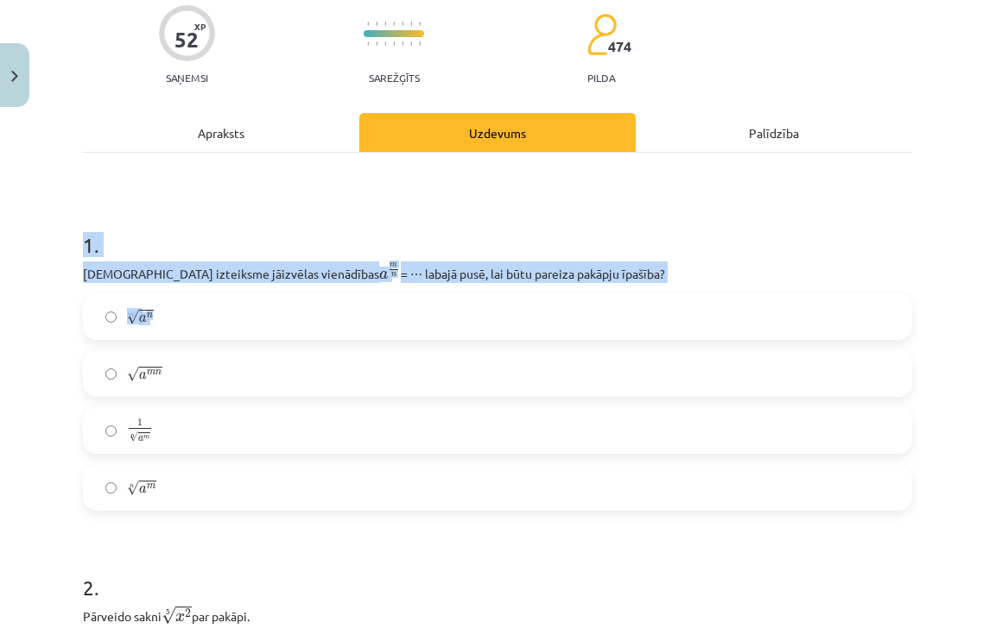
drag, startPoint x: 82, startPoint y: 236, endPoint x: 609, endPoint y: 287, distance: 529.1
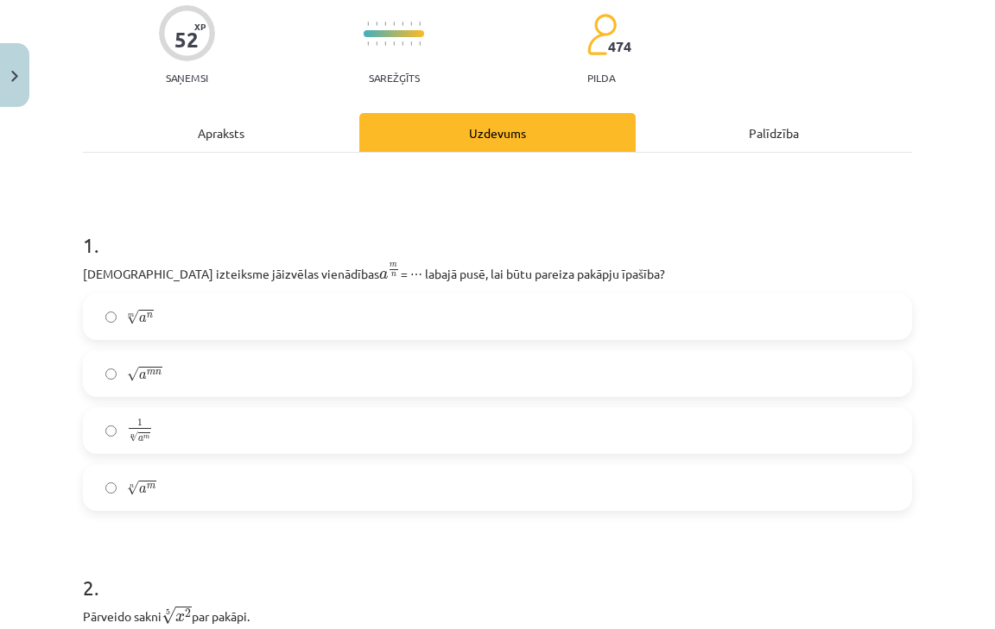
click at [609, 287] on div "1 . Kura izteiksme jāizvēlas vienādības a m n a m n = ⋯ labajā pusē, lai būtu p…" at bounding box center [497, 357] width 829 height 308
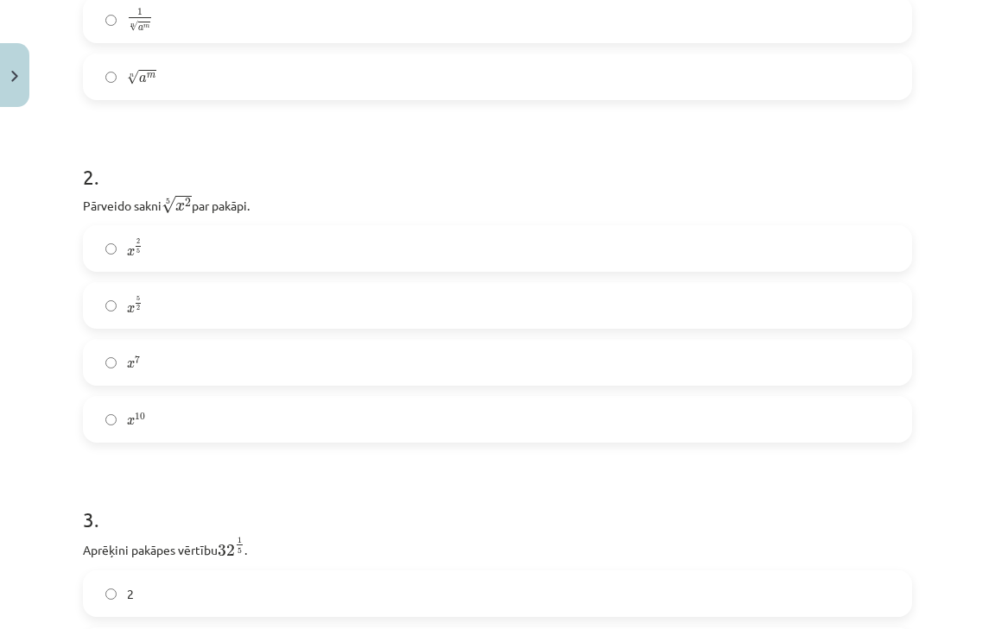
click at [222, 314] on label "x 5 2 x 5 2" at bounding box center [497, 305] width 825 height 43
click at [186, 250] on label "x 2 5 x 2 5" at bounding box center [497, 248] width 825 height 43
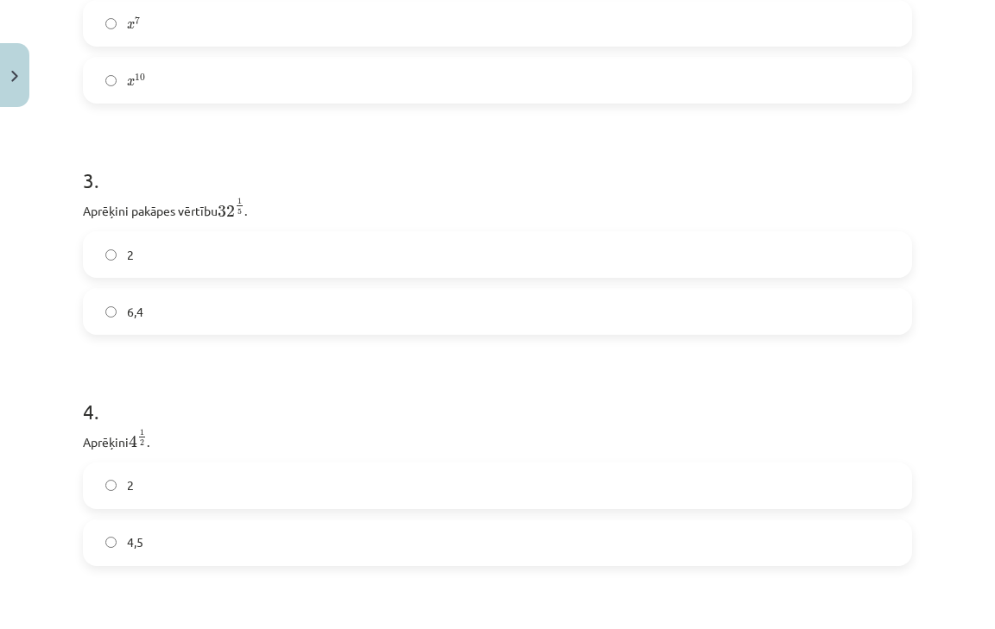
scroll to position [891, 0]
click at [176, 272] on label "2" at bounding box center [497, 254] width 825 height 43
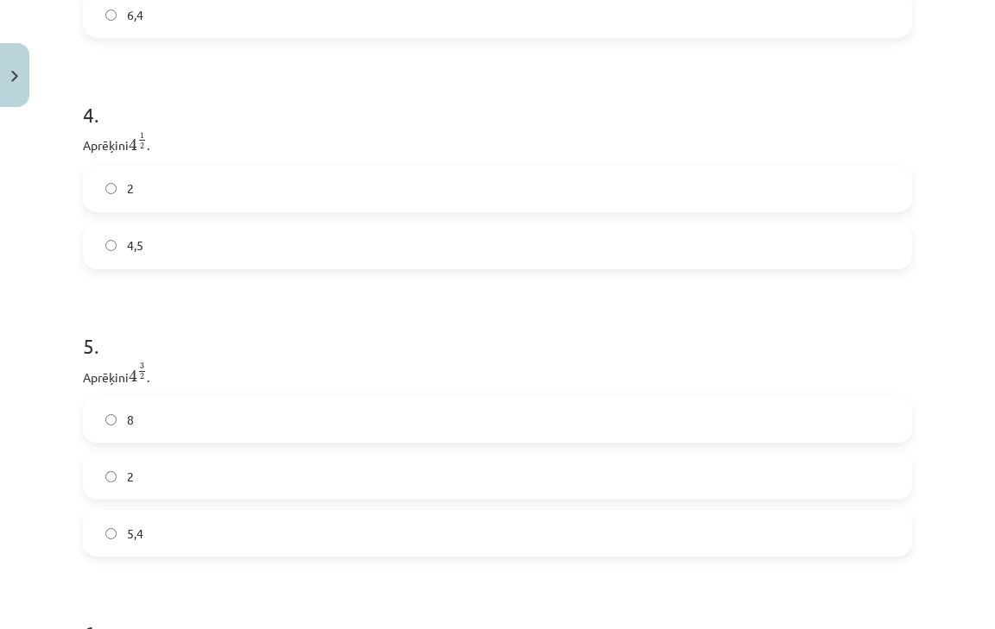
click at [167, 194] on label "2" at bounding box center [497, 188] width 825 height 43
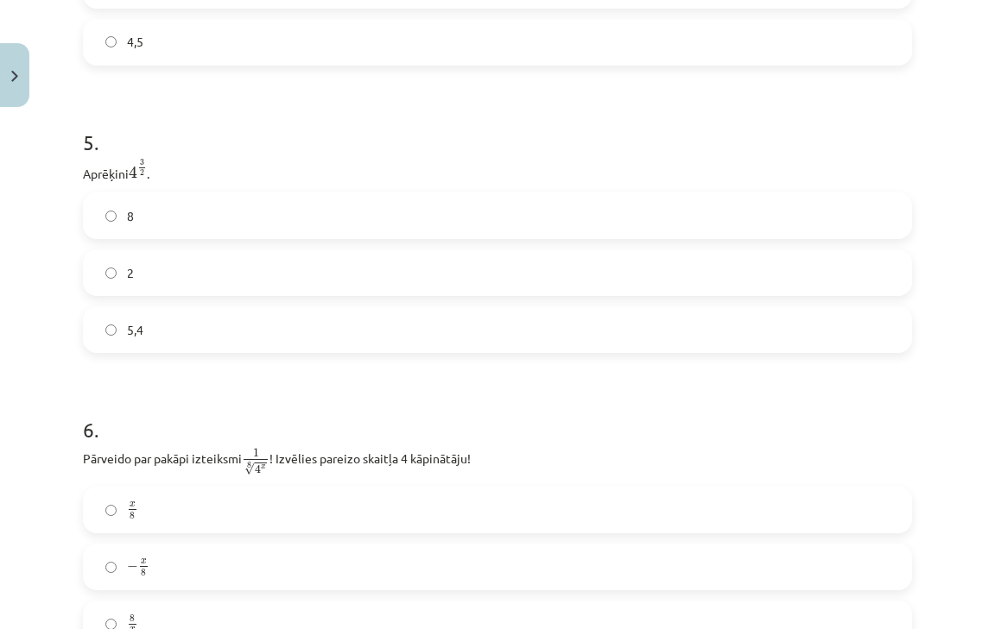
scroll to position [1393, 0]
click at [133, 214] on span "8" at bounding box center [130, 215] width 7 height 18
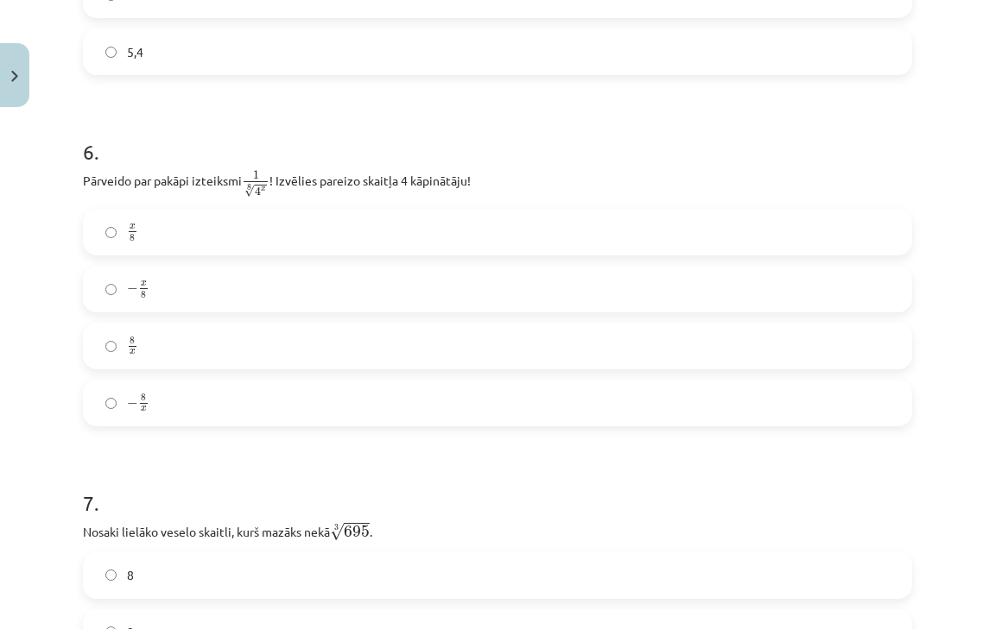
scroll to position [1674, 0]
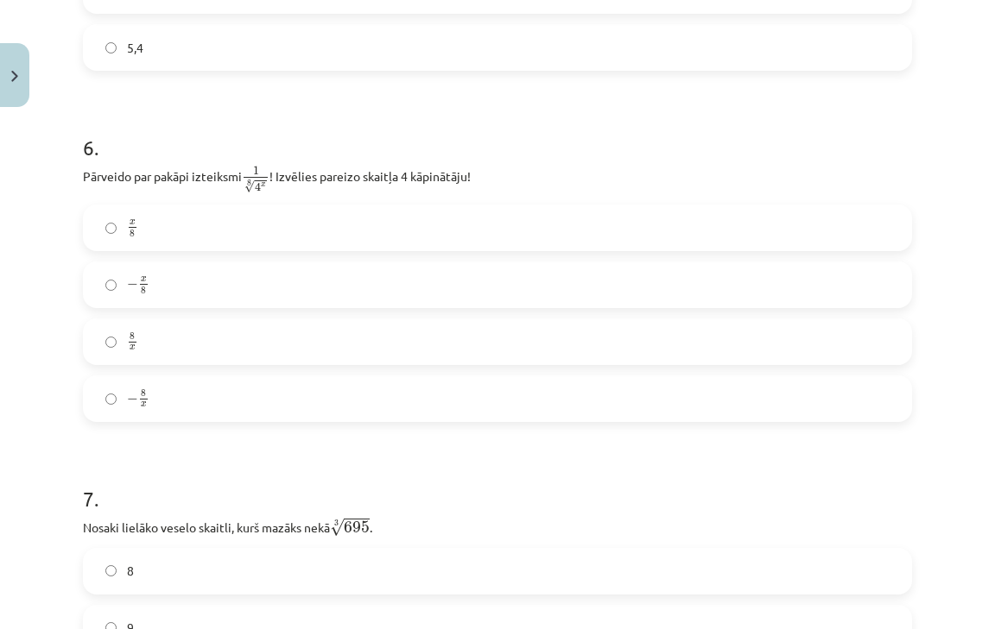
click at [217, 363] on label "8 x 8 x" at bounding box center [497, 341] width 825 height 43
click at [166, 288] on label "− x 8 − x 8" at bounding box center [497, 284] width 825 height 43
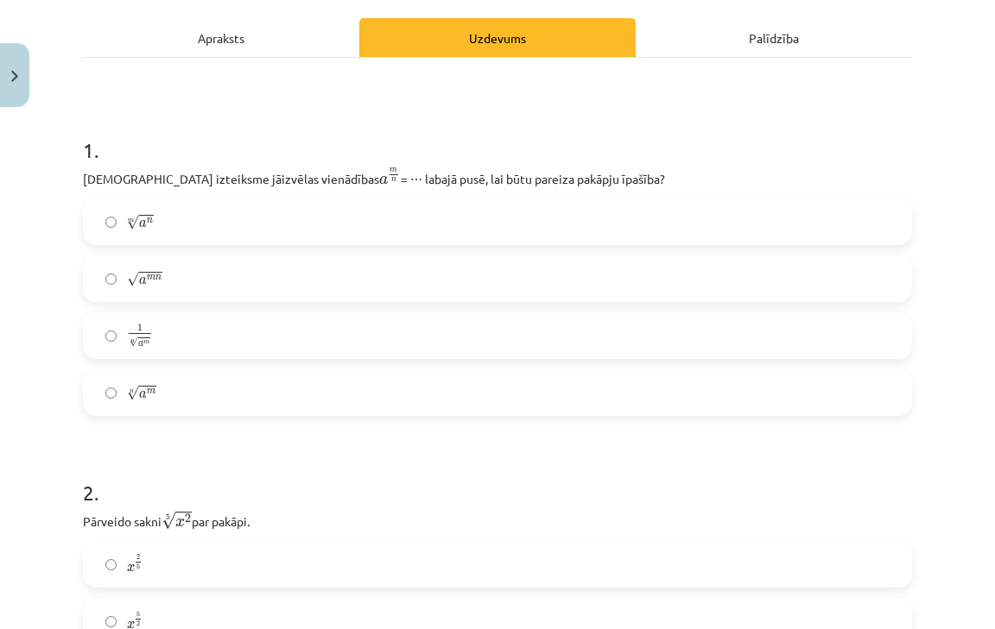
scroll to position [235, 0]
click at [212, 232] on label "m √ a n a n m" at bounding box center [497, 222] width 825 height 43
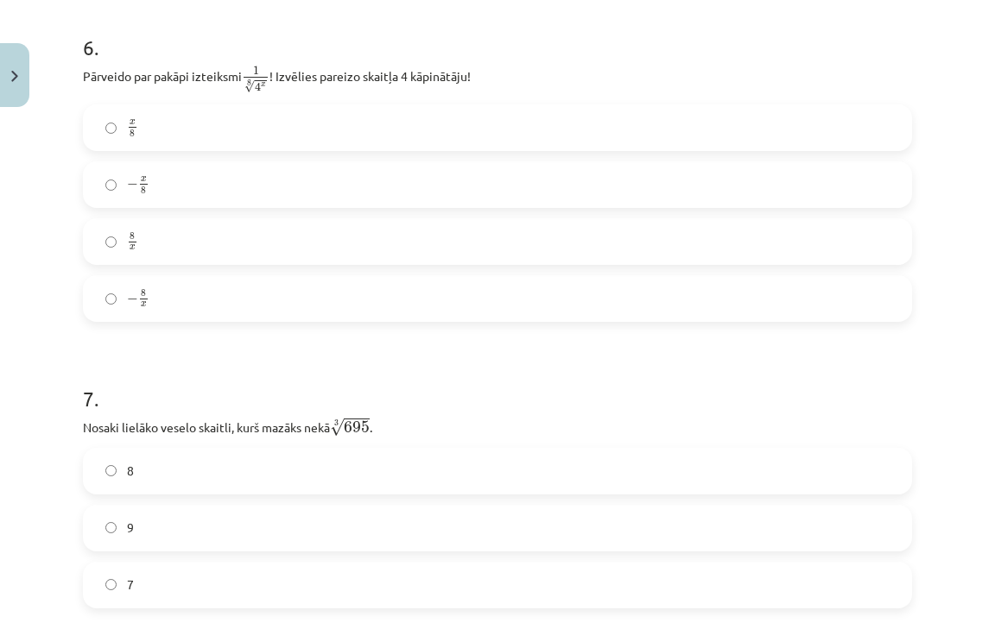
scroll to position [1772, 0]
click at [195, 129] on label "x 8 x 8" at bounding box center [497, 129] width 825 height 43
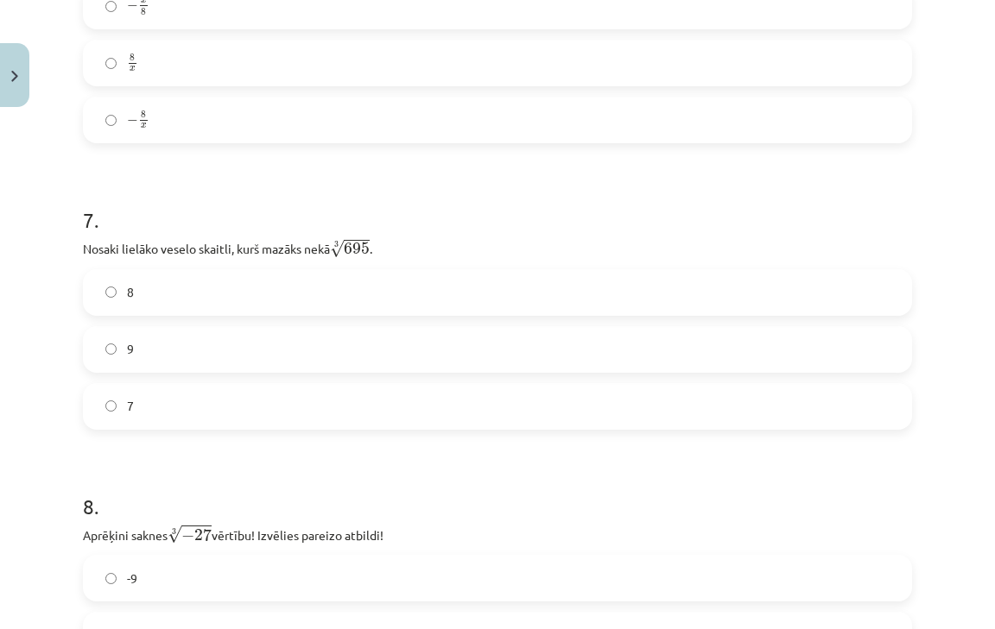
scroll to position [1953, 0]
click at [161, 353] on label "9" at bounding box center [497, 349] width 825 height 43
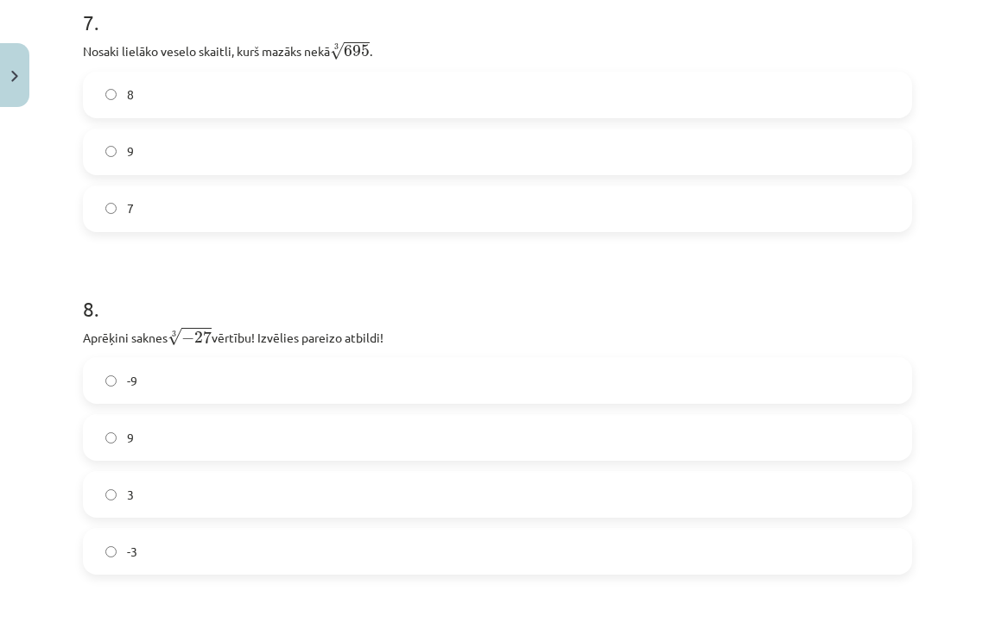
scroll to position [2160, 0]
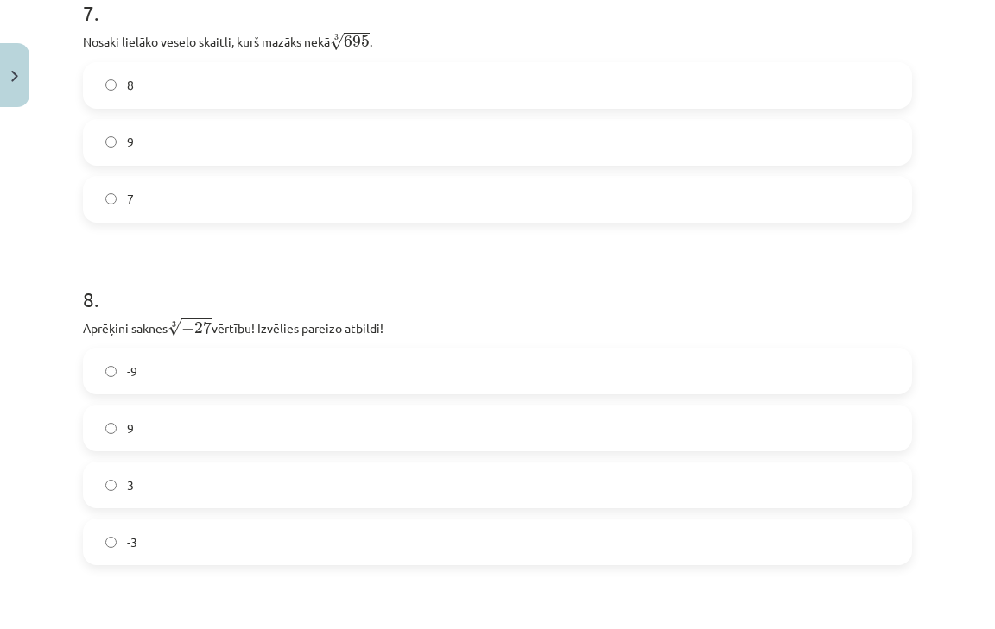
click at [148, 534] on label "-3" at bounding box center [497, 542] width 825 height 43
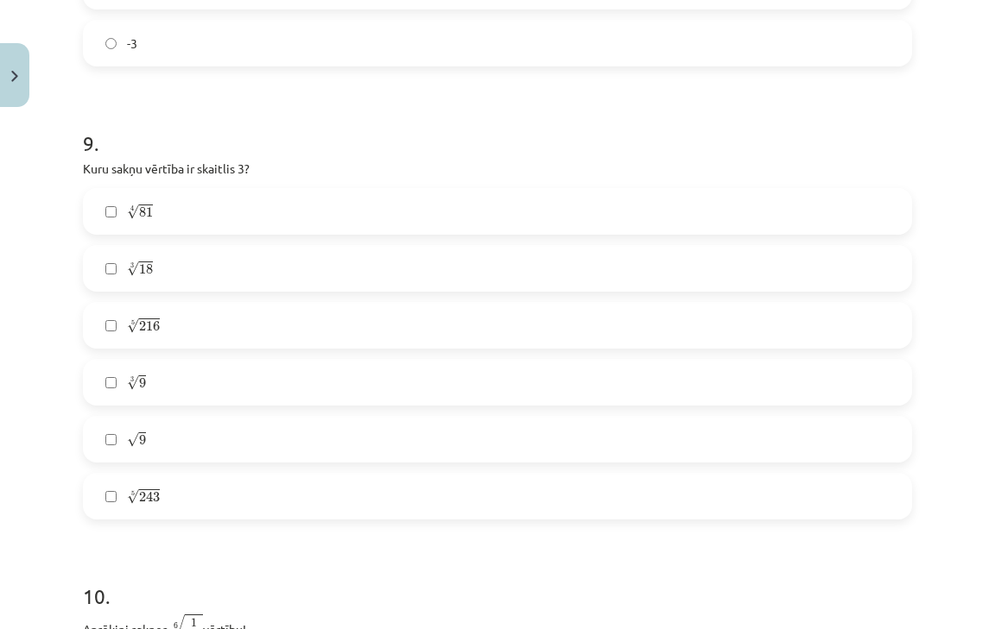
scroll to position [2663, 0]
click at [134, 212] on span "√" at bounding box center [133, 208] width 12 height 15
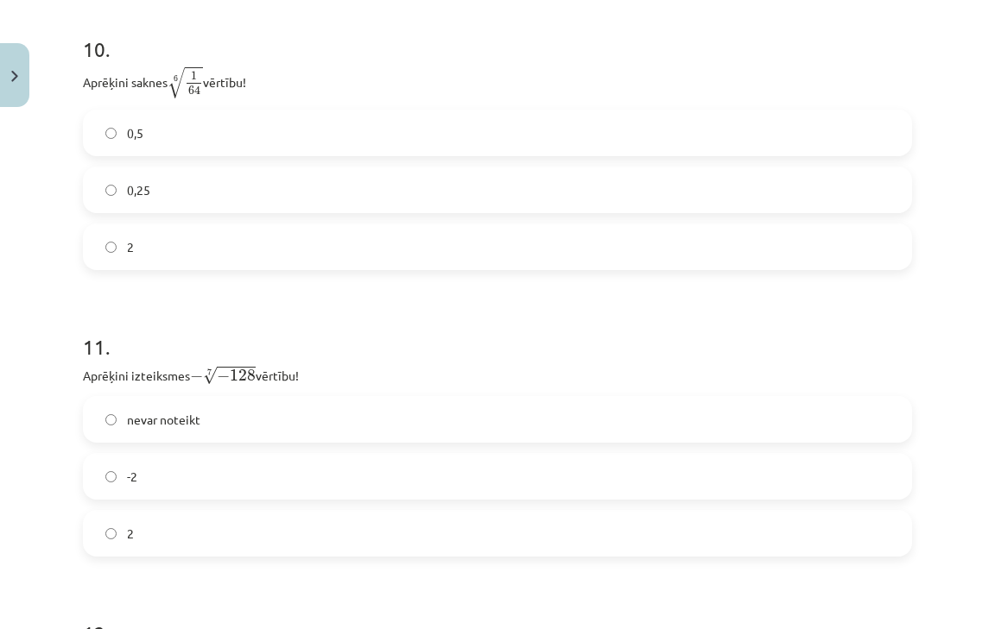
scroll to position [3205, 0]
click at [176, 133] on label "0,5" at bounding box center [497, 134] width 825 height 43
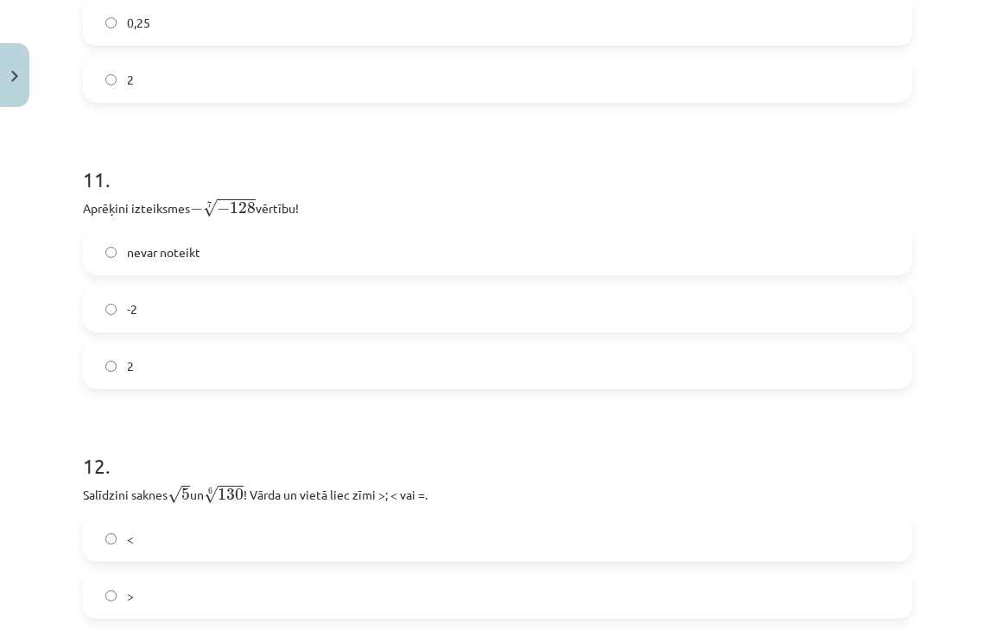
scroll to position [3377, 0]
click at [193, 340] on div "nevar noteikt -2 2" at bounding box center [497, 306] width 829 height 161
click at [186, 357] on label "2" at bounding box center [497, 363] width 825 height 43
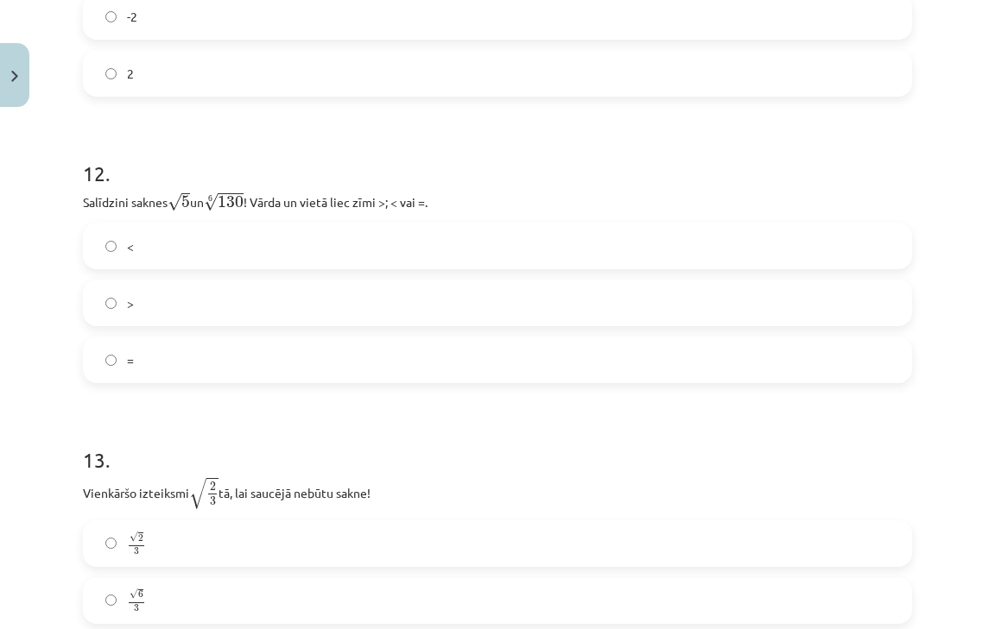
scroll to position [3666, 0]
click at [186, 365] on label "=" at bounding box center [497, 360] width 825 height 43
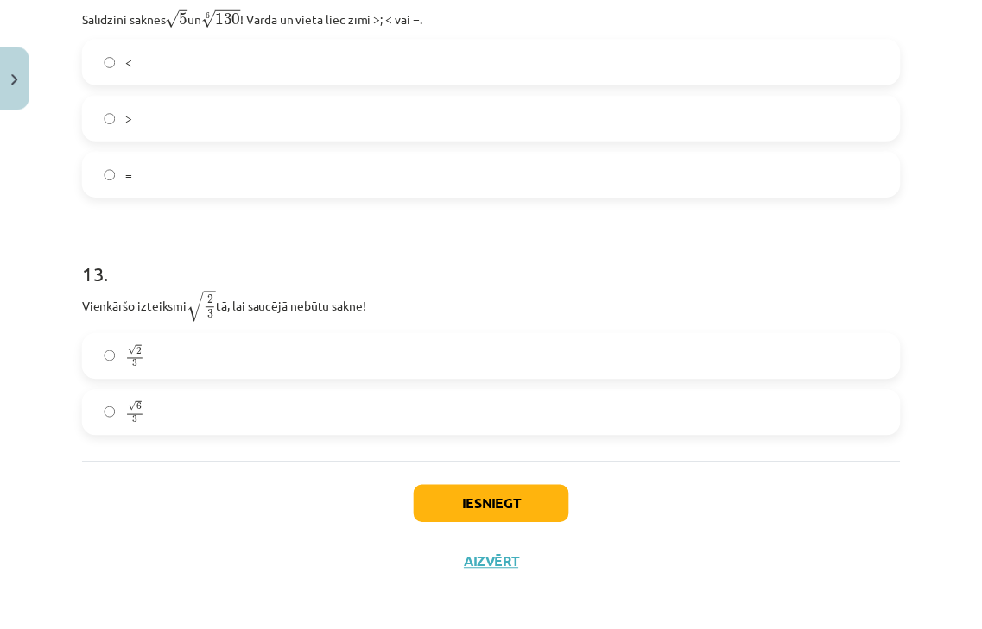
scroll to position [3862, 0]
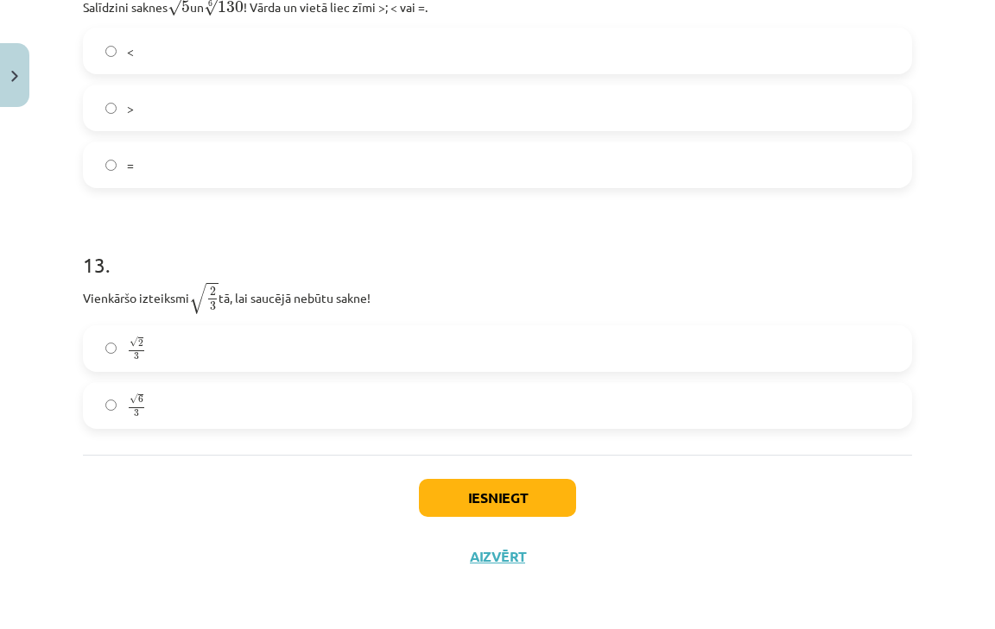
click at [186, 365] on label "√ 2 3 2 3" at bounding box center [497, 348] width 825 height 43
click at [180, 409] on label "√ 6 3 6 3" at bounding box center [497, 405] width 825 height 43
click at [540, 496] on button "Iesniegt" at bounding box center [497, 498] width 157 height 38
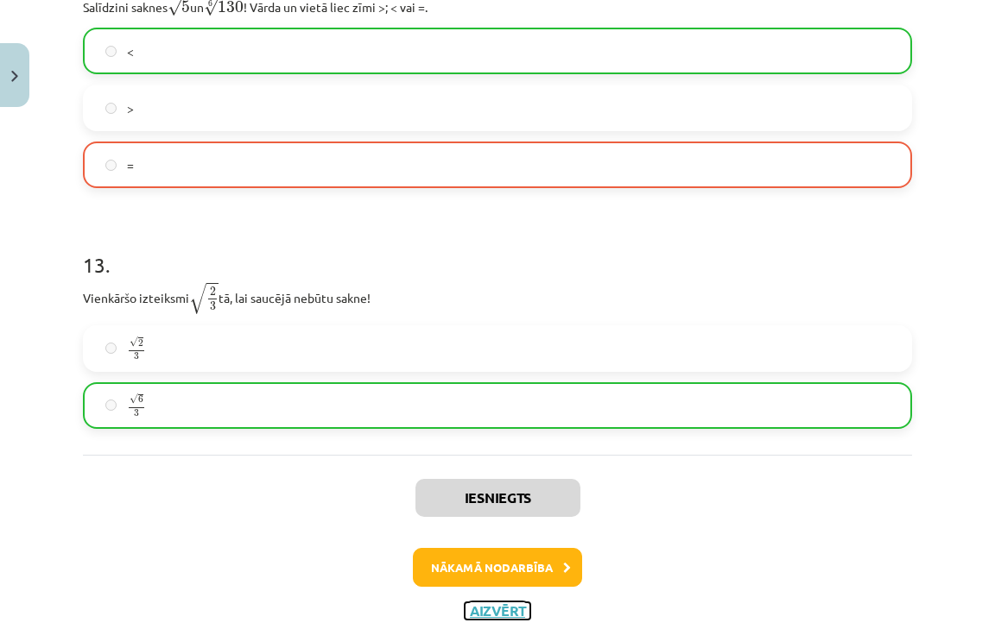
click at [494, 608] on button "Aizvērt" at bounding box center [497, 611] width 66 height 17
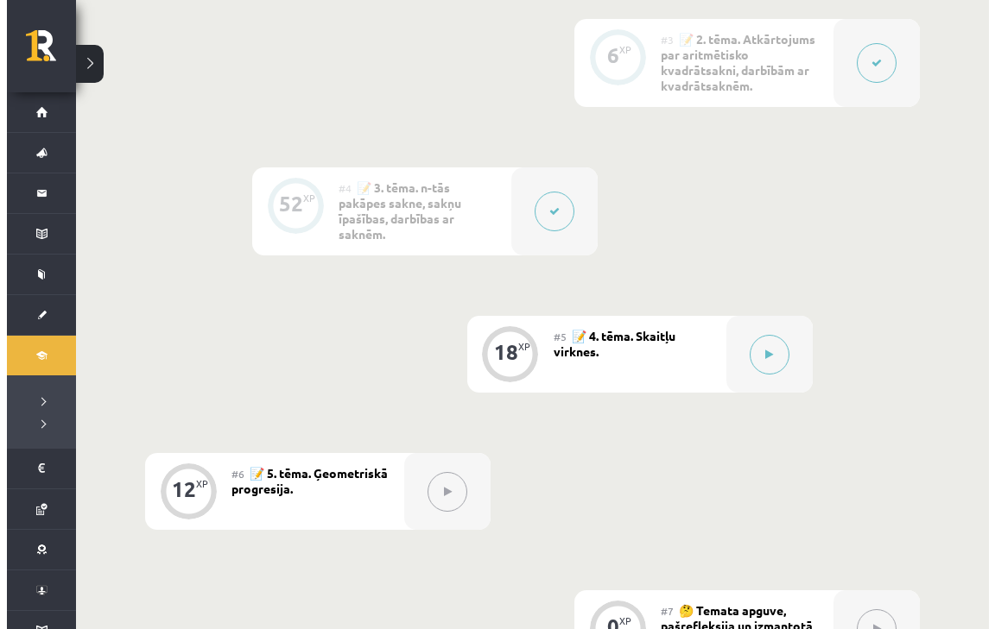
scroll to position [868, 0]
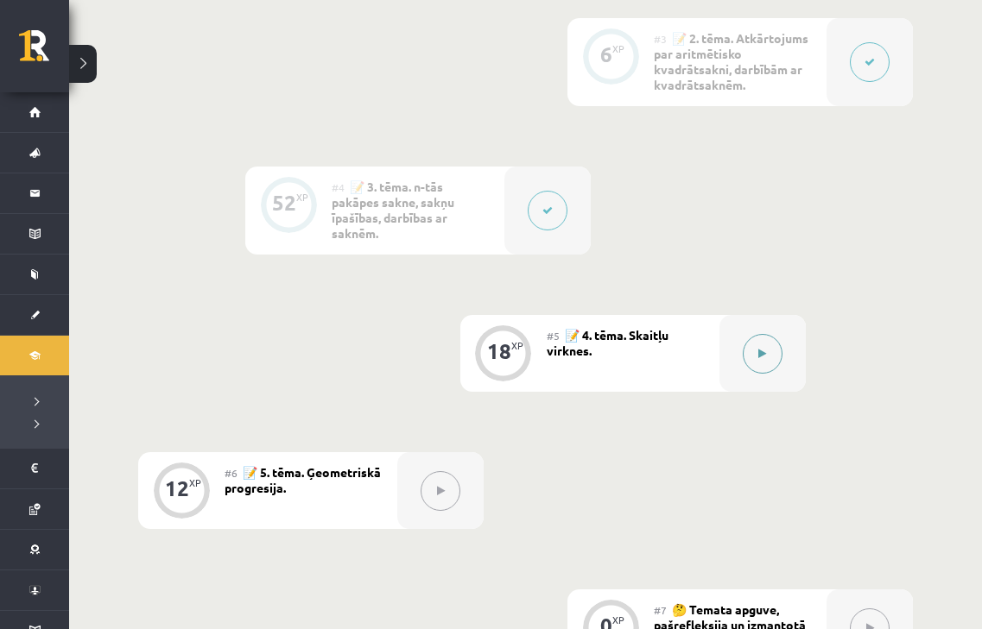
click at [761, 344] on button at bounding box center [762, 354] width 40 height 40
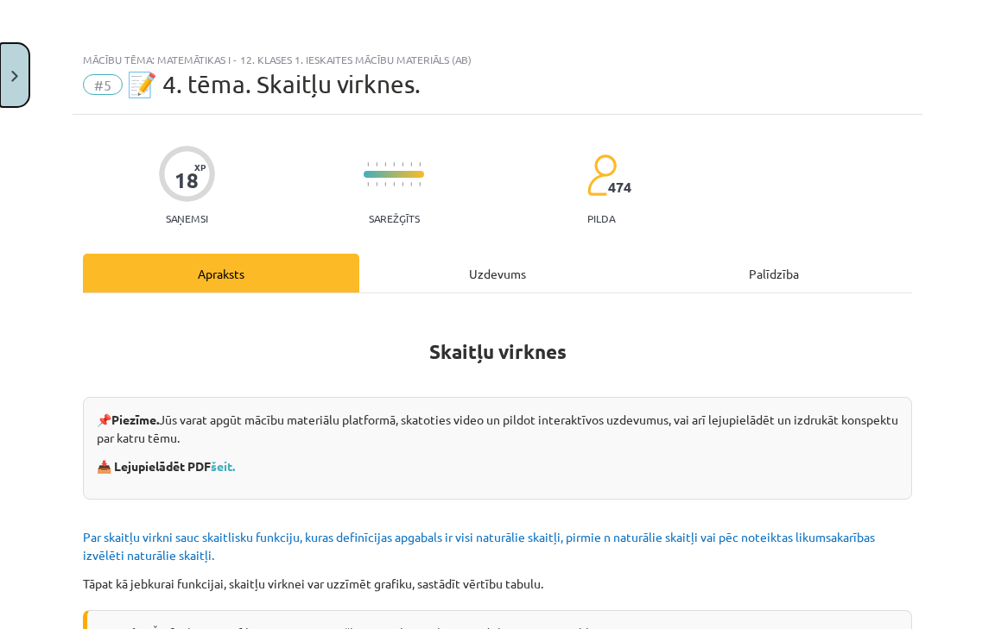
click at [12, 79] on img "Close" at bounding box center [14, 76] width 7 height 11
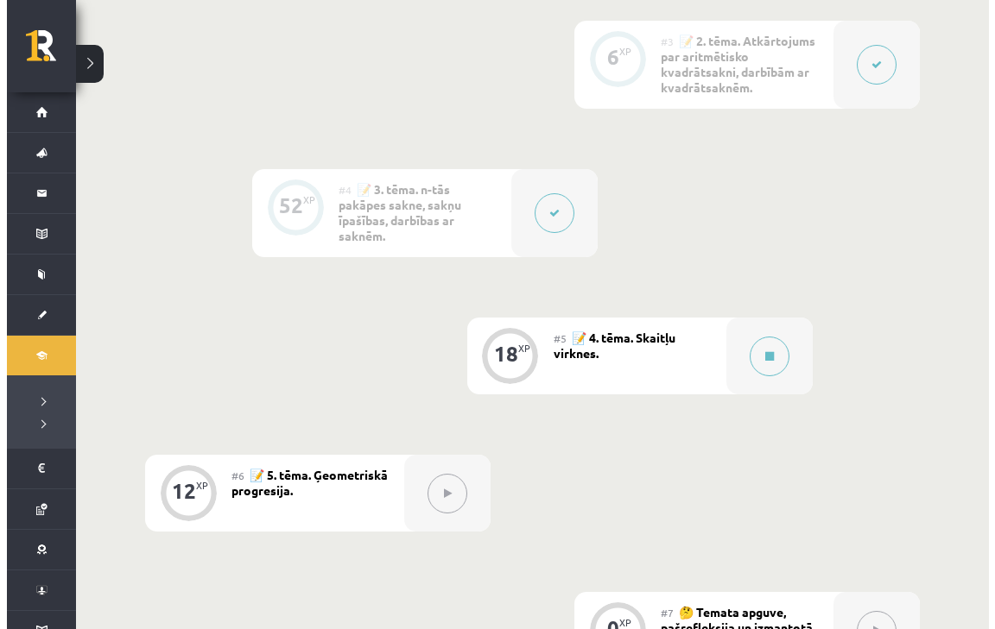
scroll to position [864, 0]
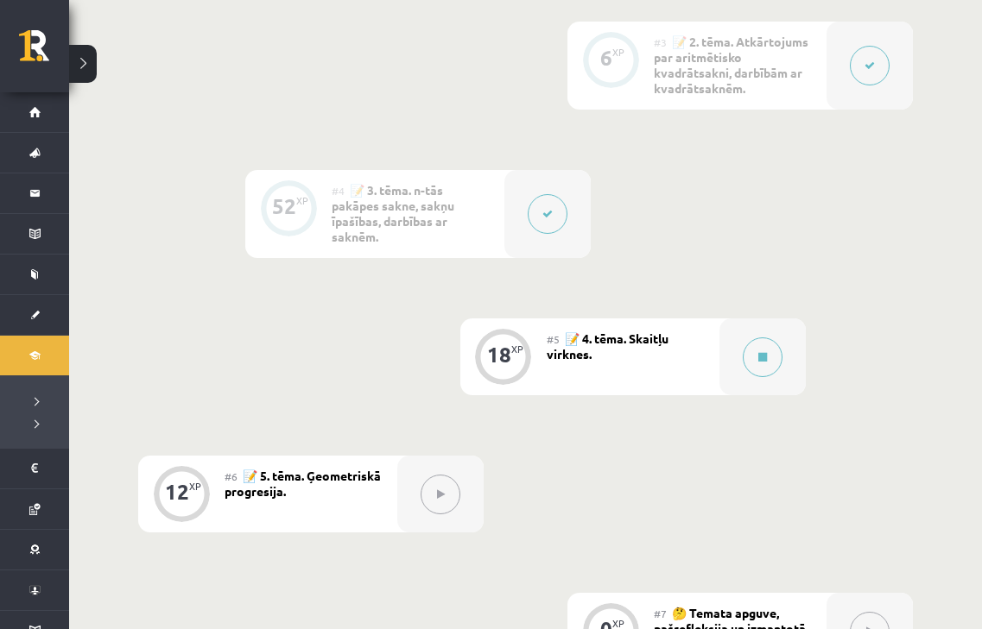
click at [300, 227] on div "52 XP" at bounding box center [288, 206] width 52 height 52
click at [759, 361] on icon at bounding box center [762, 357] width 9 height 10
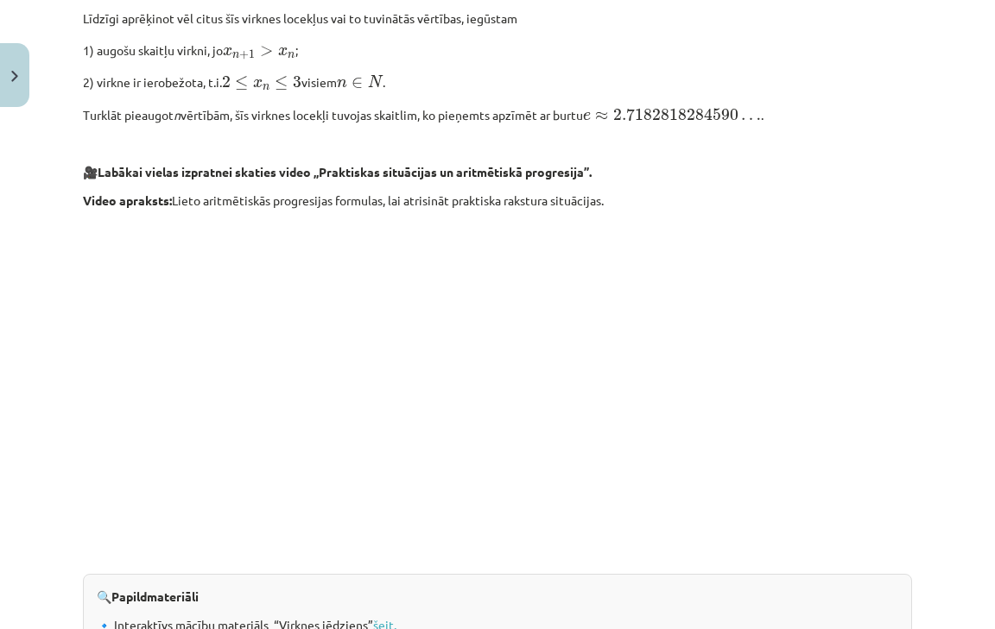
scroll to position [1791, 0]
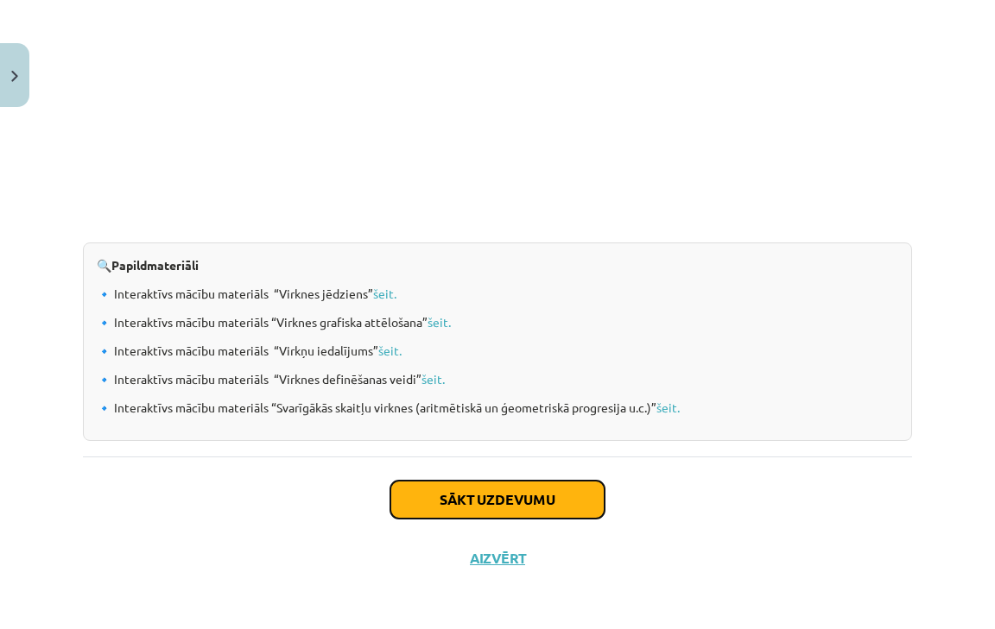
click at [474, 510] on button "Sākt uzdevumu" at bounding box center [497, 500] width 214 height 38
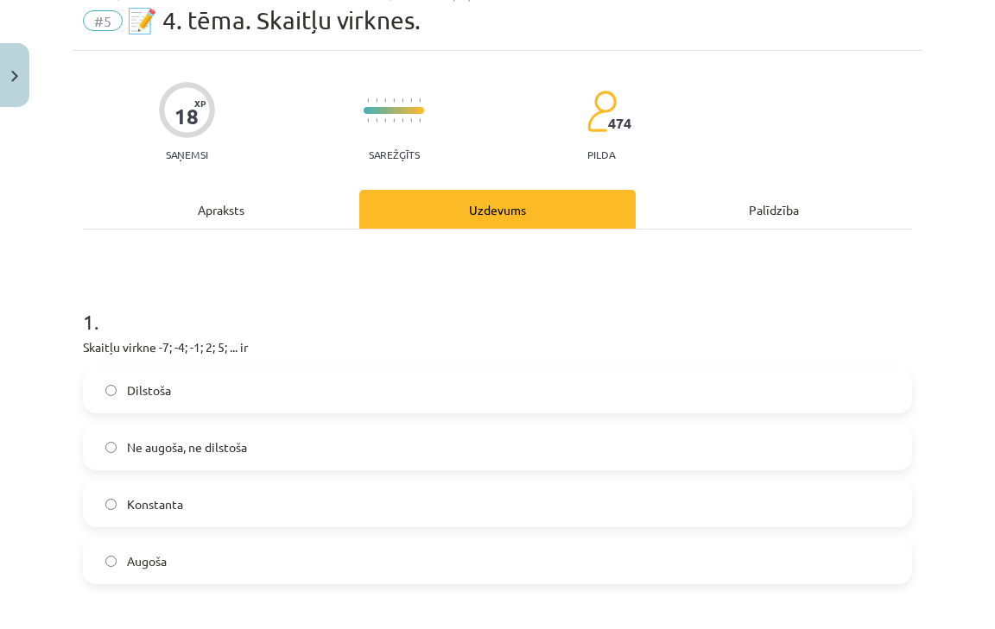
scroll to position [43, 0]
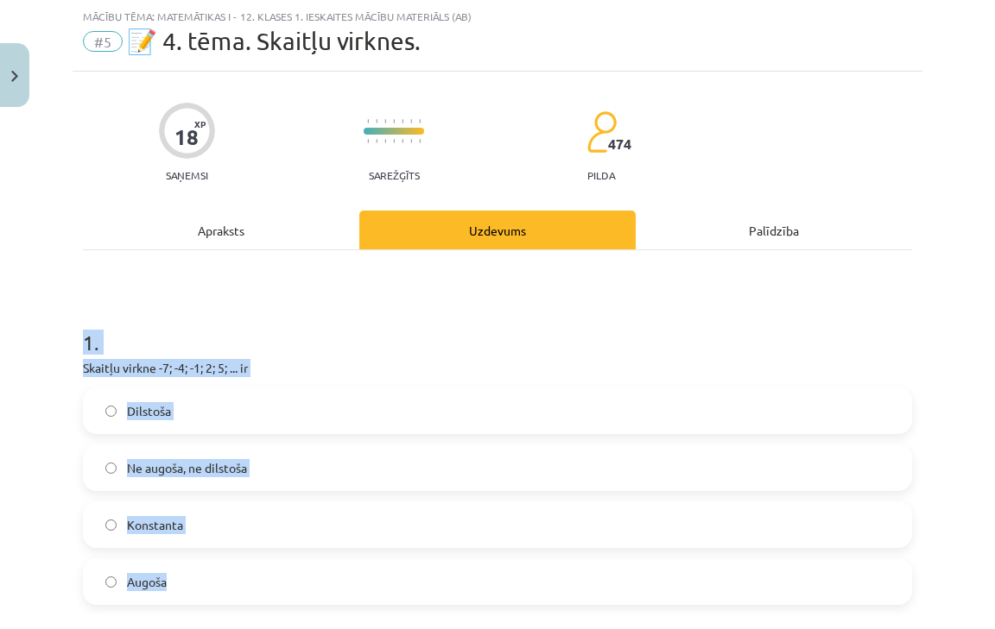
drag, startPoint x: 75, startPoint y: 332, endPoint x: 312, endPoint y: 570, distance: 335.8
copy div "1 . Skaitļu virkne -7; -4; -1; 2; 5; ... ir Dilstoša Ne augoša, ne dilstoša Kon…"
click at [240, 575] on label "Augoša" at bounding box center [497, 581] width 825 height 43
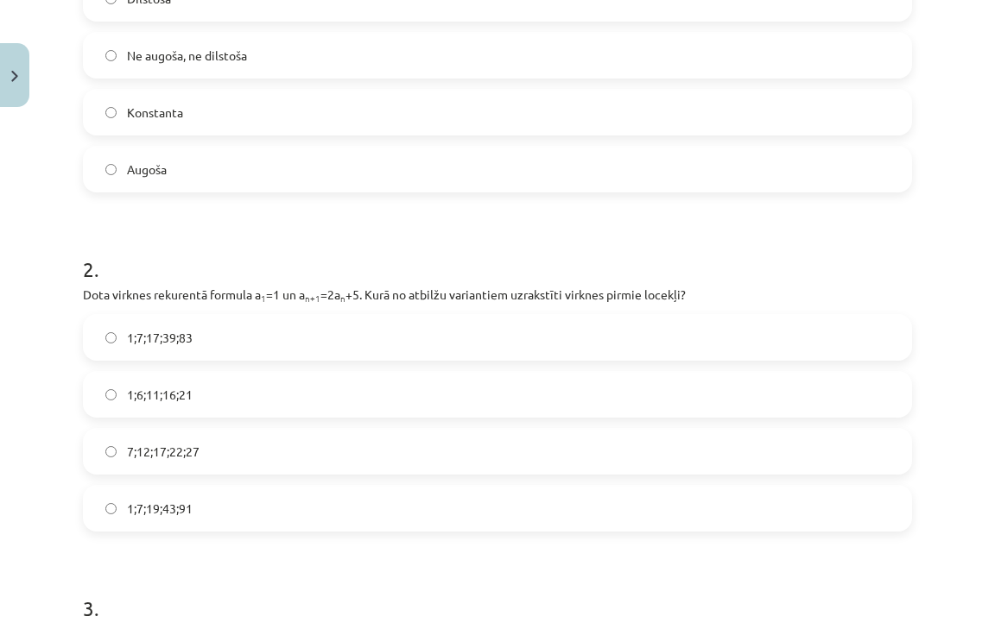
scroll to position [457, 0]
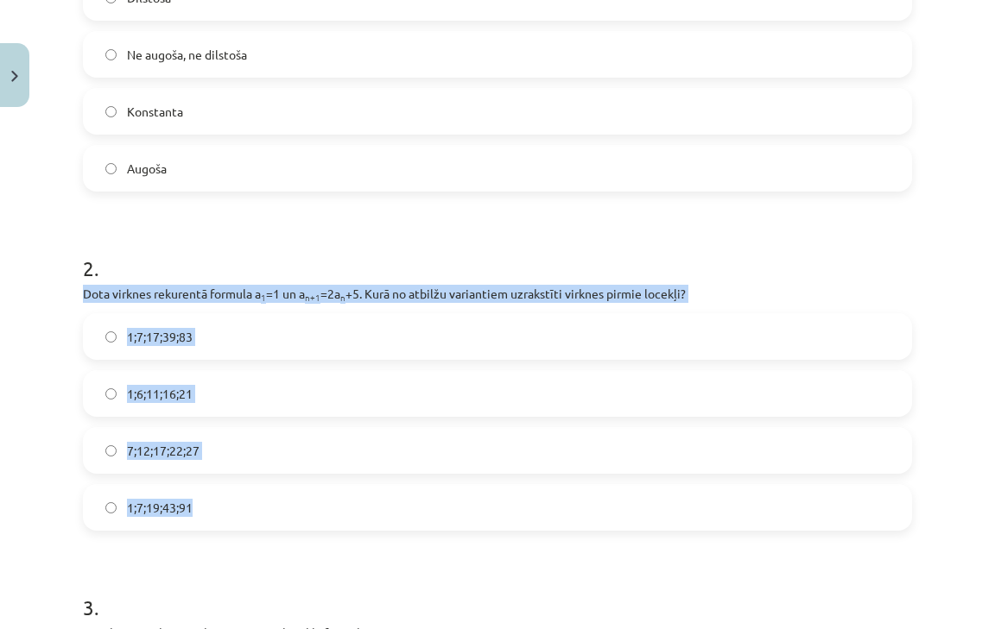
drag, startPoint x: 80, startPoint y: 291, endPoint x: 305, endPoint y: 521, distance: 321.7
click at [305, 521] on label "1;7;19;43;91" at bounding box center [497, 507] width 825 height 43
drag, startPoint x: 67, startPoint y: 251, endPoint x: 235, endPoint y: 515, distance: 312.1
click at [235, 515] on div "Mācību tēma: Matemātikas i - 12. klases 1. ieskaites mācību materiāls (ab) #5 📝…" at bounding box center [497, 314] width 995 height 629
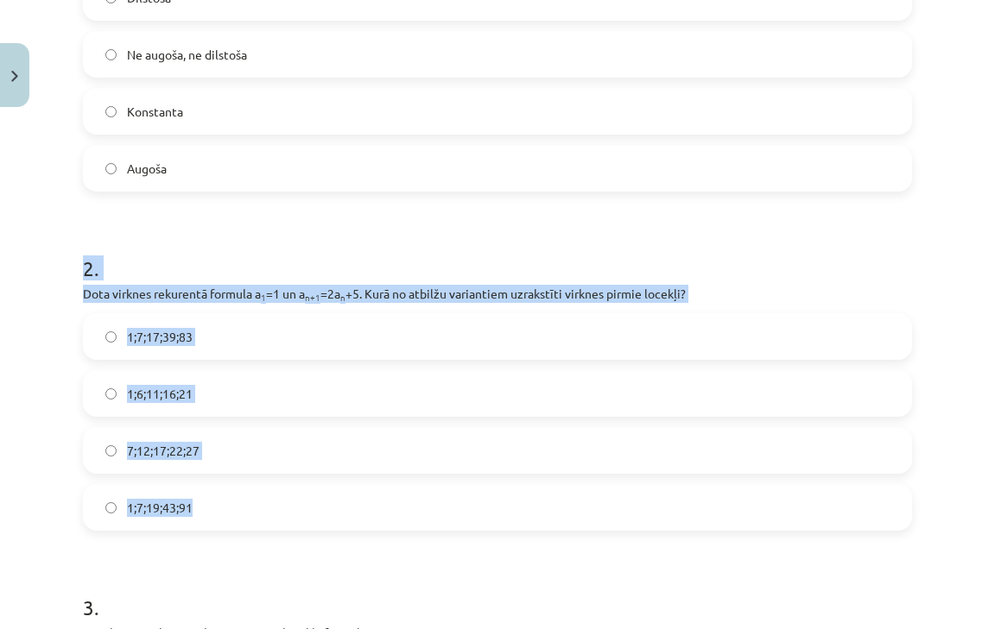
copy div "2 . Dota virknes rekurentā formula a 1 =1 un a n+1 =2a n +5. Kurā no atbilžu va…"
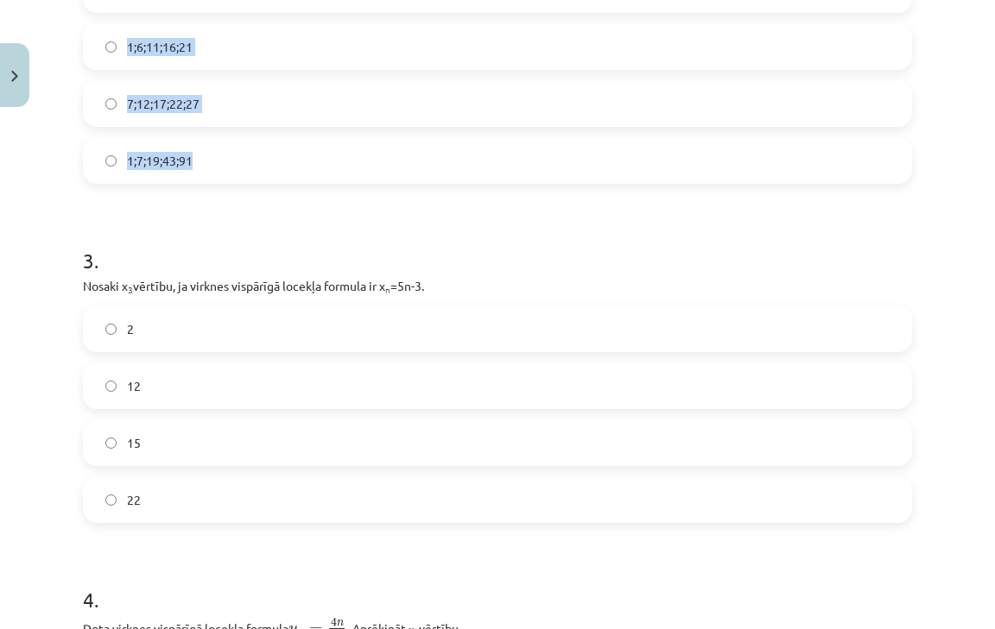
scroll to position [806, 0]
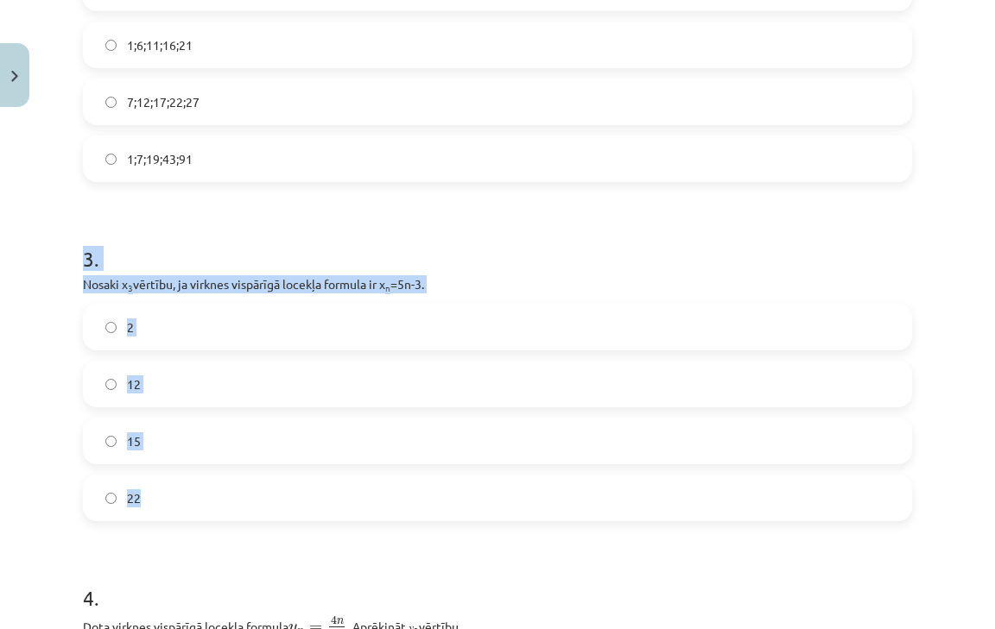
drag, startPoint x: 85, startPoint y: 256, endPoint x: 275, endPoint y: 489, distance: 300.0
click at [275, 489] on div "3 . Nosaki x 3 vērtību, ja virknes vispārīgā locekļa formula ir x n =5n-3. 2 12…" at bounding box center [497, 369] width 829 height 305
copy div "3 . Nosaki x 3 vērtību, ja virknes vispārīgā locekļa formula ir x n =5n-3. 2 12…"
click at [194, 372] on label "12" at bounding box center [497, 384] width 825 height 43
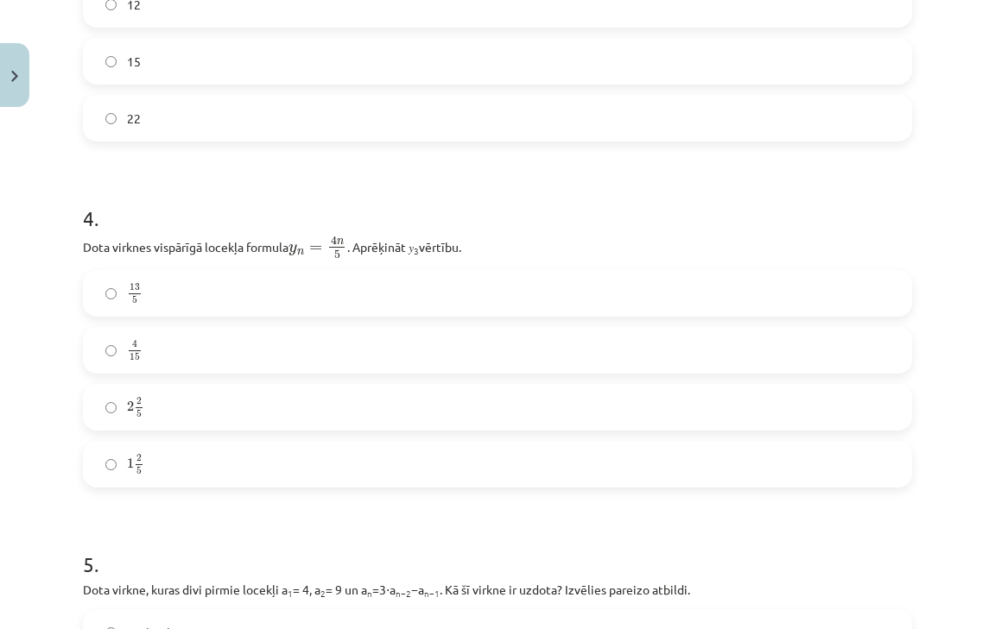
scroll to position [1186, 0]
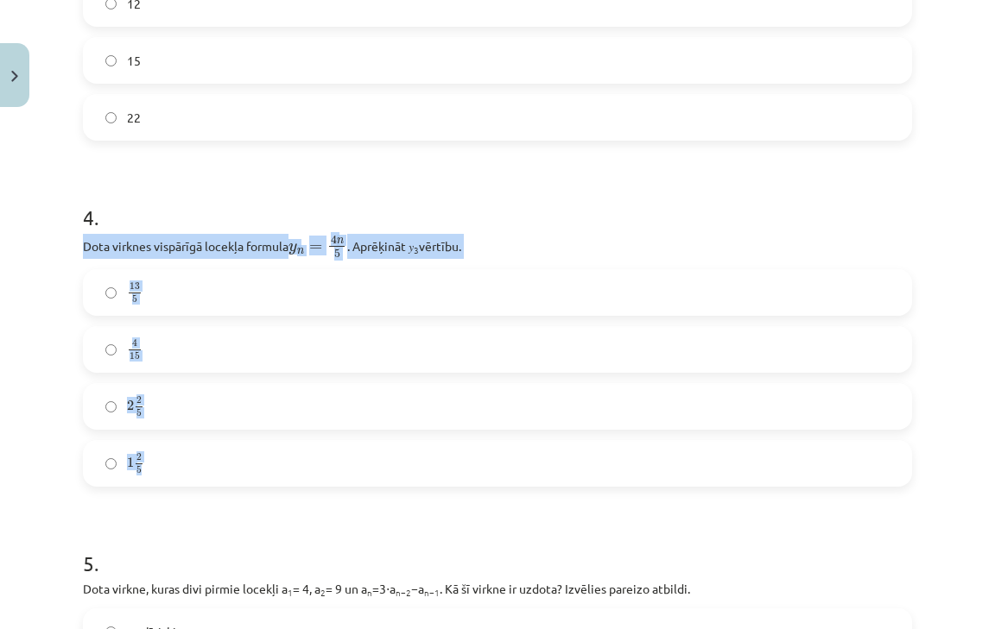
drag, startPoint x: 79, startPoint y: 249, endPoint x: 357, endPoint y: 445, distance: 340.1
click at [357, 445] on div "18 XP Saņemsi Sarežģīts 474 pilda Apraksts Uzdevums Palīdzība 1 . Skaitļu virkn…" at bounding box center [498, 126] width 850 height 2394
copy div "Dota virknes vispārīgā locekļa formula y n = 4 n 5 y n = 4 n 5 . Aprēķināt 𝑦 3 …"
click at [261, 334] on label "4 15 4 15" at bounding box center [497, 349] width 825 height 43
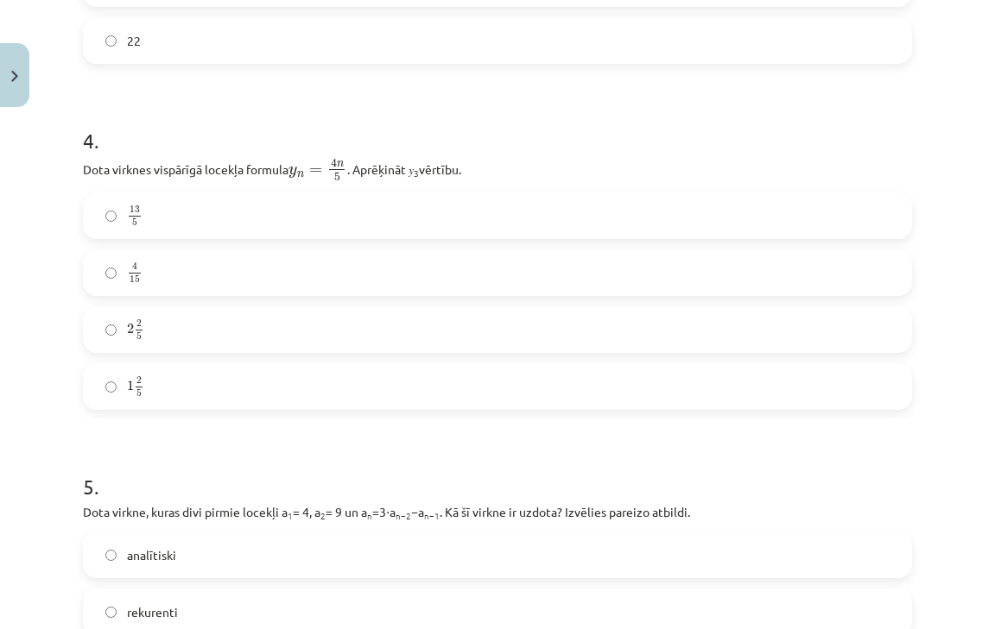
scroll to position [1266, 0]
click at [166, 212] on label "13 5 13 5" at bounding box center [497, 213] width 825 height 43
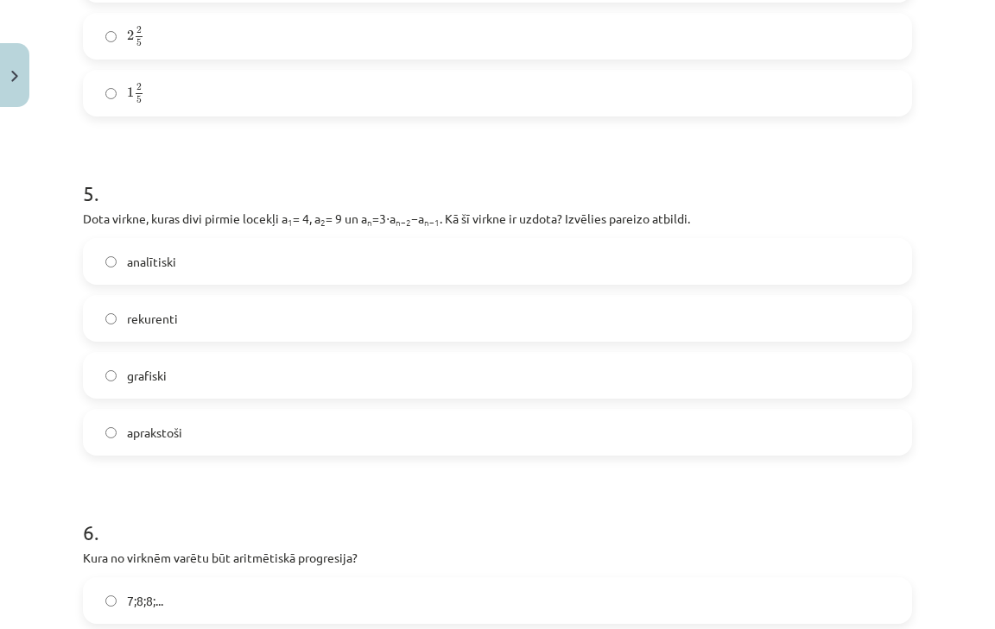
scroll to position [1660, 0]
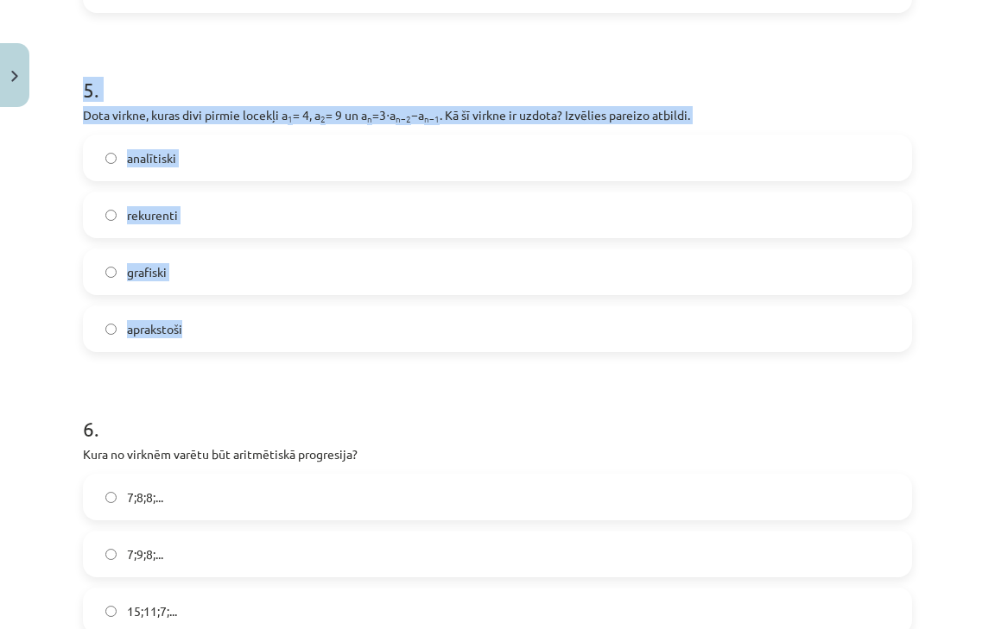
drag, startPoint x: 78, startPoint y: 79, endPoint x: 399, endPoint y: 323, distance: 403.5
copy div "5 . Dota virkne, kuras divi pirmie locekļi a 1 = 4, a 2 = 9 un a n =3⋅a n−2 −a …"
click at [230, 225] on label "rekurenti" at bounding box center [497, 214] width 825 height 43
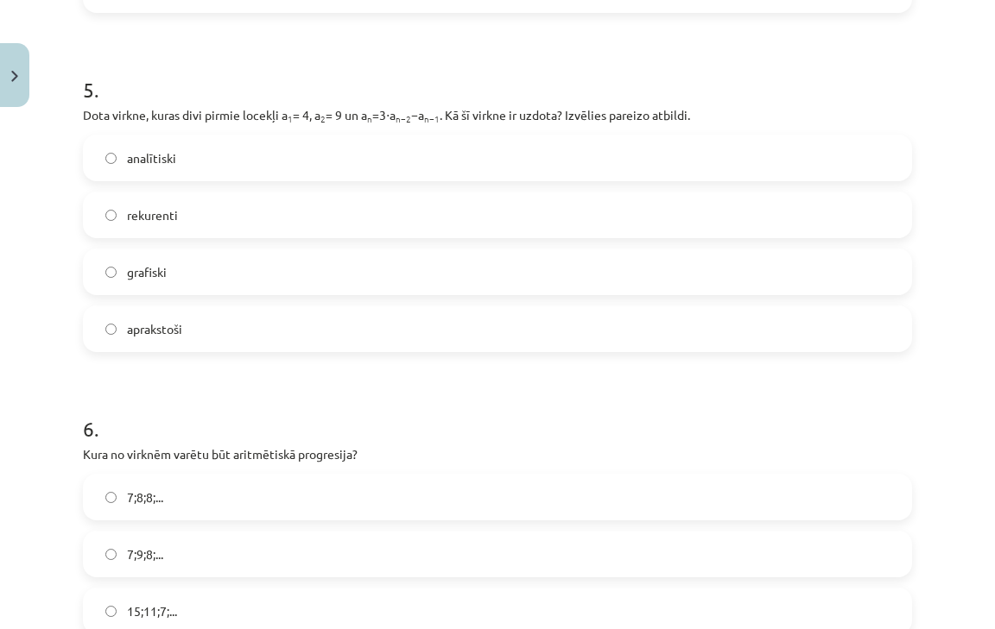
scroll to position [1923, 0]
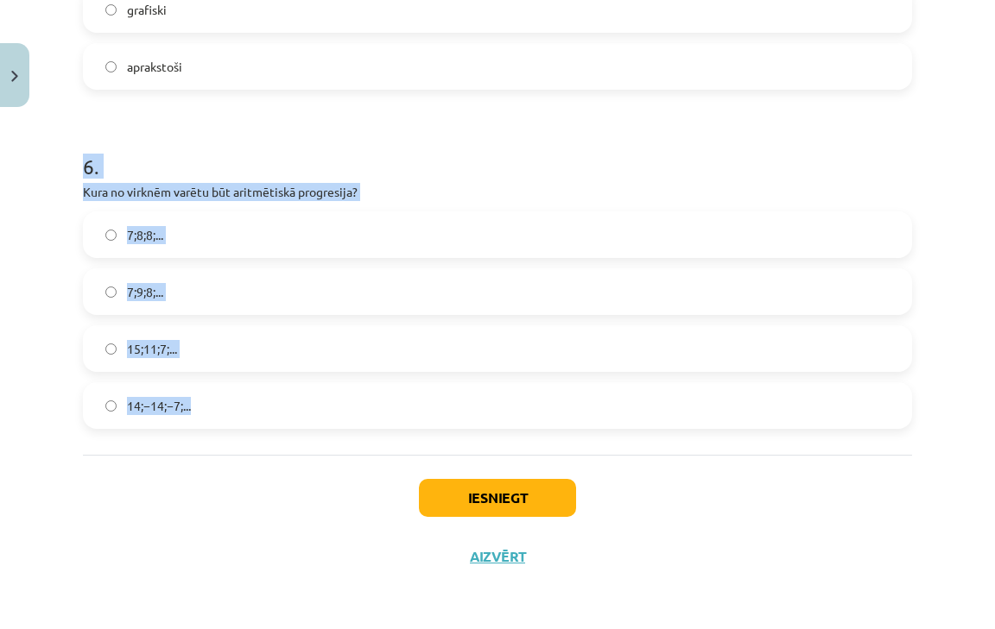
drag, startPoint x: 83, startPoint y: 167, endPoint x: 305, endPoint y: 436, distance: 349.0
copy div "6 . Kura no virknēm varētu būt aritmētiskā progresija? 7;8;8;... 7;9;8;... 15;1…"
click at [211, 337] on label "15;11;7;..." at bounding box center [497, 348] width 825 height 43
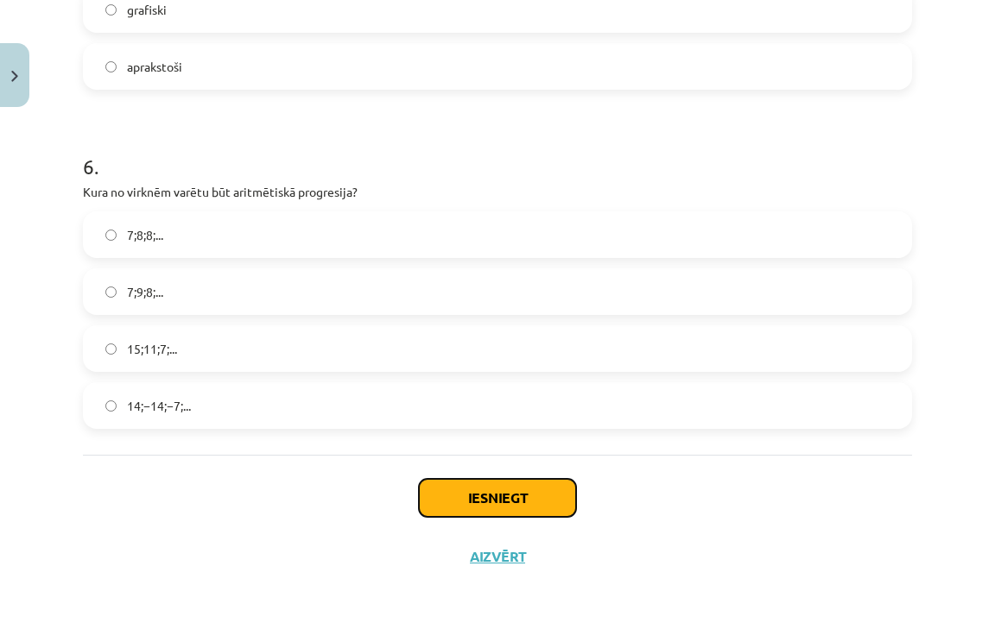
click at [483, 490] on button "Iesniegt" at bounding box center [497, 498] width 157 height 38
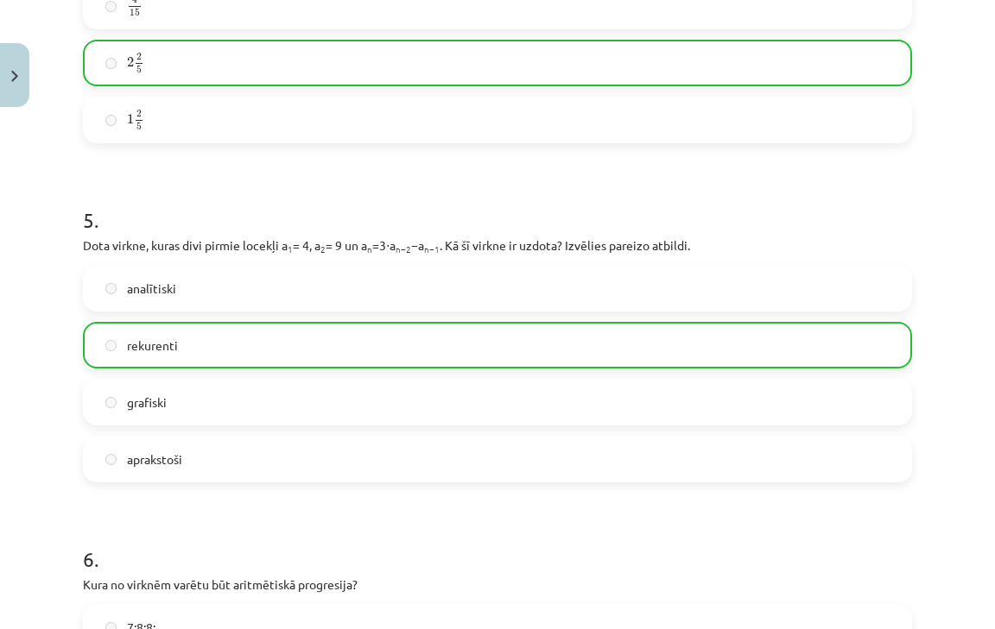
scroll to position [1977, 0]
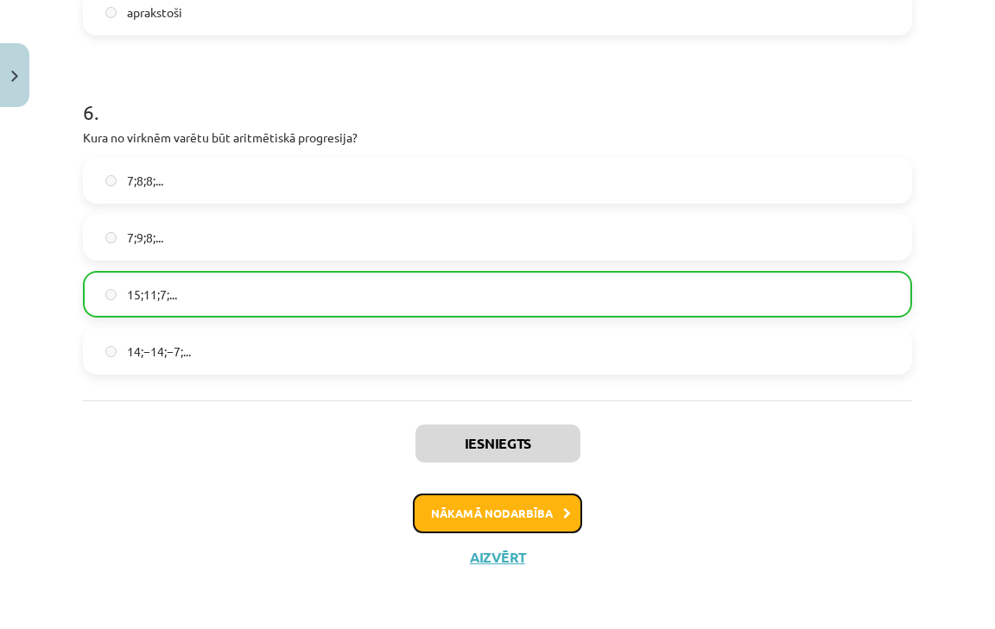
click at [535, 512] on button "Nākamā nodarbība" at bounding box center [497, 514] width 169 height 40
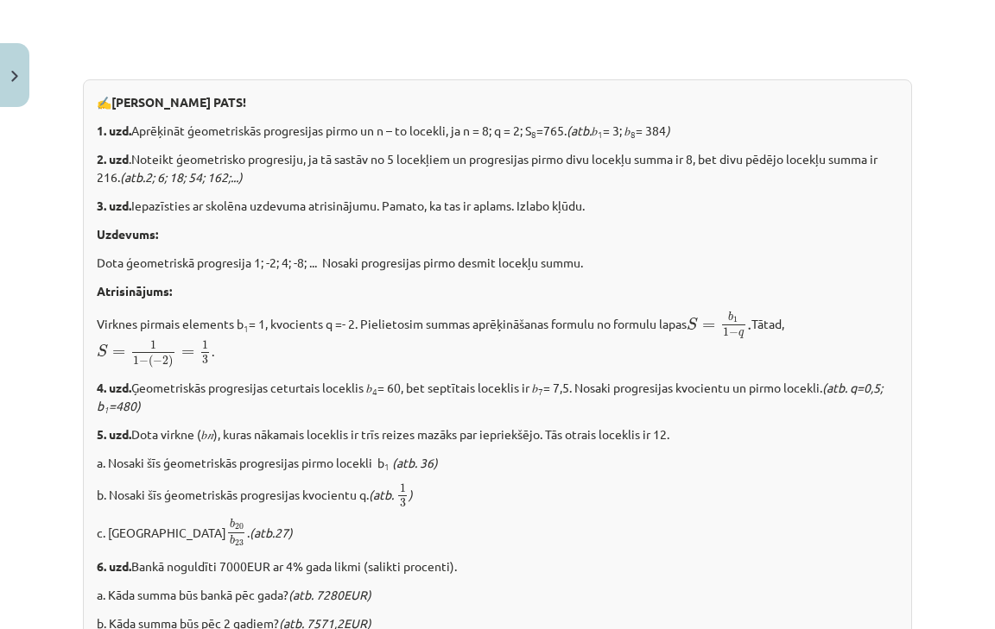
scroll to position [2170, 0]
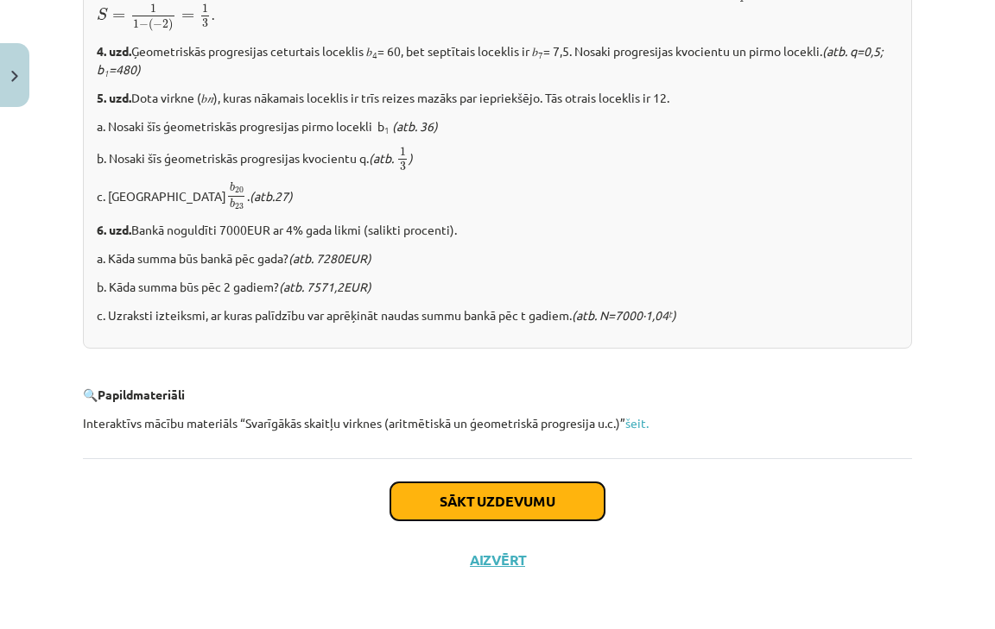
click at [535, 512] on button "Sākt uzdevumu" at bounding box center [497, 502] width 214 height 38
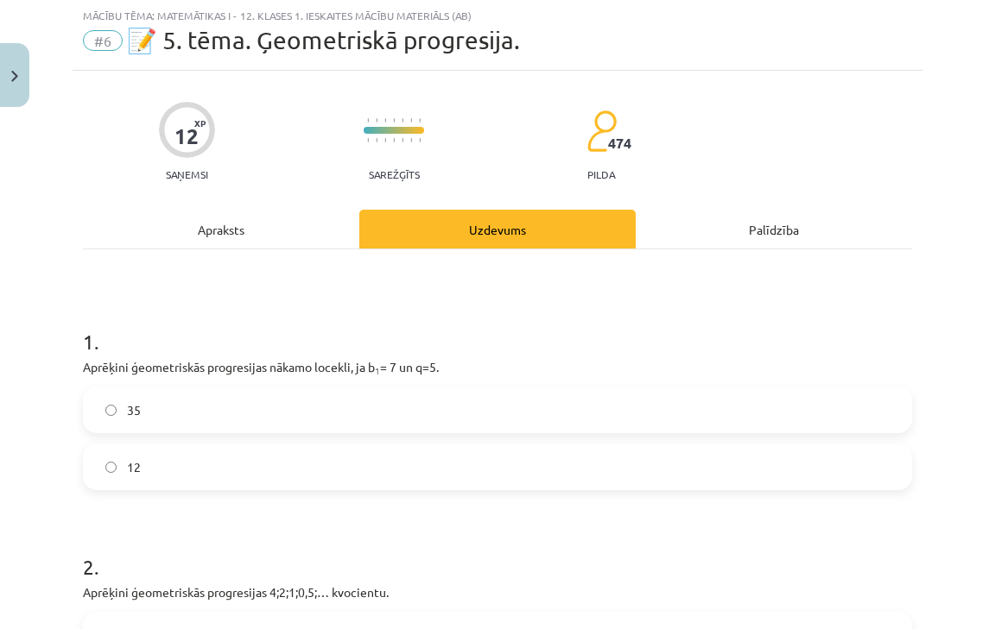
scroll to position [43, 0]
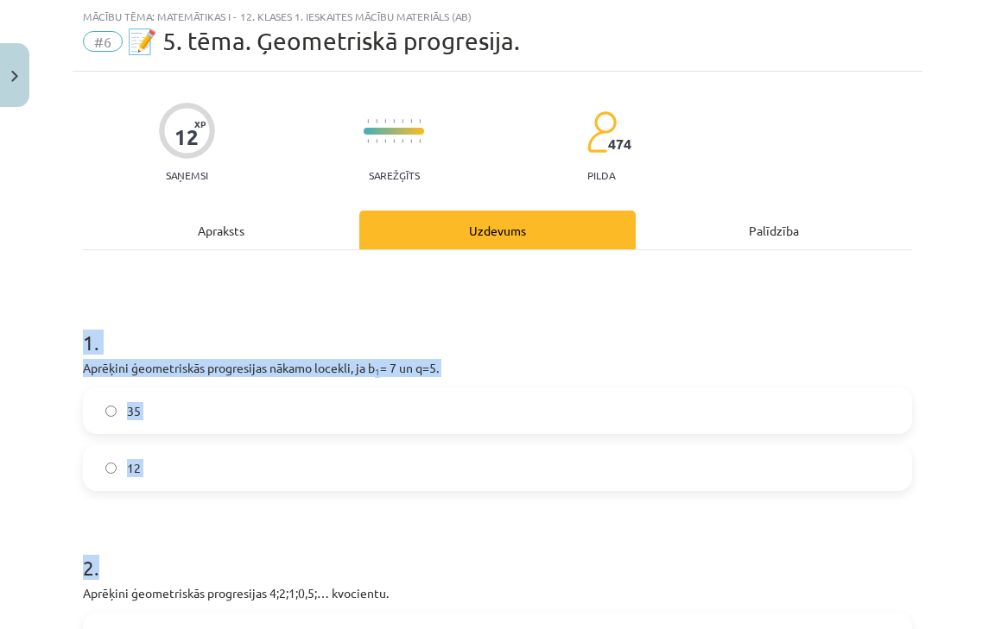
drag, startPoint x: 80, startPoint y: 338, endPoint x: 264, endPoint y: 501, distance: 245.3
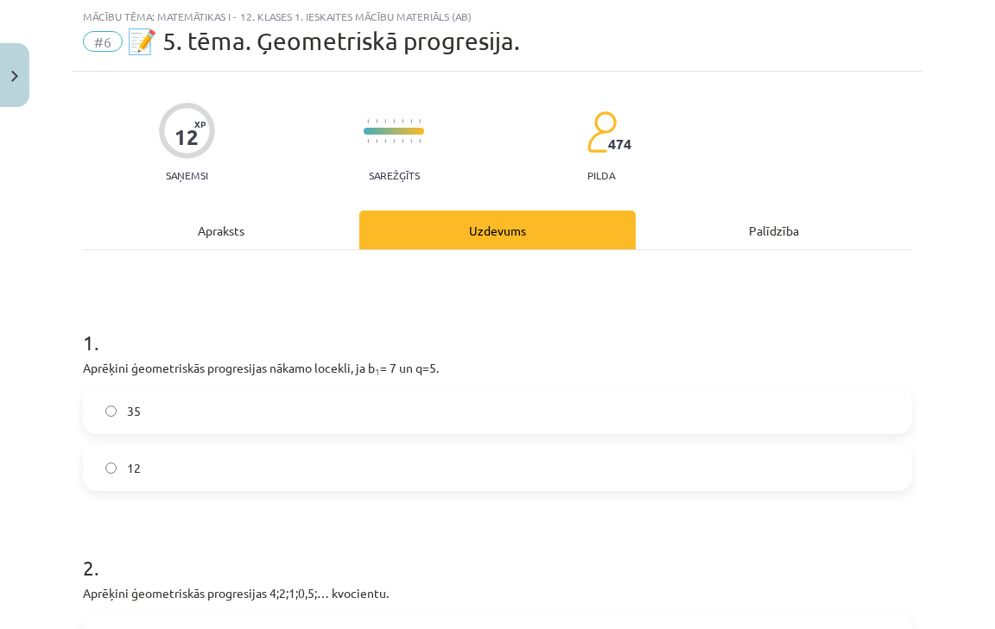
drag, startPoint x: 69, startPoint y: 326, endPoint x: 82, endPoint y: 337, distance: 16.6
click at [82, 337] on div "Mācību tēma: Matemātikas i - 12. klases 1. ieskaites mācību materiāls (ab) #6 📝…" at bounding box center [497, 314] width 995 height 629
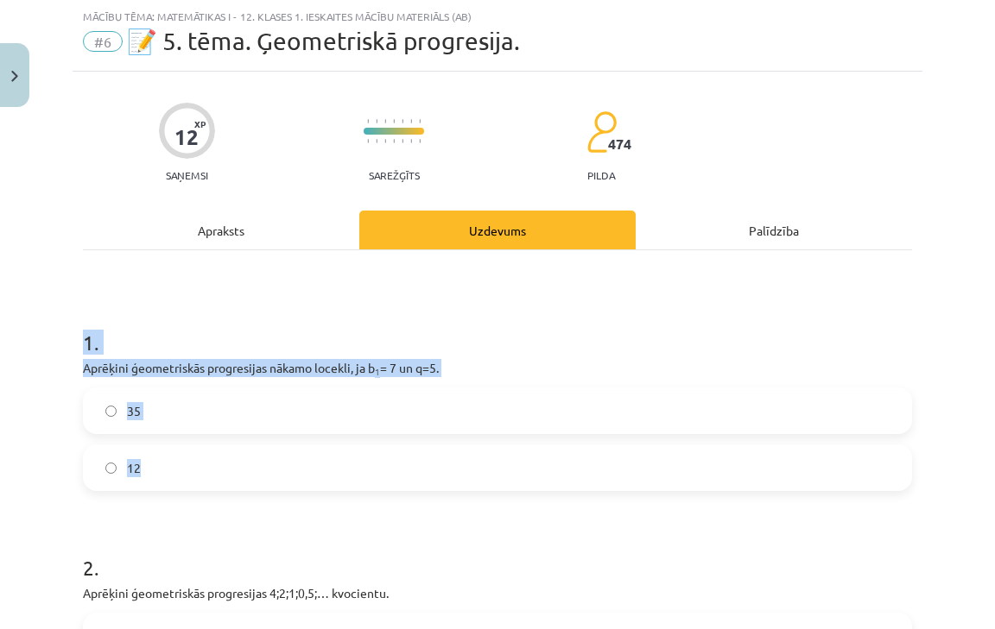
drag, startPoint x: 81, startPoint y: 339, endPoint x: 306, endPoint y: 483, distance: 267.0
copy div "1 . Aprēķini ģeometriskās progresijas nākamo locekli, ja b 1 = 7 un q=5. 35 12"
click at [249, 408] on label "35" at bounding box center [497, 410] width 825 height 43
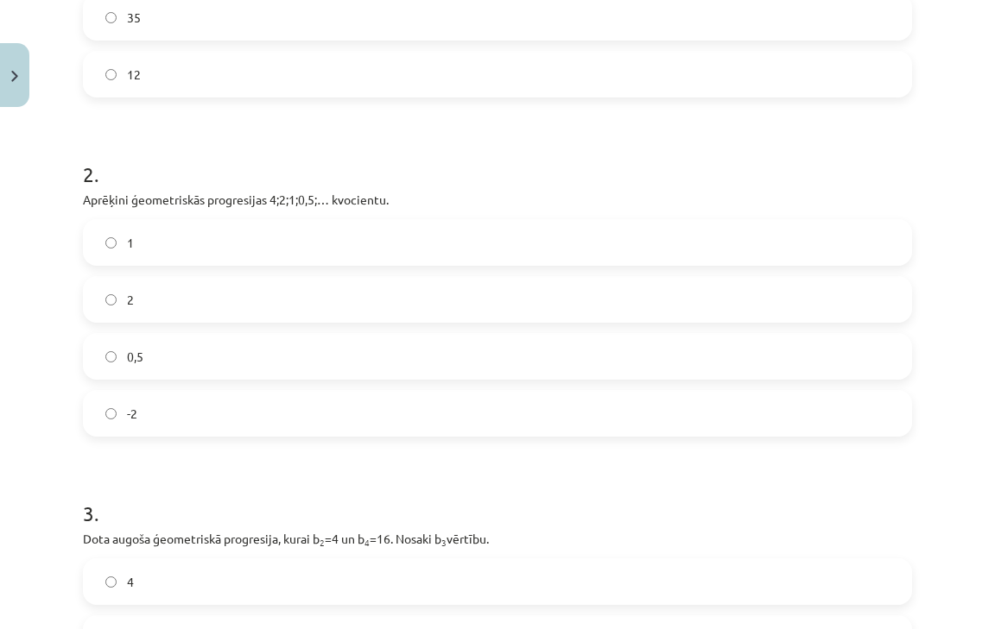
scroll to position [435, 0]
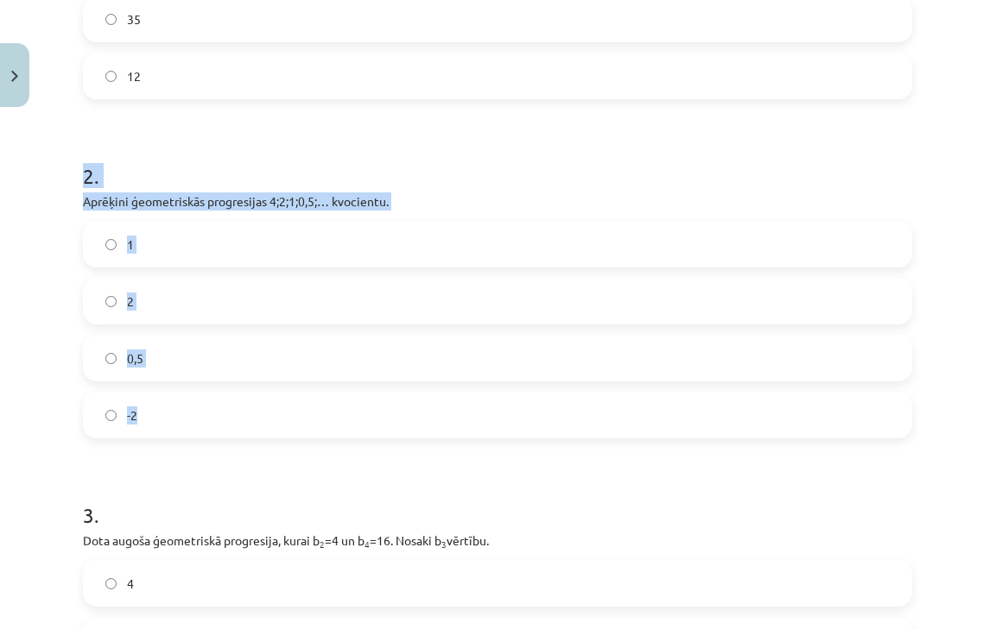
drag, startPoint x: 79, startPoint y: 149, endPoint x: 274, endPoint y: 433, distance: 343.9
click at [274, 433] on div "12 XP Saņemsi Sarežģīts 474 pilda Apraksts Uzdevums Palīdzība 1 . Aprēķini ģeom…" at bounding box center [498, 307] width 850 height 1255
copy div "2 . Aprēķini ģeometriskās progresijas 4;2;1;0,5;… kvocientu. 1 2 0,5 -2"
click at [244, 357] on label "0,5" at bounding box center [497, 358] width 825 height 43
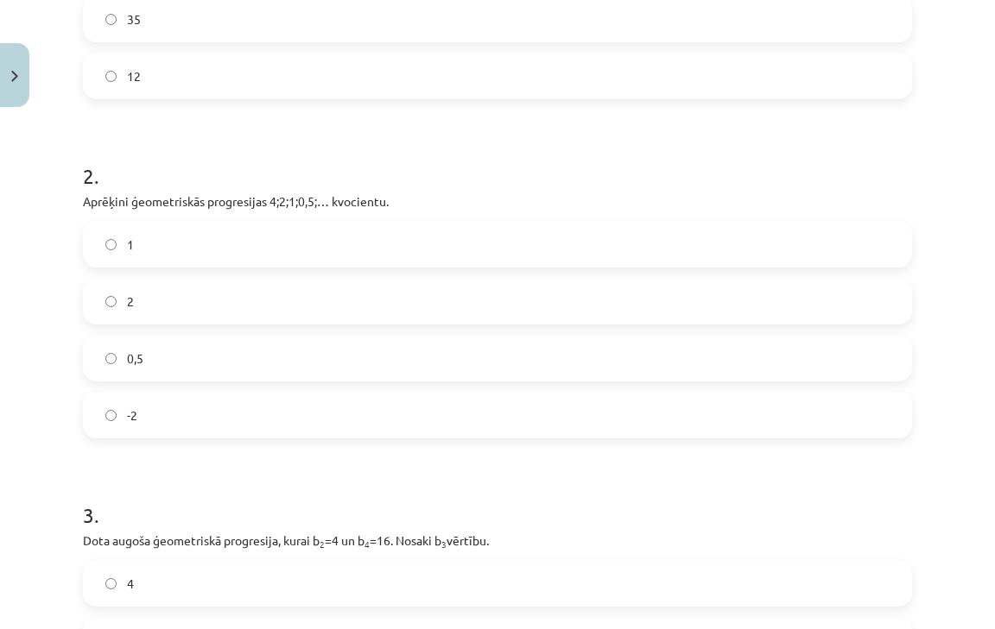
scroll to position [784, 0]
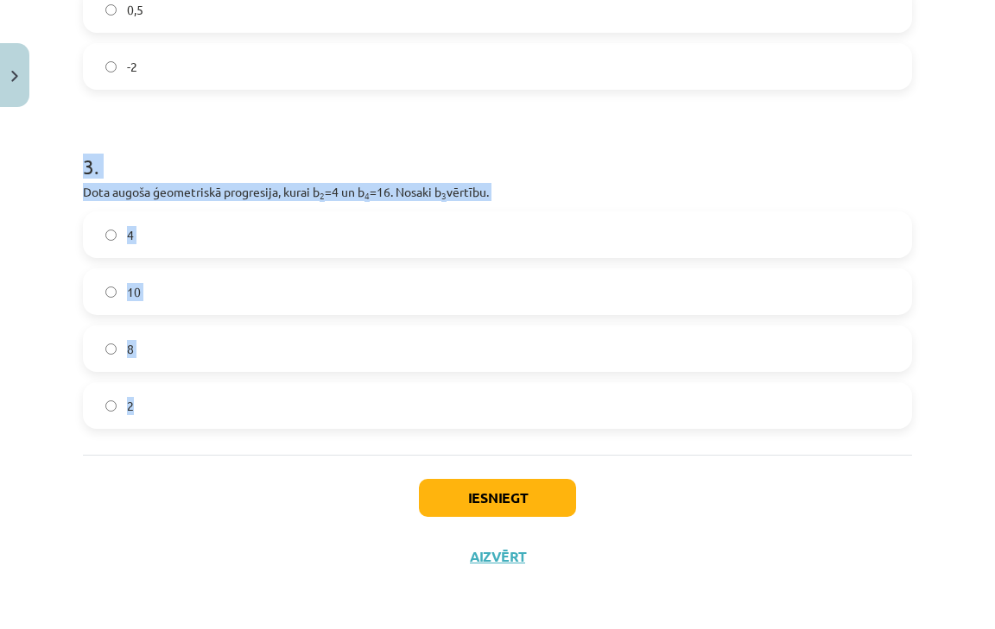
drag, startPoint x: 80, startPoint y: 161, endPoint x: 282, endPoint y: 452, distance: 354.2
click at [210, 335] on label "8" at bounding box center [497, 348] width 825 height 43
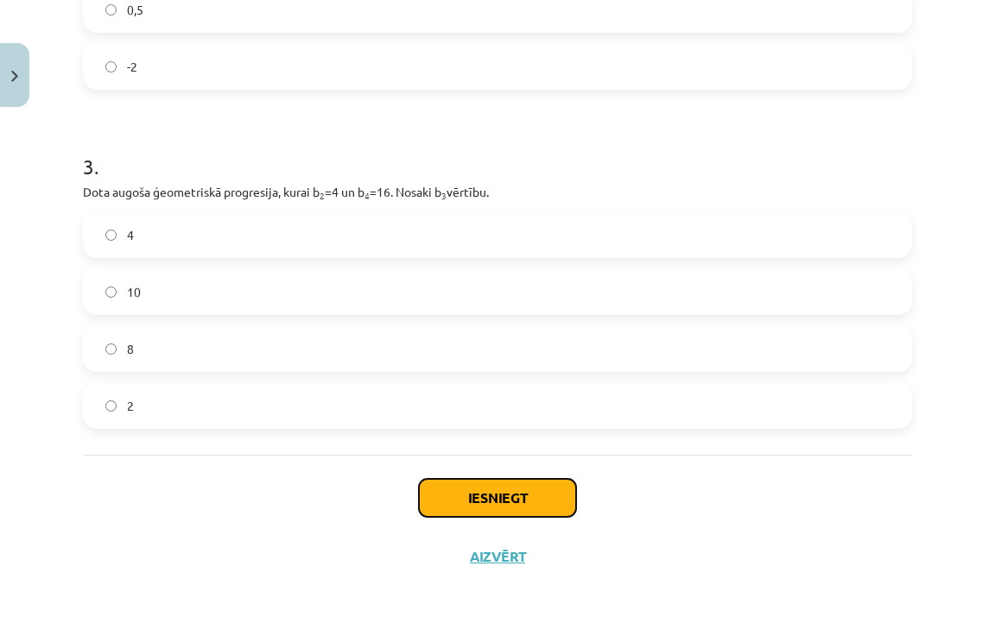
click at [468, 491] on button "Iesniegt" at bounding box center [497, 498] width 157 height 38
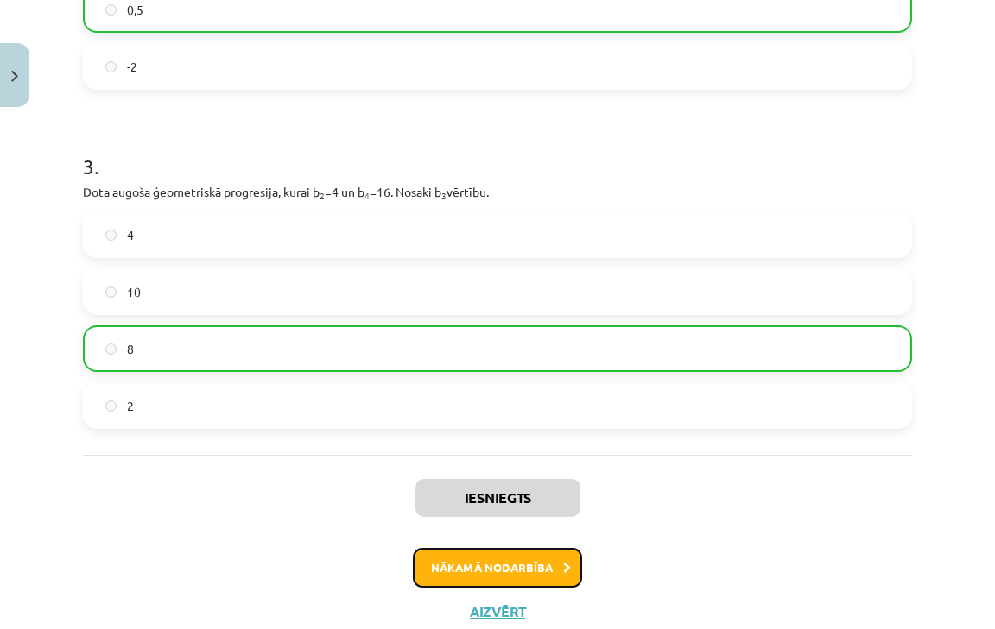
click at [526, 580] on button "Nākamā nodarbība" at bounding box center [497, 568] width 169 height 40
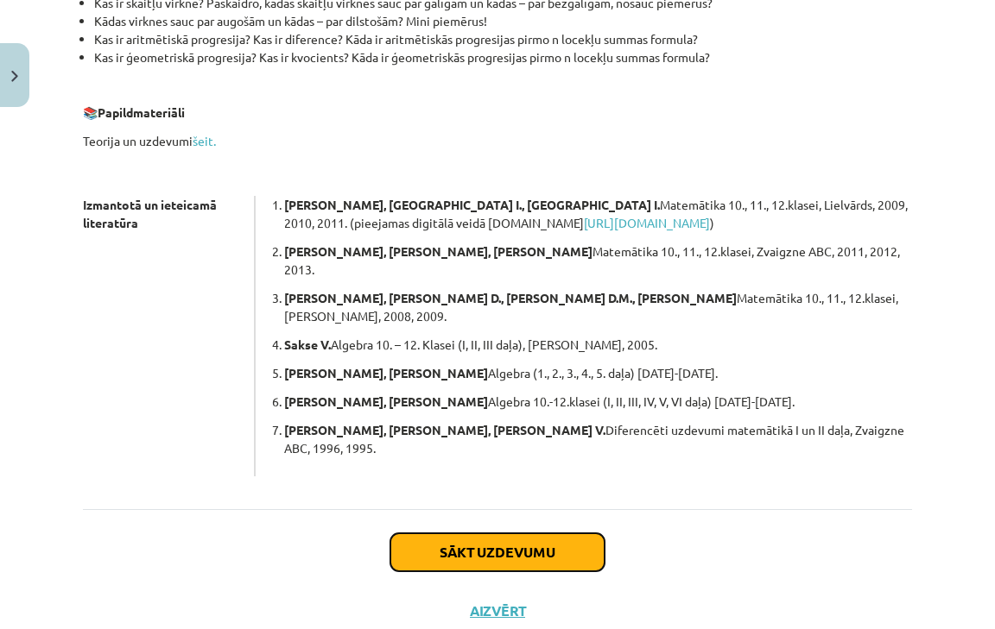
click at [551, 534] on button "Sākt uzdevumu" at bounding box center [497, 553] width 214 height 38
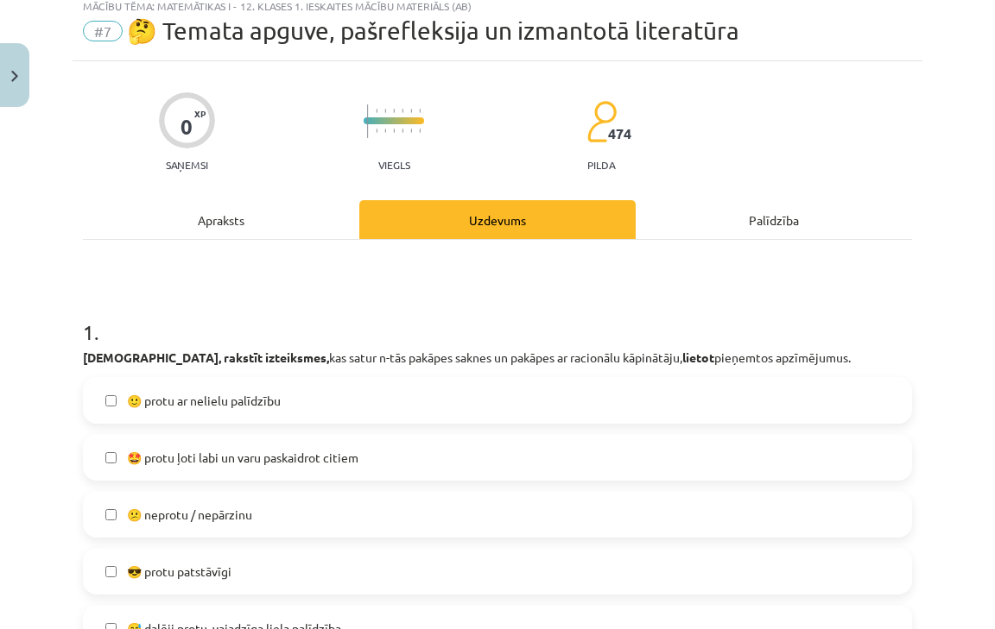
scroll to position [43, 0]
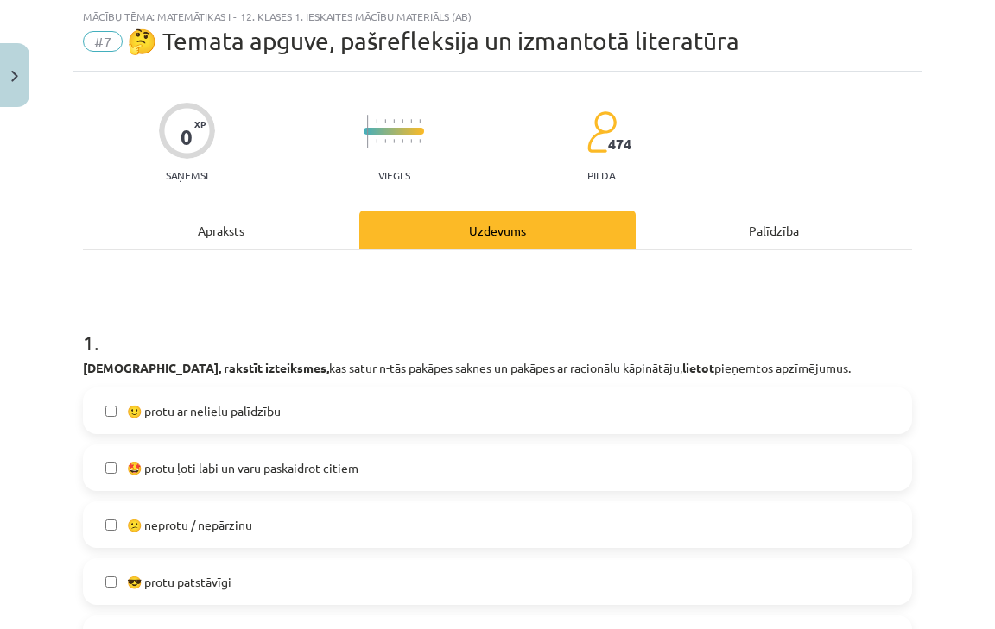
click at [236, 424] on label "🙂 protu ar nelielu palīdzību" at bounding box center [497, 410] width 825 height 43
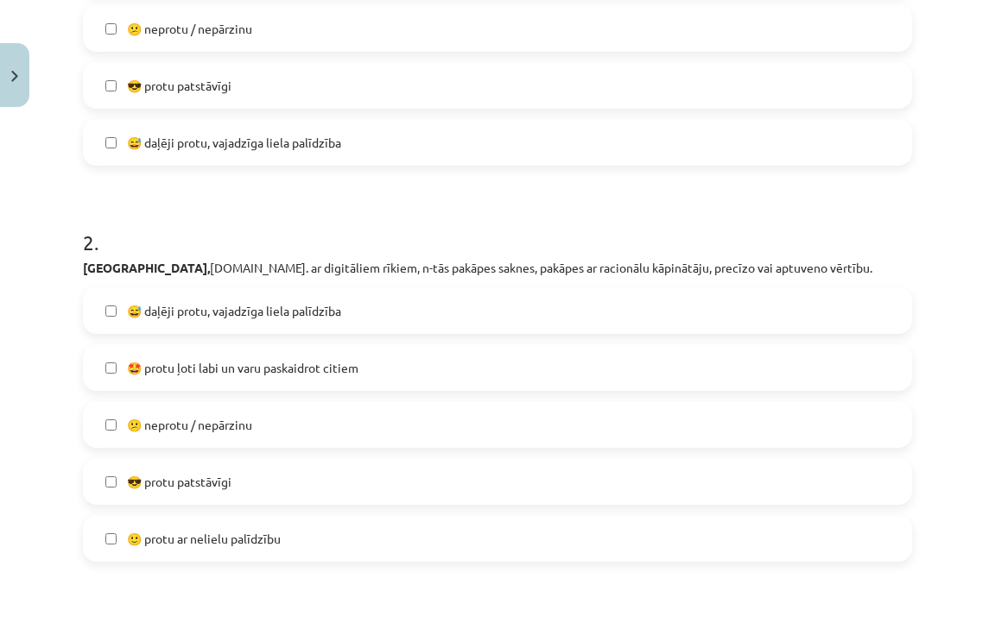
scroll to position [539, 0]
click at [305, 535] on label "🙂 protu ar nelielu palīdzību" at bounding box center [497, 539] width 825 height 43
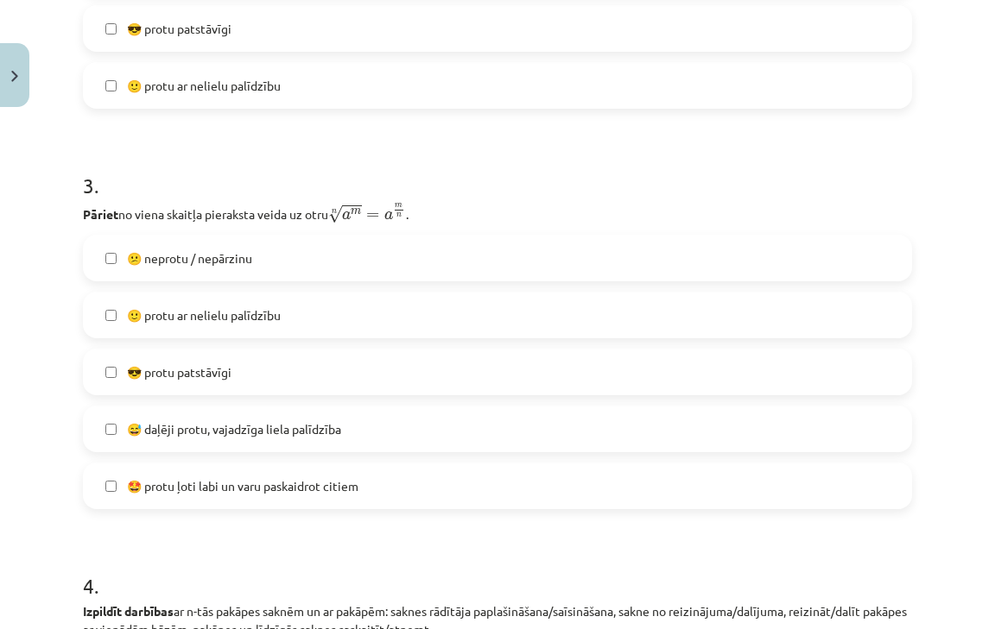
scroll to position [993, 0]
click at [279, 324] on span "🙂 protu ar nelielu palīdzību" at bounding box center [204, 315] width 154 height 18
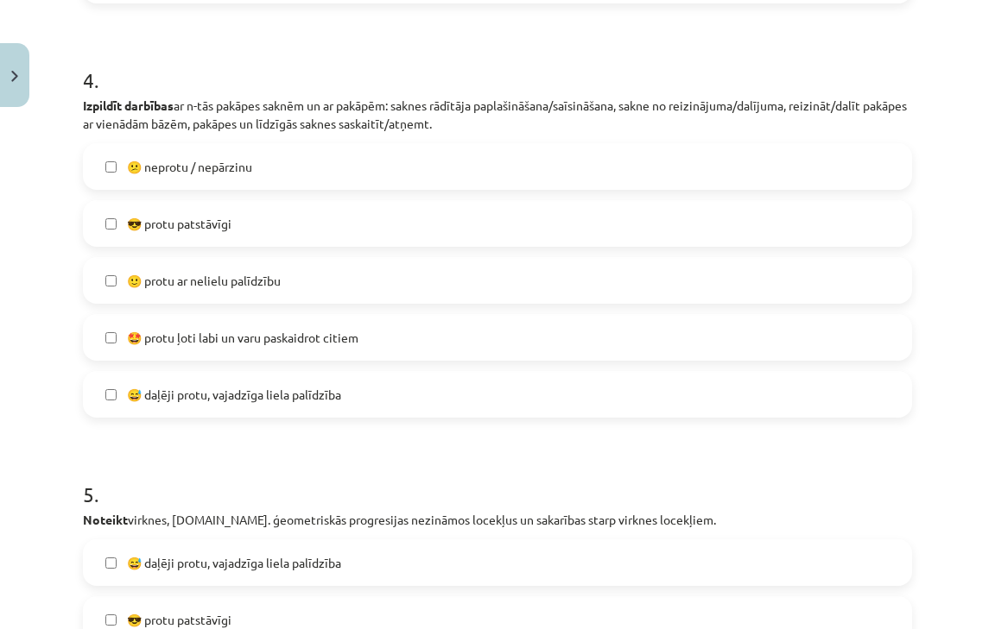
scroll to position [1500, 0]
click at [257, 272] on span "🙂 protu ar nelielu palīdzību" at bounding box center [204, 279] width 154 height 18
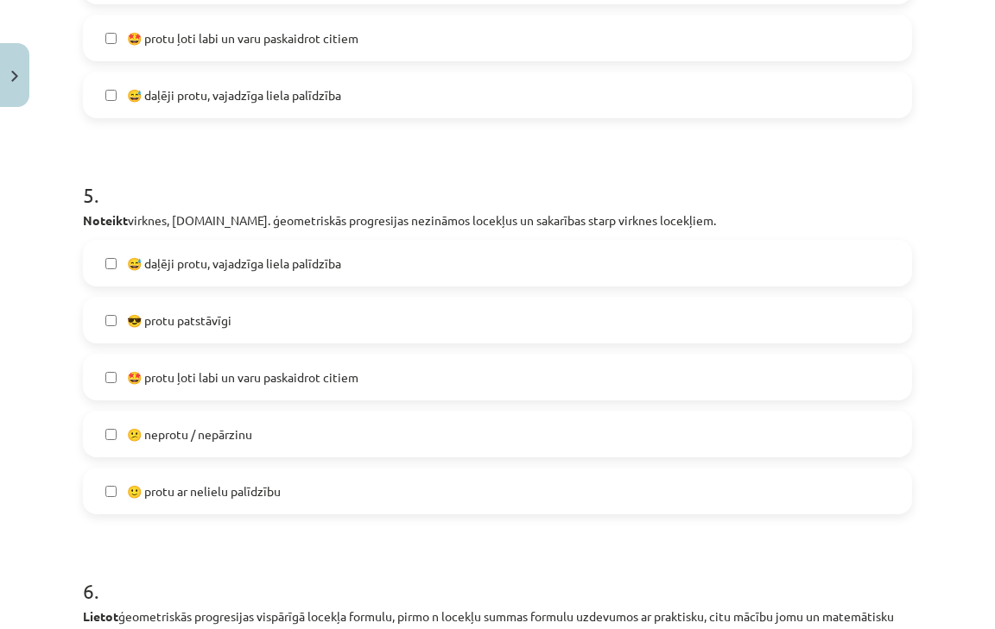
scroll to position [1800, 0]
click at [252, 325] on label "😎 protu patstāvīgi" at bounding box center [497, 318] width 825 height 43
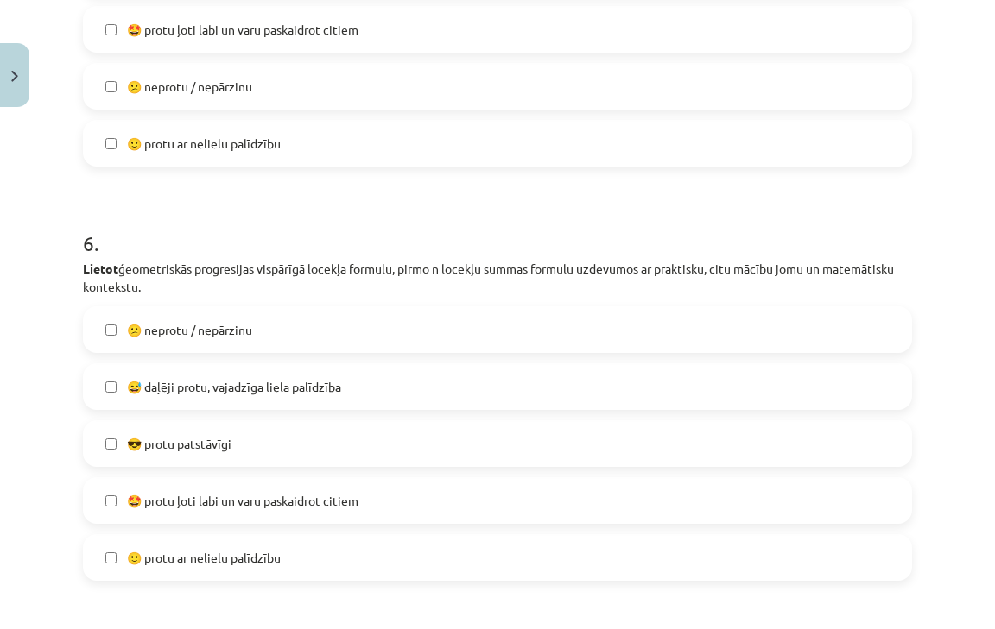
scroll to position [2157, 0]
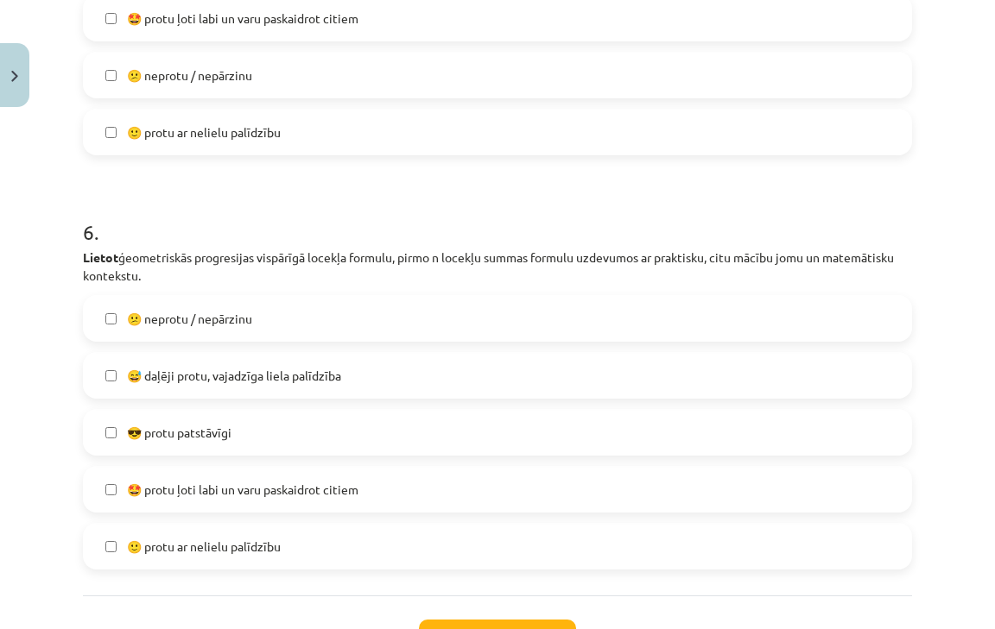
click at [237, 437] on label "😎 protu patstāvīgi" at bounding box center [497, 432] width 825 height 43
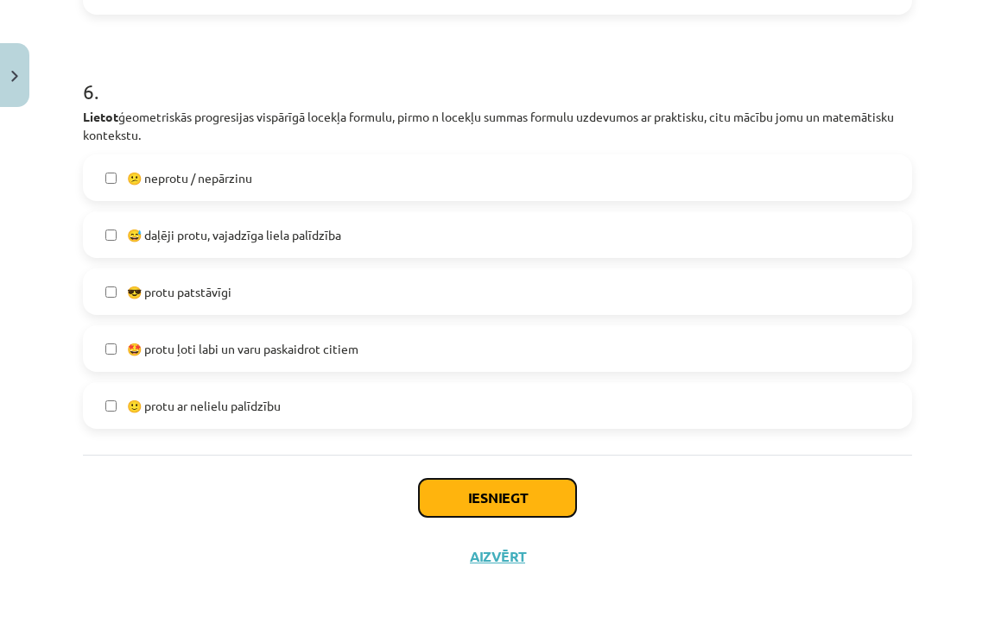
click at [491, 485] on button "Iesniegt" at bounding box center [497, 498] width 157 height 38
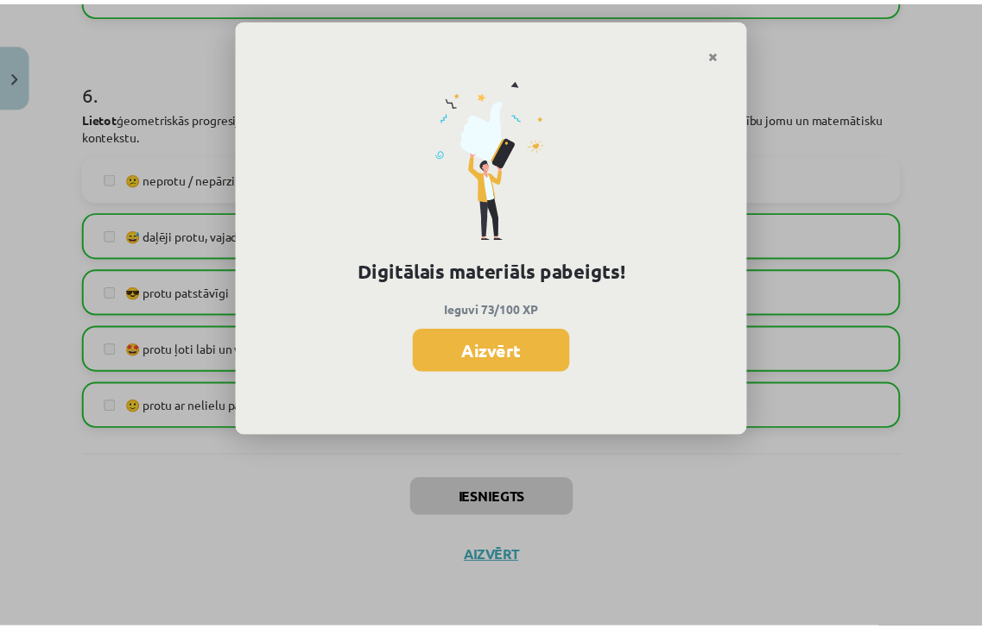
scroll to position [862, 0]
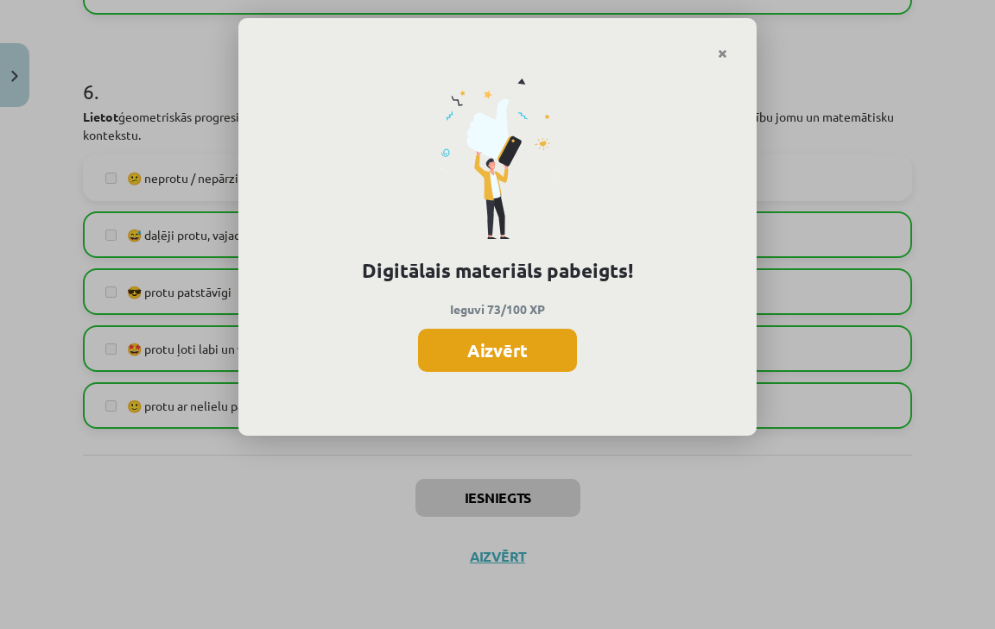
click at [501, 353] on button "Aizvērt" at bounding box center [497, 350] width 159 height 43
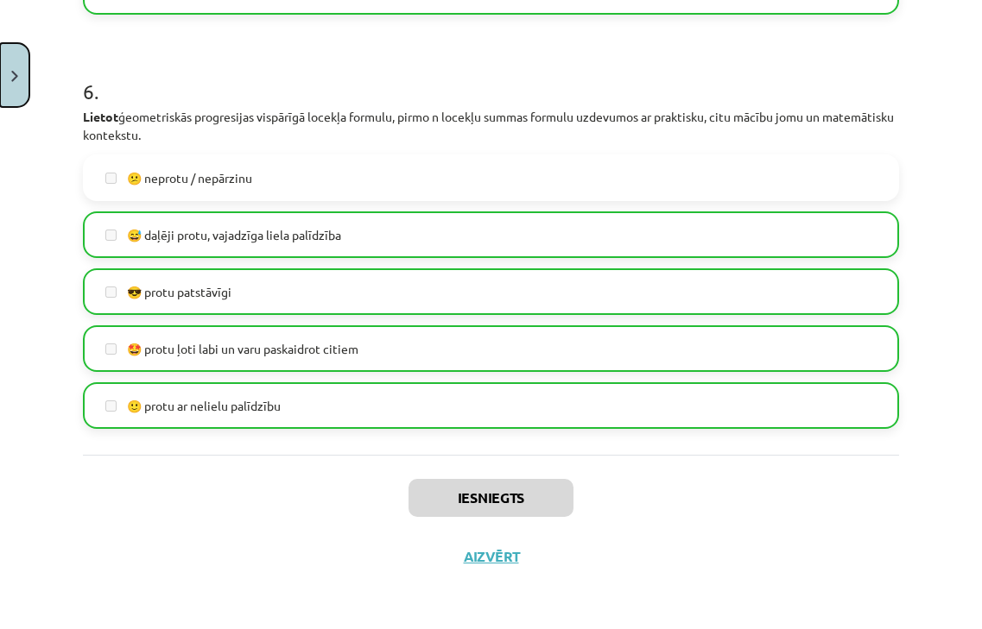
click at [9, 73] on button "Close" at bounding box center [14, 75] width 29 height 64
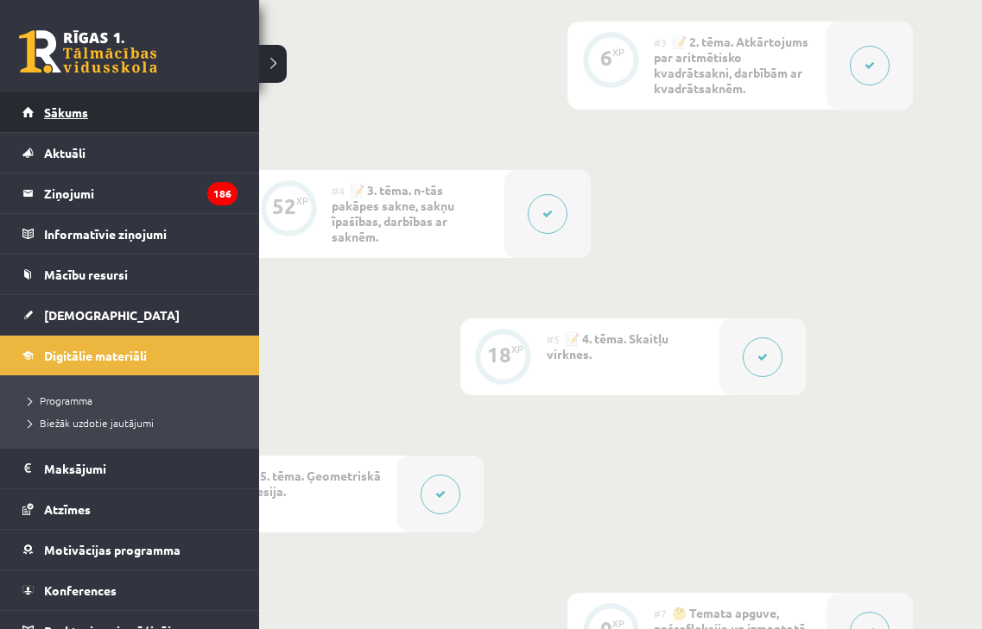
click at [29, 111] on link "Sākums" at bounding box center [129, 112] width 215 height 40
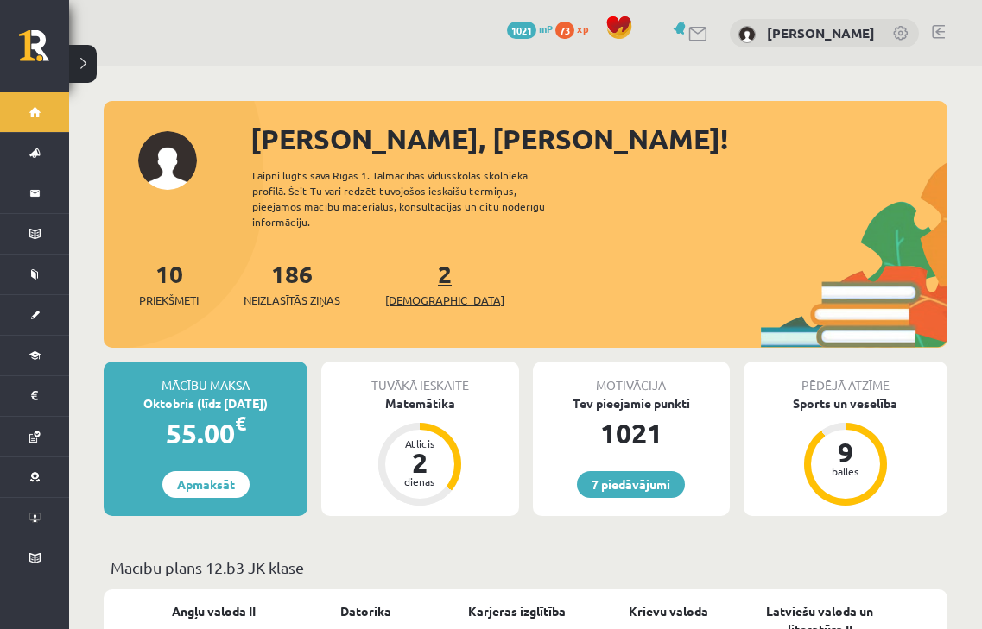
click at [419, 292] on span "[DEMOGRAPHIC_DATA]" at bounding box center [444, 300] width 119 height 17
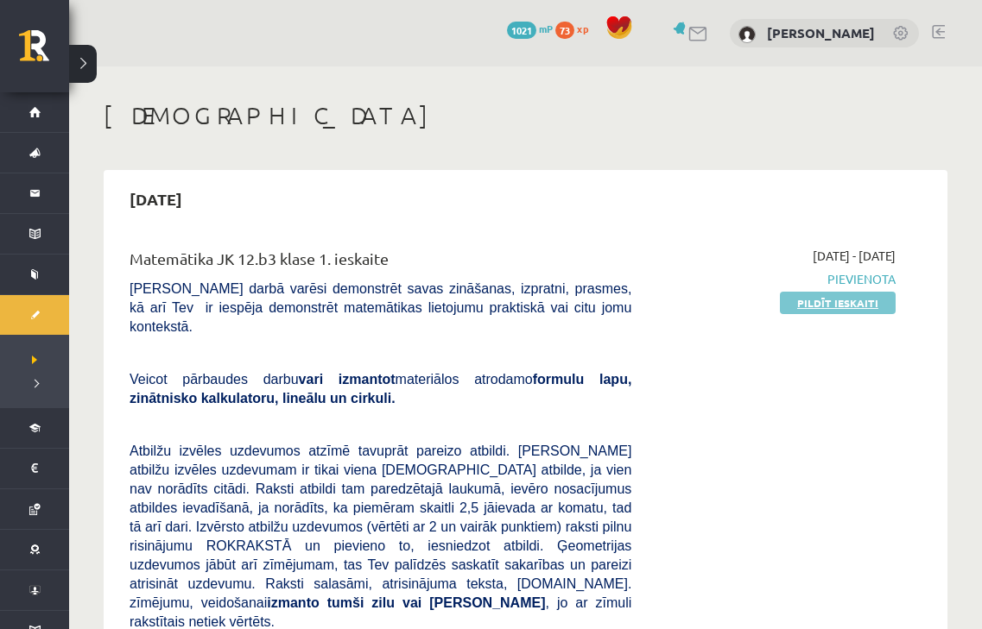
click at [876, 298] on link "Pildīt ieskaiti" at bounding box center [838, 303] width 116 height 22
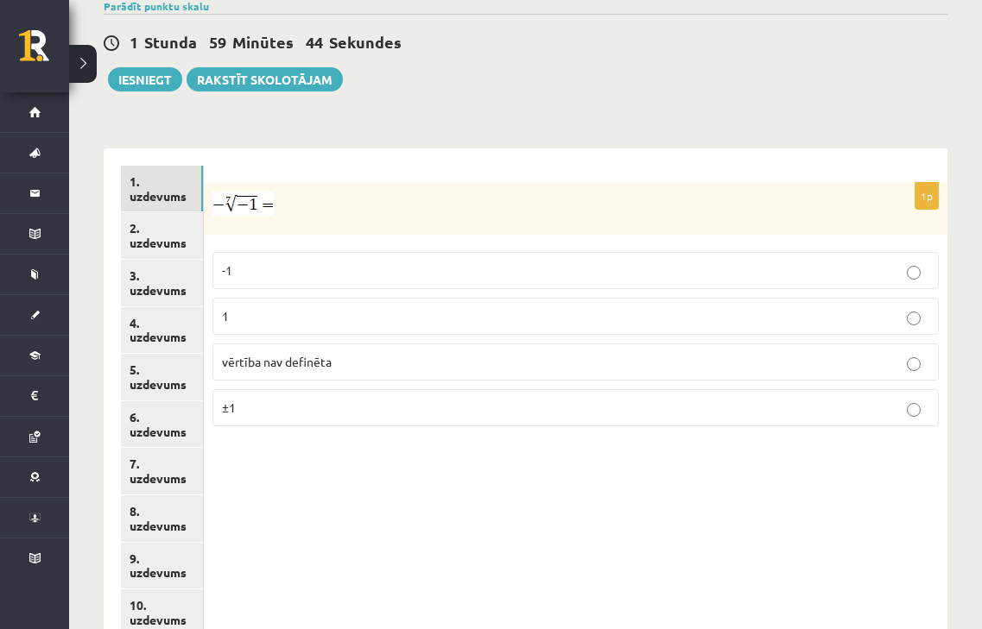
scroll to position [634, 0]
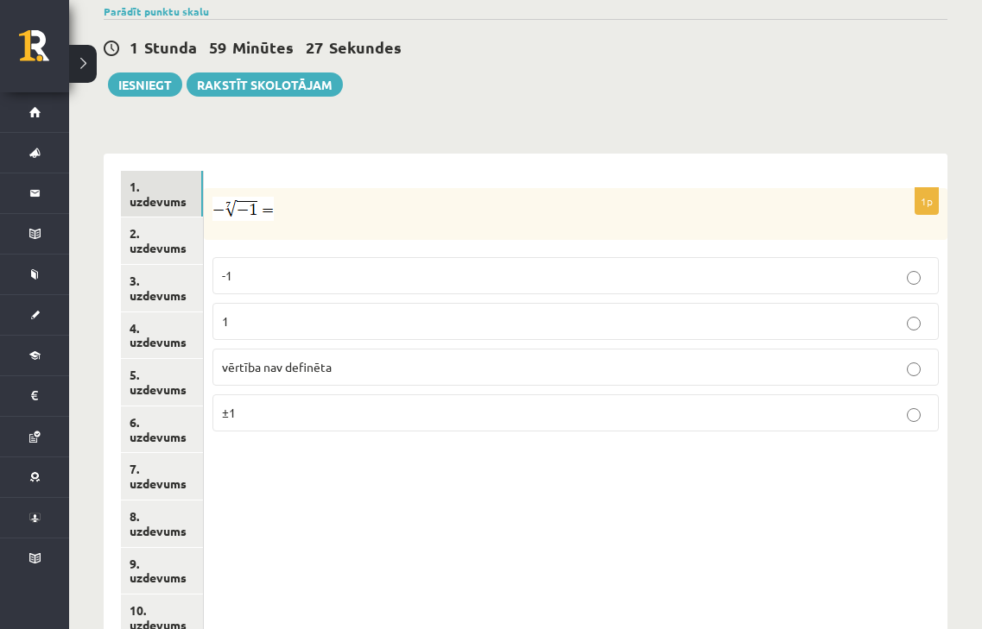
click at [290, 313] on p "1" at bounding box center [575, 322] width 707 height 18
click at [136, 225] on link "2. uzdevums" at bounding box center [162, 241] width 82 height 47
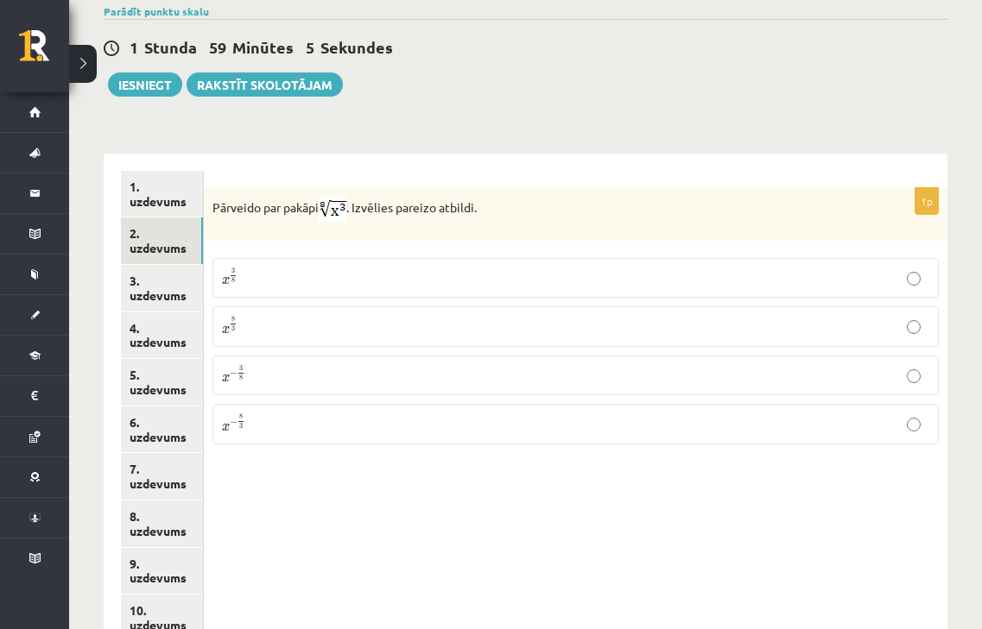
drag, startPoint x: 269, startPoint y: 257, endPoint x: 252, endPoint y: 260, distance: 17.5
click at [252, 268] on p "x 3 8 x 3 8" at bounding box center [575, 278] width 707 height 21
click at [180, 280] on link "3. uzdevums" at bounding box center [162, 288] width 82 height 47
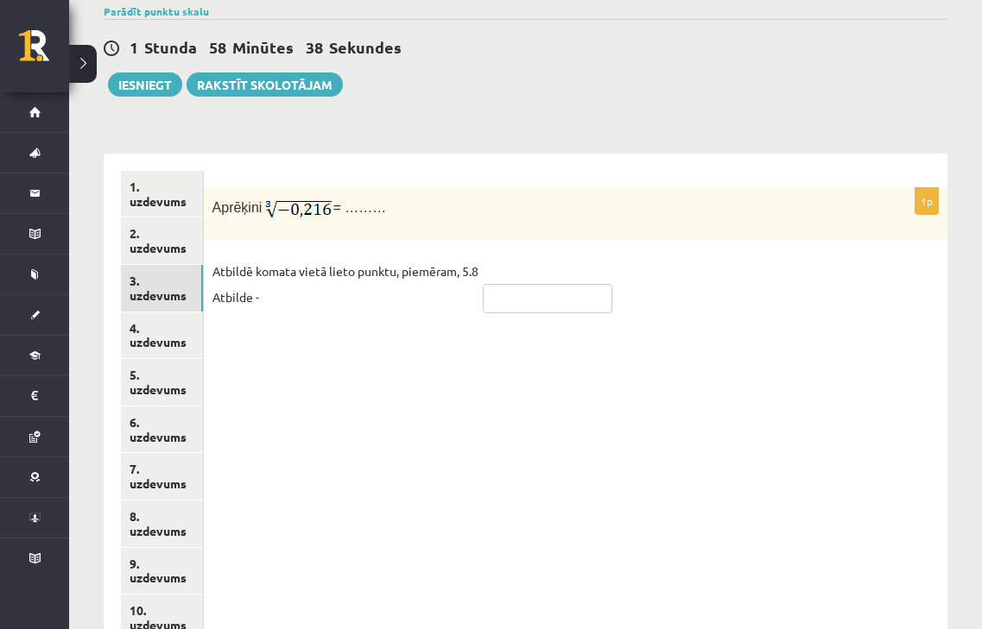
click at [518, 284] on input "text" at bounding box center [548, 298] width 130 height 29
click at [494, 284] on input "****" at bounding box center [548, 298] width 130 height 29
type input "***"
click at [159, 316] on link "4. uzdevums" at bounding box center [162, 336] width 82 height 47
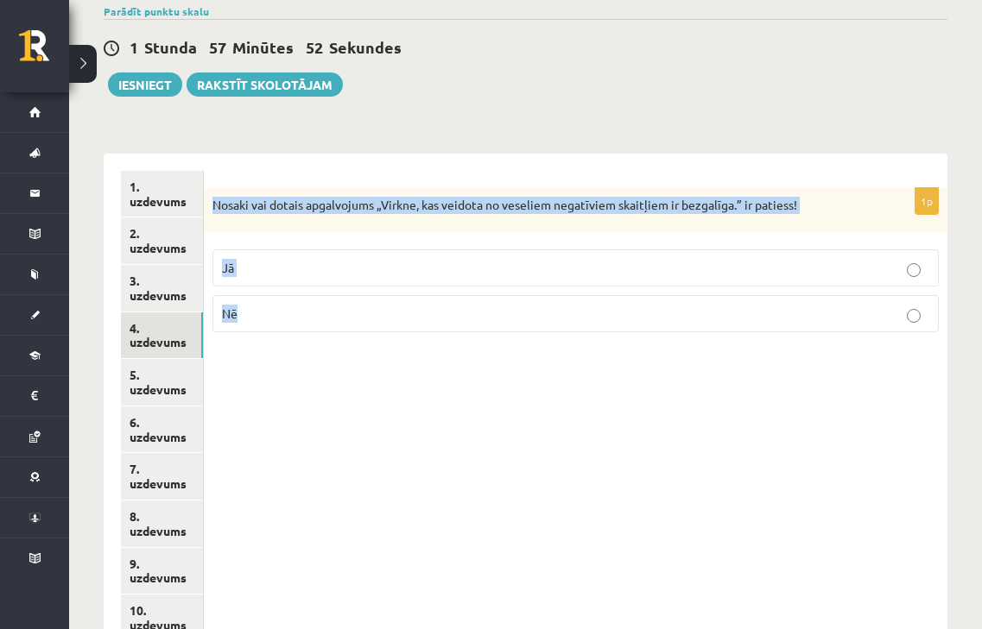
drag, startPoint x: 207, startPoint y: 180, endPoint x: 722, endPoint y: 293, distance: 526.8
click at [722, 293] on div "1p Nosaki vai dotais apgalvojums „Virkne, kas veidota no veseliem negatīviem sk…" at bounding box center [575, 267] width 743 height 159
copy div "Nosaki vai dotais apgalvojums „Virkne, kas veidota no veseliem negatīviem skait…"
click at [301, 259] on p "Jā" at bounding box center [575, 268] width 707 height 18
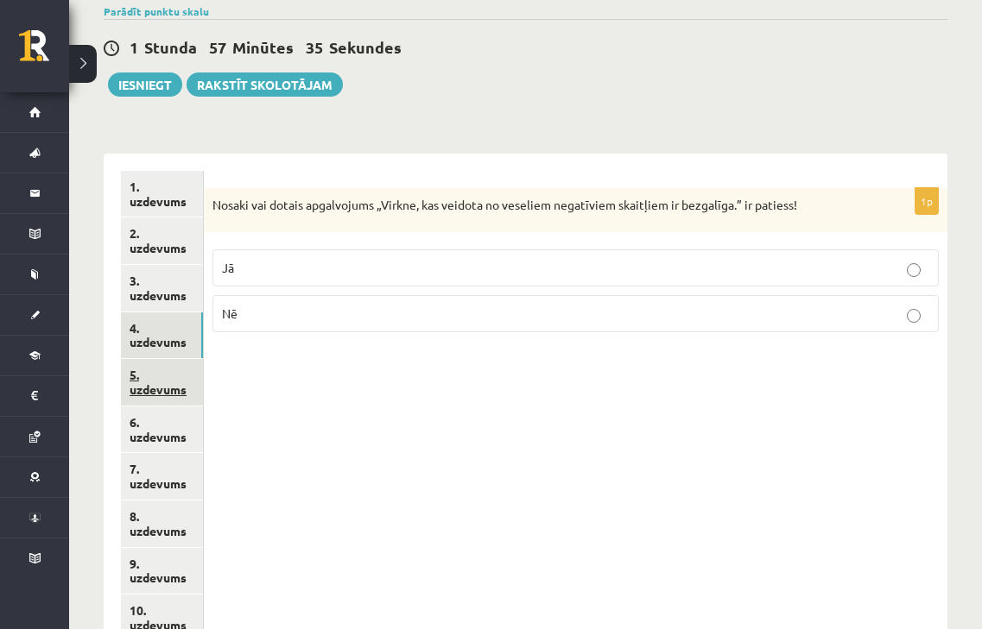
click at [166, 364] on link "5. uzdevums" at bounding box center [162, 382] width 82 height 47
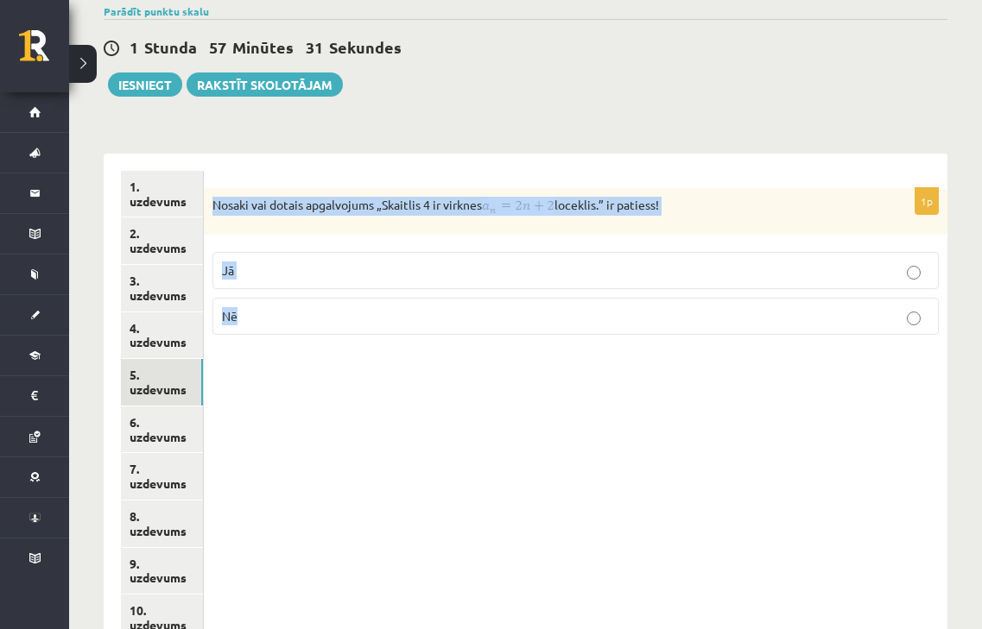
drag, startPoint x: 212, startPoint y: 185, endPoint x: 434, endPoint y: 294, distance: 247.5
click at [434, 294] on div "1p Nosaki vai dotais apgalvojums „Skaitlis 4 ir virknes loceklis.” ir patiess! …" at bounding box center [575, 268] width 743 height 161
copy div "Nosaki vai dotais apgalvojums „Skaitlis 4 ir virknes loceklis.” ir patiess! Jā …"
click at [567, 483] on div "1p Nosaki vai dotais apgalvojums „Skaitlis 4 ir virknes loceklis.” ir patiess! …" at bounding box center [575, 525] width 743 height 742
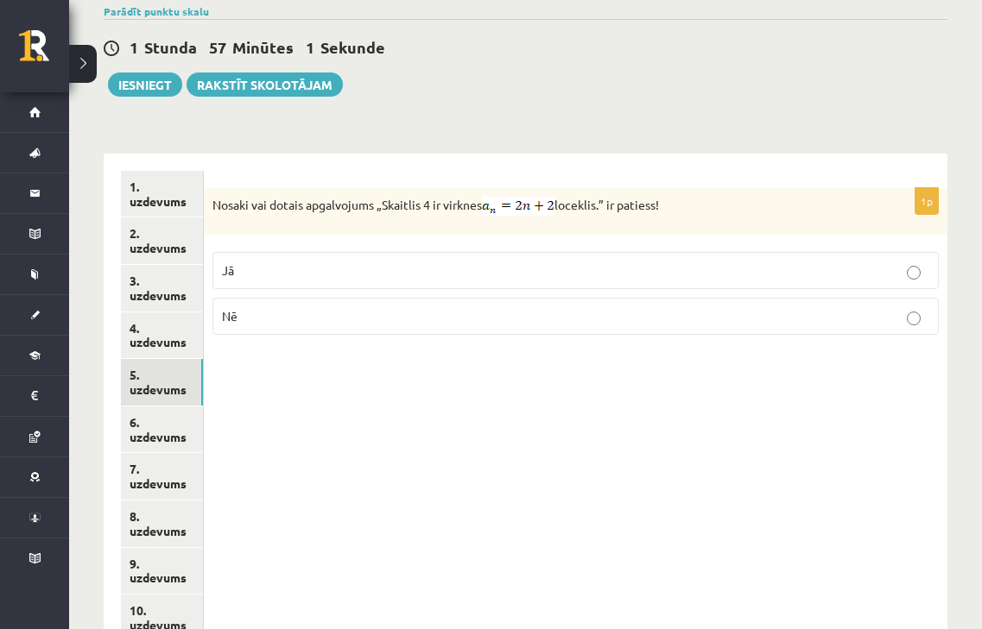
click at [287, 266] on label "Jā" at bounding box center [575, 270] width 726 height 37
click at [171, 407] on link "6. uzdevums" at bounding box center [162, 430] width 82 height 47
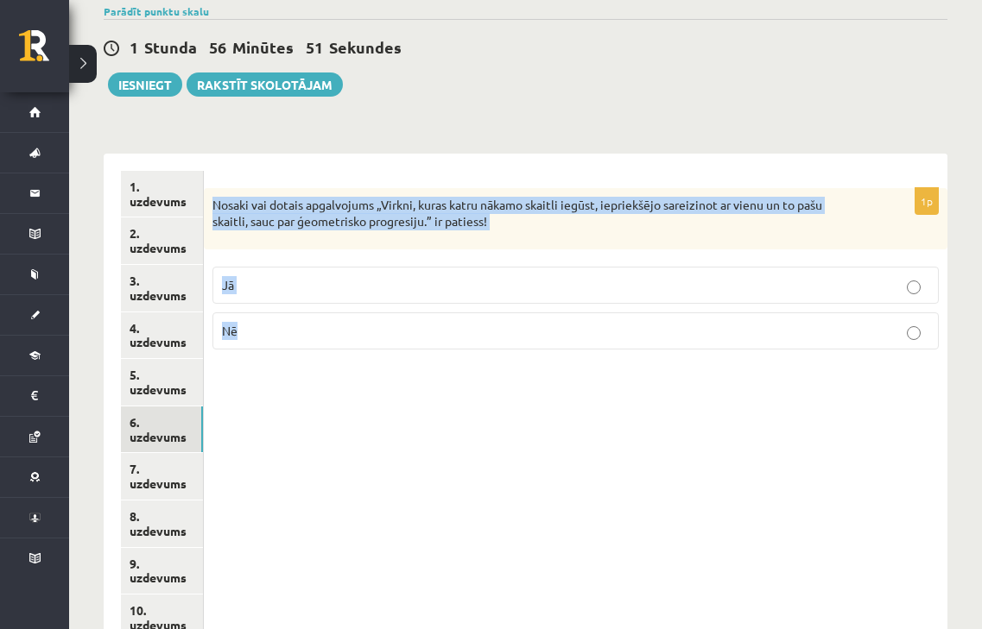
drag, startPoint x: 213, startPoint y: 180, endPoint x: 315, endPoint y: 300, distance: 157.4
click at [315, 300] on div "1p Nosaki vai dotais apgalvojums „Virkni, kuras katru nākamo skaitli iegūst, ie…" at bounding box center [575, 275] width 743 height 175
copy div "Nosaki vai dotais apgalvojums „Virkni, kuras katru nākamo skaitli iegūst, iepri…"
click at [297, 276] on p "Jā" at bounding box center [575, 285] width 707 height 18
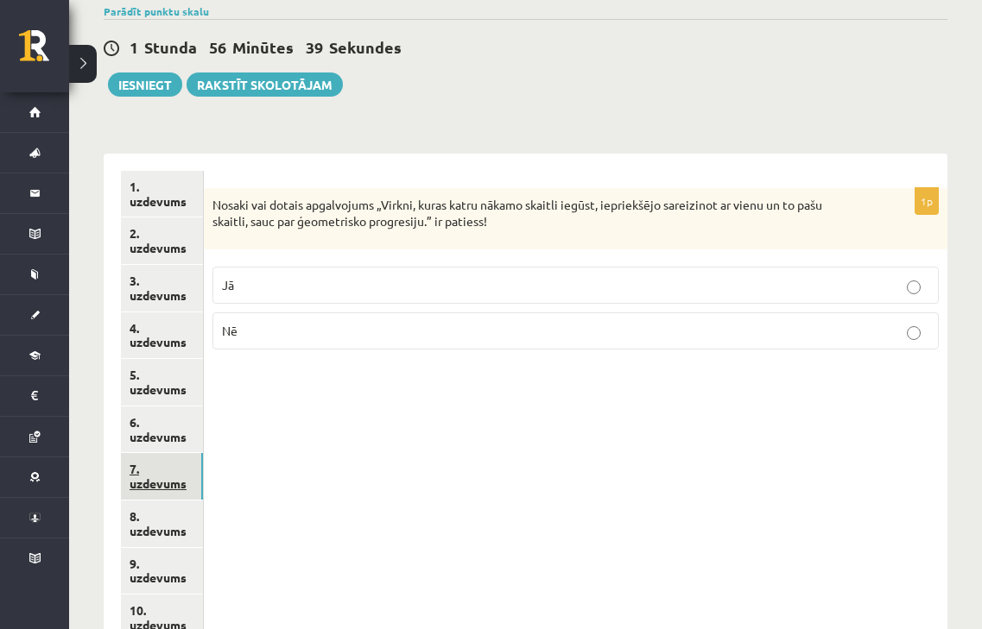
click at [163, 465] on link "7. uzdevums" at bounding box center [162, 476] width 82 height 47
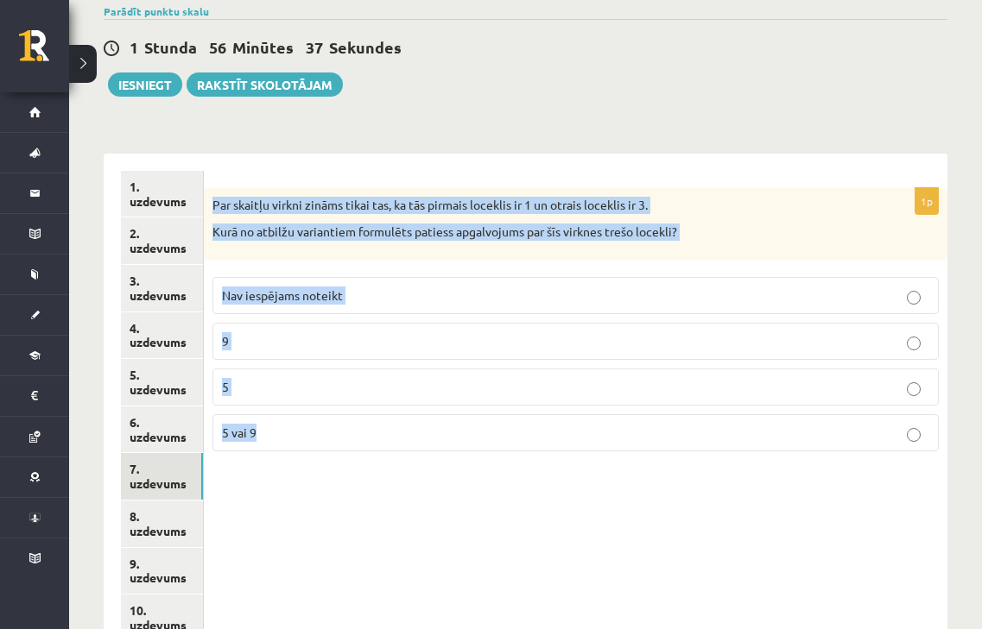
drag, startPoint x: 210, startPoint y: 182, endPoint x: 309, endPoint y: 417, distance: 255.0
click at [309, 417] on div "1p Par skaitļu virkni zināms tikai tas, ka tās pirmais loceklis ir 1 un otrais …" at bounding box center [575, 326] width 743 height 277
copy div "Par skaitļu virkni zināms tikai tas, ka tās pirmais loceklis ir 1 un otrais loc…"
click at [314, 287] on span "Nav iespējams noteikt" at bounding box center [282, 295] width 121 height 16
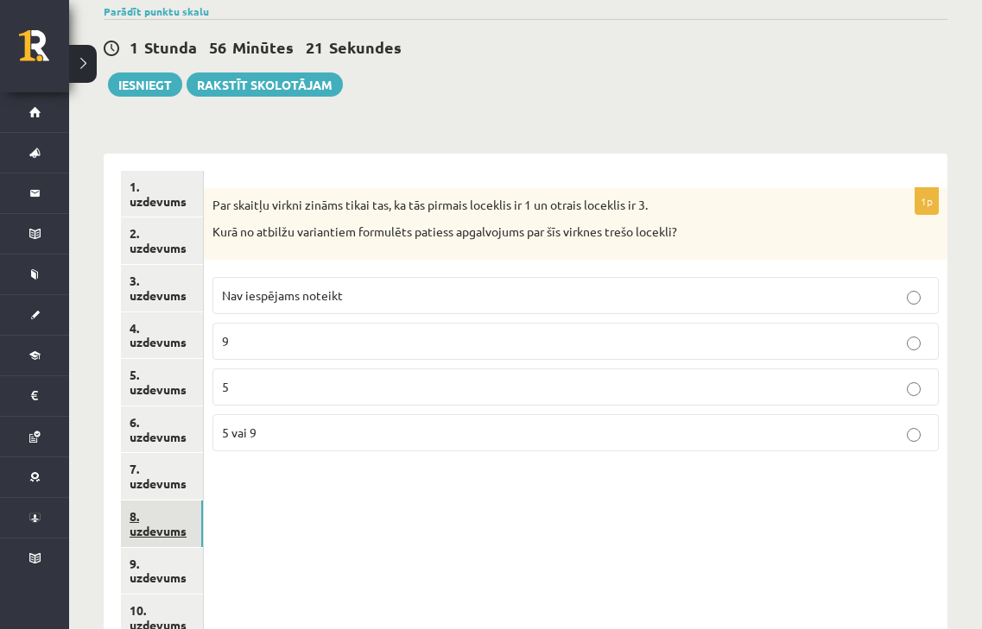
click at [179, 501] on link "8. uzdevums" at bounding box center [162, 524] width 82 height 47
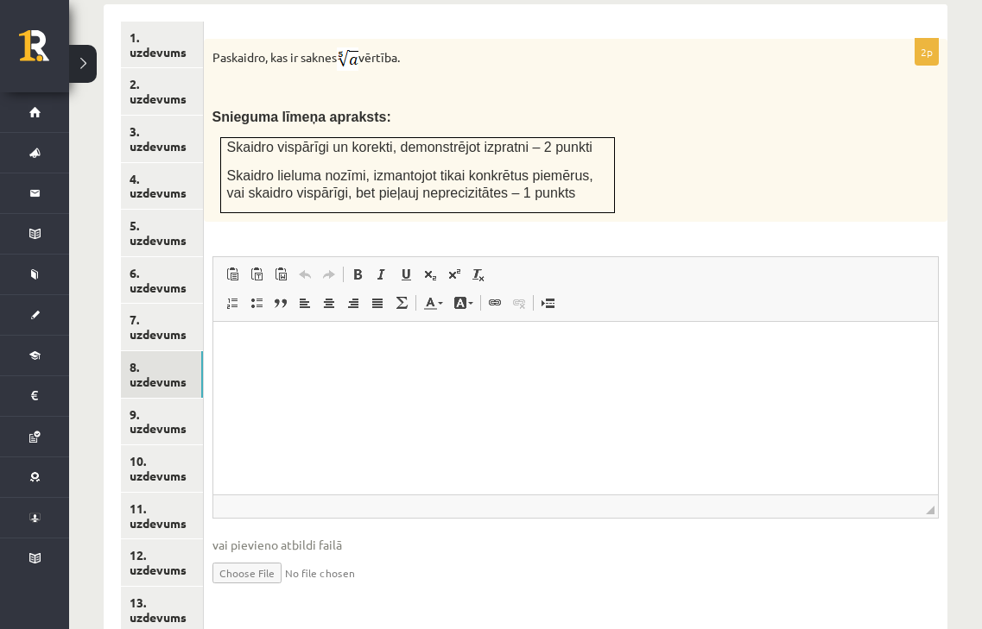
scroll to position [795, 0]
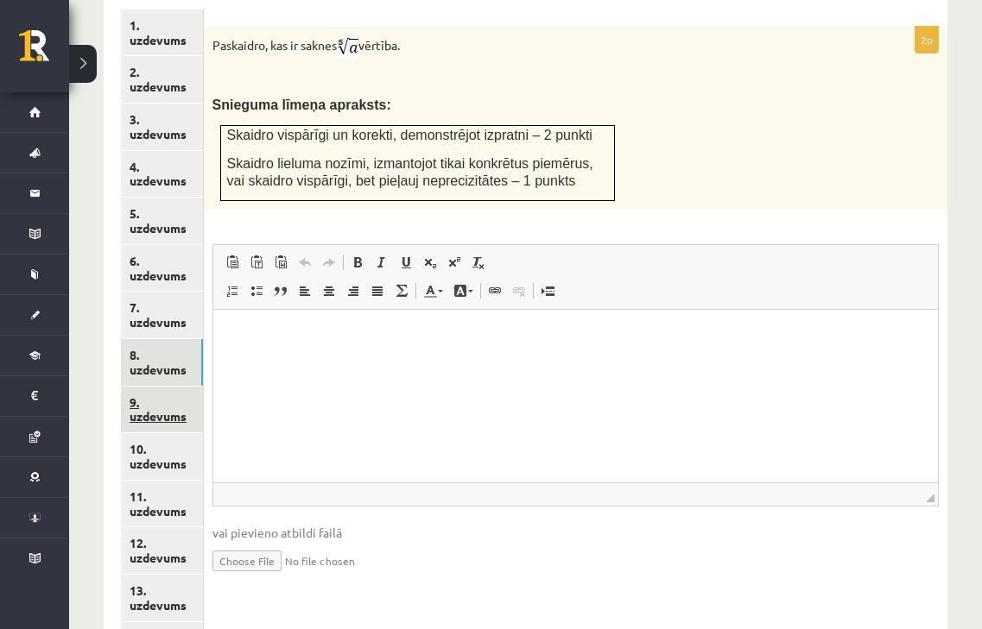
click at [145, 410] on link "9. uzdevums" at bounding box center [162, 410] width 82 height 47
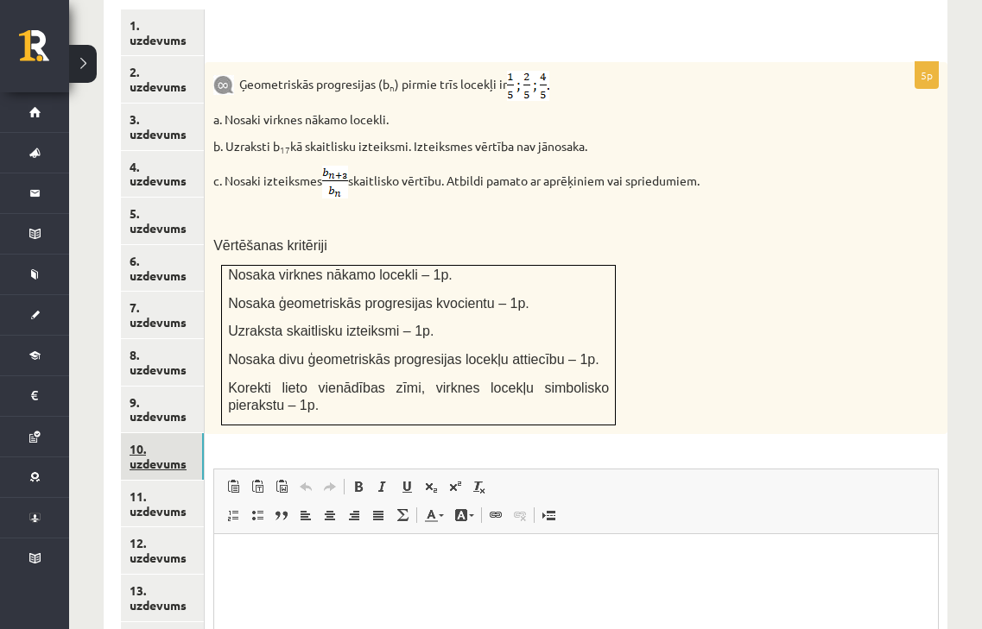
scroll to position [0, 0]
click at [154, 441] on link "10. uzdevums" at bounding box center [162, 456] width 83 height 47
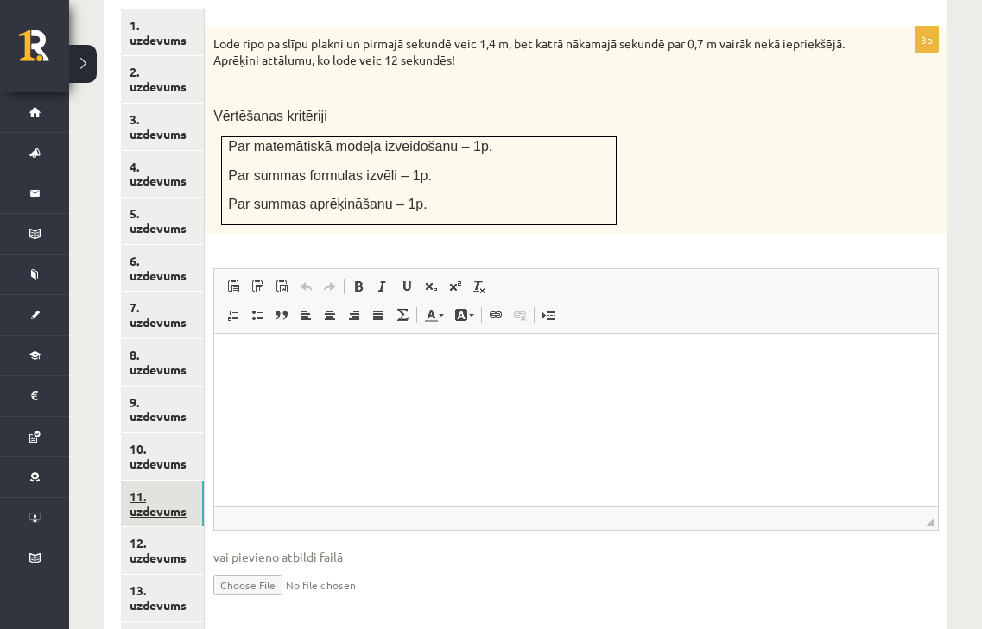
click at [155, 483] on link "11. uzdevums" at bounding box center [162, 504] width 83 height 47
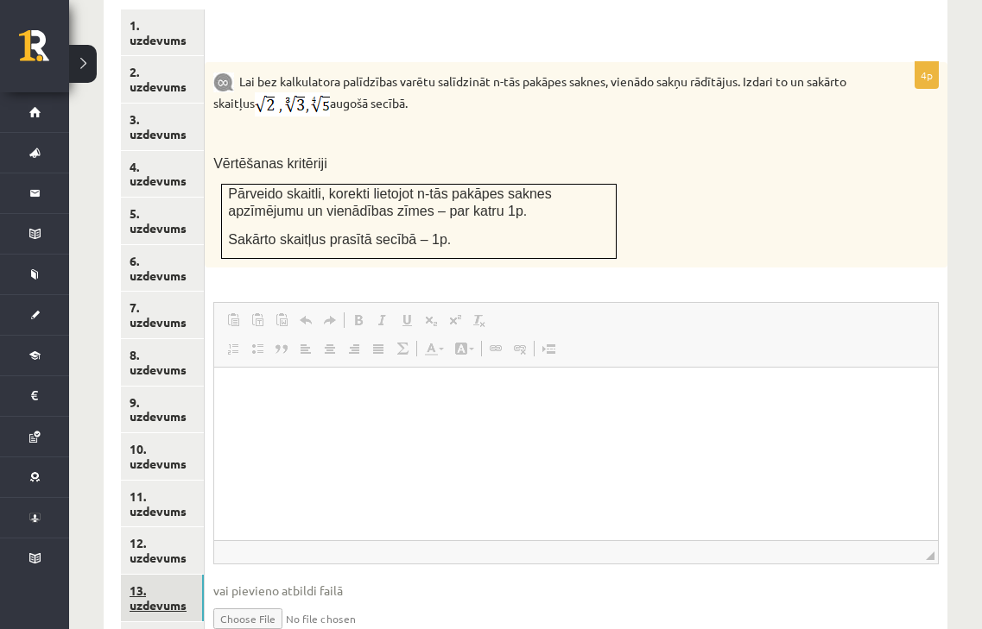
click at [152, 575] on link "13. uzdevums" at bounding box center [162, 598] width 83 height 47
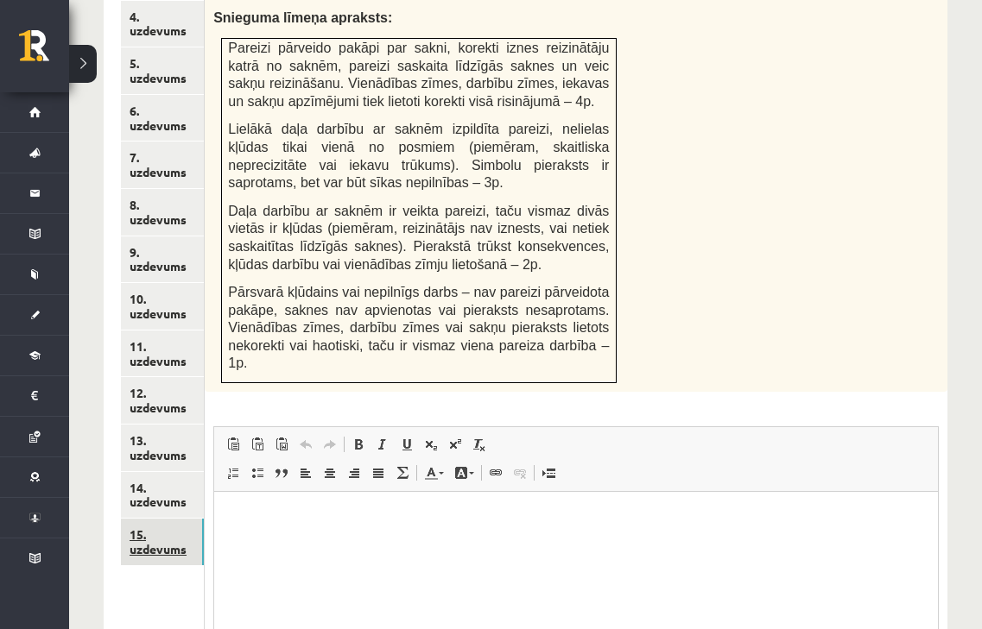
click at [154, 525] on link "15. uzdevums" at bounding box center [162, 542] width 83 height 47
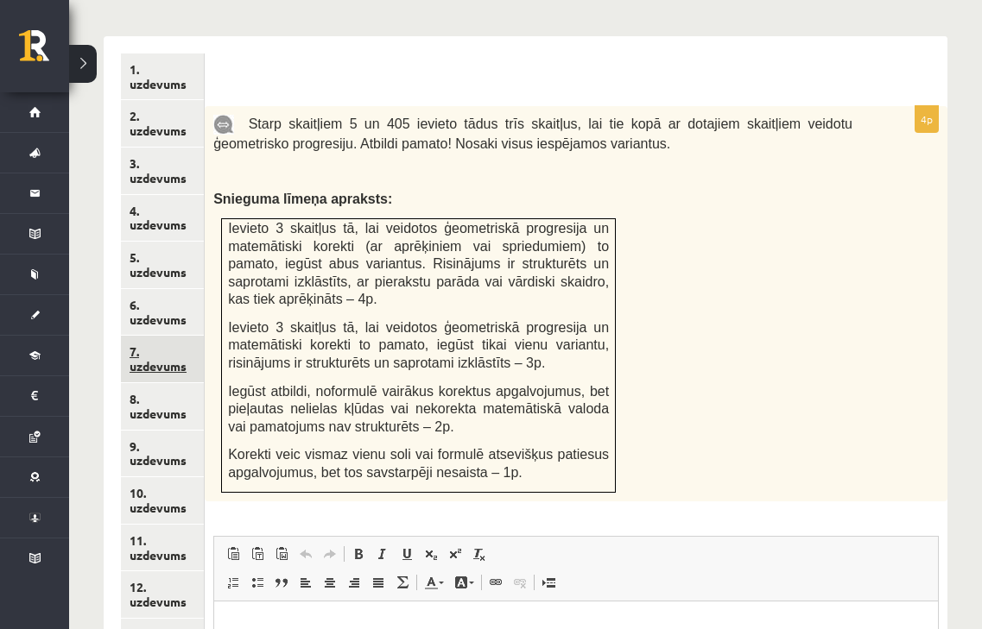
scroll to position [752, 0]
click at [174, 430] on link "9. uzdevums" at bounding box center [162, 453] width 83 height 47
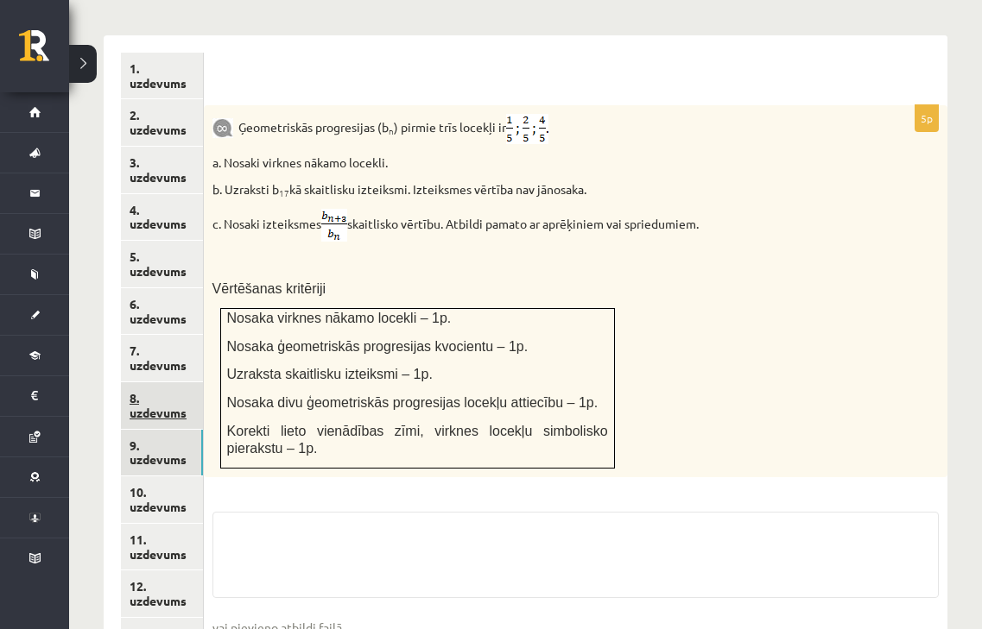
click at [167, 382] on link "8. uzdevums" at bounding box center [162, 405] width 82 height 47
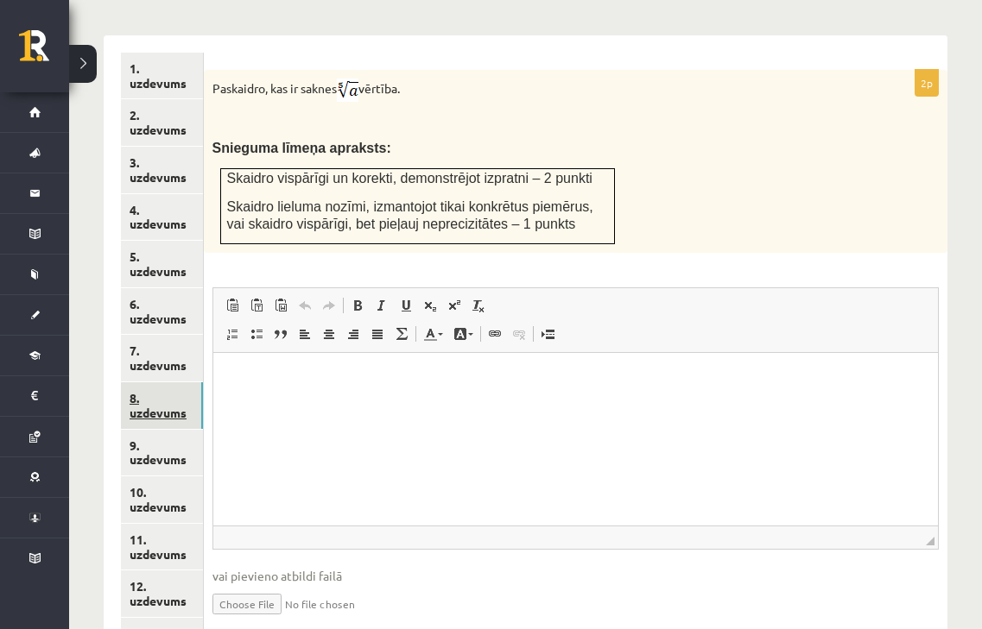
scroll to position [0, 0]
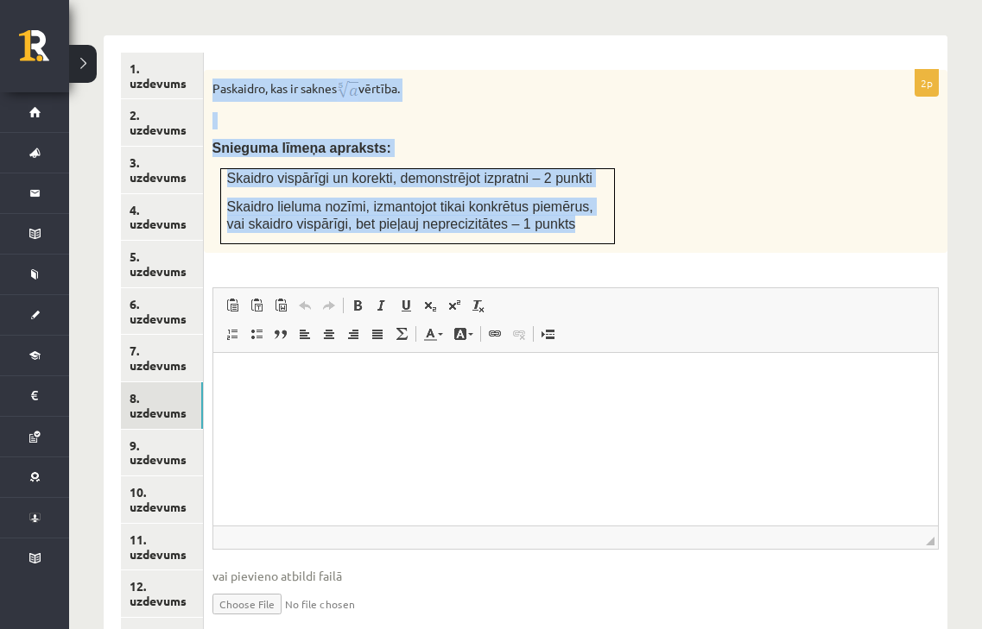
drag, startPoint x: 215, startPoint y: 72, endPoint x: 557, endPoint y: 217, distance: 371.4
click at [557, 217] on div "Paskaidro, kas ir saknes vērtība. Snieguma līmeņa apraksts: Skaidro vispārīgi u…" at bounding box center [575, 161] width 743 height 183
copy div "Paskaidro, kas ir saknes vērtība. Snieguma līmeņa apraksts: Skaidro vispārīgi u…"
click at [308, 199] on span "Skaidro lieluma nozīmi, izmantojot tikai konkrētus piemērus, vai skaidro vispār…" at bounding box center [410, 215] width 366 height 33
drag, startPoint x: 208, startPoint y: 65, endPoint x: 602, endPoint y: 240, distance: 430.9
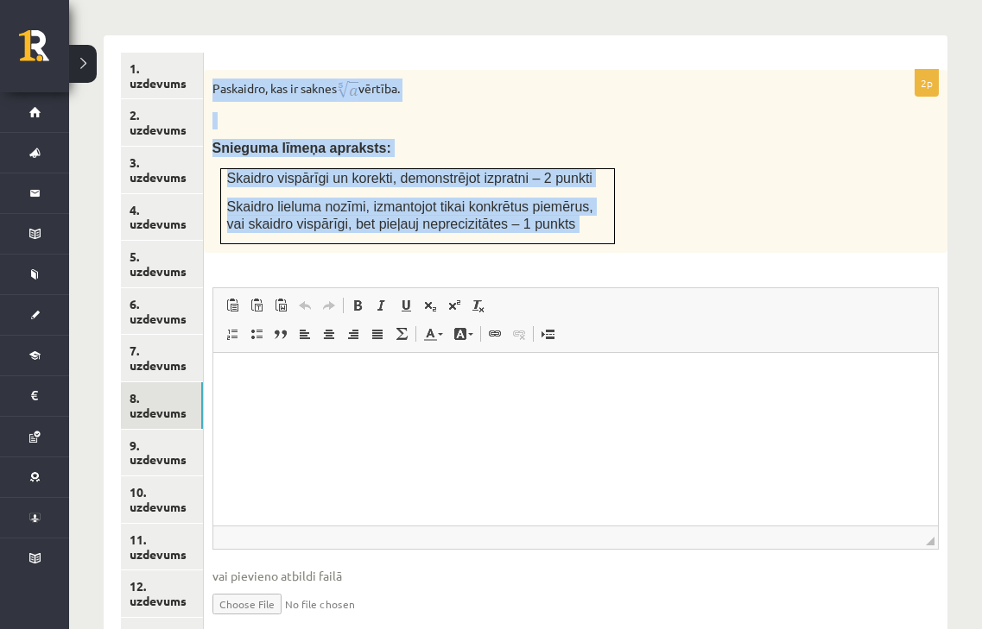
click at [602, 240] on div "2p Paskaidro, kas ir saknes vērtība. Snieguma līmeņa apraksts: Skaidro vispārīg…" at bounding box center [575, 358] width 743 height 577
copy div "Paskaidro, kas ir saknes vērtība. Snieguma līmeņa apraksts: Skaidro vispārīgi u…"
click at [175, 436] on link "9. uzdevums" at bounding box center [162, 453] width 82 height 47
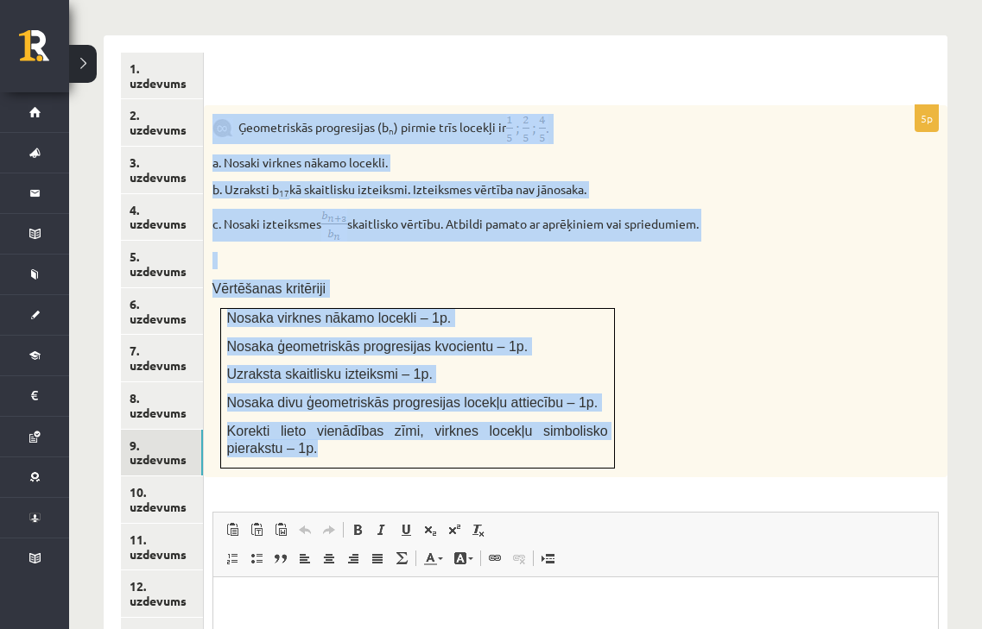
drag, startPoint x: 206, startPoint y: 98, endPoint x: 559, endPoint y: 426, distance: 481.4
click at [559, 426] on div "Ģeometriskās progresijas (b n ) pirmie trīs locekļi ir a. Nosaki virknes nākamo…" at bounding box center [575, 291] width 743 height 372
click at [559, 426] on p "Korekti lieto vienādības zīmi, virknes locekļu simbolisko pierakstu – 1p." at bounding box center [417, 439] width 381 height 35
drag, startPoint x: 210, startPoint y: 112, endPoint x: 606, endPoint y: 482, distance: 541.8
click at [606, 482] on div "5p Ģeometriskās progresijas (b n ) pirmie trīs locekļi ir a. Nosaki virknes nāk…" at bounding box center [575, 488] width 743 height 766
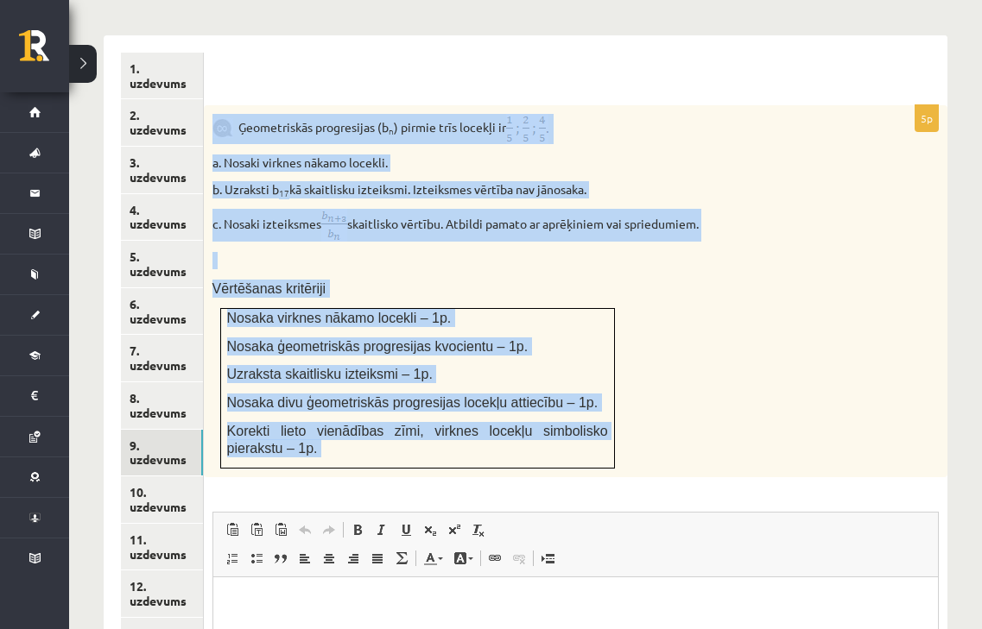
copy div "Loremipsumdo sitametcons (a e ) seddoe temp incidid ut l. Etdolo magnaal enimad…"
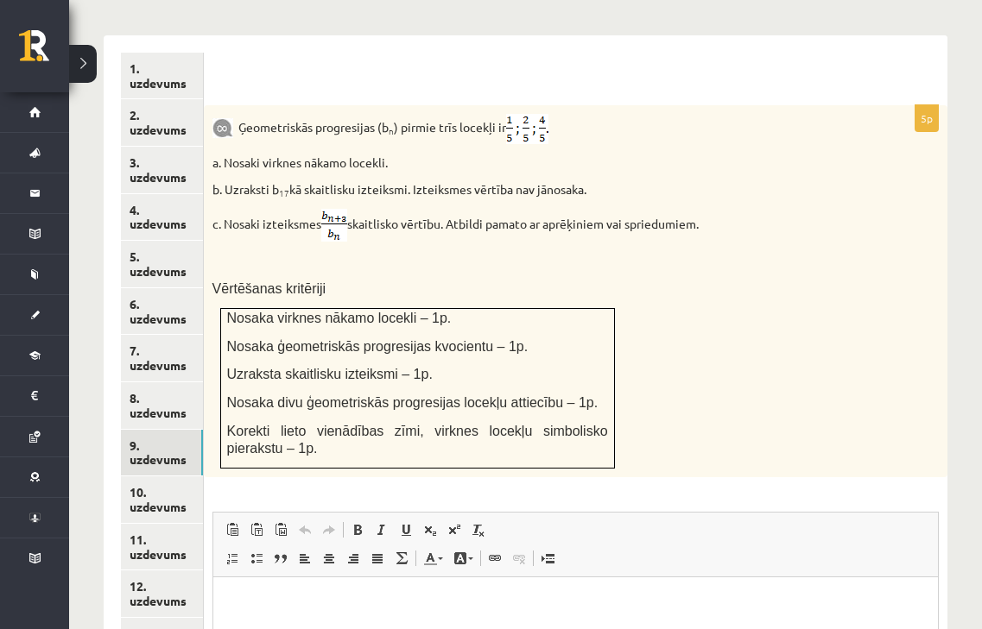
click at [404, 70] on div at bounding box center [575, 79] width 709 height 18
click at [157, 477] on link "10. uzdevums" at bounding box center [162, 500] width 82 height 47
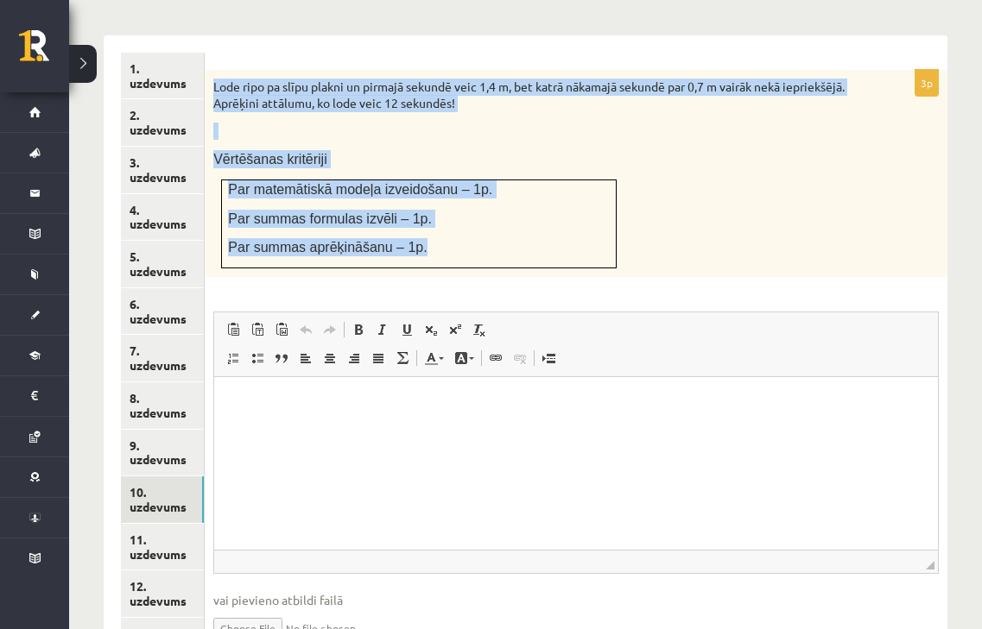
drag, startPoint x: 213, startPoint y: 66, endPoint x: 467, endPoint y: 212, distance: 292.8
click at [467, 212] on div "Lode ripo pa slīpu plakni un pirmajā sekundē veic 1,4 m, bet katrā nākamajā sek…" at bounding box center [576, 173] width 742 height 207
copy div "Lode ripo pa slīpu plakni un pirmajā sekundē veic 1,4 m, bet katrā nākamajā sek…"
click at [152, 531] on link "11. uzdevums" at bounding box center [162, 547] width 83 height 47
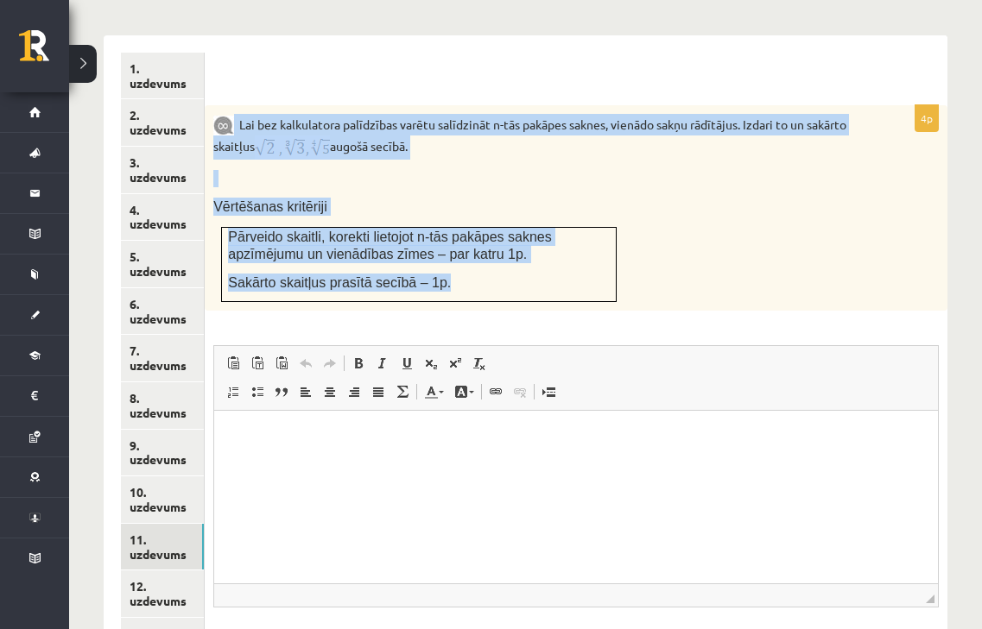
drag, startPoint x: 236, startPoint y: 104, endPoint x: 484, endPoint y: 259, distance: 293.2
click at [484, 259] on div "Lai bez kalkulatora palīdzības varētu salīdzināt n-tās pakāpes saknes, vienādo …" at bounding box center [576, 208] width 742 height 206
copy div "Lai bez kalkulatora palīdzības varētu salīdzināt n-tās pakāpes saknes, vienādo …"
click at [157, 390] on link "8. uzdevums" at bounding box center [162, 405] width 83 height 47
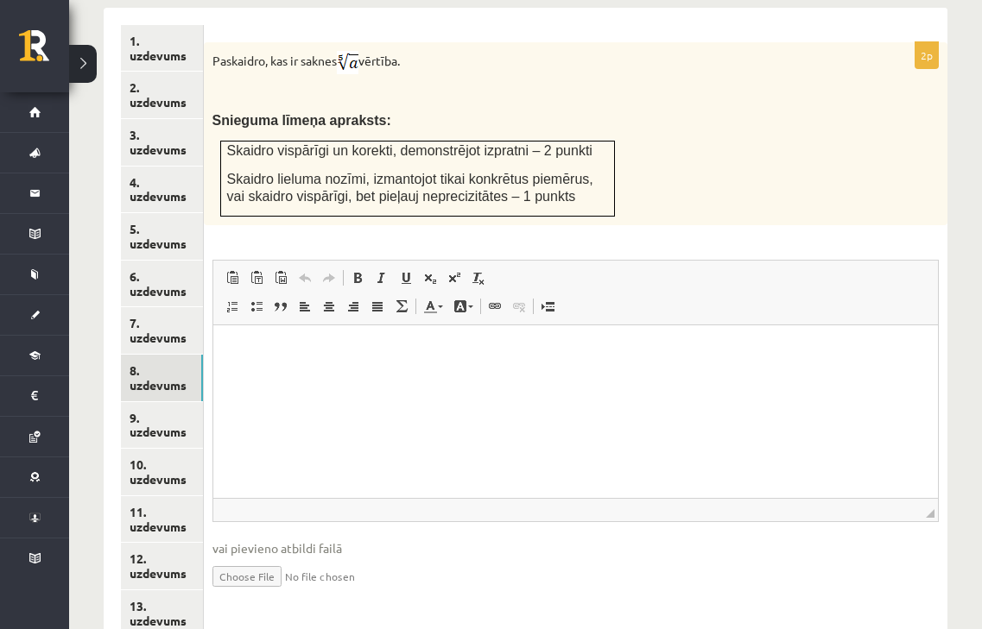
scroll to position [782, 0]
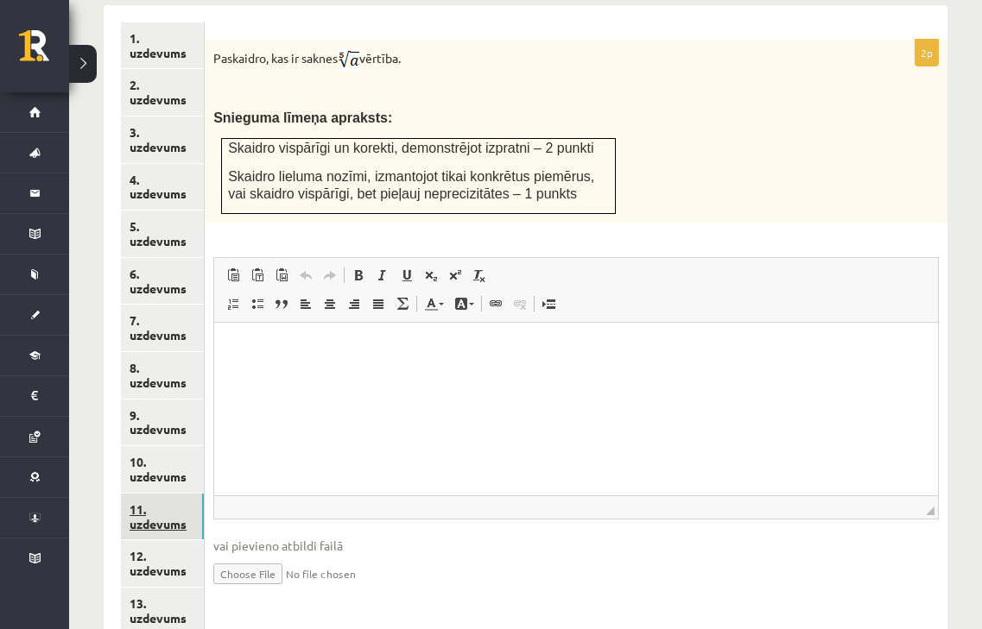
click at [151, 494] on link "11. uzdevums" at bounding box center [162, 517] width 83 height 47
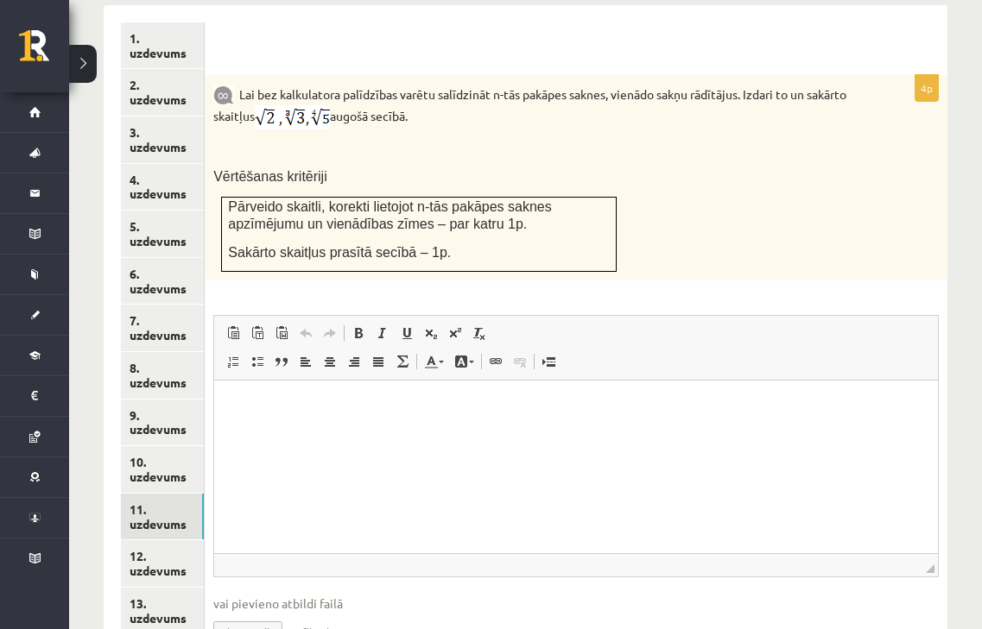
scroll to position [0, 0]
click at [155, 352] on link "8. uzdevums" at bounding box center [162, 375] width 83 height 47
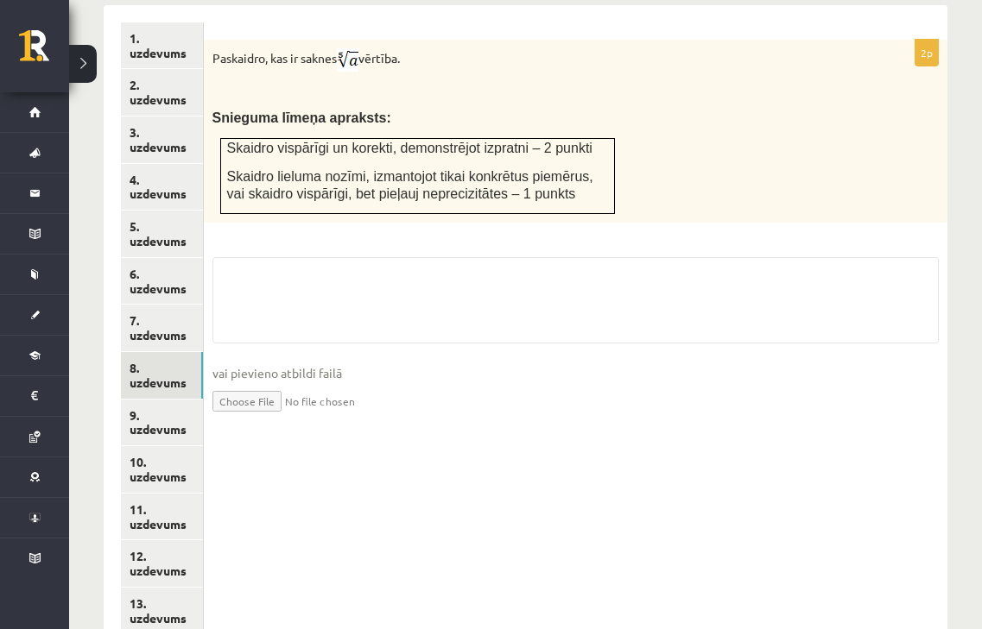
click at [262, 384] on input "file" at bounding box center [575, 399] width 726 height 35
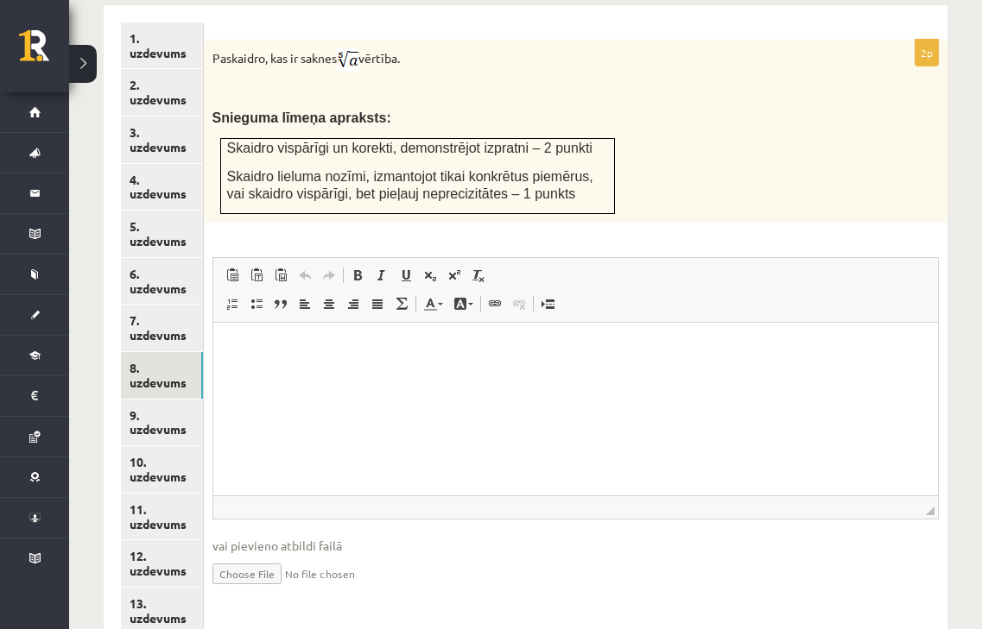
type input "**********"
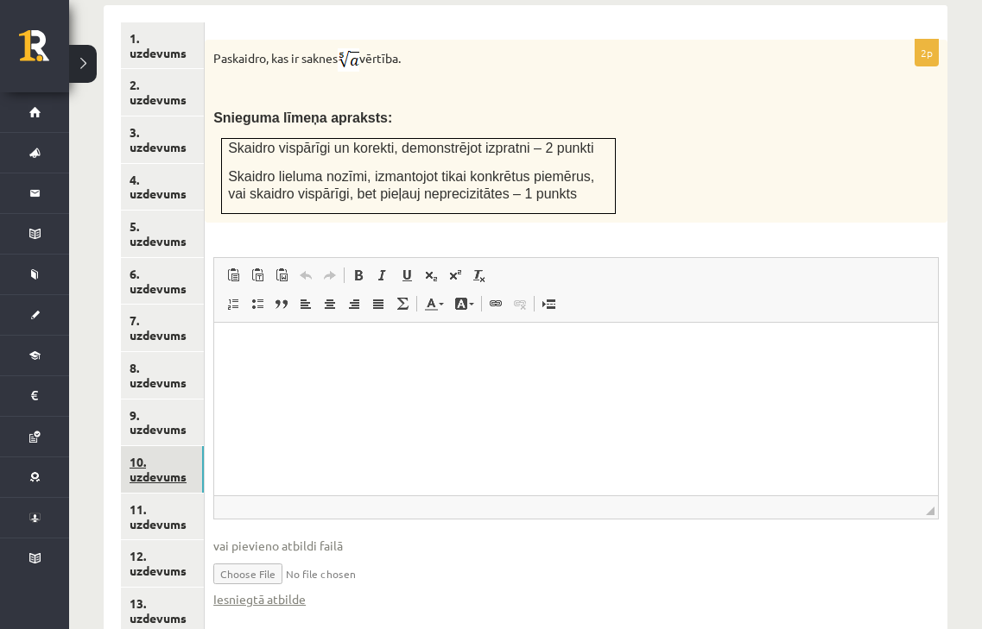
click at [164, 468] on link "10. uzdevums" at bounding box center [162, 469] width 83 height 47
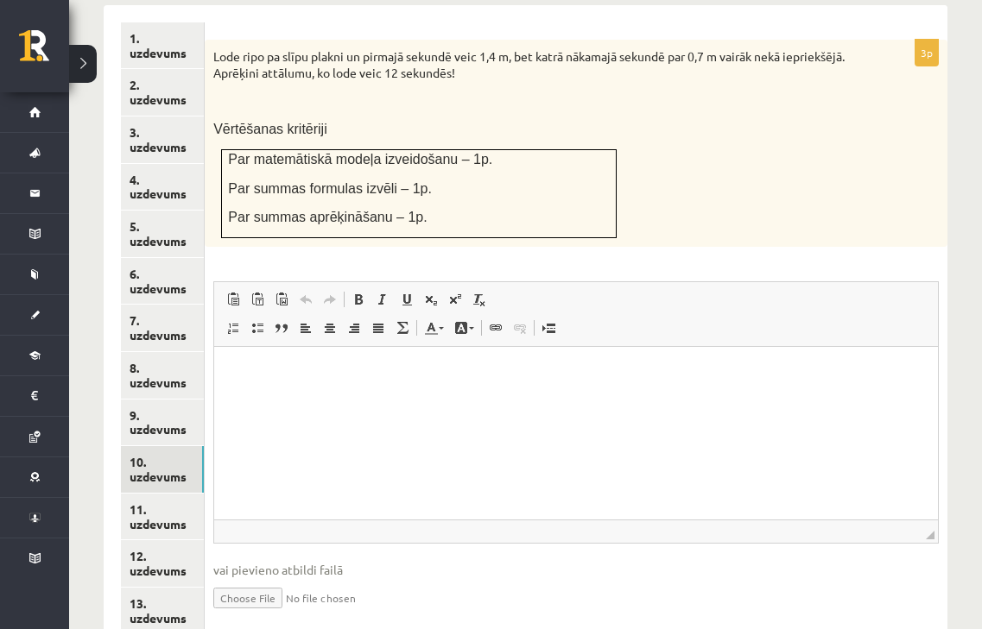
click at [264, 579] on input "file" at bounding box center [575, 596] width 725 height 35
type input "**********"
click at [168, 514] on link "11. uzdevums" at bounding box center [162, 517] width 83 height 47
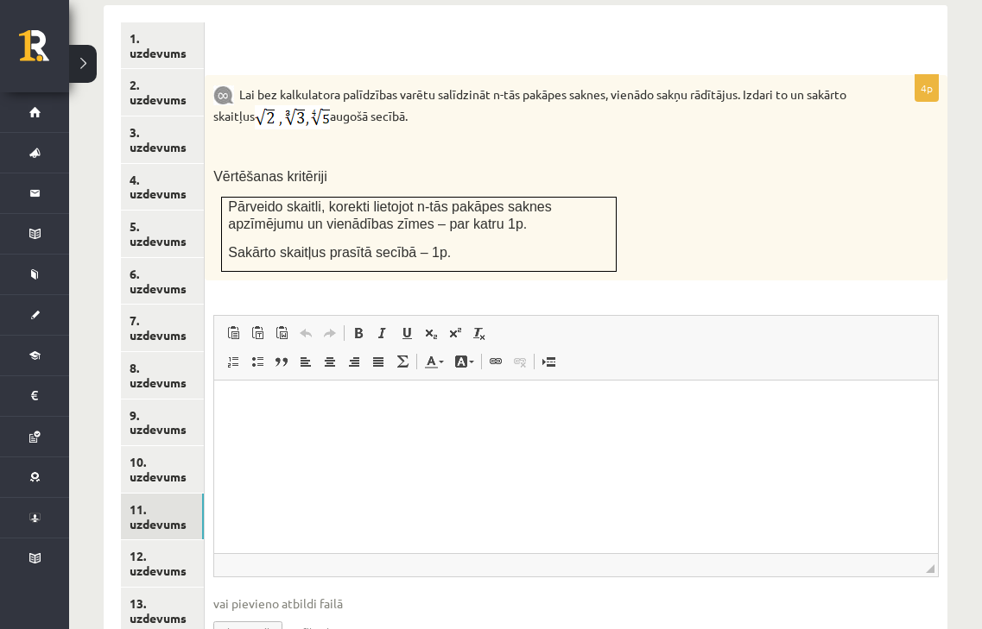
click at [256, 616] on input "file" at bounding box center [575, 630] width 725 height 35
type input "**********"
click at [172, 540] on link "12. uzdevums" at bounding box center [162, 563] width 83 height 47
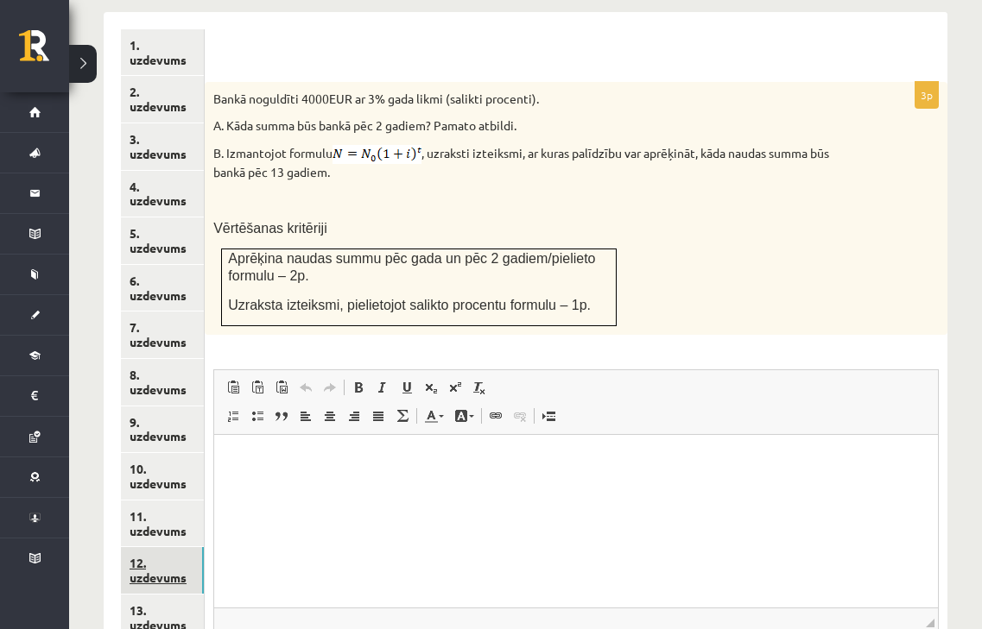
scroll to position [771, 0]
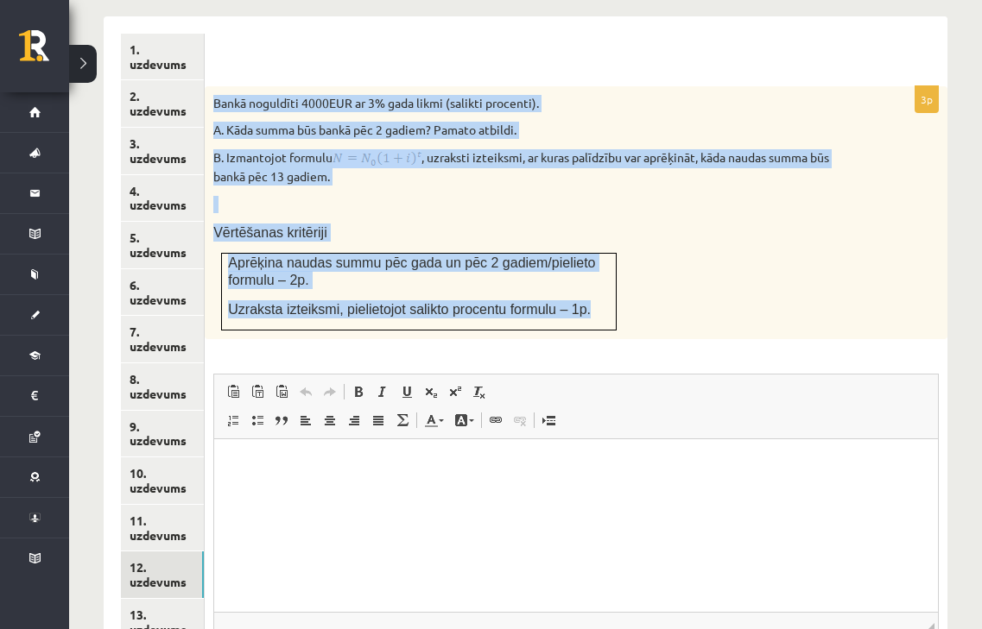
drag, startPoint x: 211, startPoint y: 78, endPoint x: 590, endPoint y: 297, distance: 437.9
click at [590, 297] on div "Bankā noguldīti 4000EUR ar 3% gada likmi (salikti procenti). A. Kāda summa būs …" at bounding box center [576, 212] width 742 height 253
copy div "Bankā noguldīti 4000EUR ar 3% gada likmi (salikti procenti). A. Kāda summa būs …"
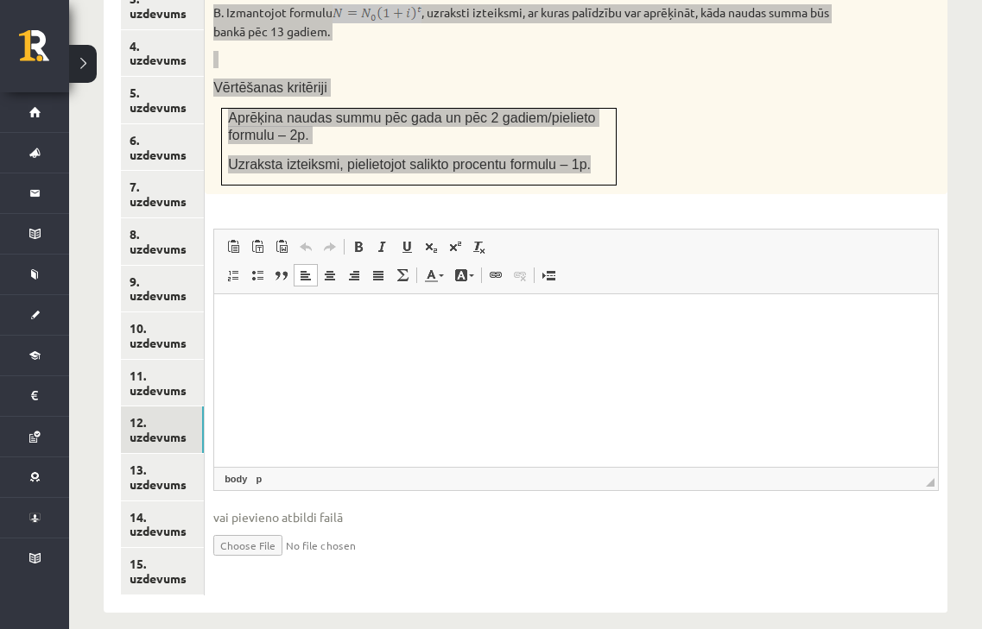
click at [425, 346] on html at bounding box center [575, 320] width 723 height 53
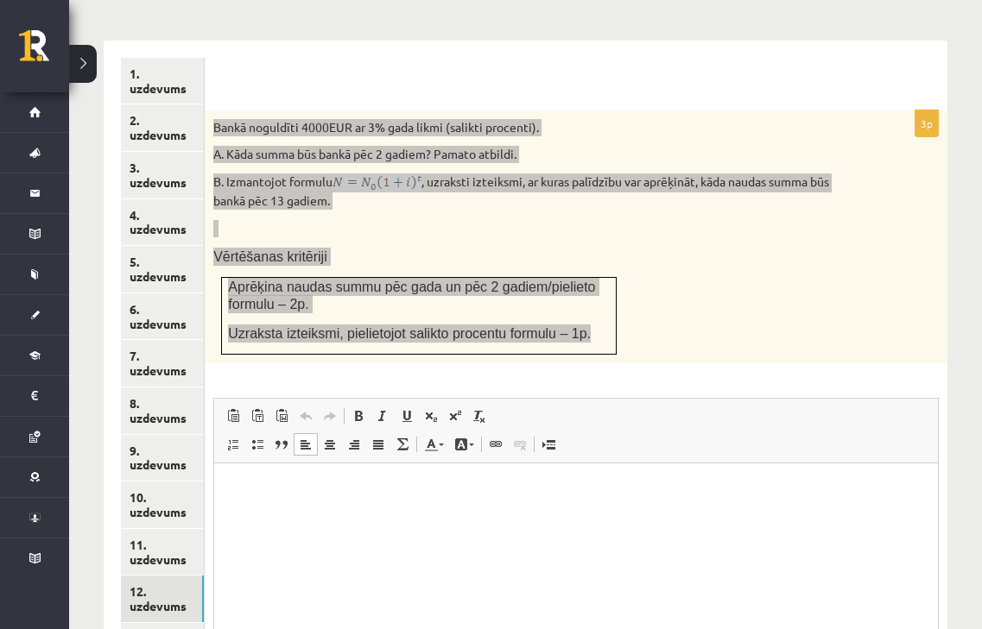
scroll to position [709, 0]
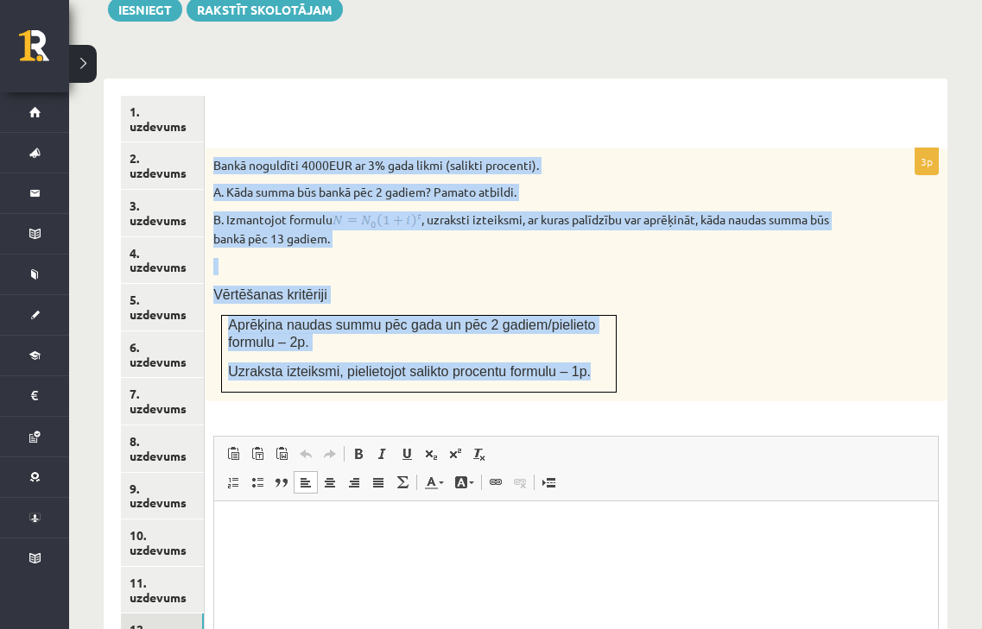
click at [724, 302] on div "Bankā noguldīti 4000EUR ar 3% gada likmi (salikti procenti). A. Kāda summa būs …" at bounding box center [576, 274] width 742 height 253
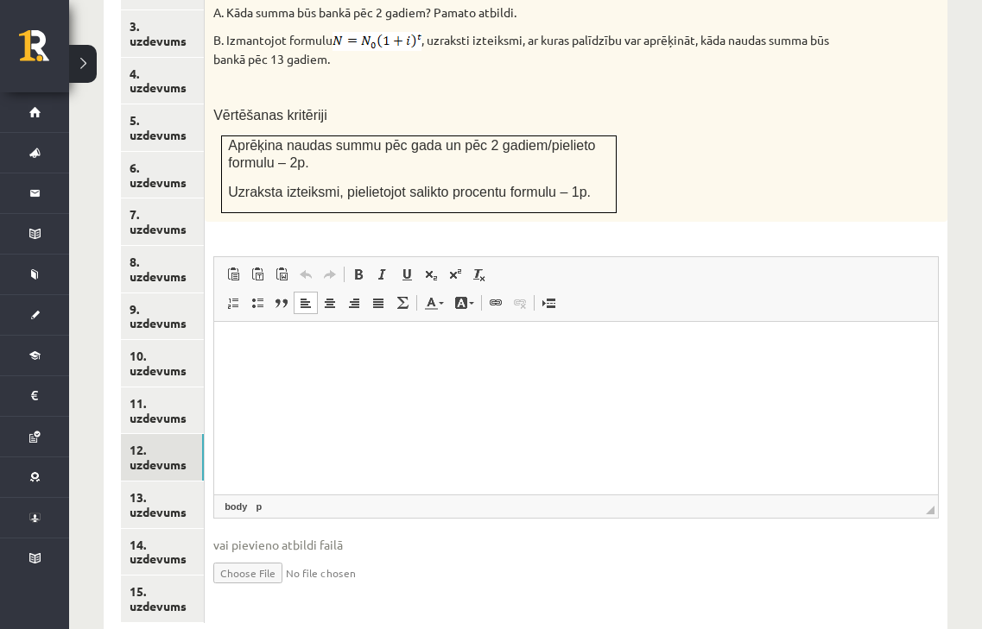
scroll to position [916, 0]
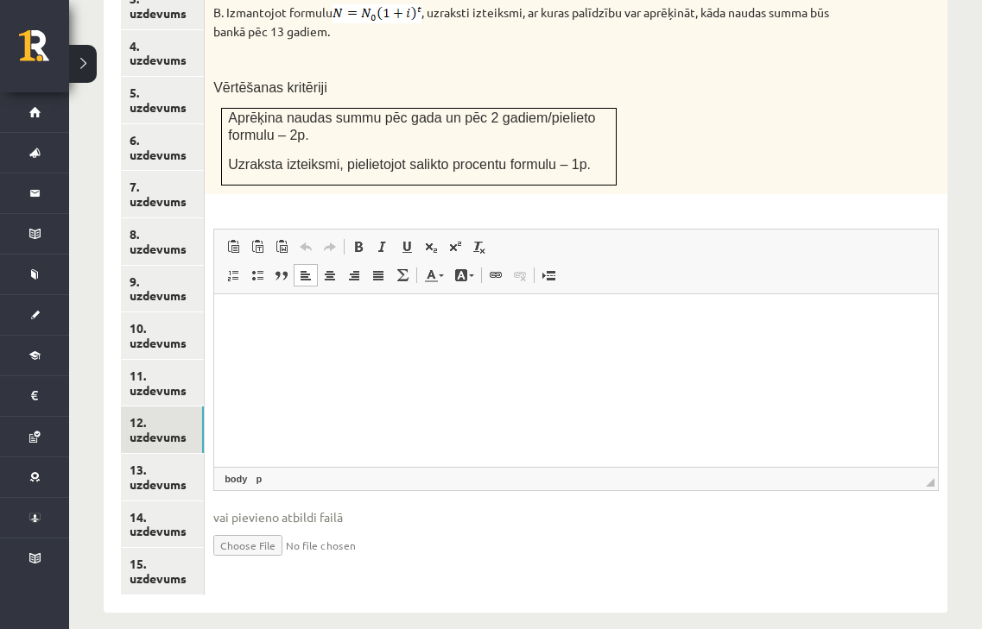
click at [254, 527] on input "file" at bounding box center [575, 544] width 725 height 35
type input "**********"
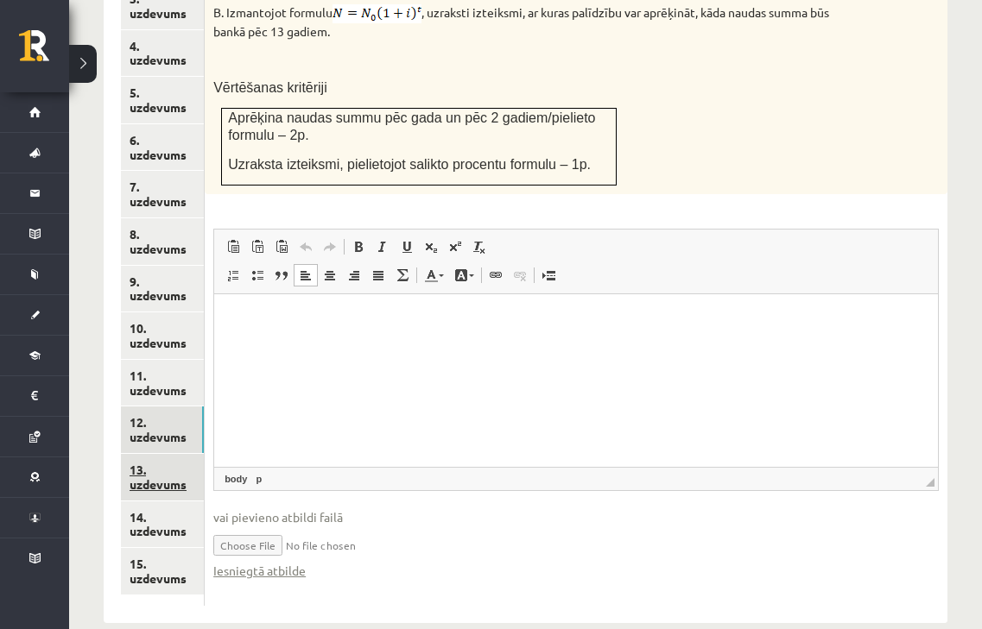
click at [148, 465] on link "13. uzdevums" at bounding box center [162, 477] width 83 height 47
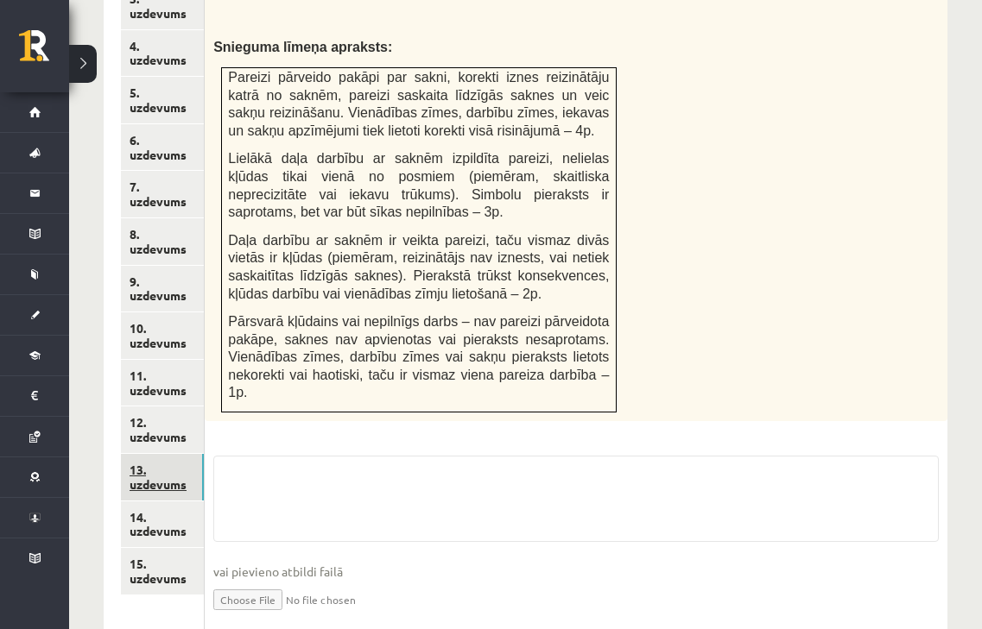
click at [148, 465] on link "13. uzdevums" at bounding box center [162, 477] width 83 height 47
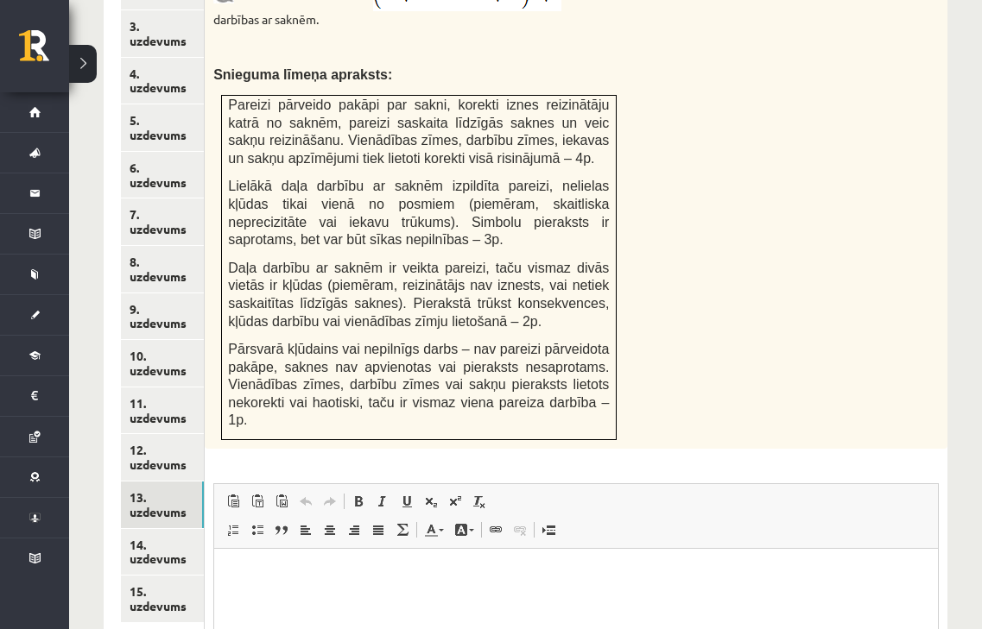
scroll to position [917, 0]
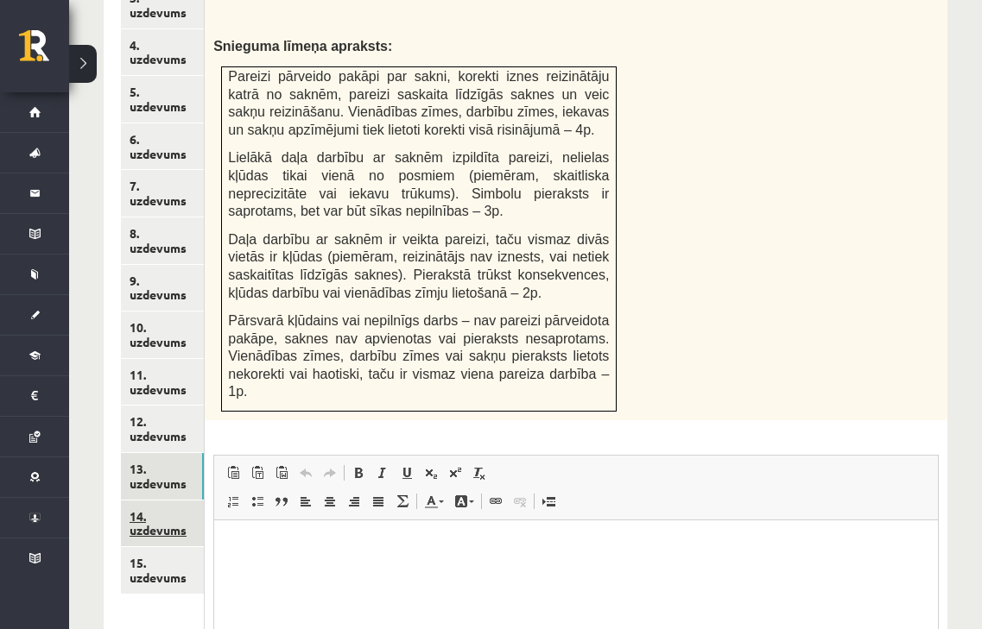
click at [169, 509] on link "14. uzdevums" at bounding box center [162, 524] width 83 height 47
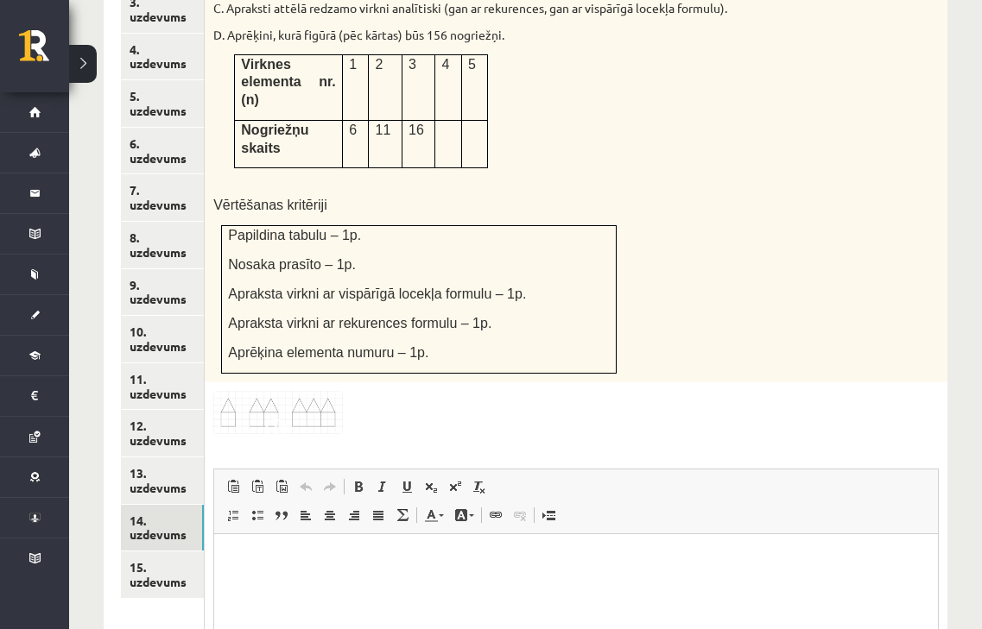
scroll to position [1057, 0]
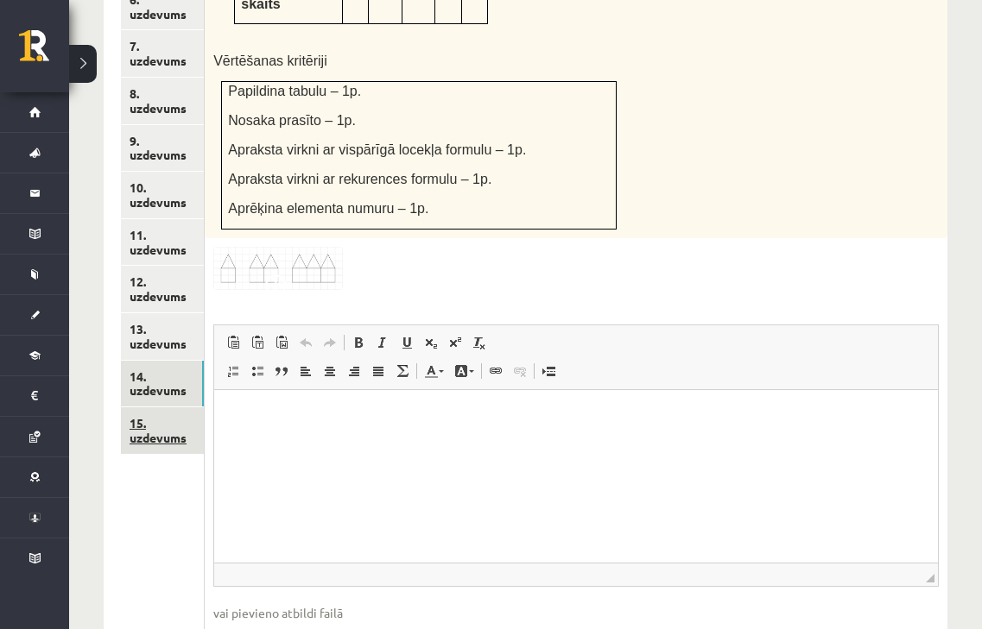
click at [166, 427] on link "15. uzdevums" at bounding box center [162, 430] width 83 height 47
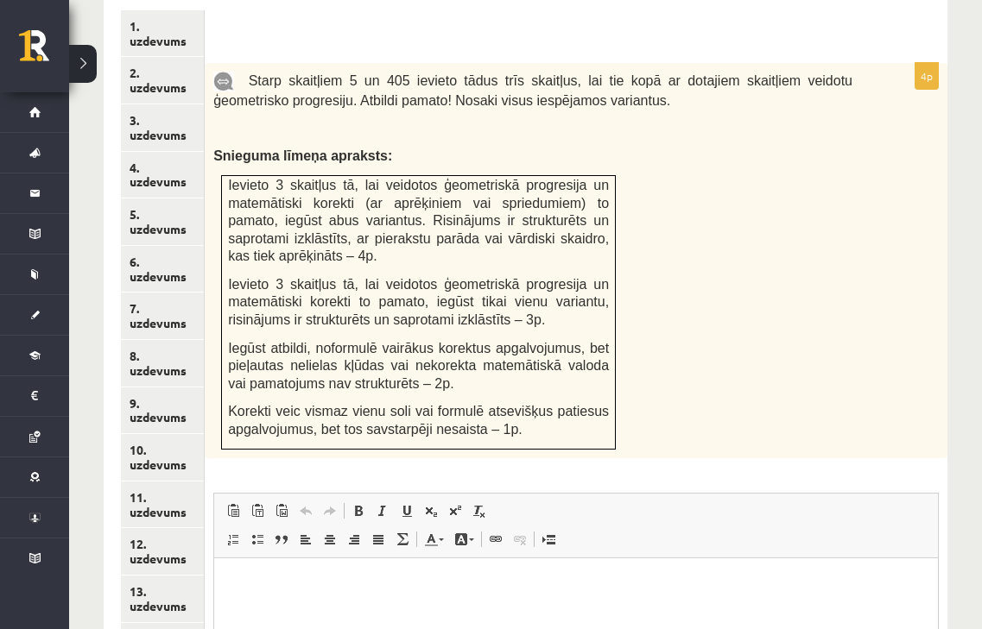
scroll to position [793, 0]
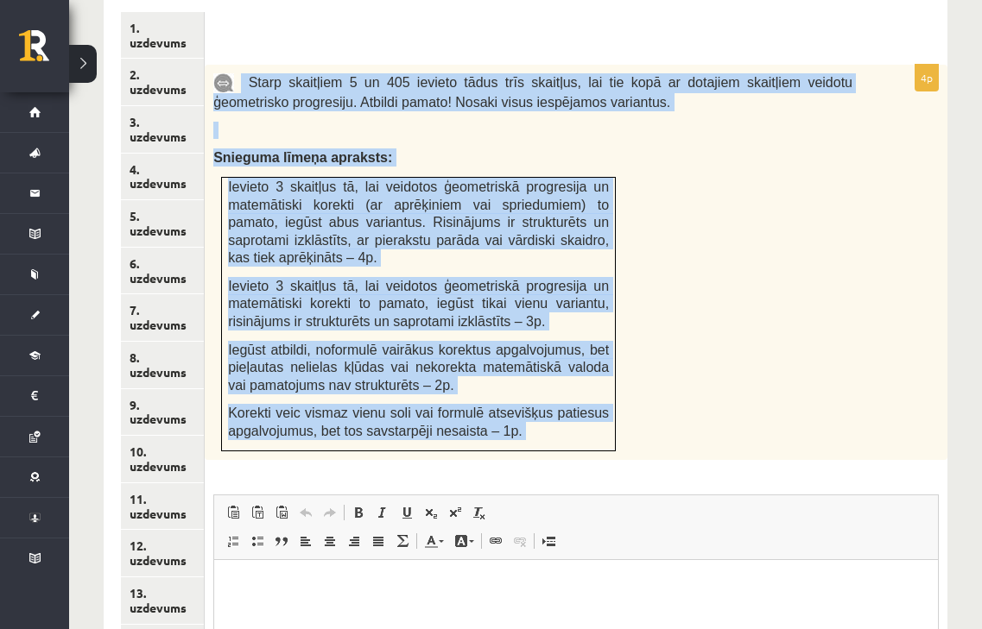
drag, startPoint x: 238, startPoint y: 56, endPoint x: 597, endPoint y: 459, distance: 539.4
click at [597, 459] on div "4p Starp skaitļiem 5 un 405 ievieto tādus trīs skaitļus, lai tie kopā ar dotaji…" at bounding box center [576, 459] width 742 height 789
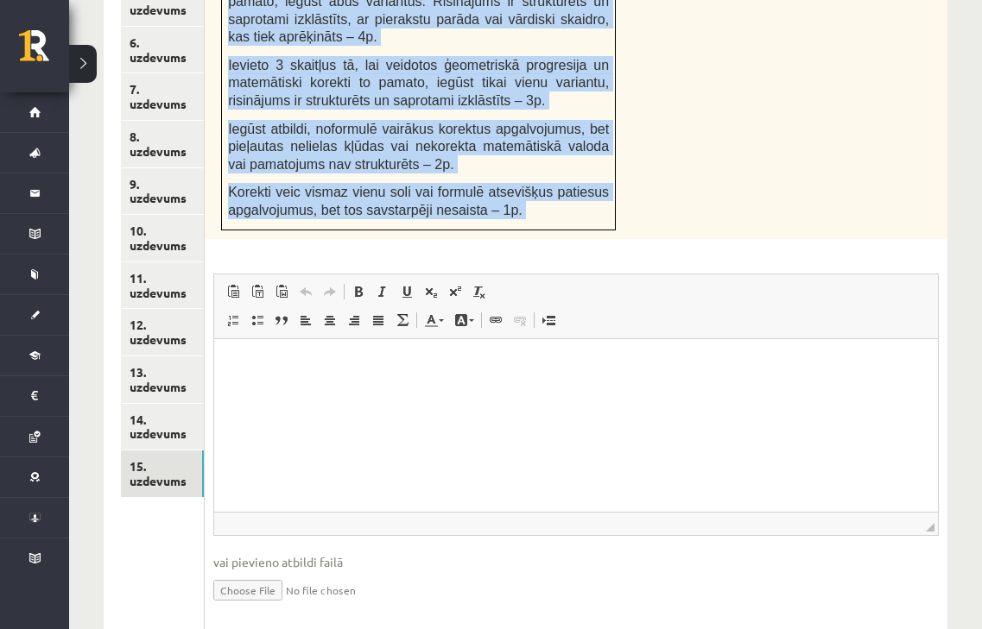
scroll to position [1008, 0]
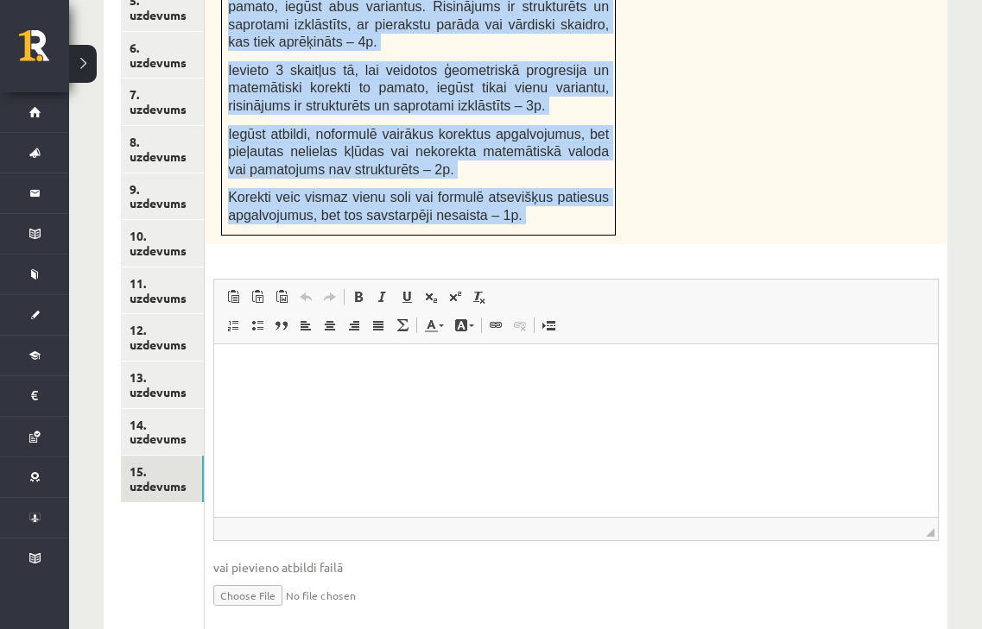
click at [230, 585] on input "file" at bounding box center [575, 594] width 725 height 35
type input "**********"
click at [173, 410] on link "14. uzdevums" at bounding box center [162, 432] width 83 height 47
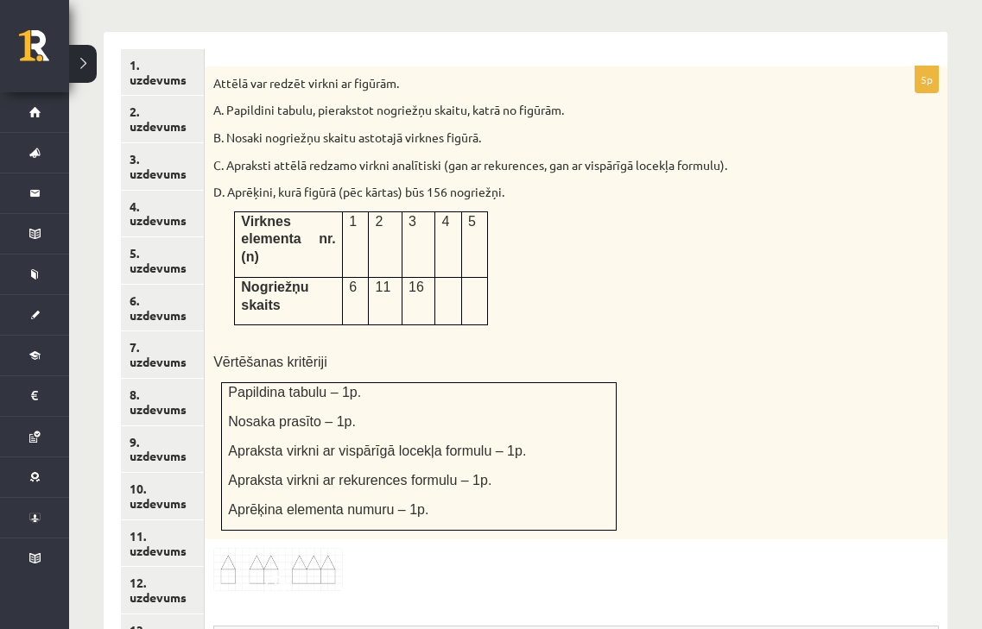
scroll to position [761, 0]
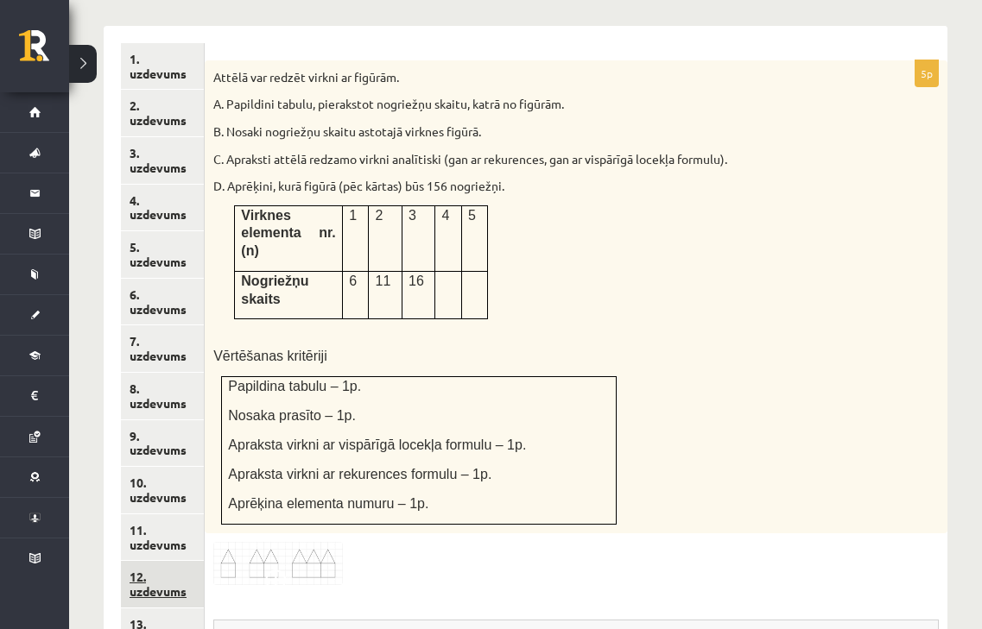
click at [163, 561] on link "12. uzdevums" at bounding box center [162, 584] width 83 height 47
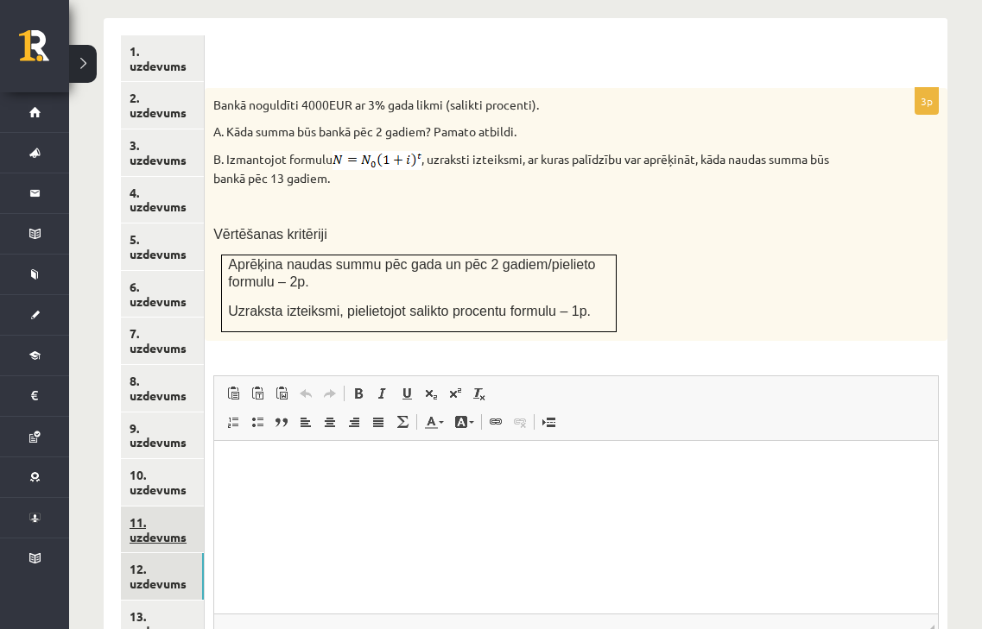
scroll to position [766, 0]
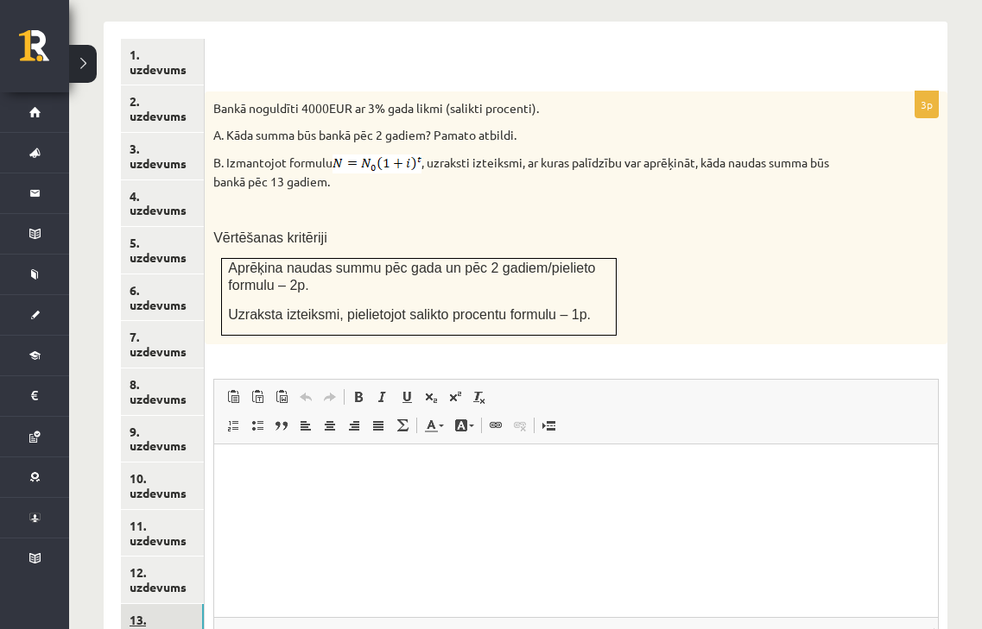
click at [161, 604] on link "13. uzdevums" at bounding box center [162, 627] width 83 height 47
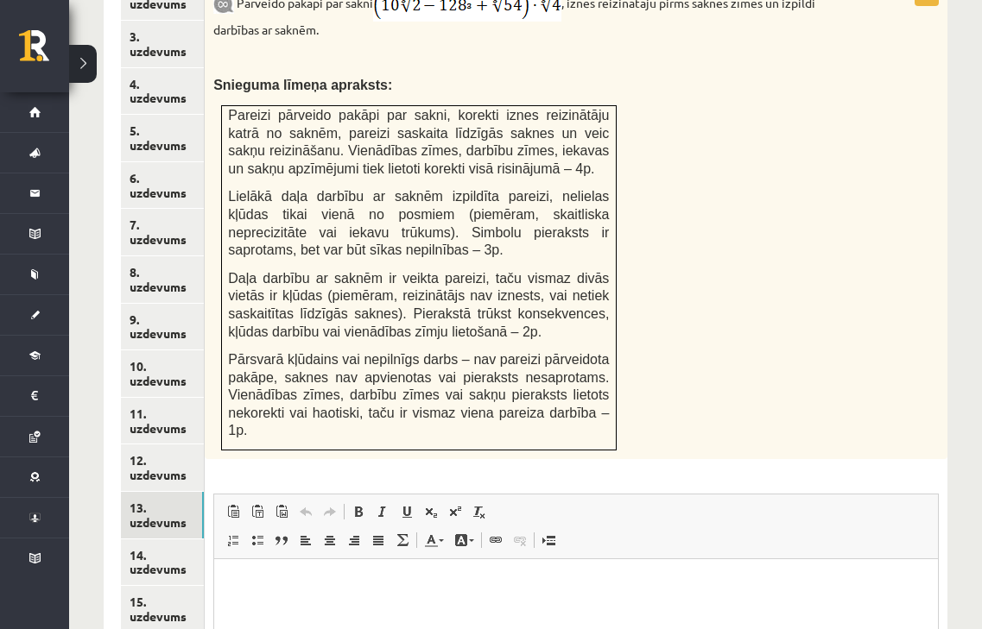
scroll to position [882, 0]
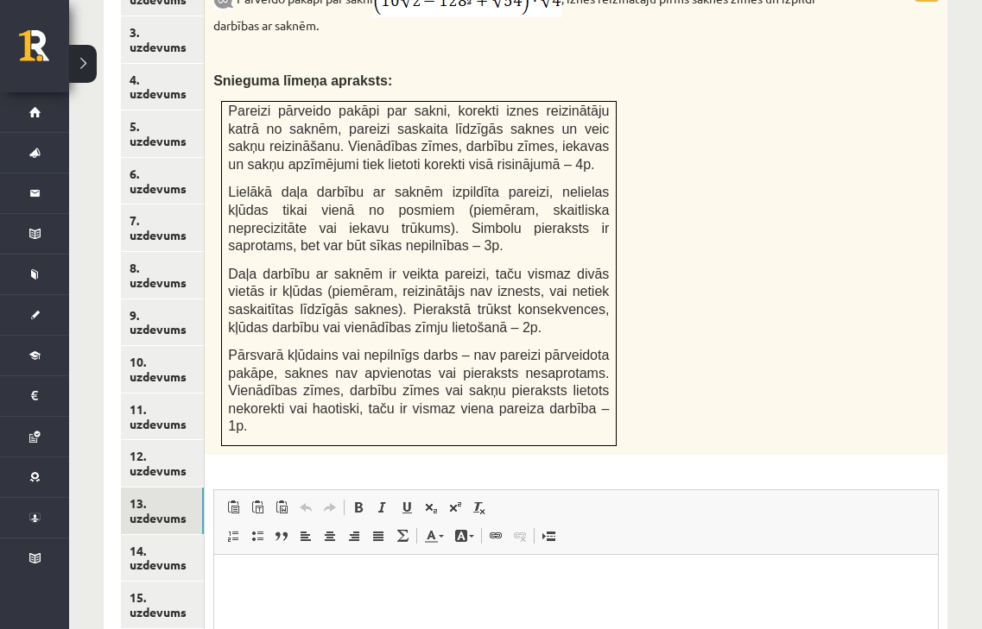
click at [297, 236] on td "Pareizi pārveido pakāpi par sakni, korekti iznes reizinātāju katrā no saknēm, p…" at bounding box center [419, 273] width 394 height 344
click at [297, 568] on html at bounding box center [575, 581] width 723 height 53
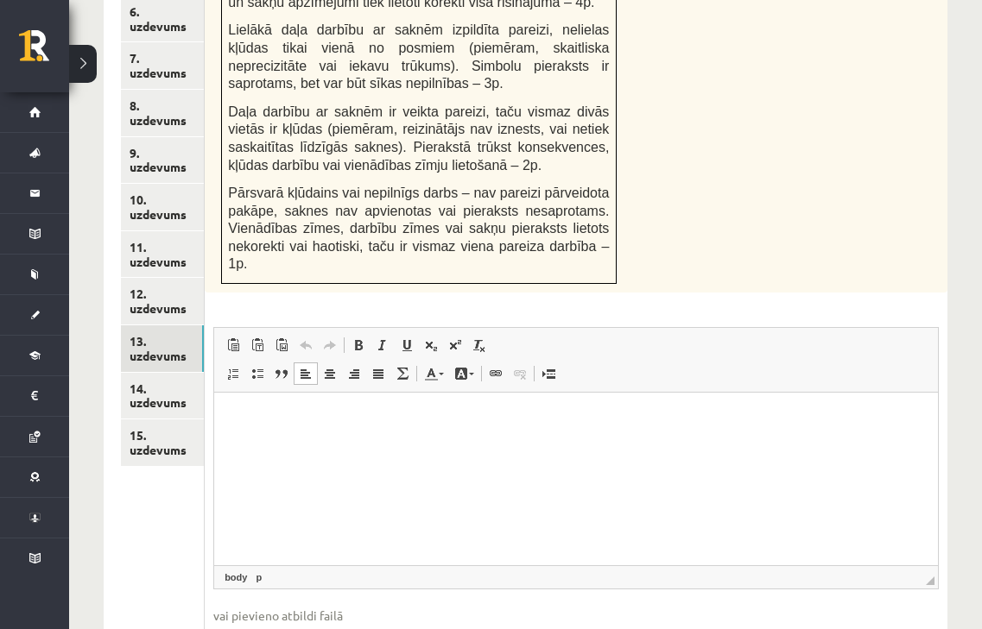
type input "**********"
click at [167, 279] on link "12. uzdevums" at bounding box center [162, 301] width 83 height 47
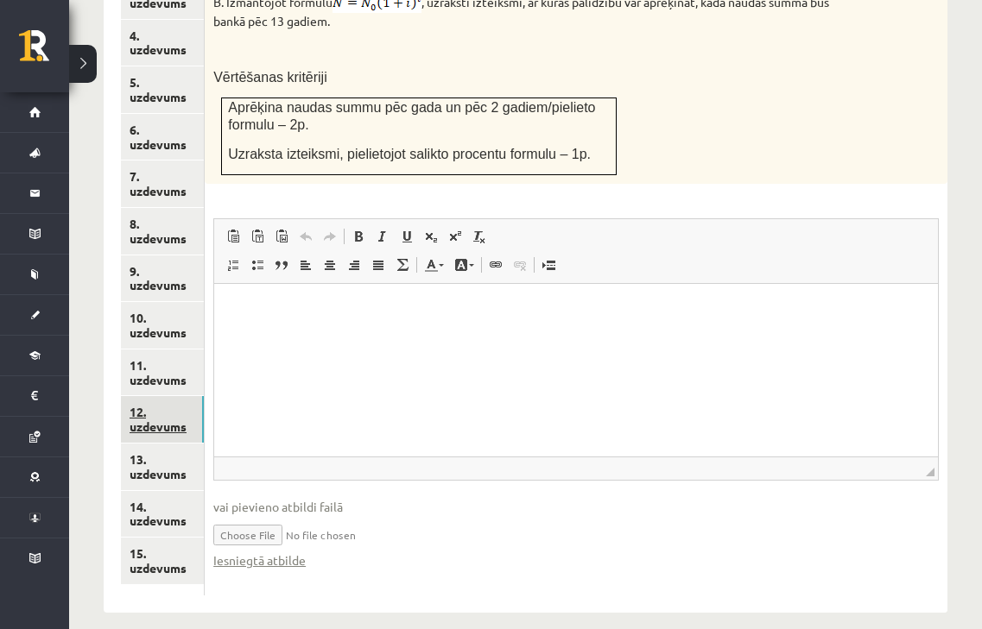
scroll to position [0, 0]
click at [169, 310] on link "10. uzdevums" at bounding box center [162, 325] width 83 height 47
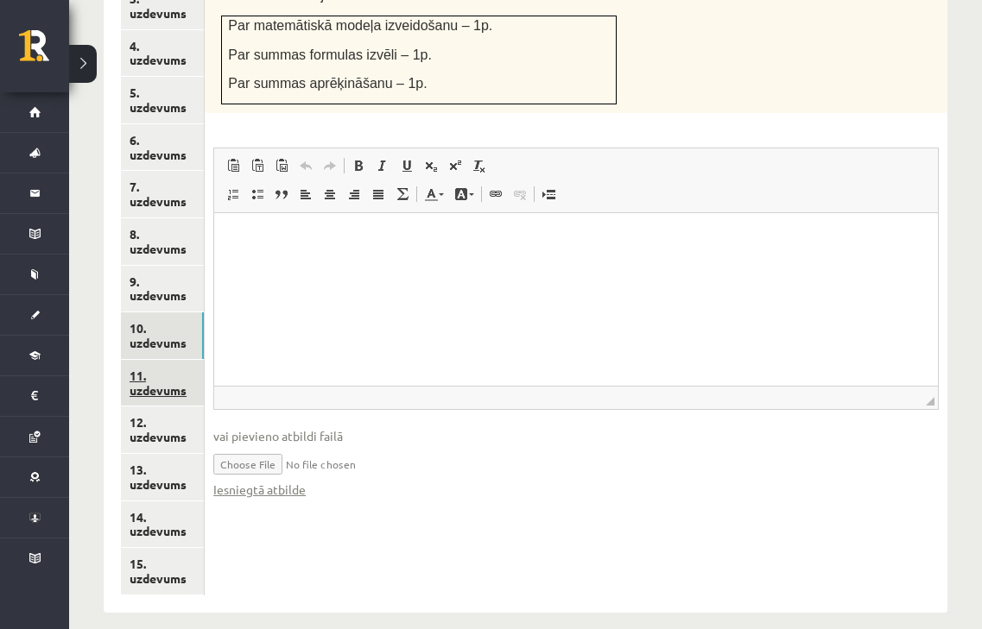
drag, startPoint x: 168, startPoint y: 358, endPoint x: 155, endPoint y: 363, distance: 14.8
click at [155, 363] on link "11. uzdevums" at bounding box center [162, 383] width 83 height 47
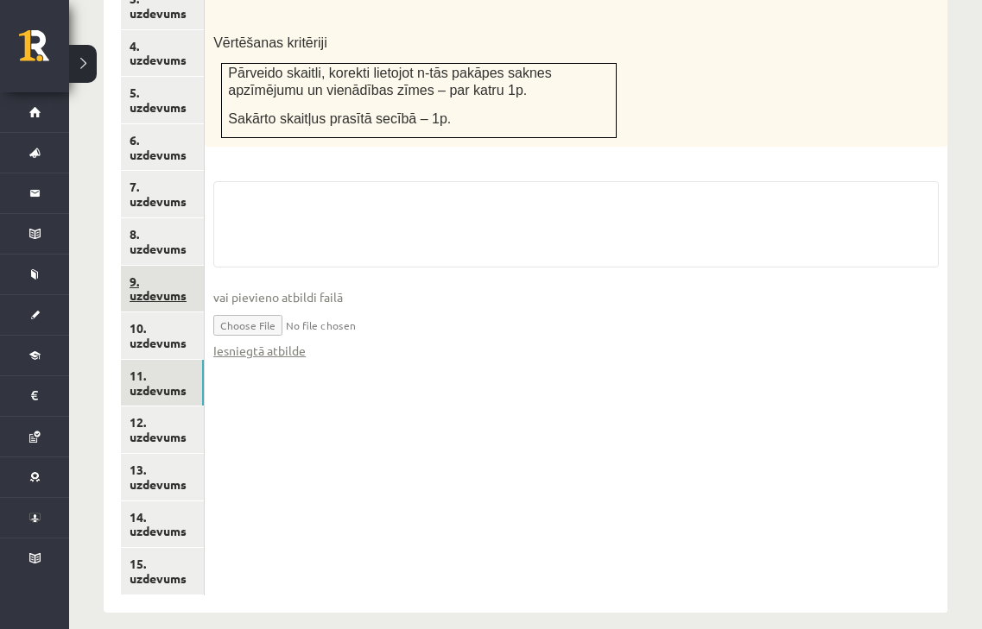
click at [162, 269] on link "9. uzdevums" at bounding box center [162, 289] width 83 height 47
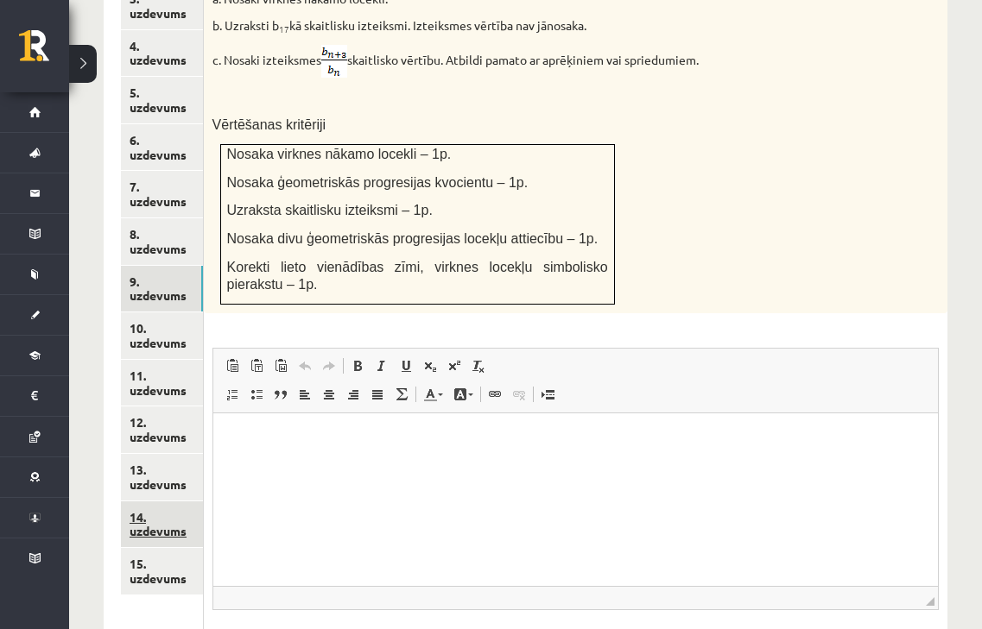
click at [136, 509] on link "14. uzdevums" at bounding box center [162, 525] width 82 height 47
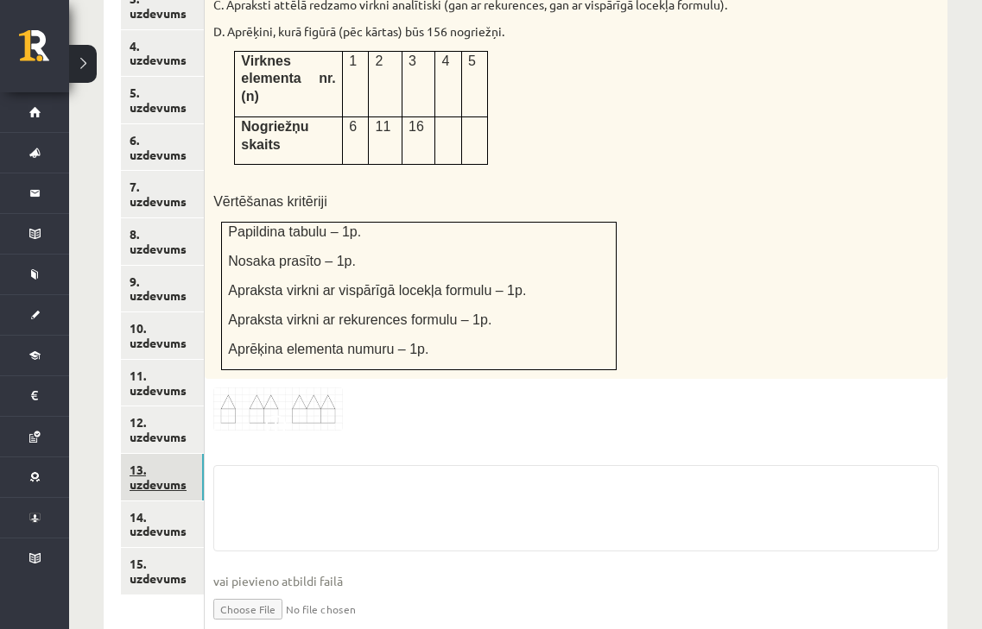
click at [147, 465] on link "13. uzdevums" at bounding box center [162, 477] width 83 height 47
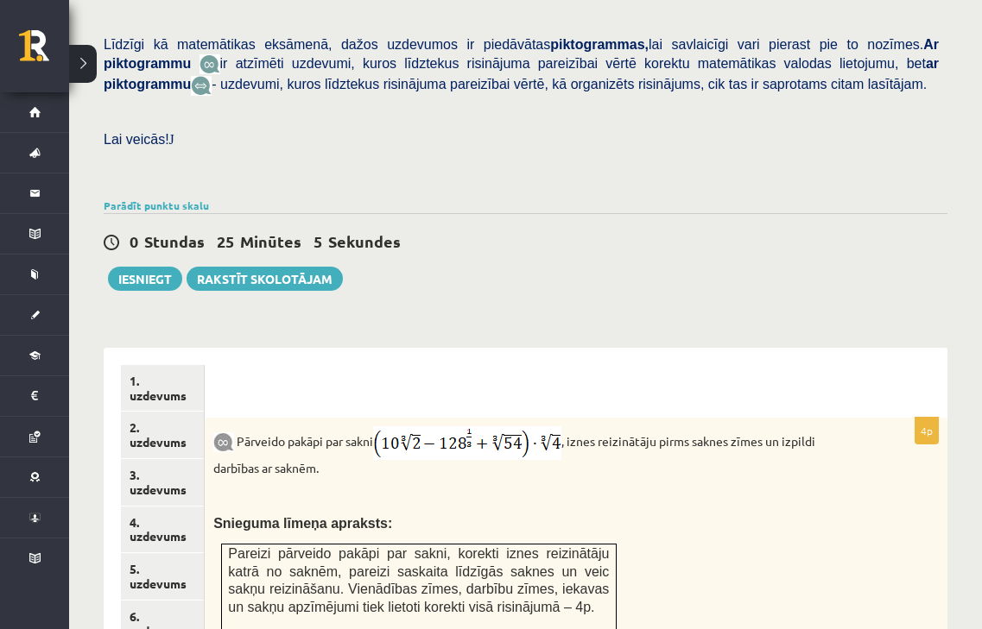
scroll to position [439, 0]
